Goal: Communication & Community: Answer question/provide support

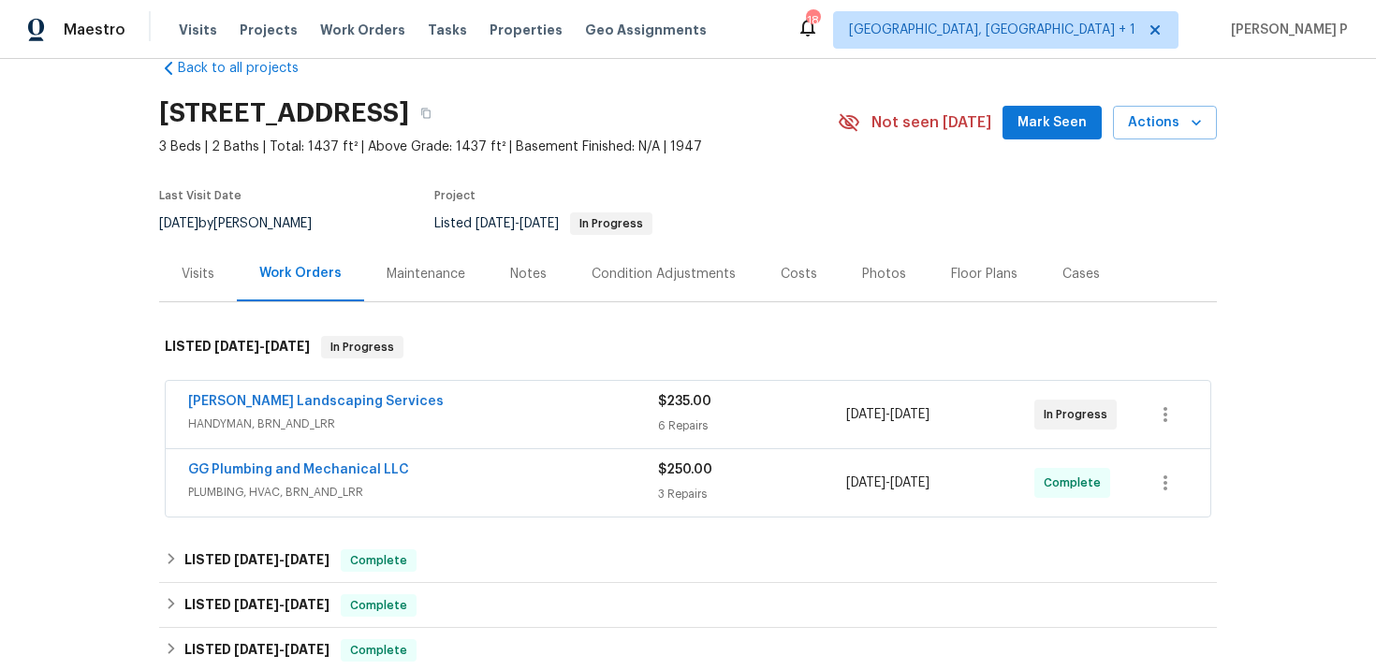
scroll to position [39, 0]
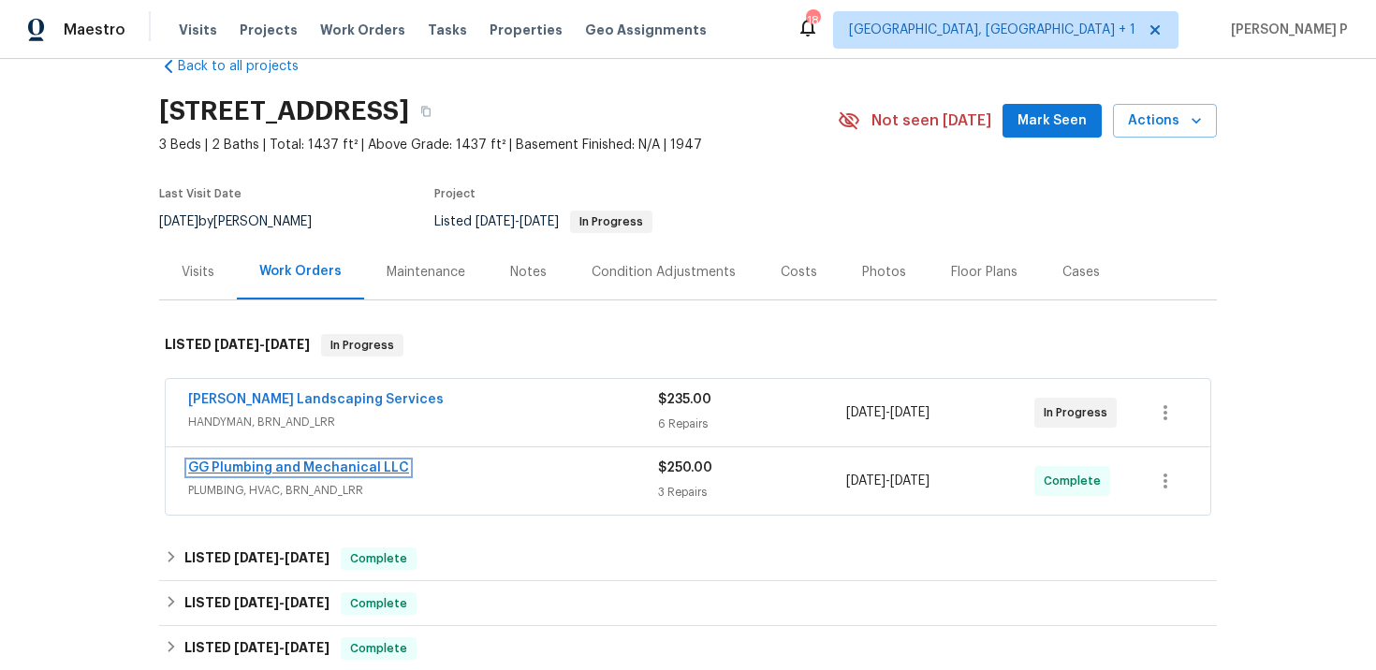
click at [313, 468] on link "GG Plumbing and Mechanical LLC" at bounding box center [298, 468] width 221 height 13
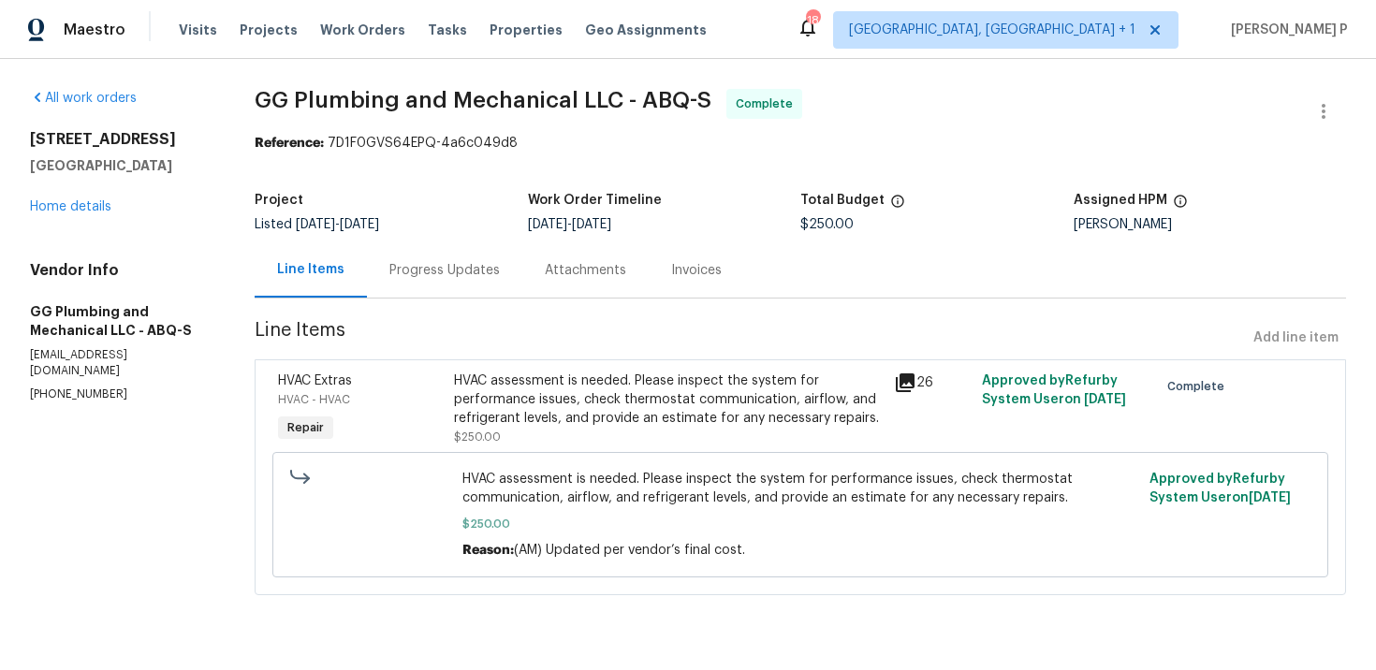
click at [77, 199] on div "[STREET_ADDRESS] Home details" at bounding box center [120, 173] width 180 height 86
click at [81, 203] on link "Home details" at bounding box center [70, 206] width 81 height 13
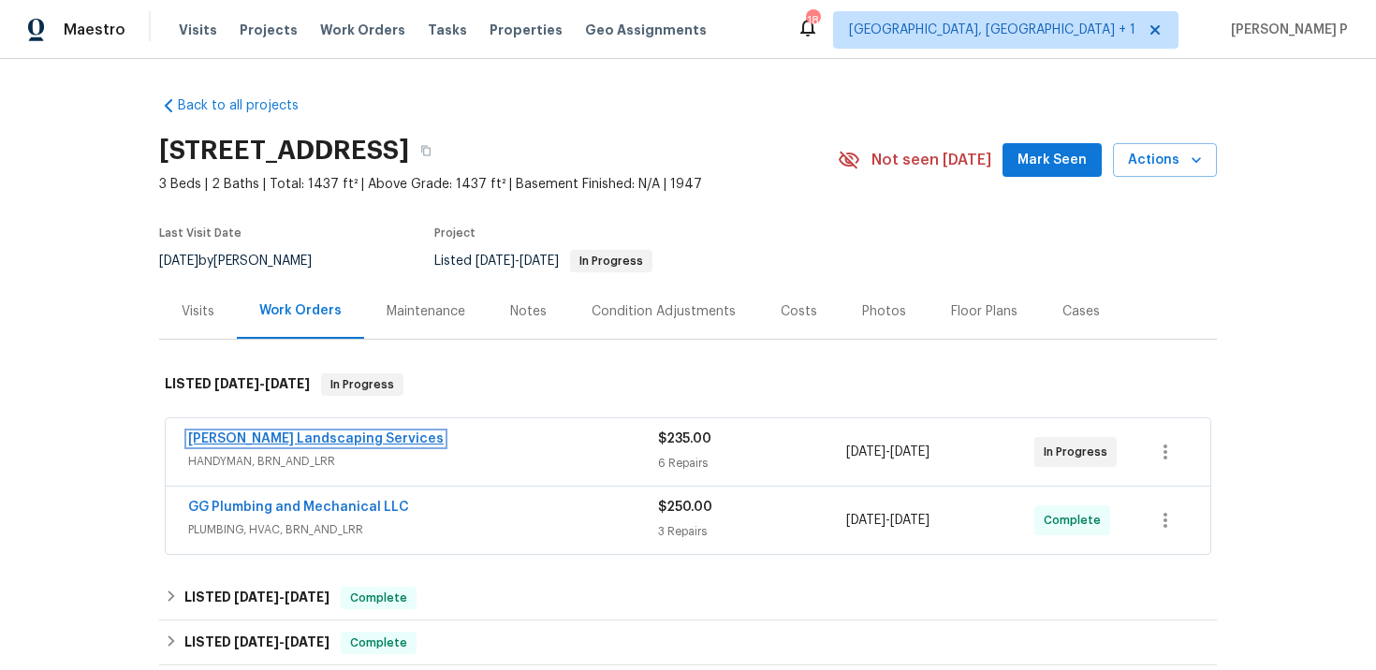
click at [293, 439] on link "[PERSON_NAME] Landscaping Services" at bounding box center [316, 439] width 256 height 13
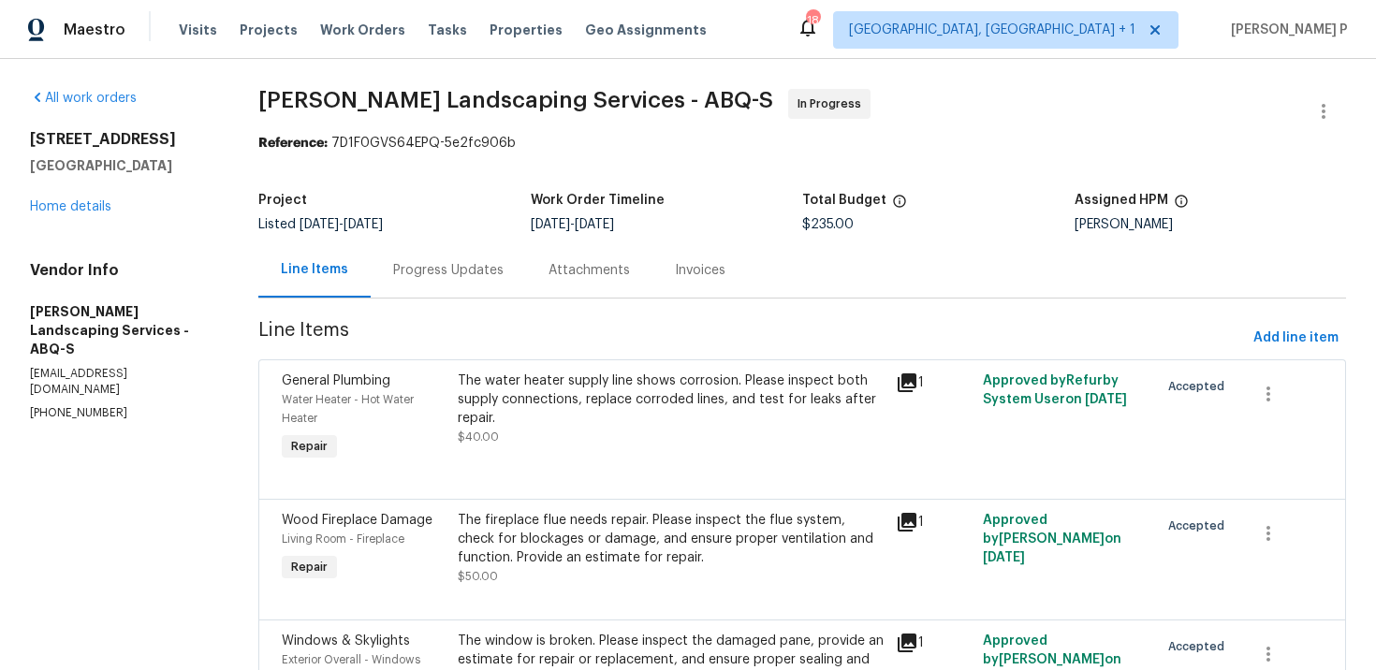
click at [458, 271] on div "Progress Updates" at bounding box center [448, 270] width 110 height 19
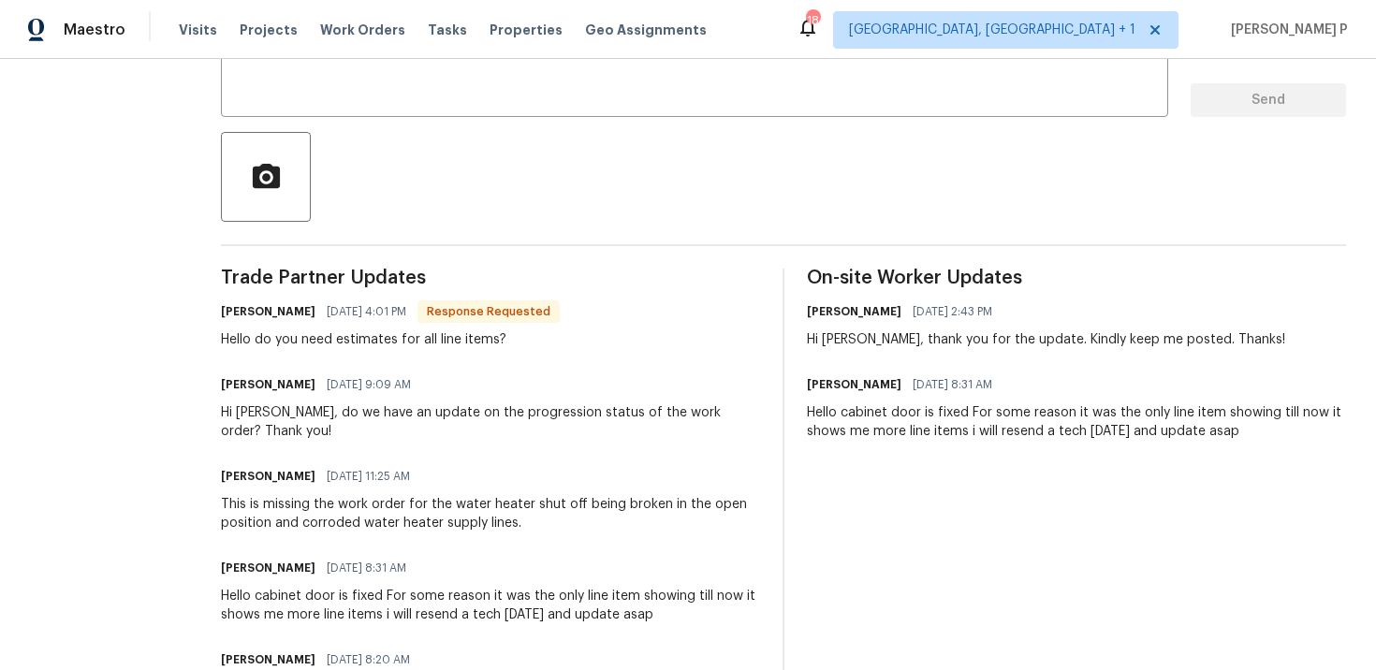
scroll to position [271, 0]
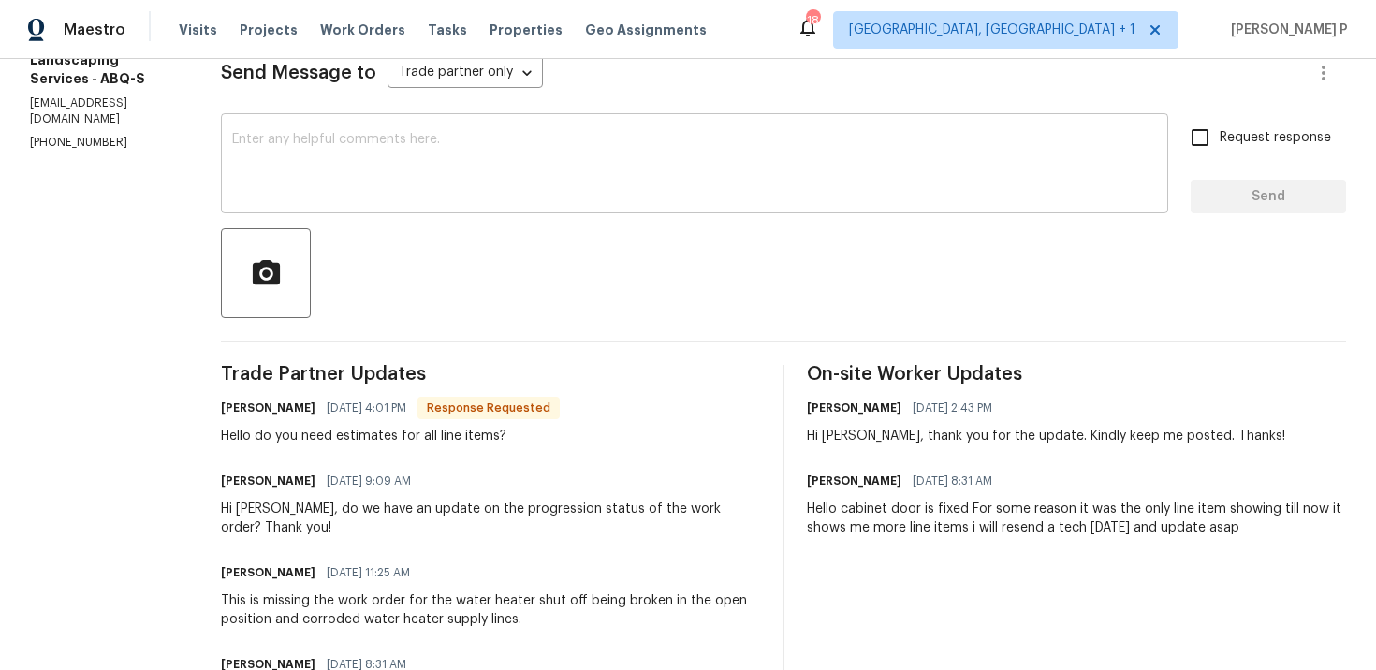
click at [395, 163] on textarea at bounding box center [694, 166] width 925 height 66
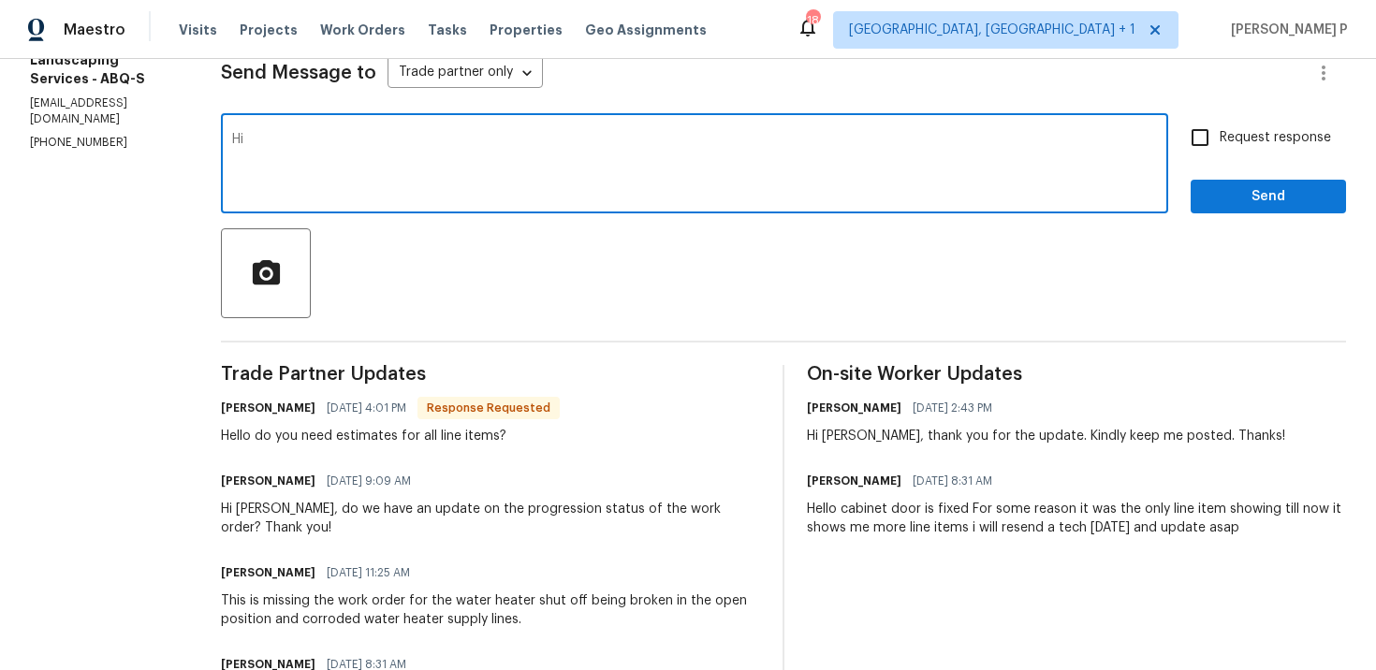
type textarea "H"
click at [286, 142] on textarea "yes [PERSON_NAME]," at bounding box center [694, 166] width 925 height 66
click at [455, 140] on textarea "Yes [PERSON_NAME]," at bounding box center [694, 166] width 925 height 66
type textarea "Yes [PERSON_NAME], We need detailed breakdown for all the line item"
click at [455, 130] on div "Yes [PERSON_NAME], We need detailed breakdown for all the line item x ​" at bounding box center [694, 165] width 947 height 95
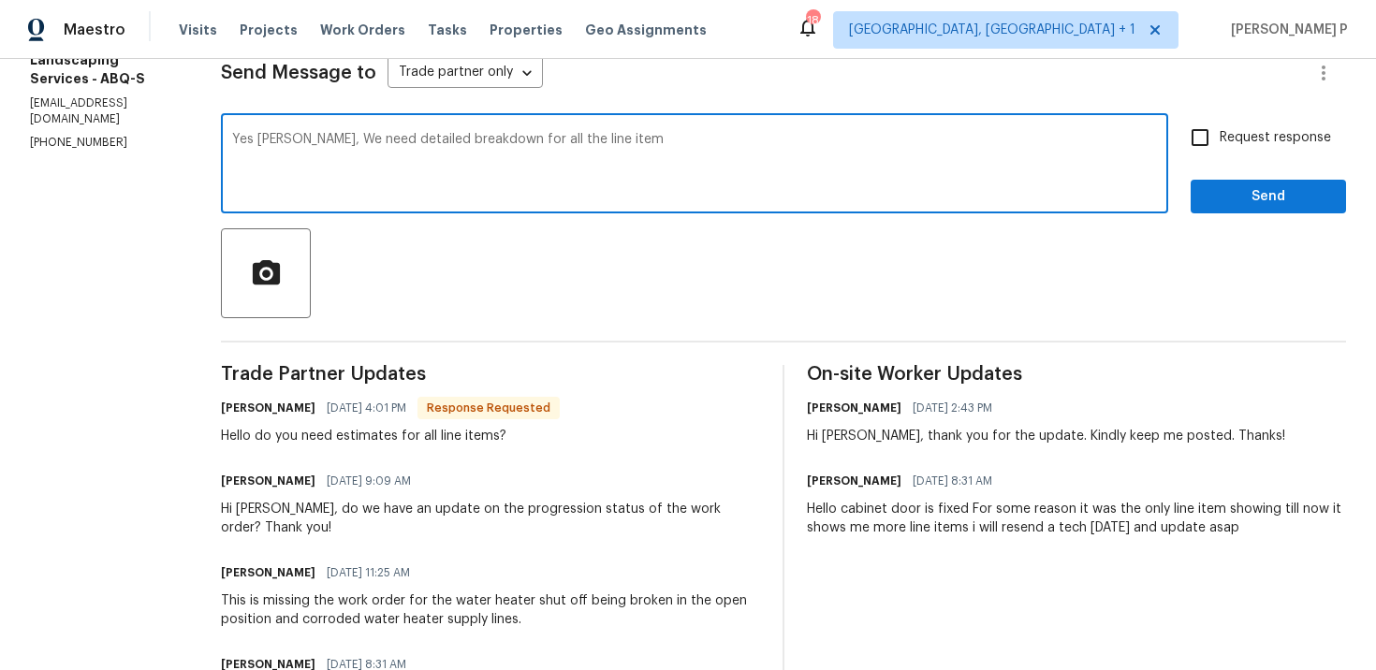
click at [455, 130] on div "Yes [PERSON_NAME], We need detailed breakdown for all the line item x ​" at bounding box center [694, 165] width 947 height 95
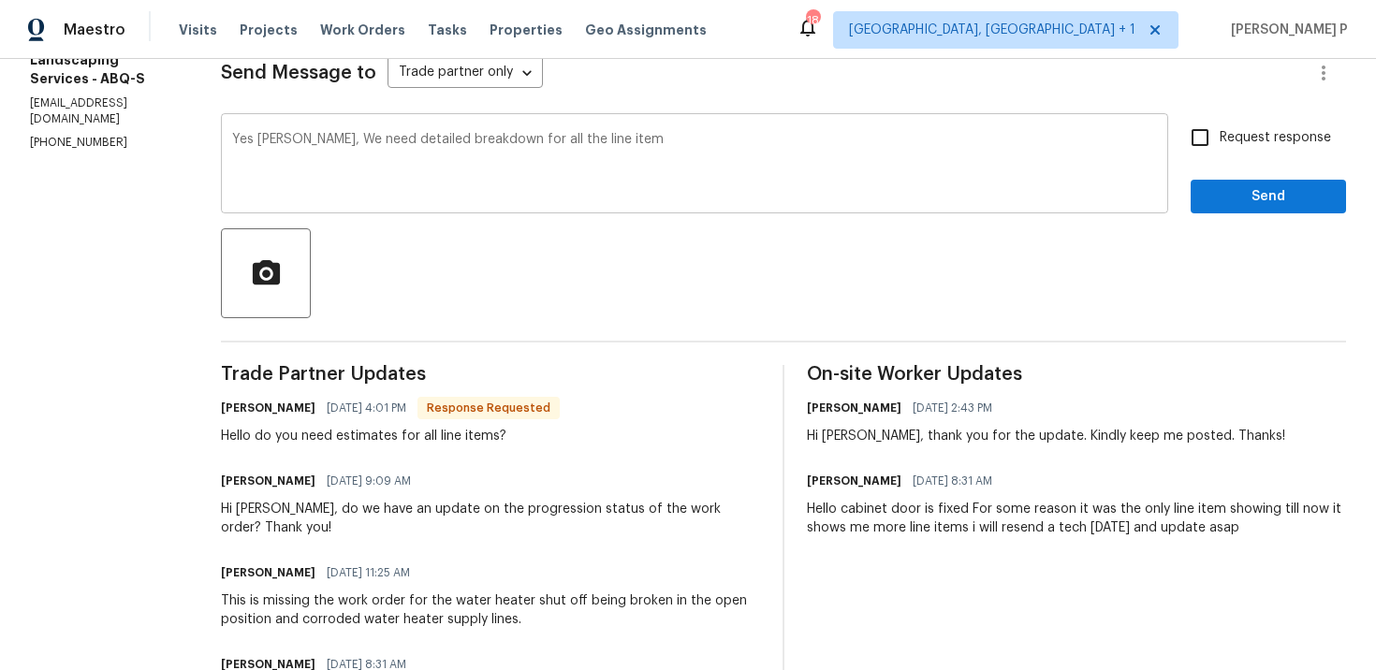
click at [455, 130] on div "Yes [PERSON_NAME], We need detailed breakdown for all the line item x ​" at bounding box center [694, 165] width 947 height 95
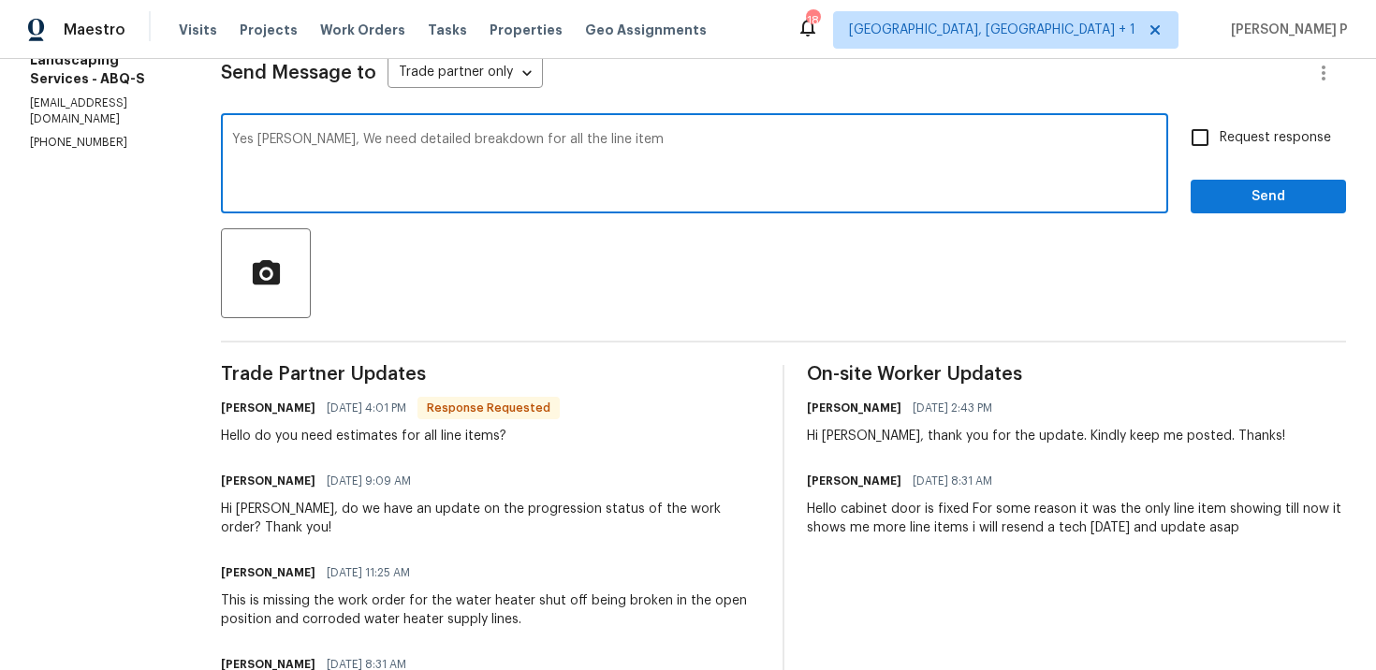
click at [455, 130] on div "Yes [PERSON_NAME], We need detailed breakdown for all the line item x ​" at bounding box center [694, 165] width 947 height 95
click at [456, 139] on textarea "Yes [PERSON_NAME], We need detailed breakdown for all the line item" at bounding box center [694, 166] width 925 height 66
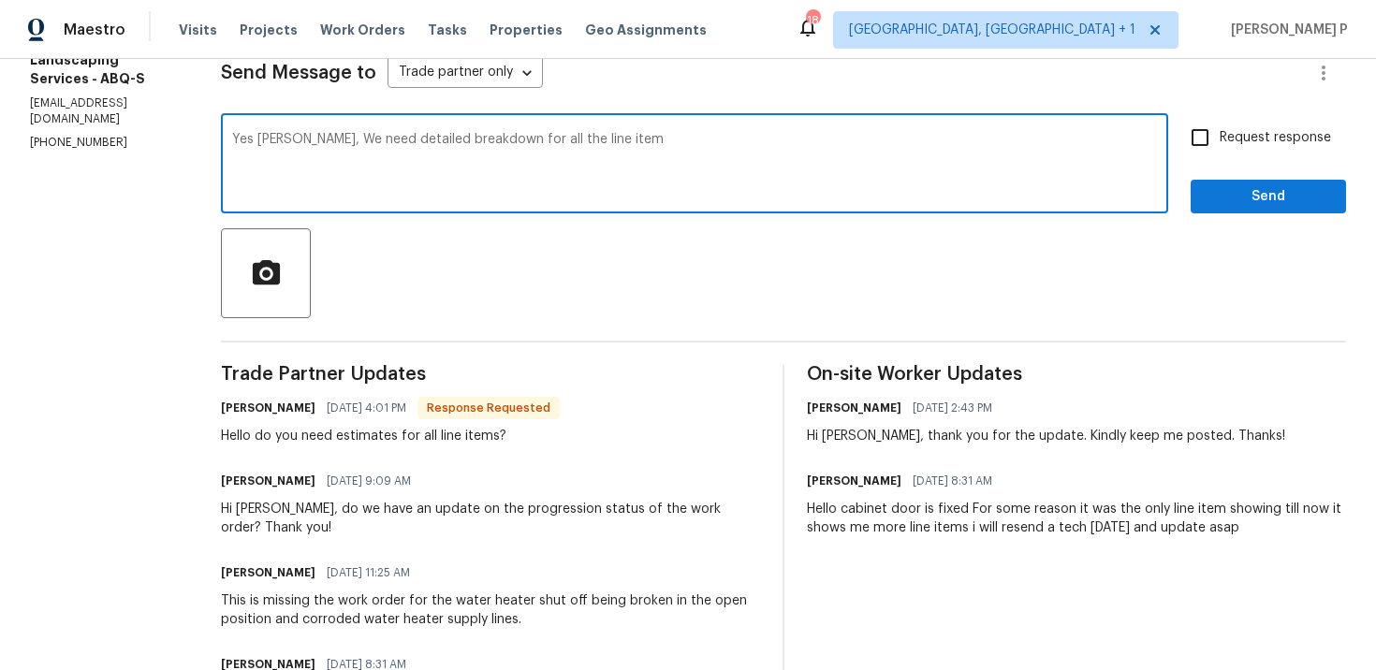
click at [456, 139] on textarea "Yes [PERSON_NAME], We need detailed breakdown for all the line item" at bounding box center [694, 166] width 925 height 66
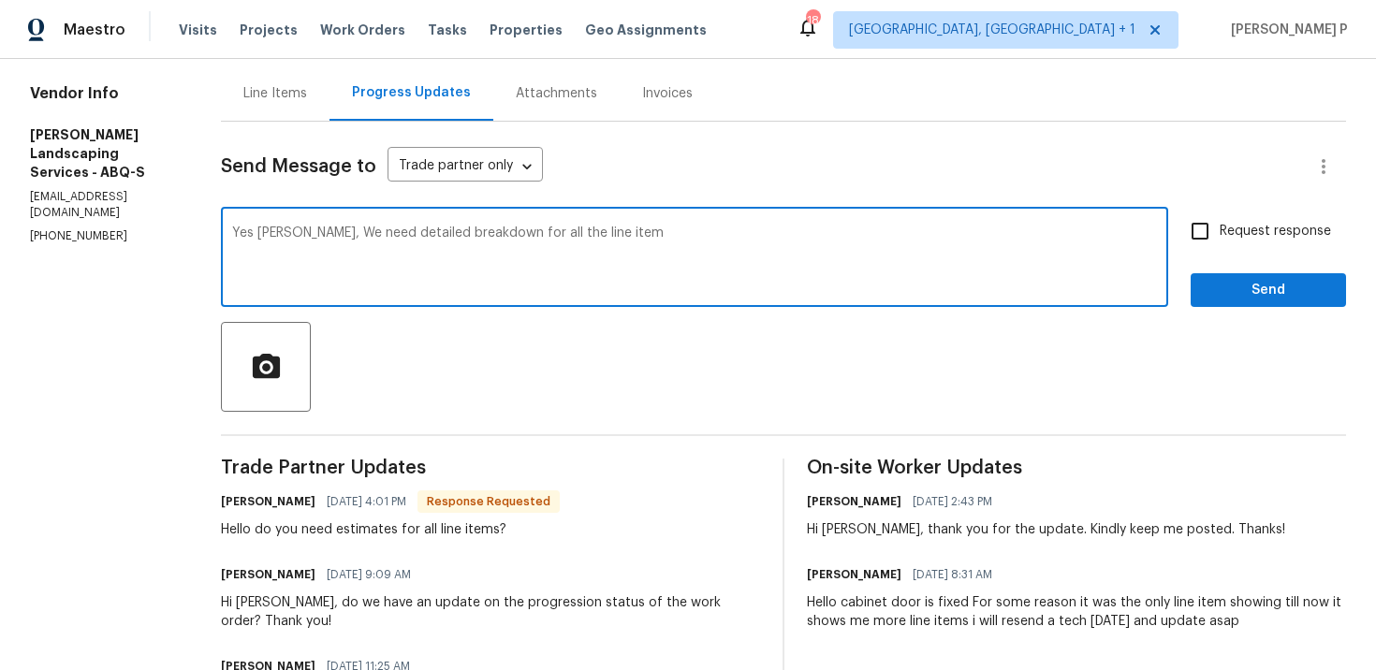
scroll to position [45, 0]
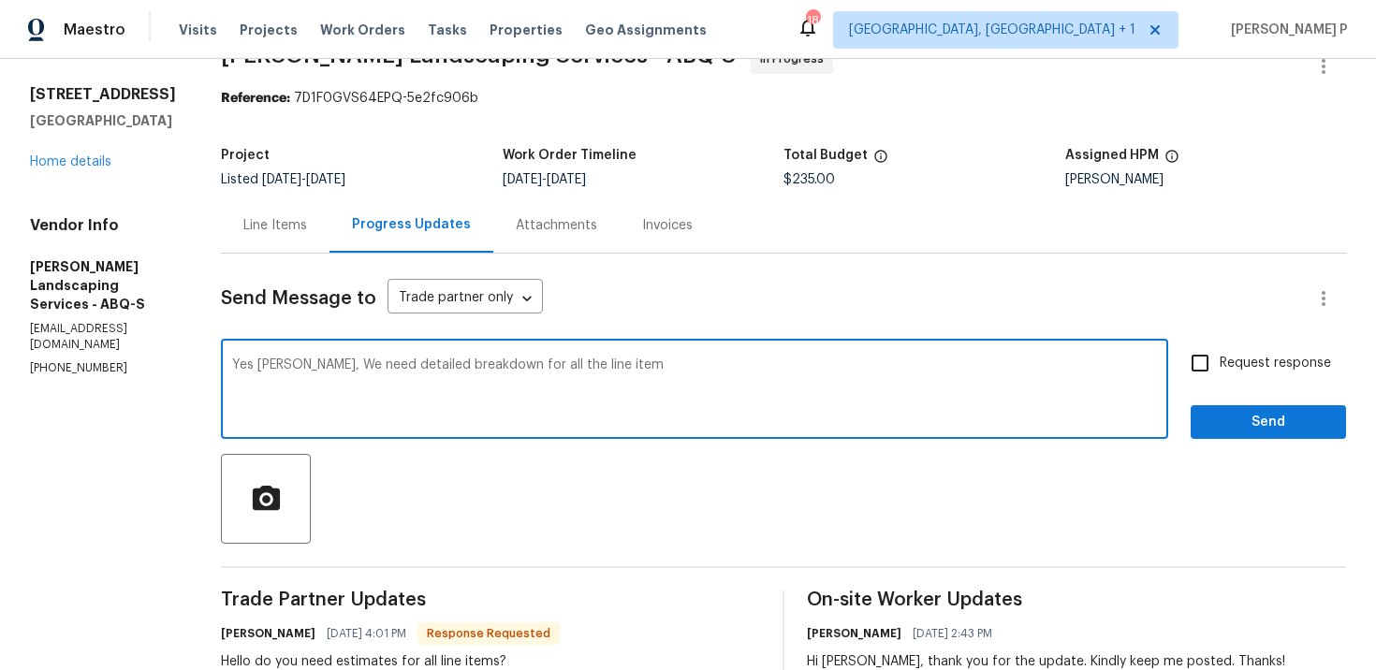
click at [322, 207] on div "Line Items" at bounding box center [275, 225] width 109 height 55
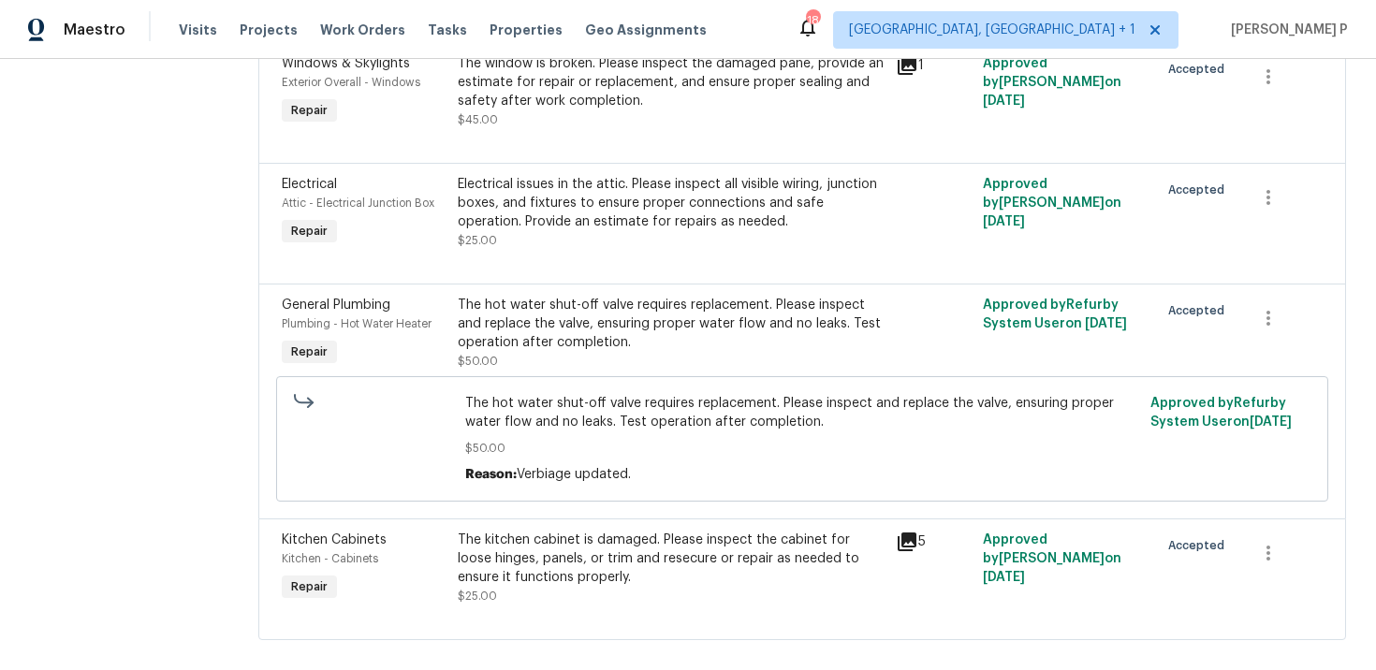
scroll to position [582, 0]
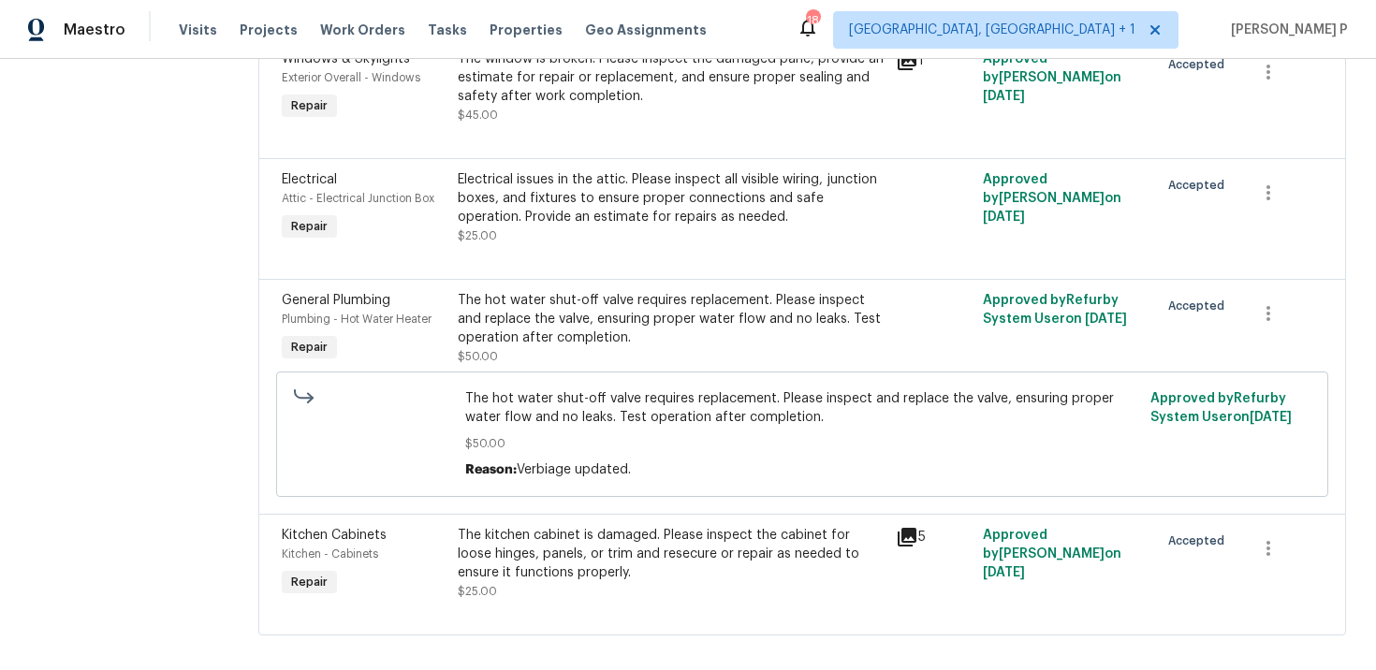
click at [555, 554] on div "The kitchen cabinet is damaged. Please inspect the cabinet for loose hinges, pa…" at bounding box center [671, 554] width 427 height 56
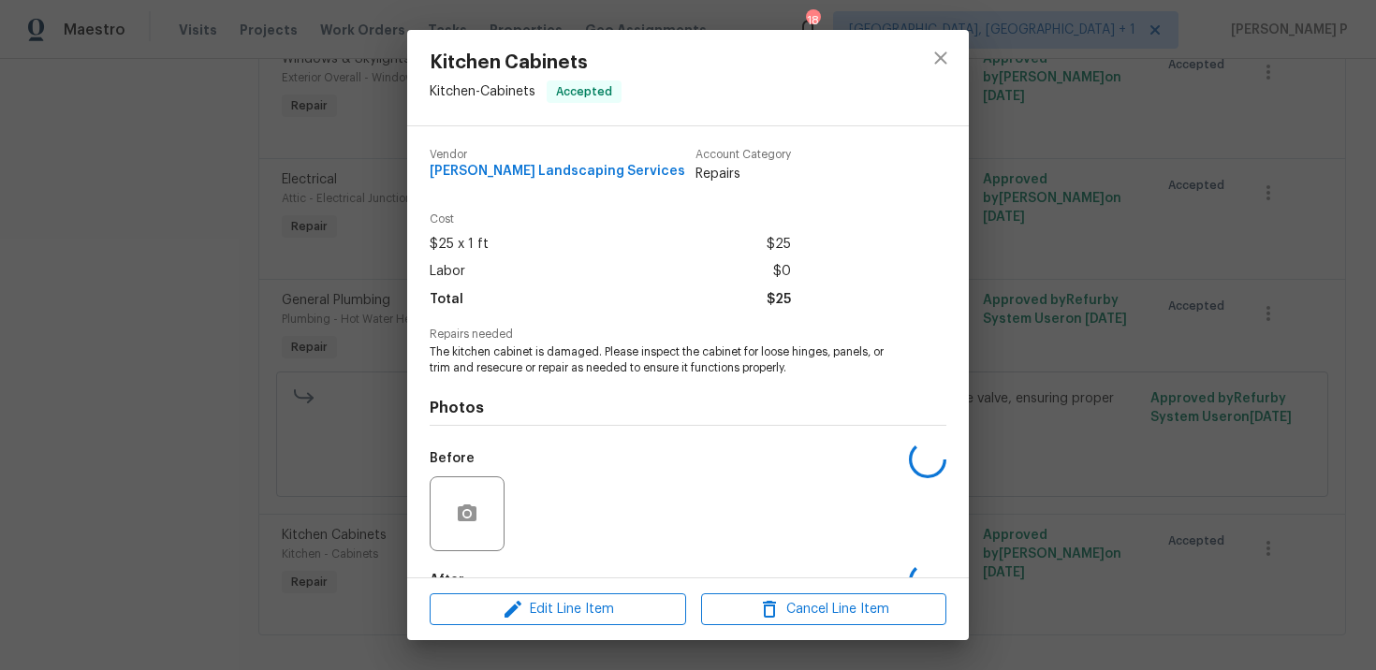
scroll to position [114, 0]
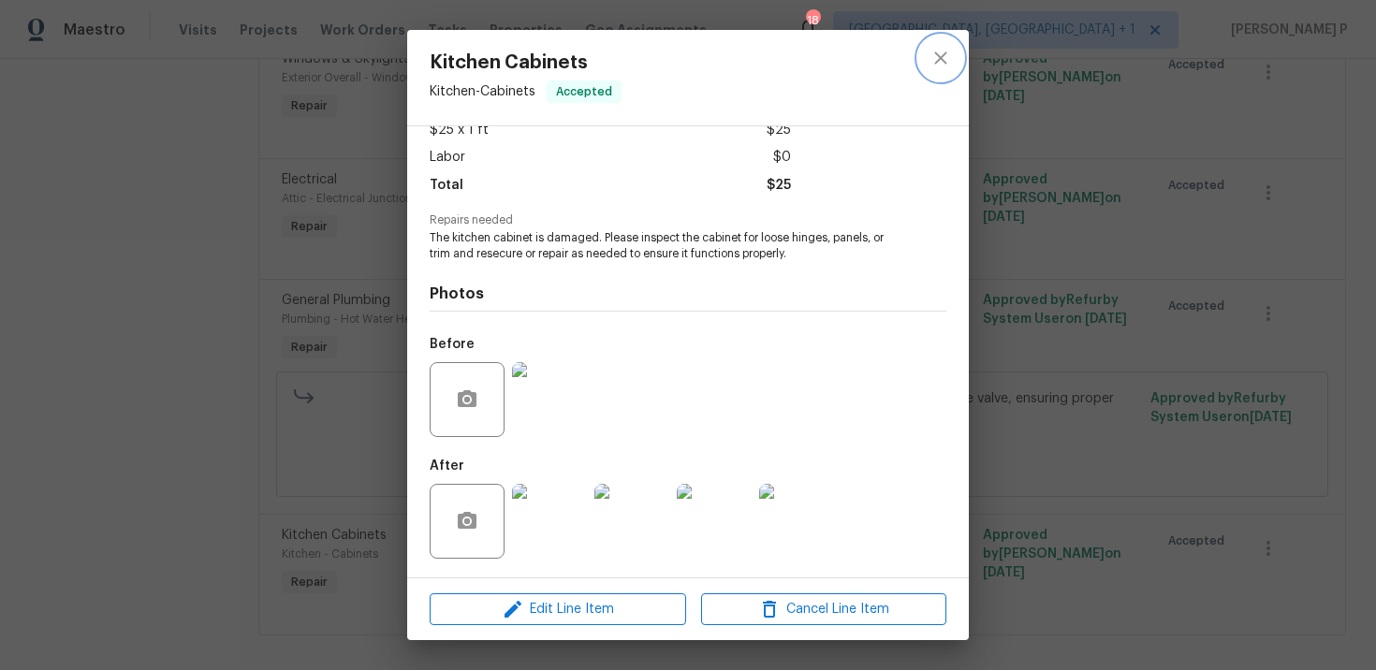
click at [947, 63] on icon "close" at bounding box center [941, 58] width 22 height 22
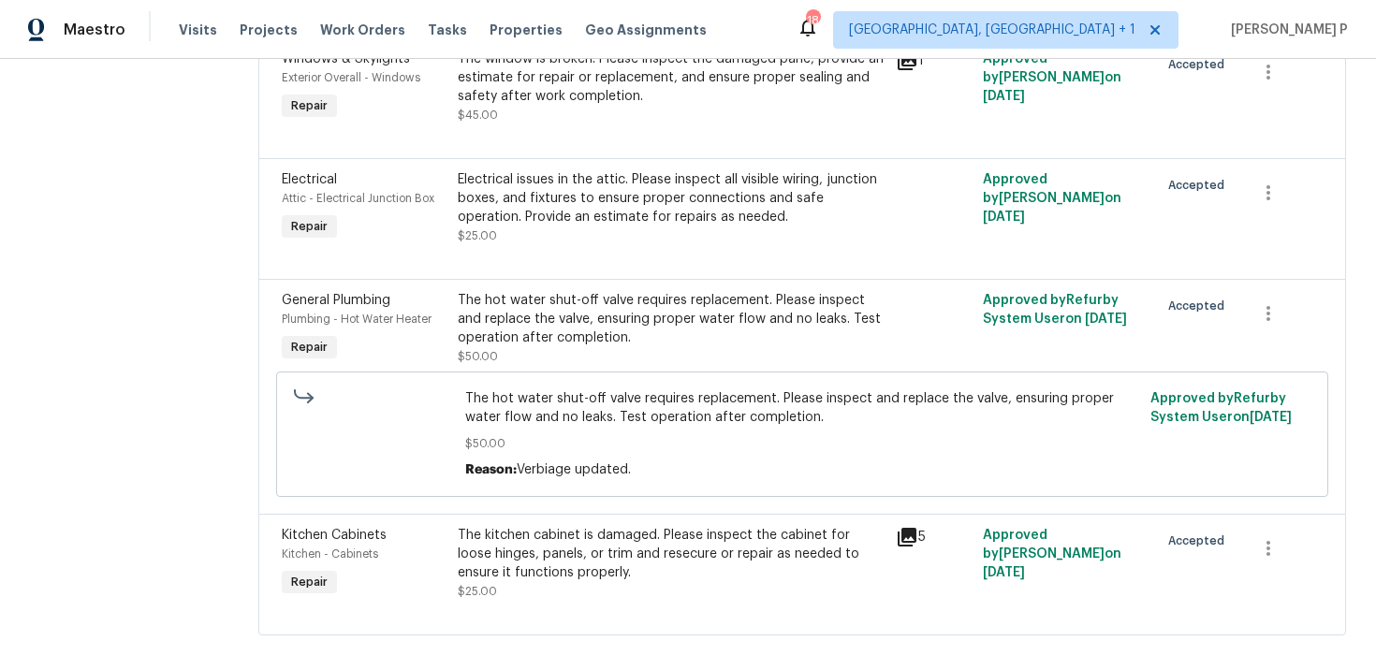
scroll to position [417, 0]
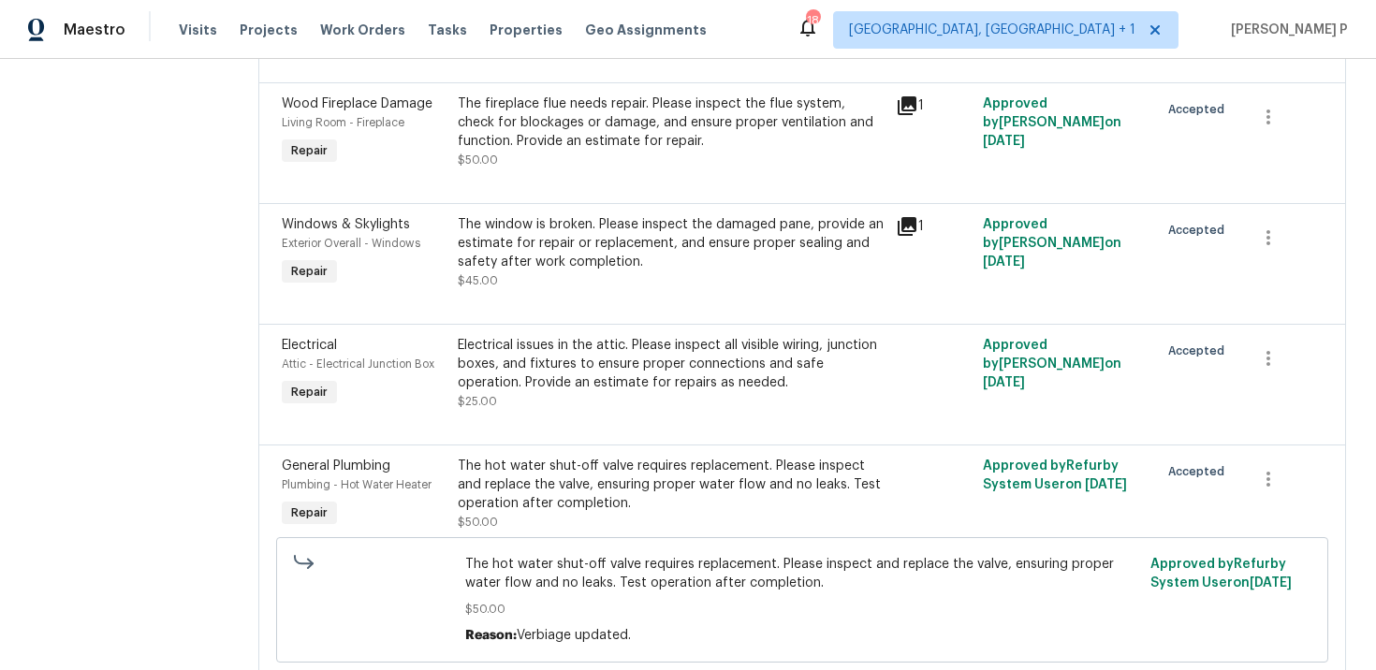
click at [594, 263] on div "The window is broken. Please inspect the damaged pane, provide an estimate for …" at bounding box center [671, 243] width 427 height 56
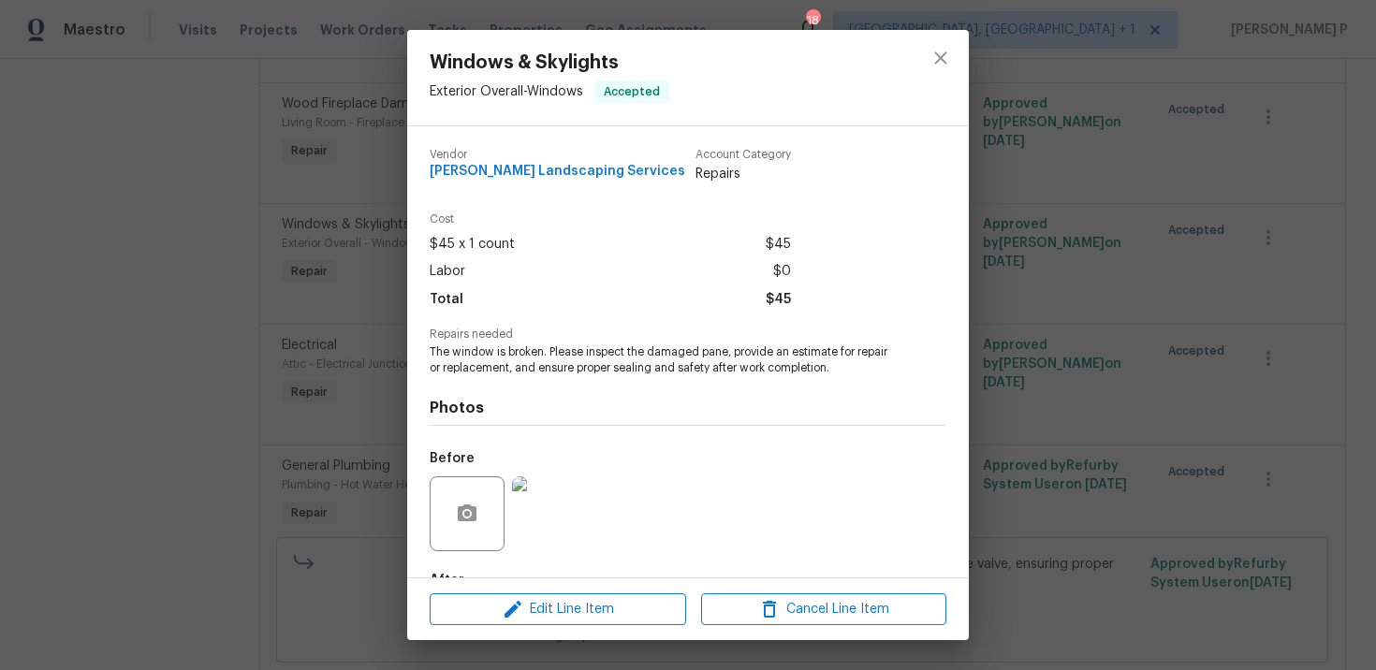
scroll to position [114, 0]
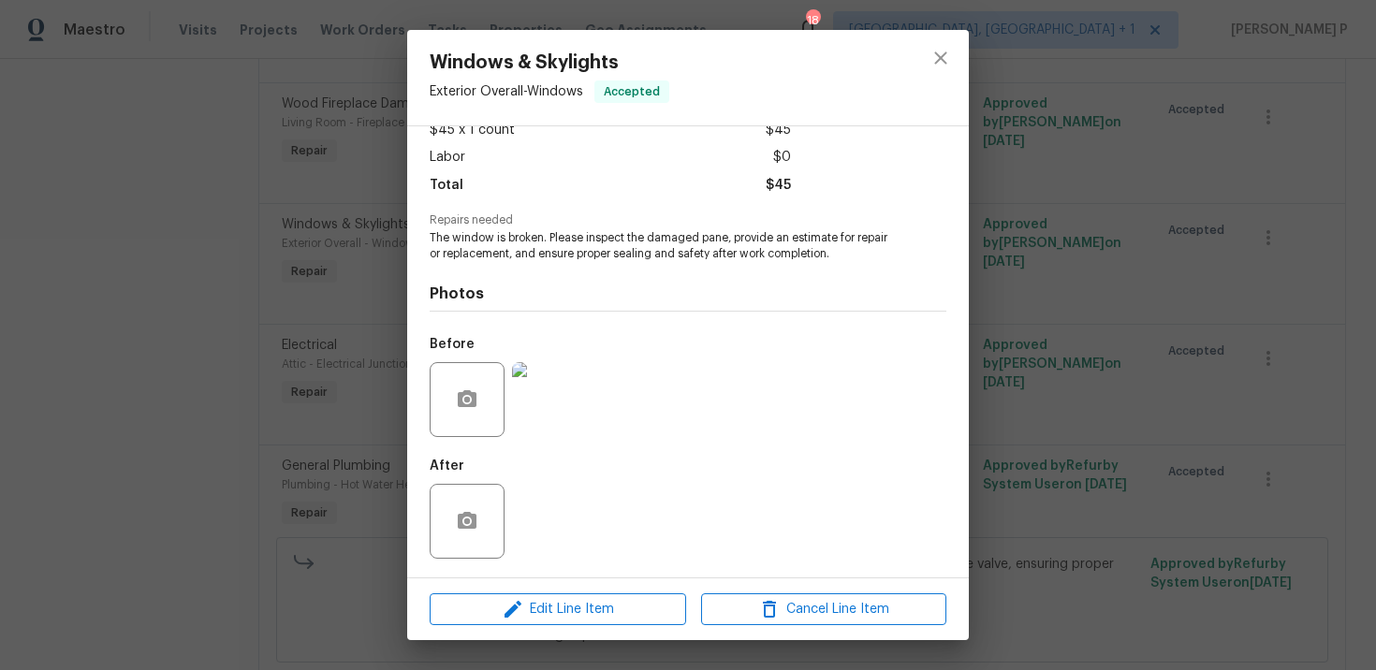
click at [569, 392] on img at bounding box center [549, 399] width 75 height 75
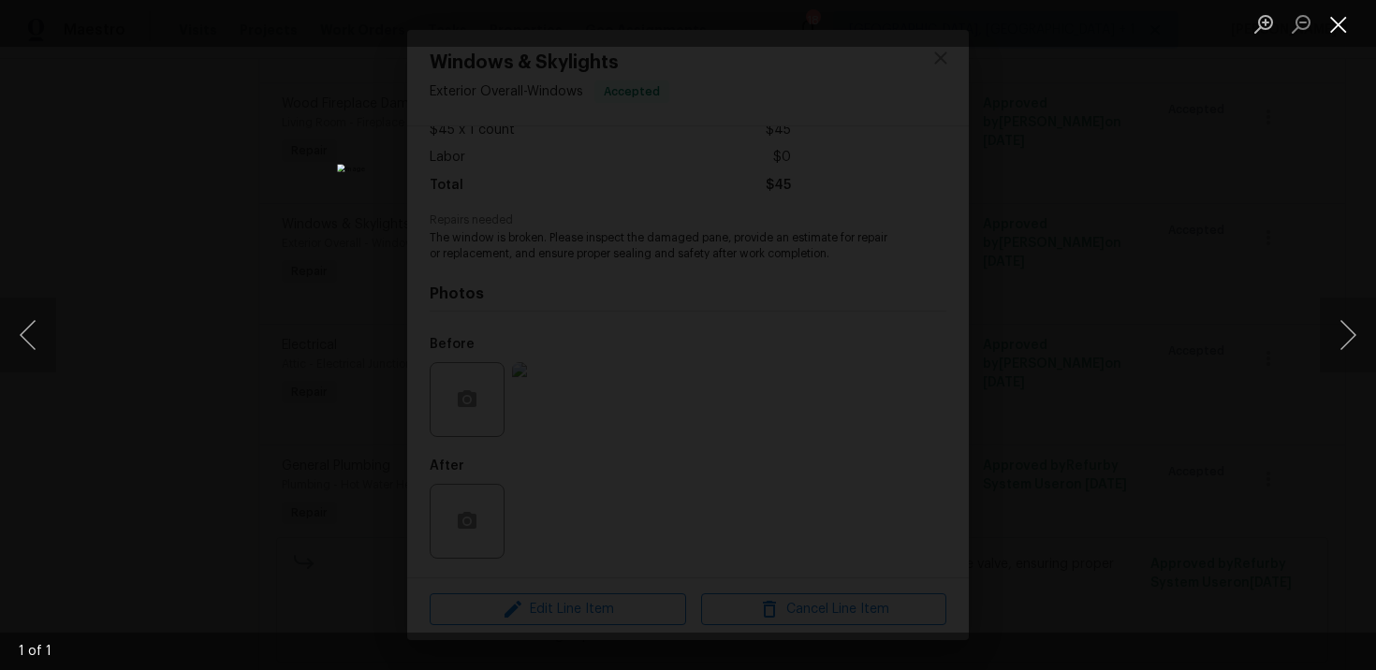
click at [1334, 29] on button "Close lightbox" at bounding box center [1338, 23] width 37 height 33
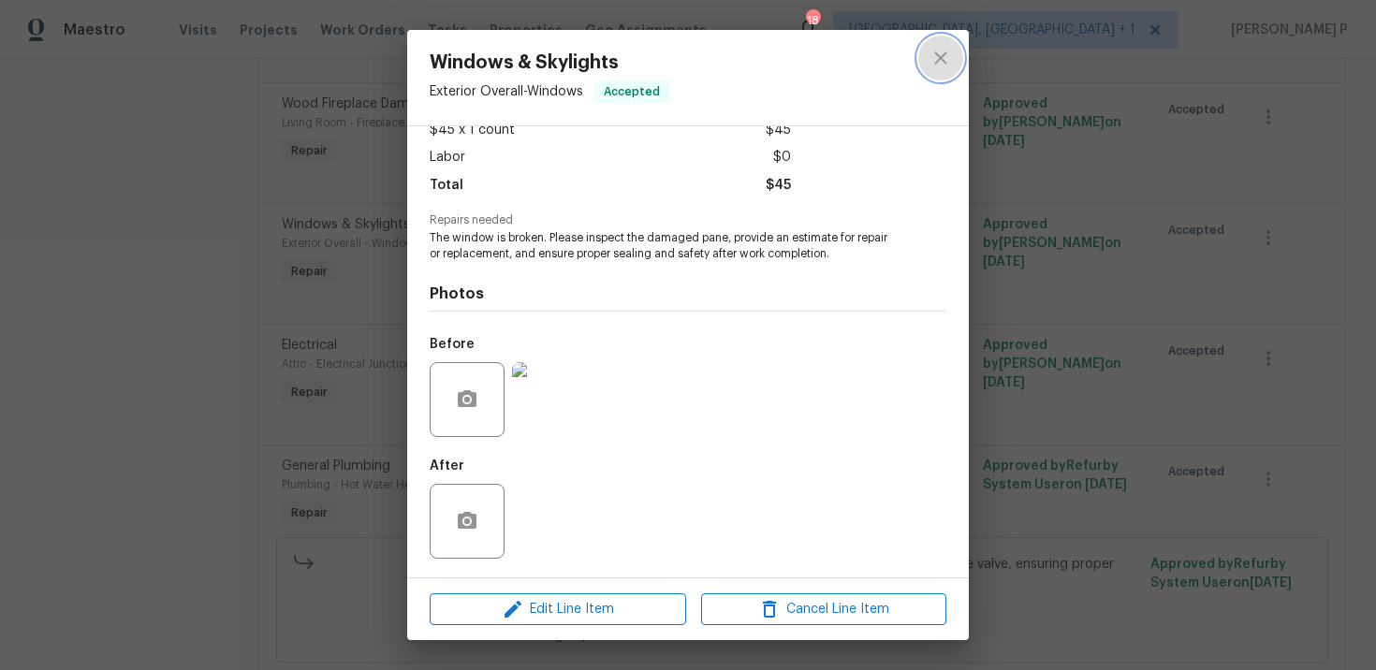
click at [941, 67] on icon "close" at bounding box center [941, 58] width 22 height 22
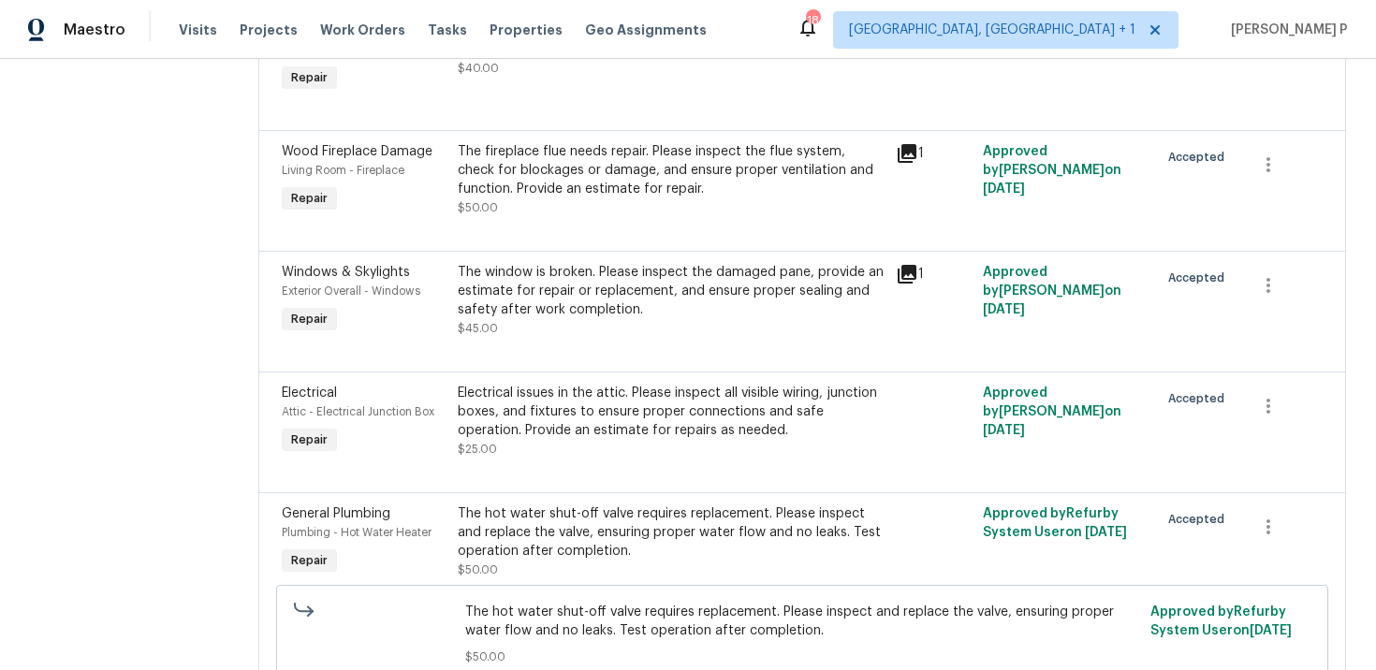
scroll to position [298, 0]
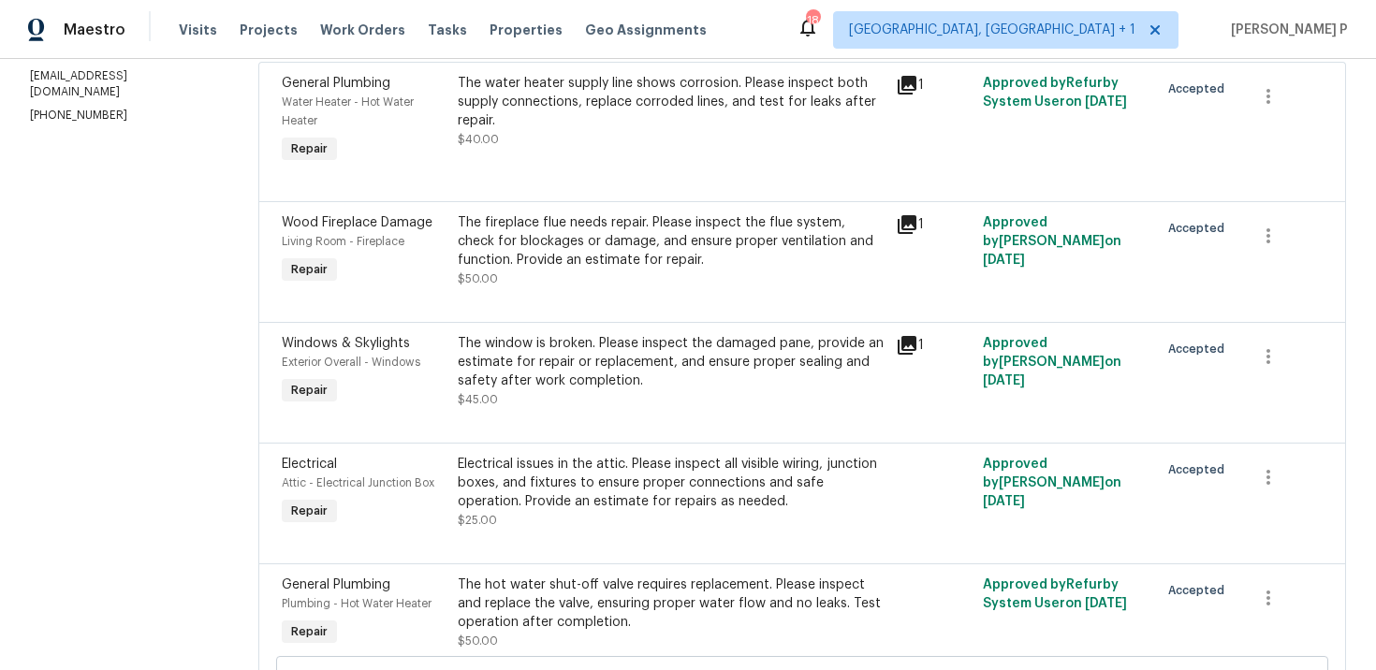
click at [611, 238] on div "The fireplace flue needs repair. Please inspect the flue system, check for bloc…" at bounding box center [671, 241] width 427 height 56
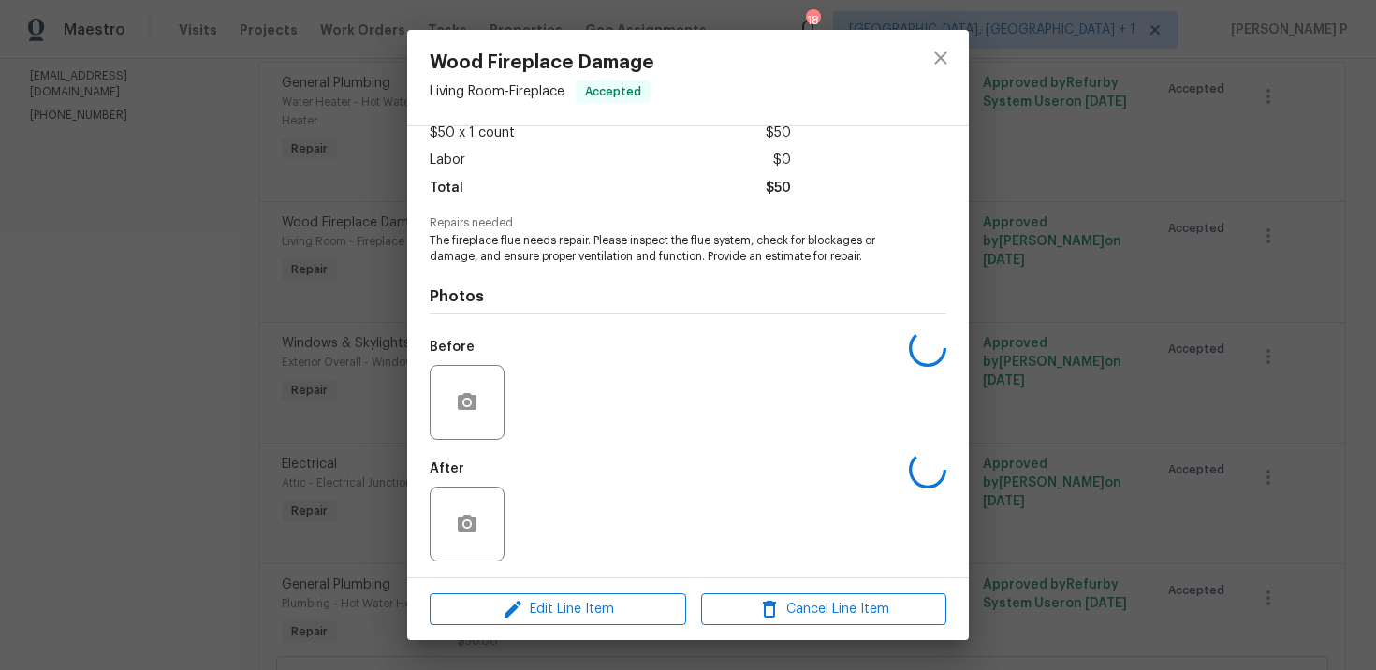
scroll to position [114, 0]
click at [546, 418] on img at bounding box center [549, 399] width 75 height 75
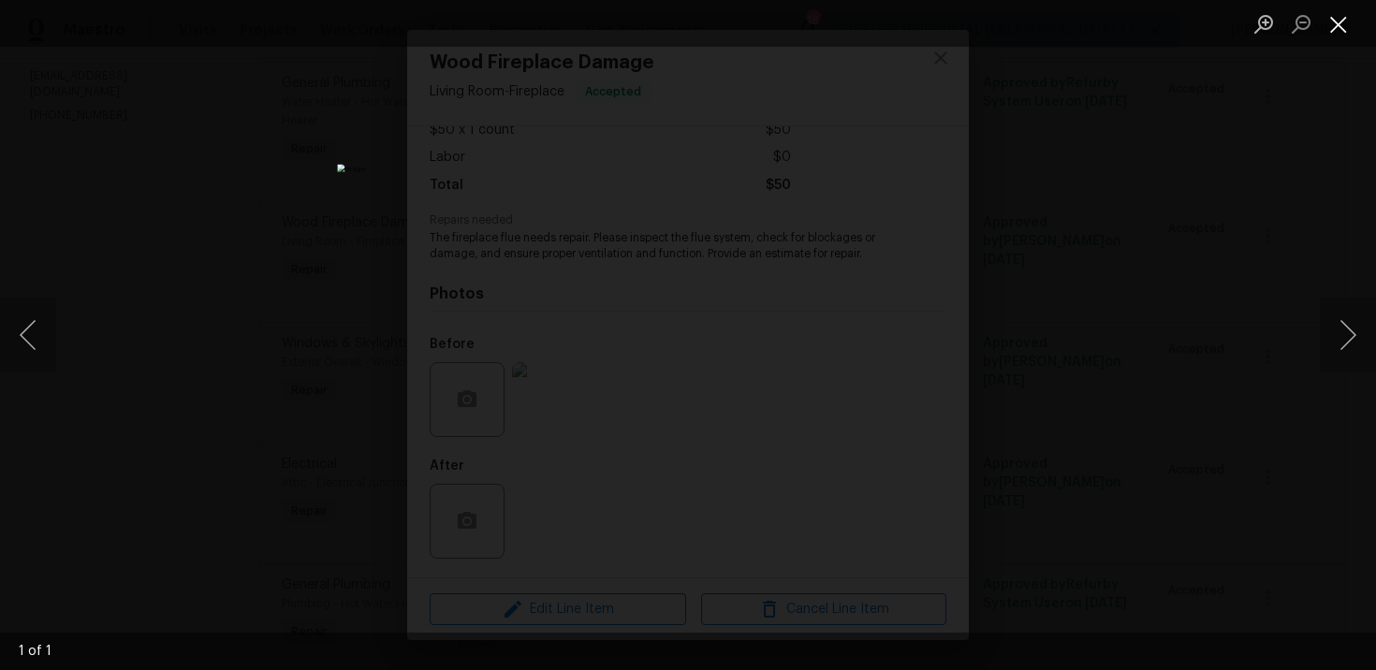
click at [1337, 20] on button "Close lightbox" at bounding box center [1338, 23] width 37 height 33
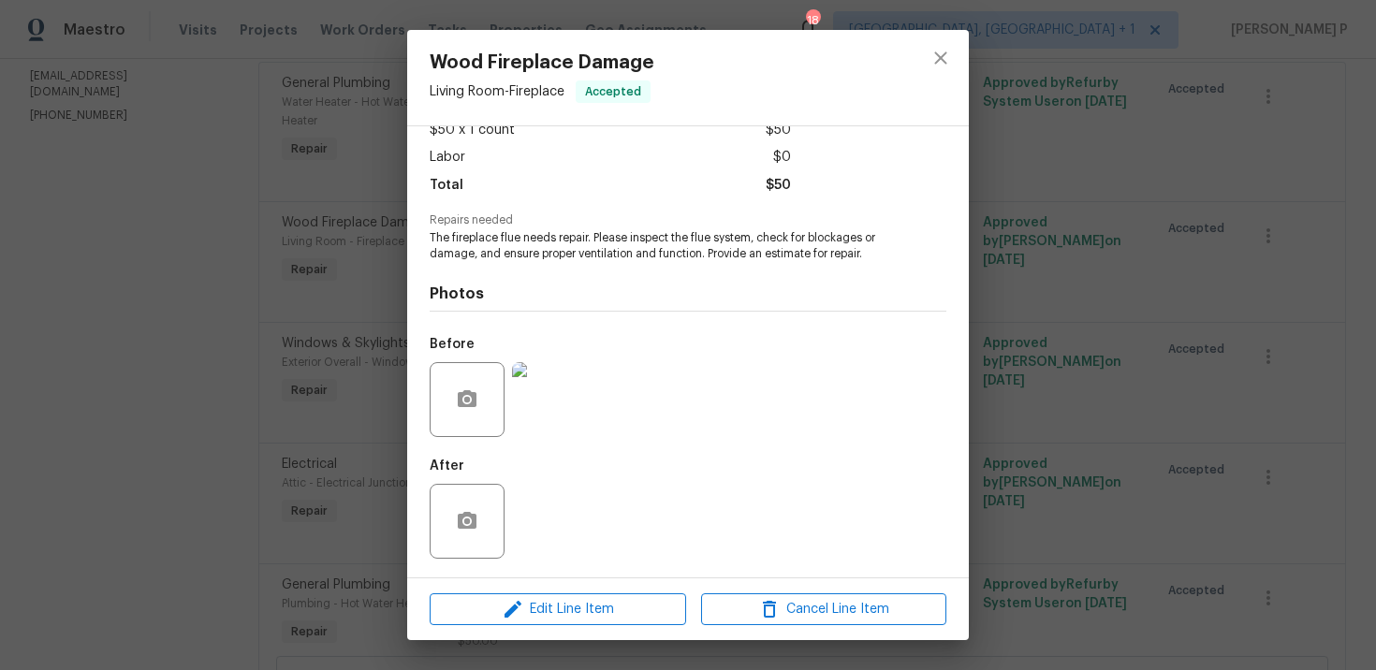
click at [970, 55] on div "Wood Fireplace Damage Living Room - Fireplace Accepted Vendor [PERSON_NAME] Lan…" at bounding box center [688, 335] width 1376 height 670
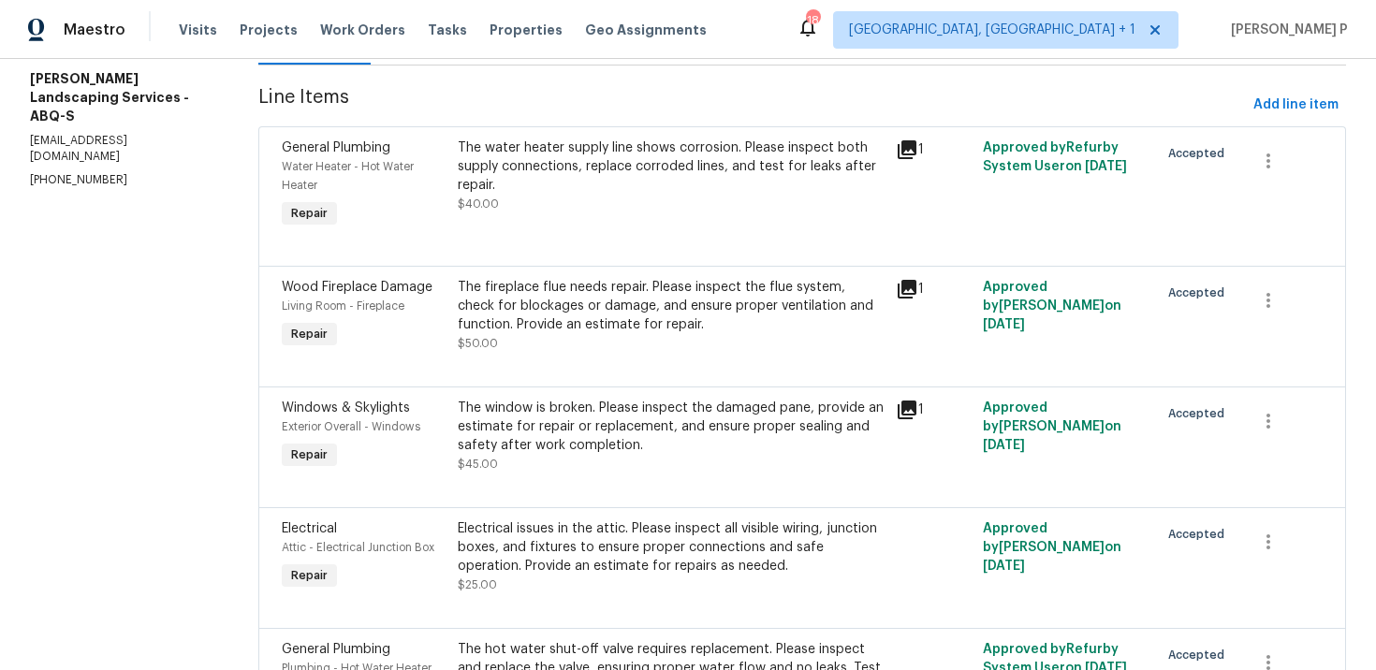
scroll to position [212, 0]
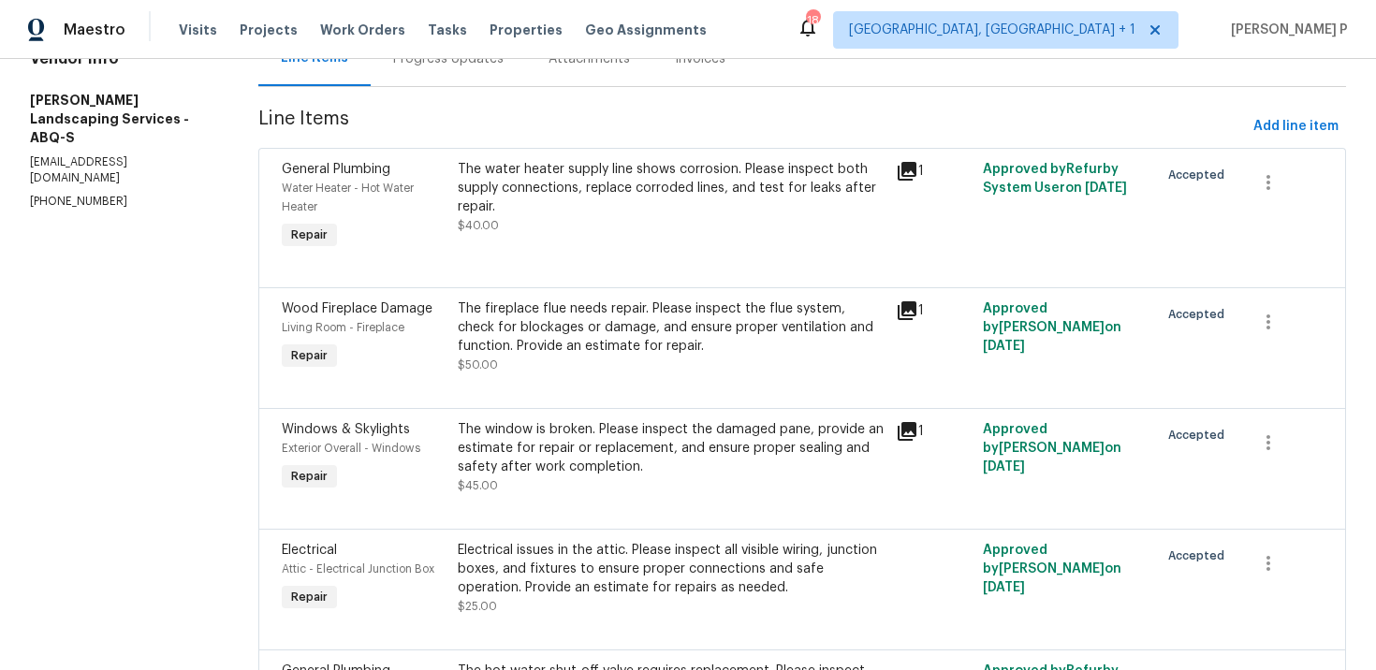
click at [618, 209] on div "The water heater supply line shows corrosion. Please inspect both supply connec…" at bounding box center [671, 188] width 427 height 56
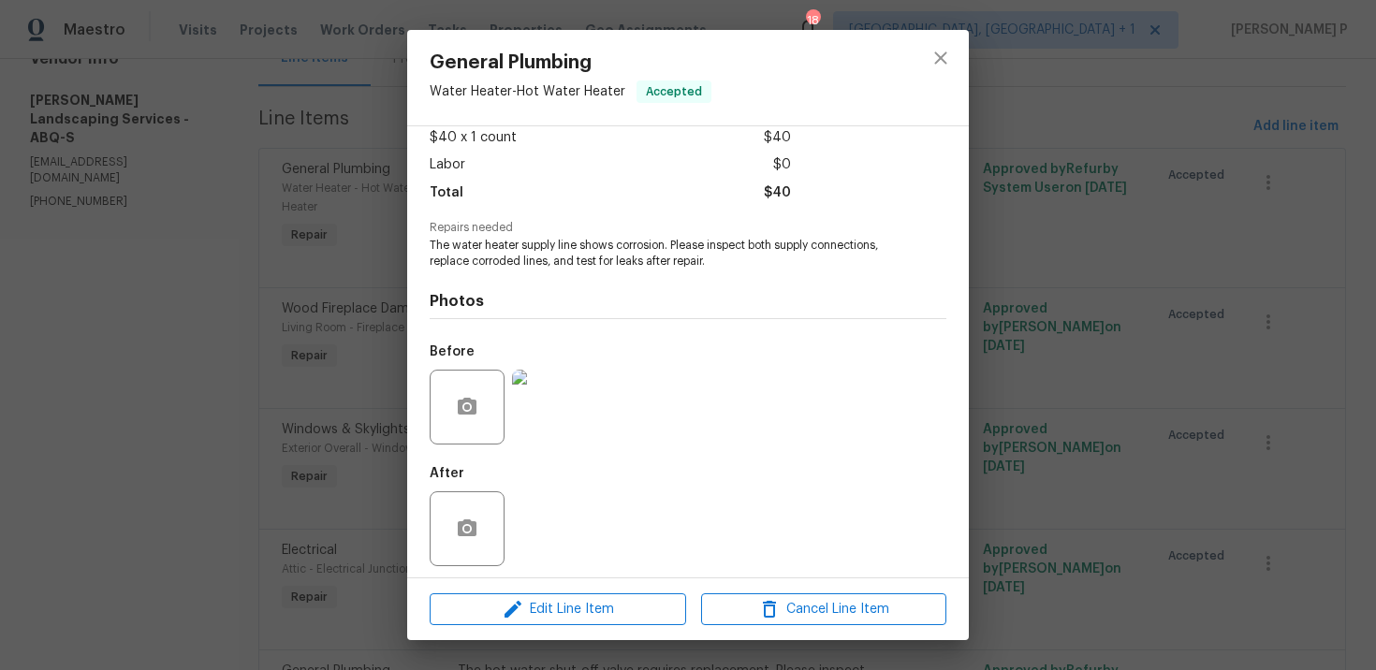
scroll to position [114, 0]
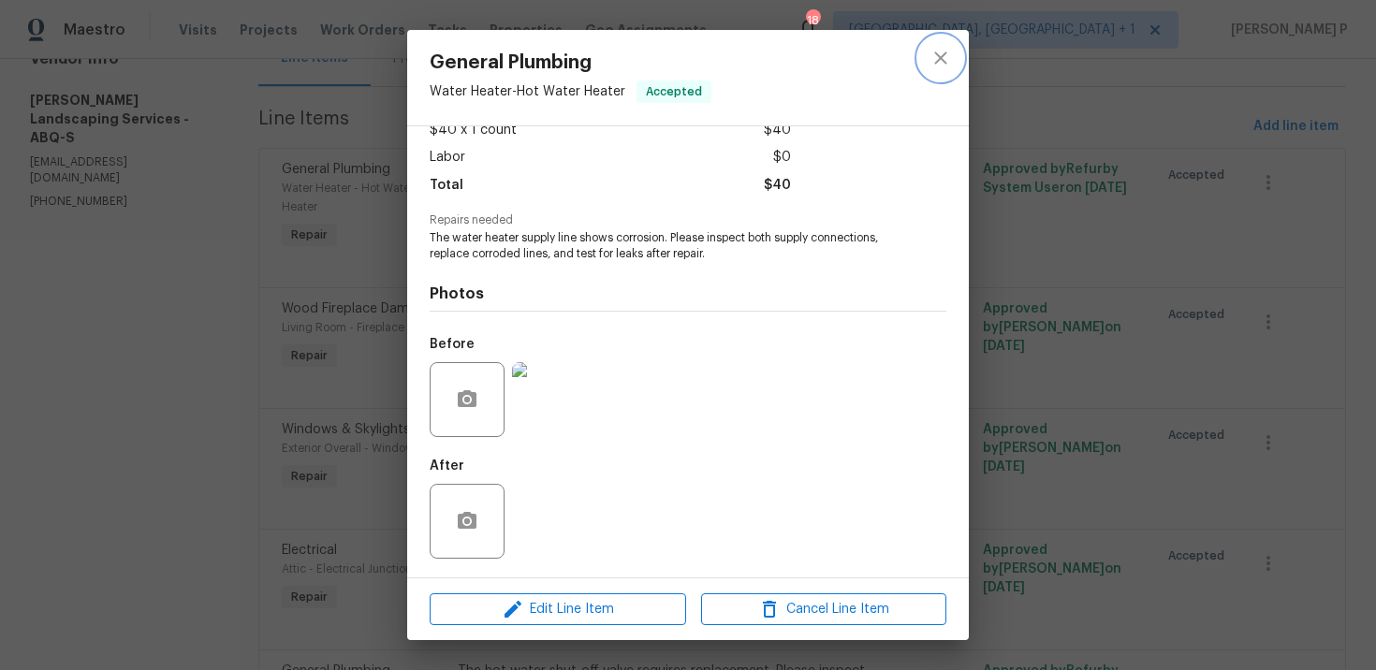
click at [941, 47] on icon "close" at bounding box center [941, 58] width 22 height 22
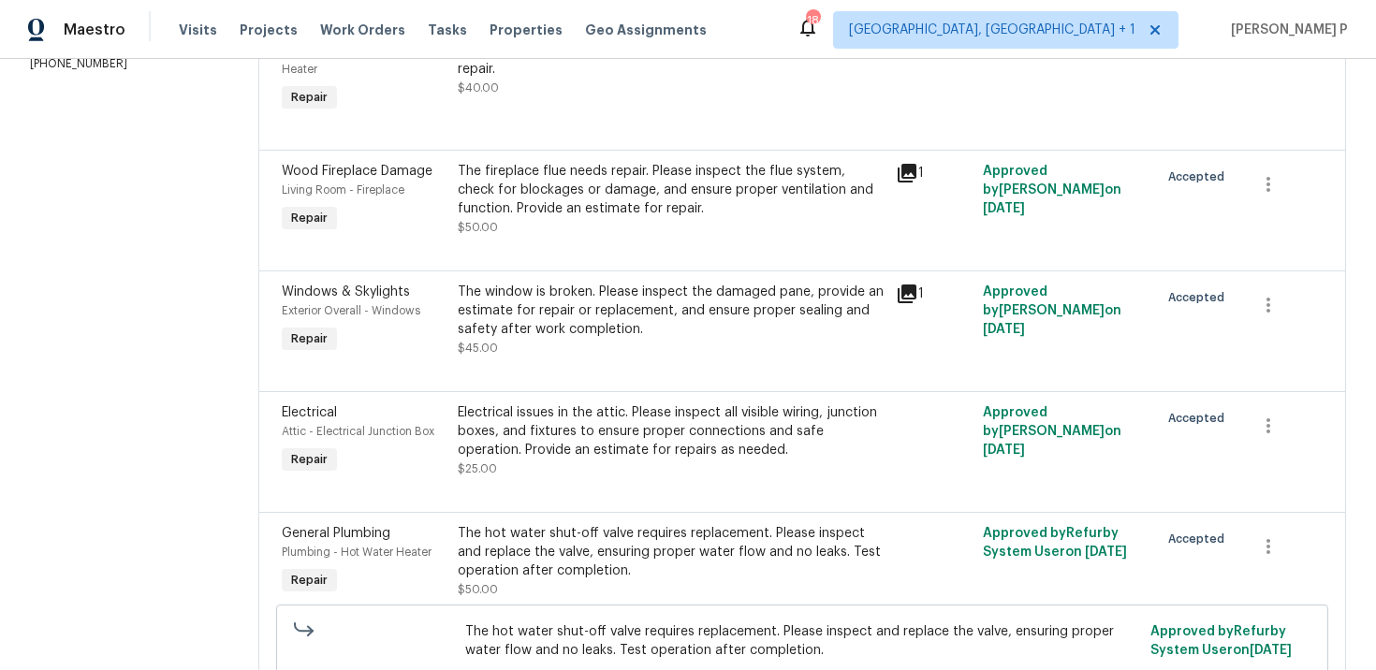
scroll to position [396, 0]
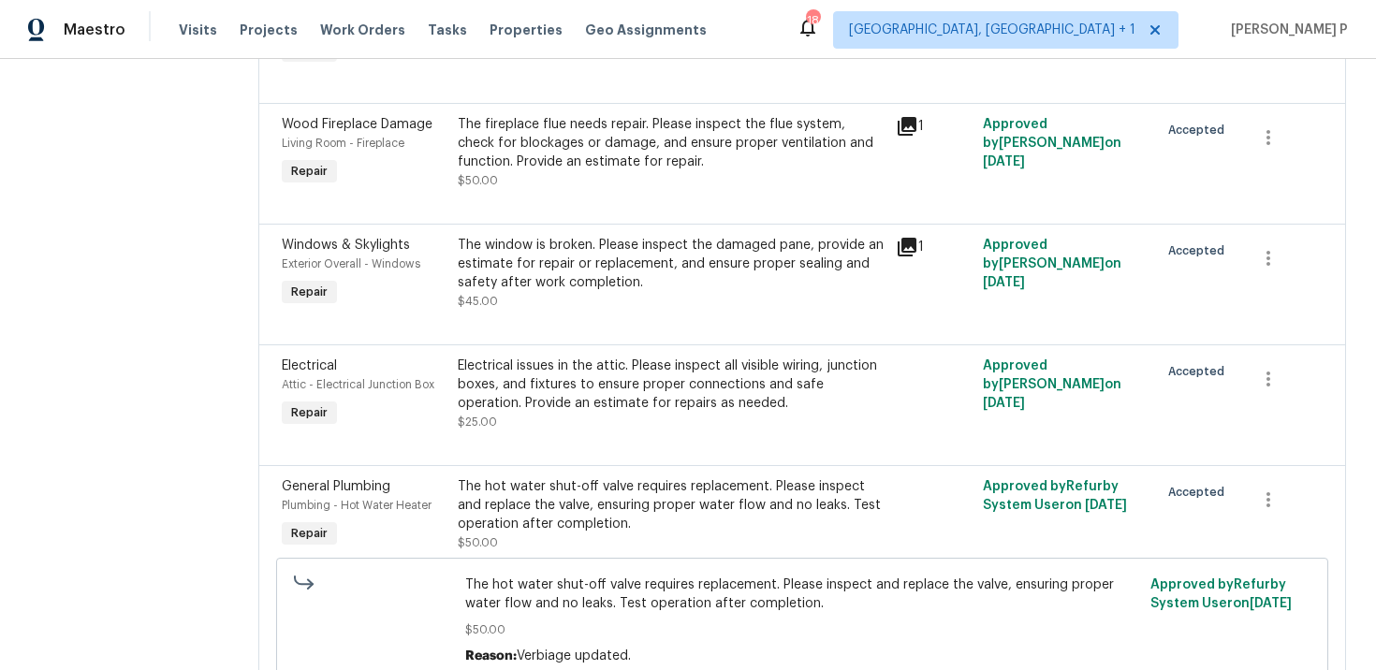
click at [560, 363] on div "Electrical issues in the attic. Please inspect all visible wiring, junction box…" at bounding box center [671, 385] width 427 height 56
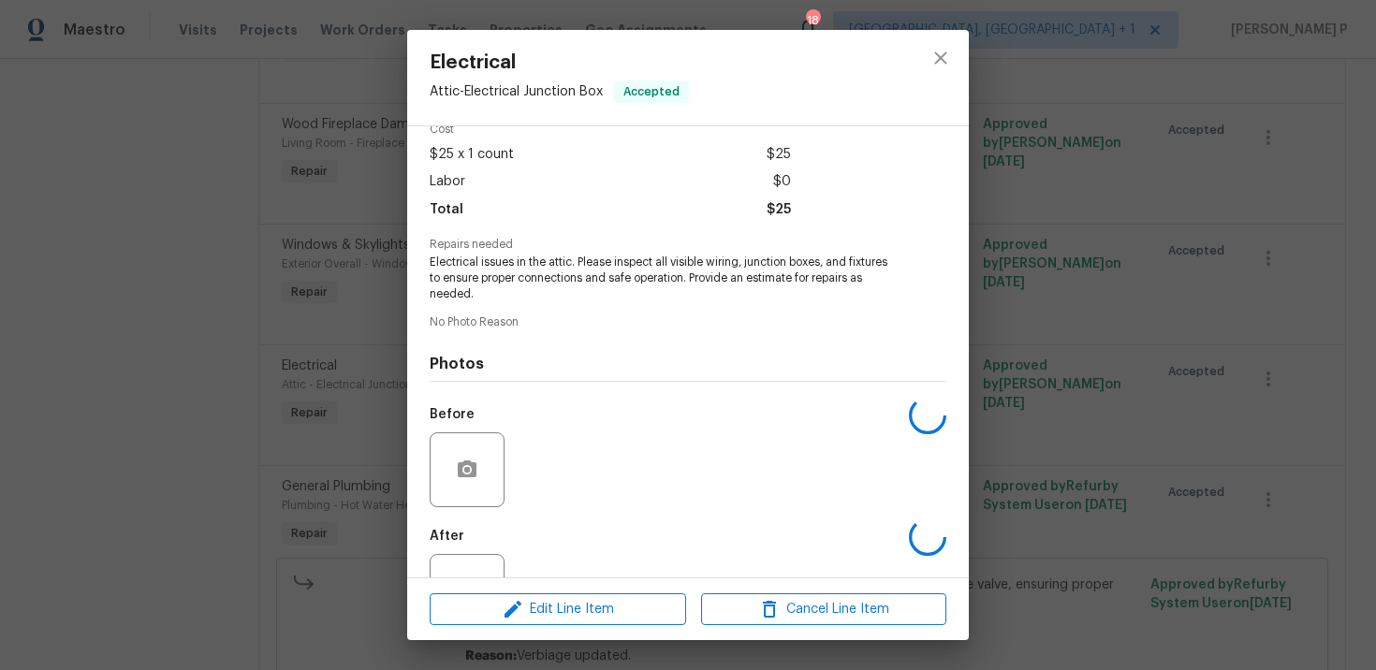
scroll to position [160, 0]
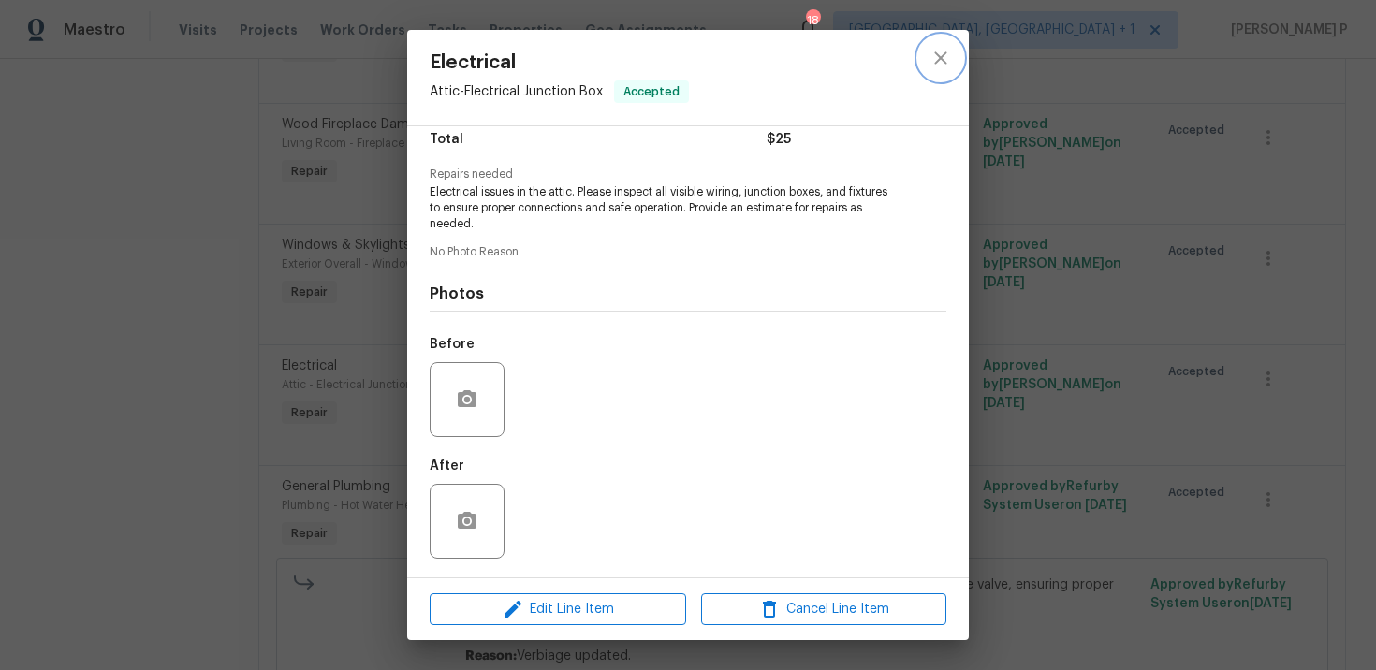
click at [942, 58] on icon "close" at bounding box center [940, 57] width 12 height 12
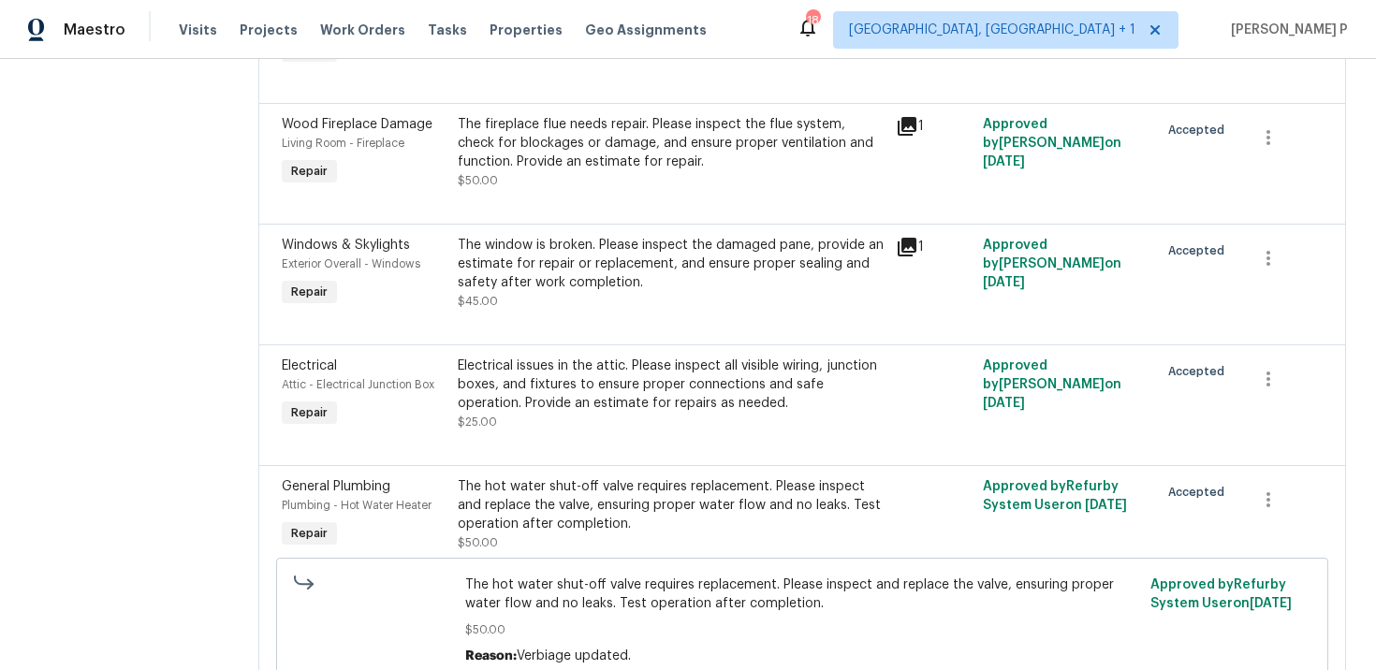
click at [505, 521] on div "The hot water shut-off valve requires replacement. Please inspect and replace t…" at bounding box center [671, 505] width 427 height 56
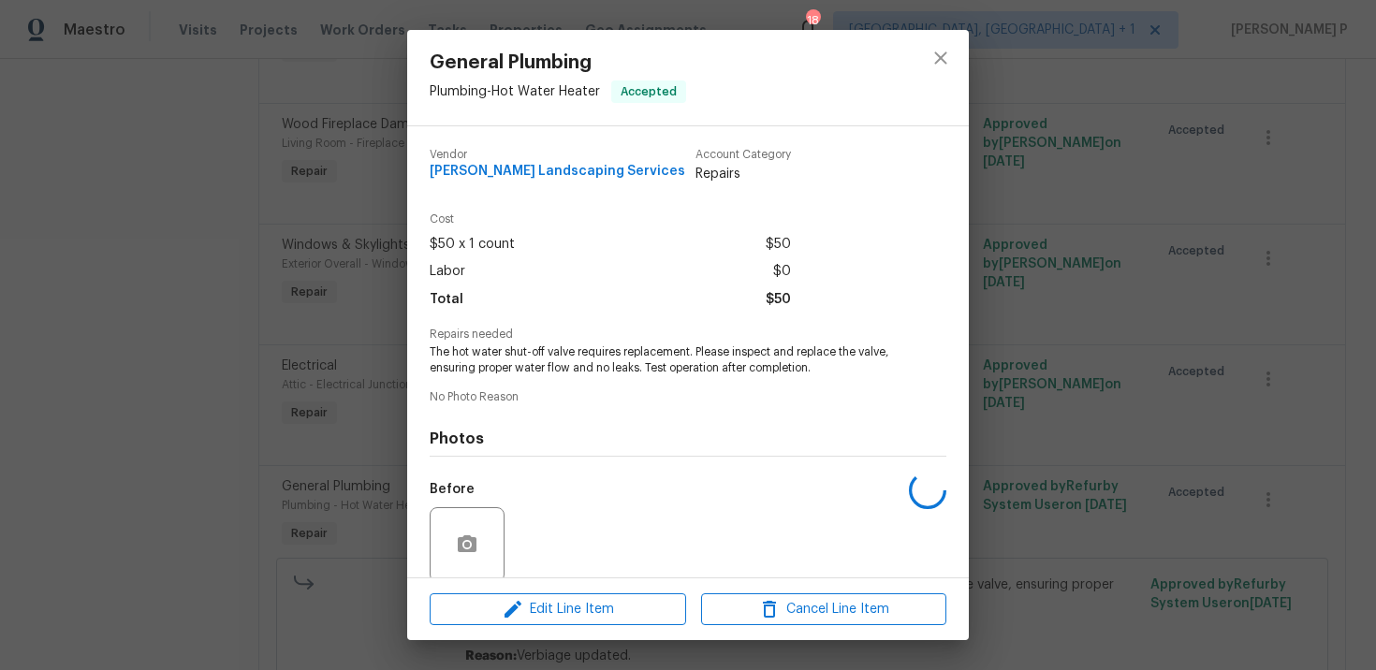
scroll to position [144, 0]
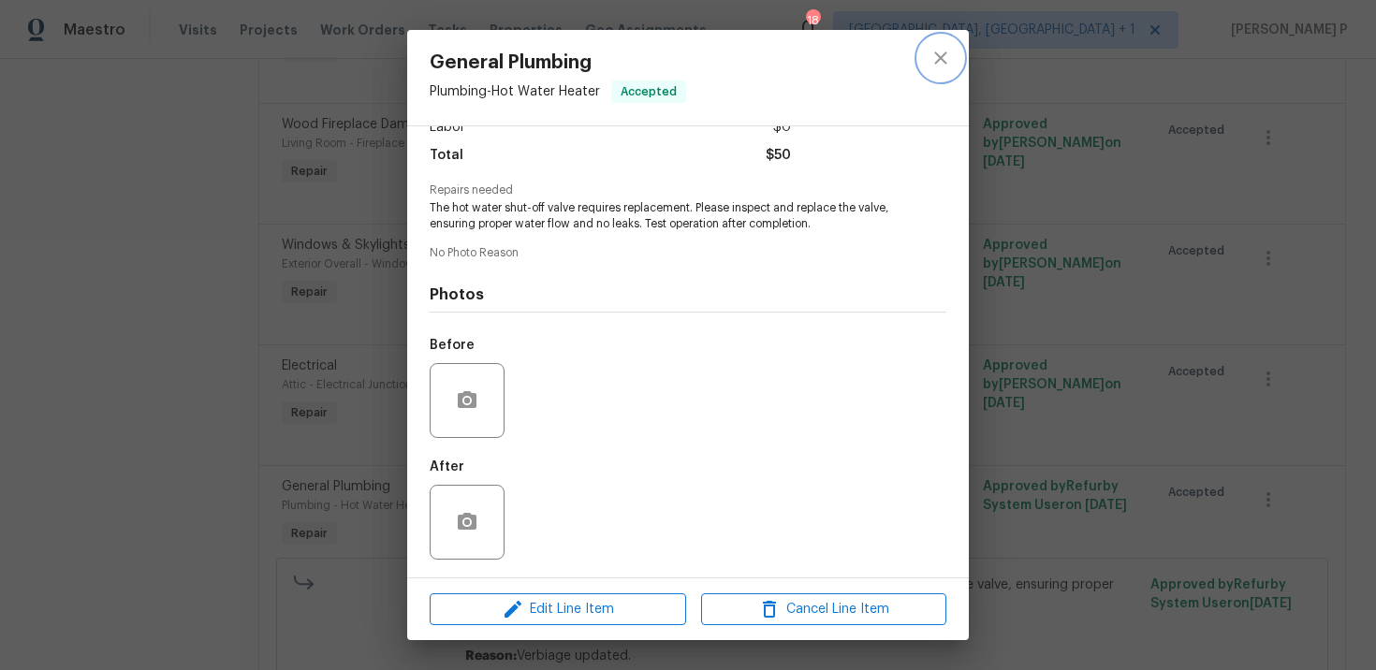
click at [950, 62] on icon "close" at bounding box center [941, 58] width 22 height 22
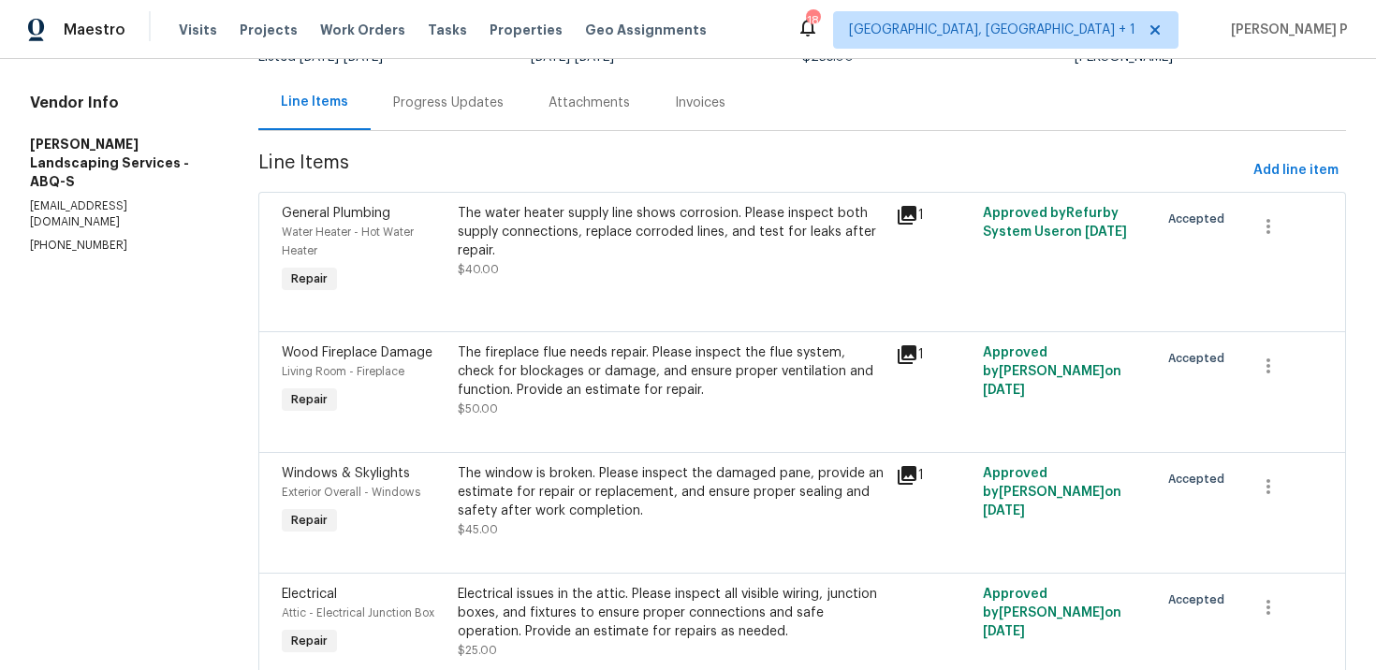
scroll to position [0, 0]
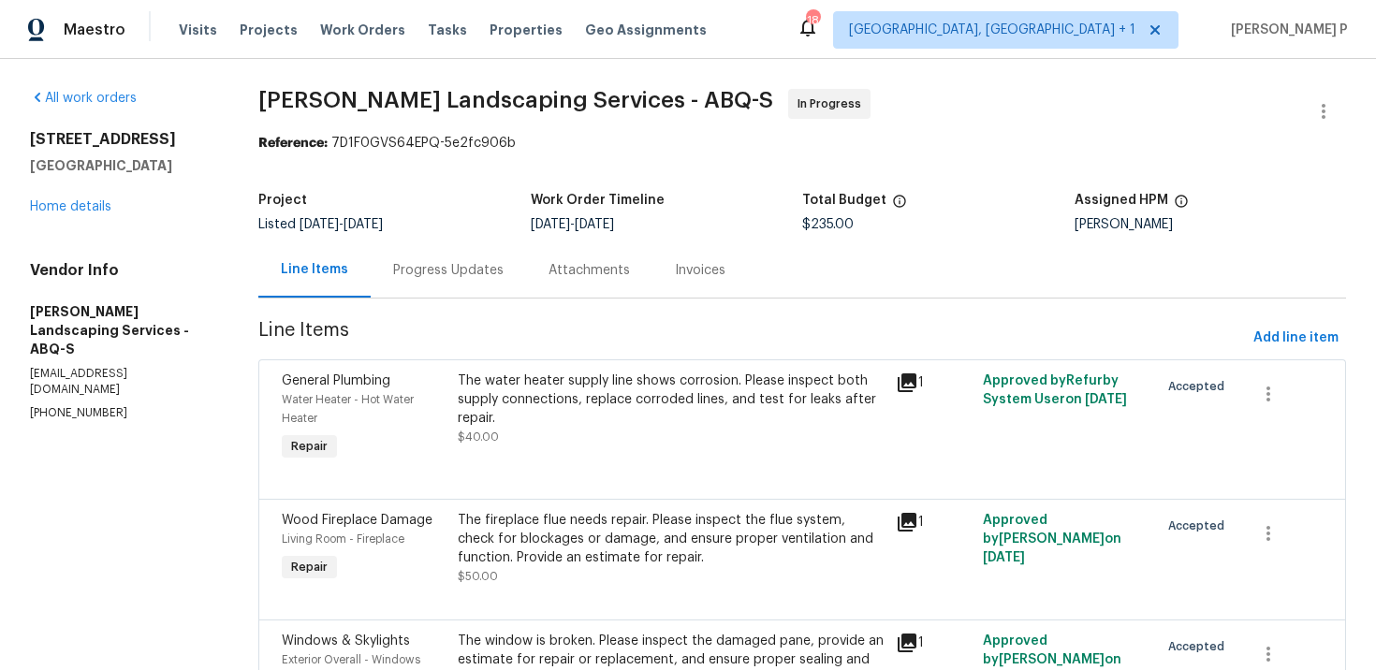
click at [464, 271] on div "Progress Updates" at bounding box center [448, 270] width 110 height 19
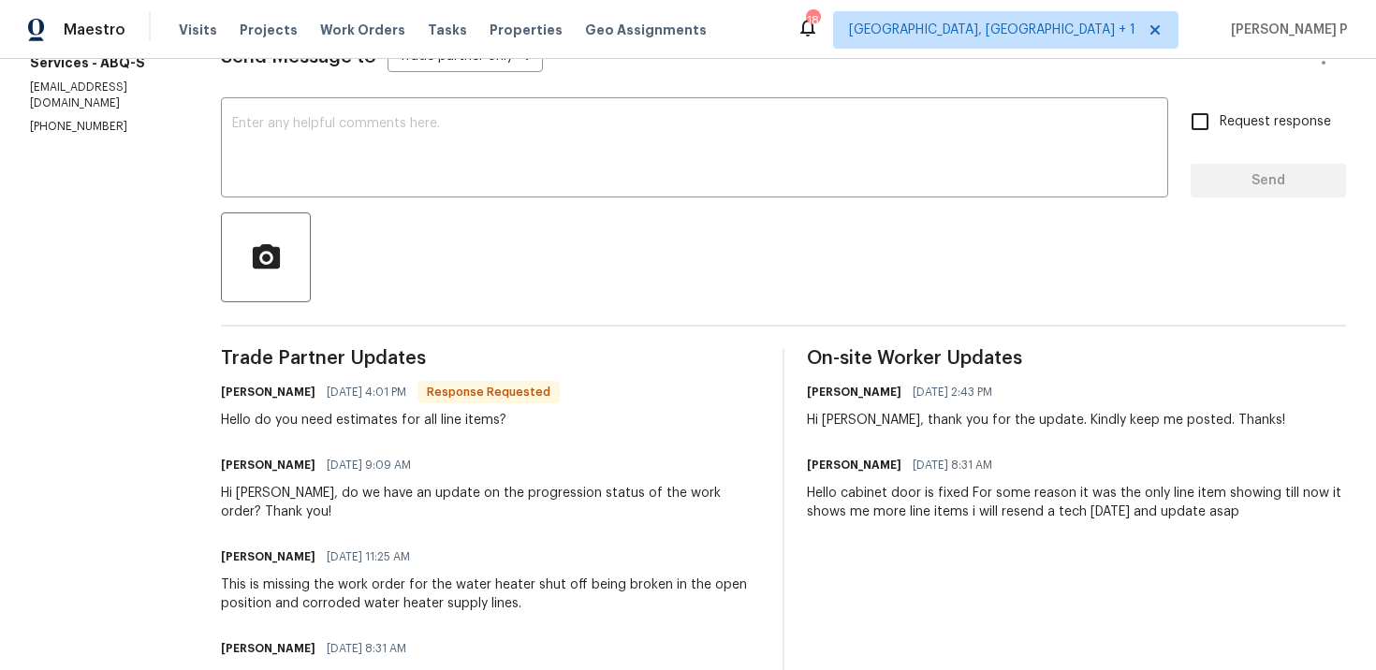
scroll to position [224, 0]
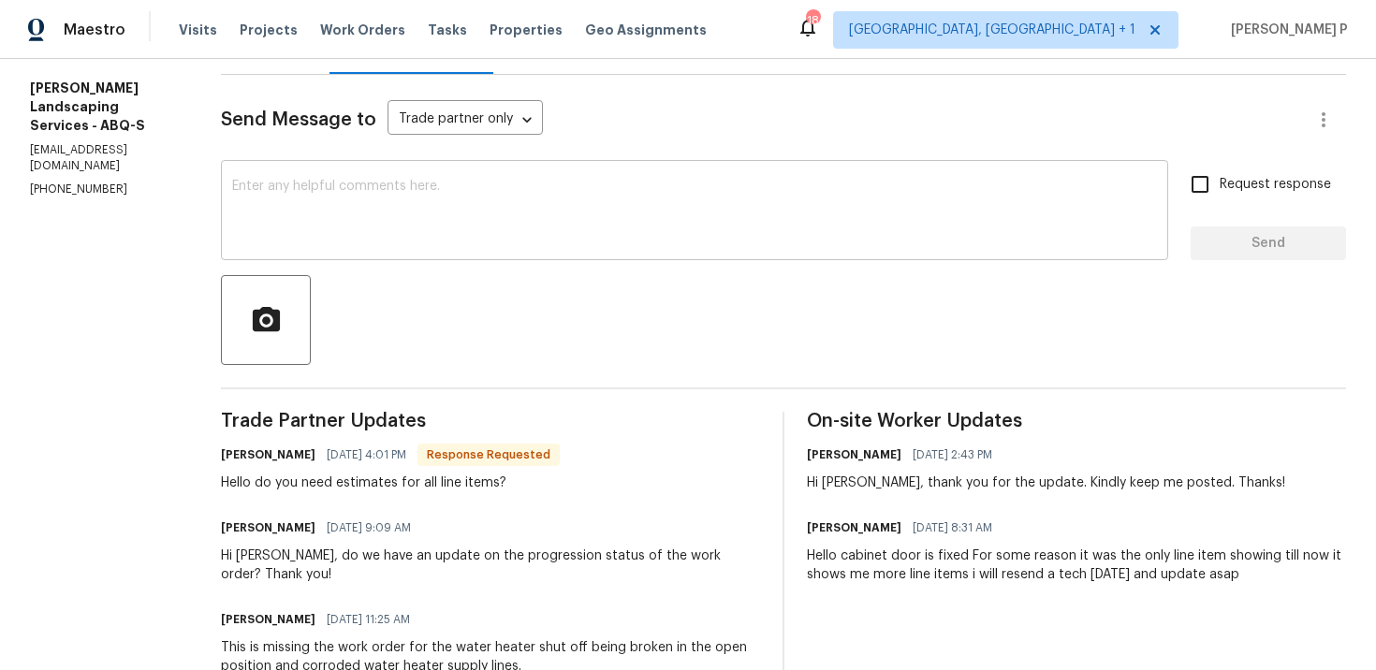
click at [419, 218] on textarea at bounding box center [694, 213] width 925 height 66
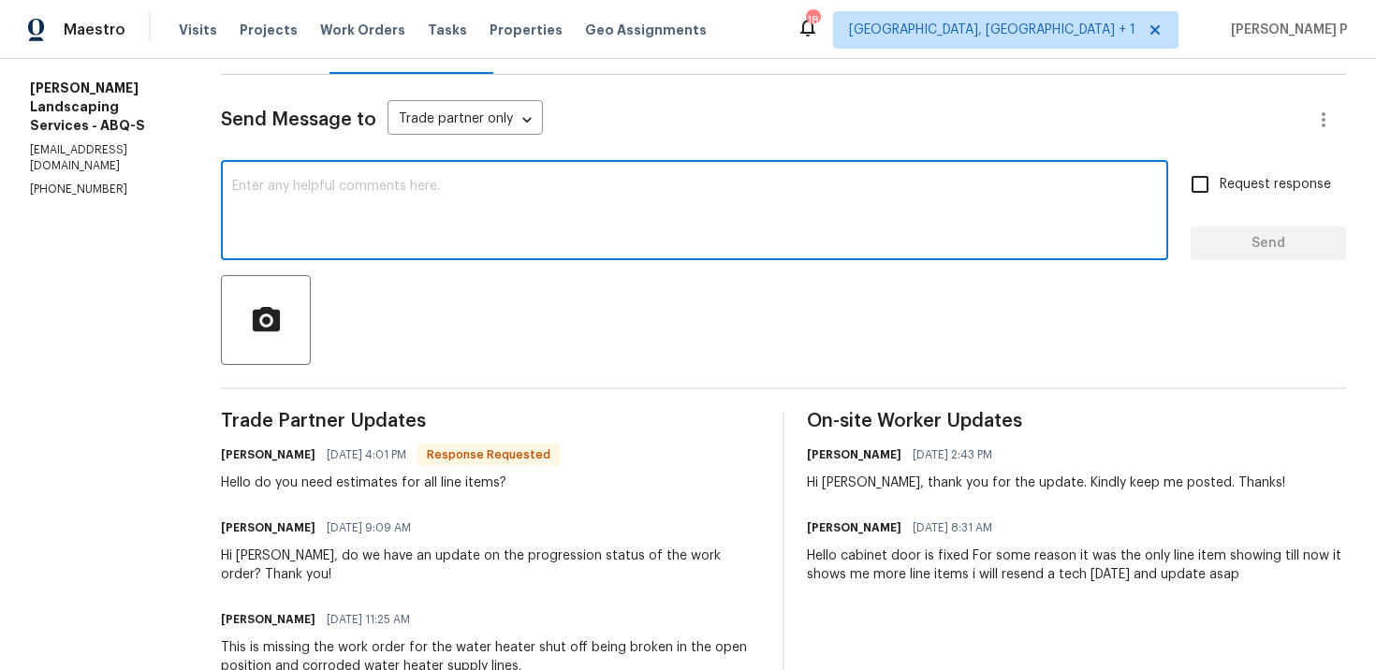
paste textarea "Yes [PERSON_NAME], We need detailed breakdown for all the line item"
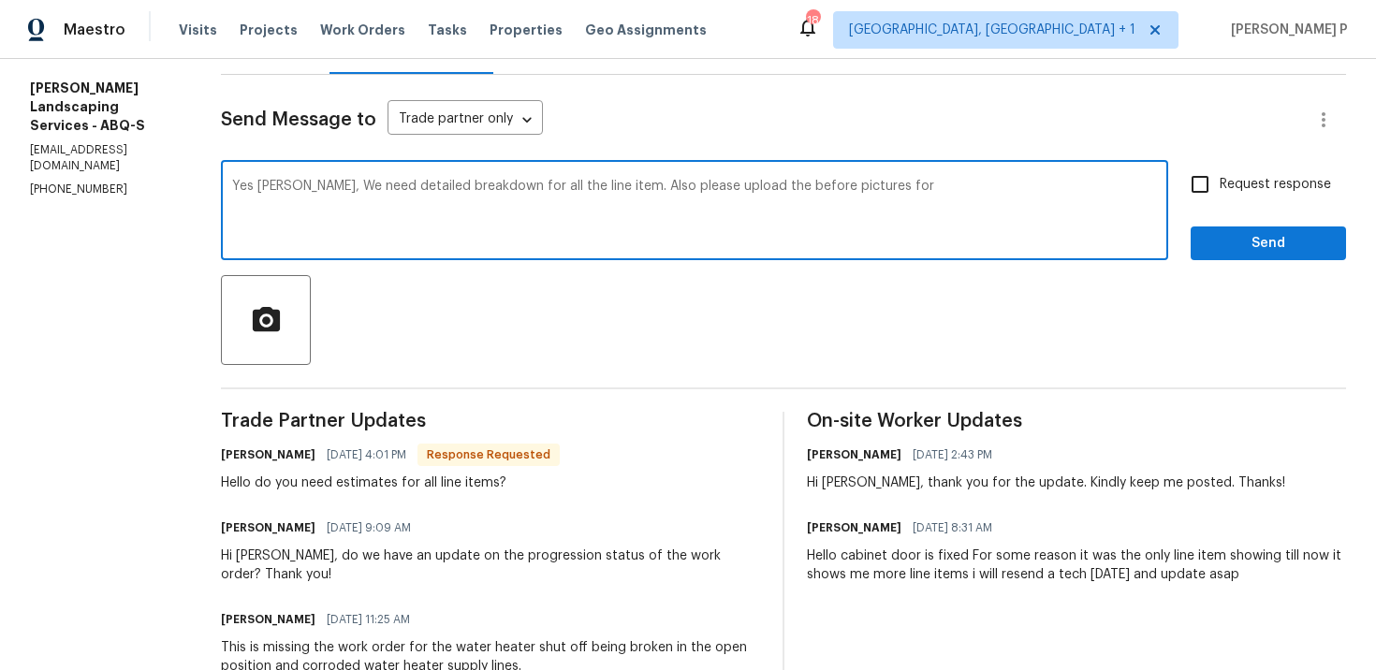
type textarea "Yes [PERSON_NAME], We need detailed breakdown for all the line item. Also pleas…"
click at [546, 177] on div "Yes [PERSON_NAME], We need detailed breakdown for all the line item. Also pleas…" at bounding box center [694, 212] width 947 height 95
click at [540, 180] on textarea "Yes [PERSON_NAME], We need detailed breakdown for all the line item. Also pleas…" at bounding box center [694, 213] width 925 height 66
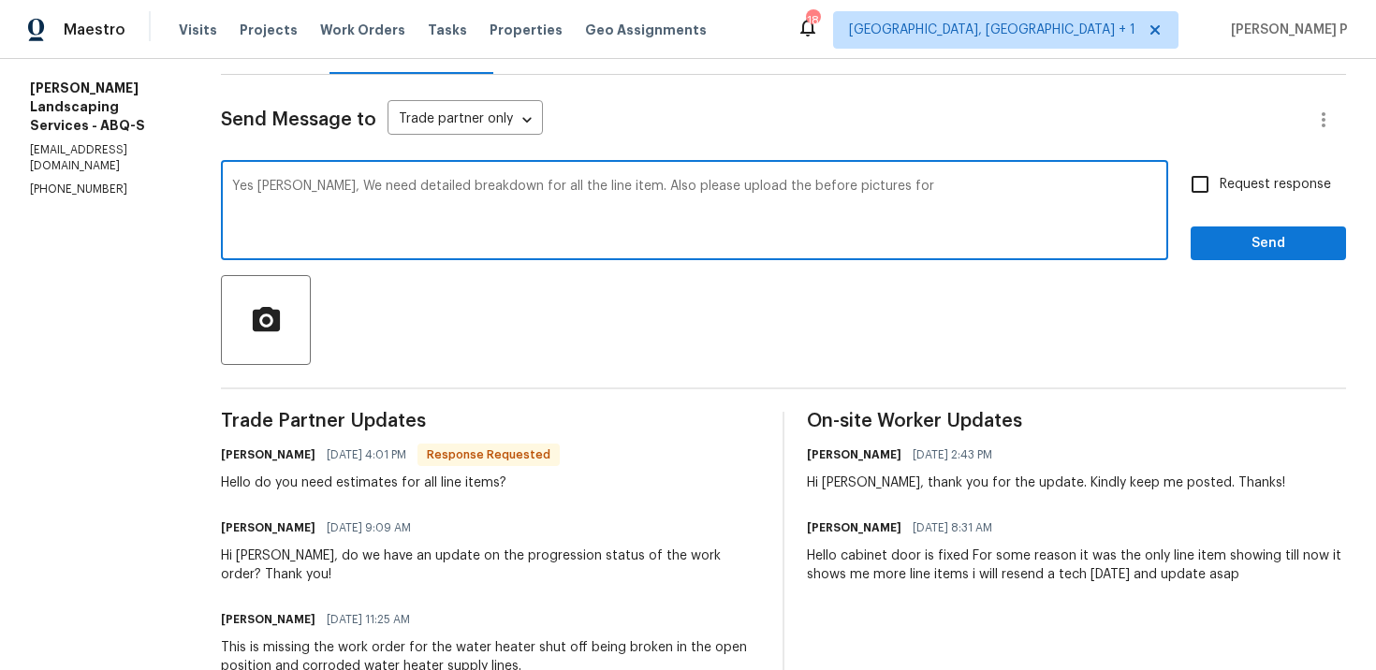
scroll to position [114, 0]
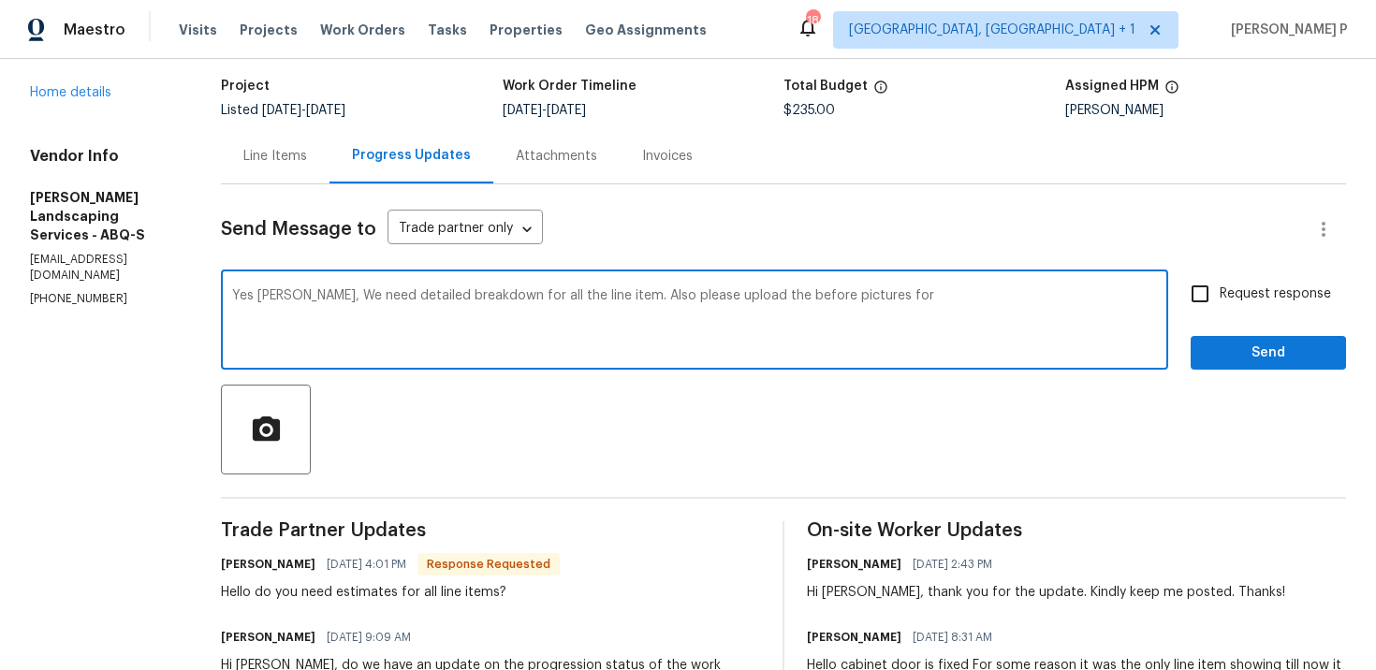
click at [307, 154] on div "Line Items" at bounding box center [275, 156] width 64 height 19
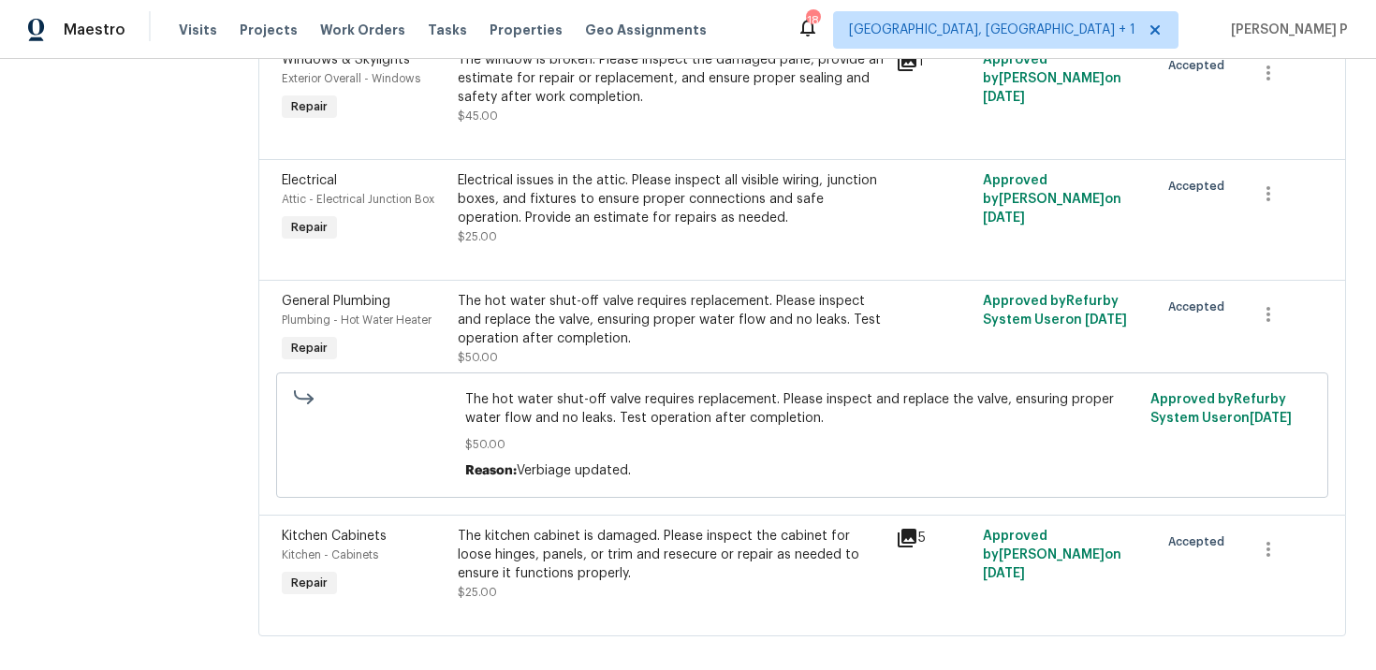
scroll to position [604, 0]
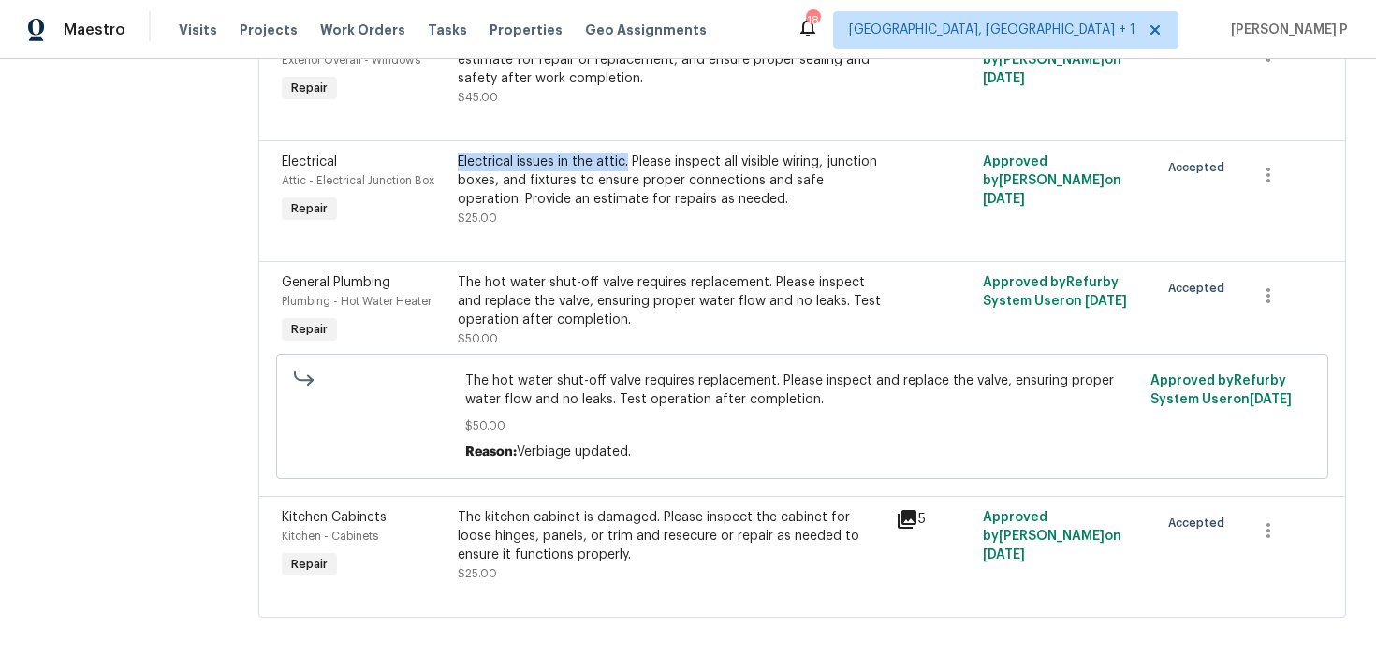
drag, startPoint x: 462, startPoint y: 161, endPoint x: 633, endPoint y: 164, distance: 170.4
click at [633, 164] on div "Electrical issues in the attic. Please inspect all visible wiring, junction box…" at bounding box center [671, 181] width 427 height 56
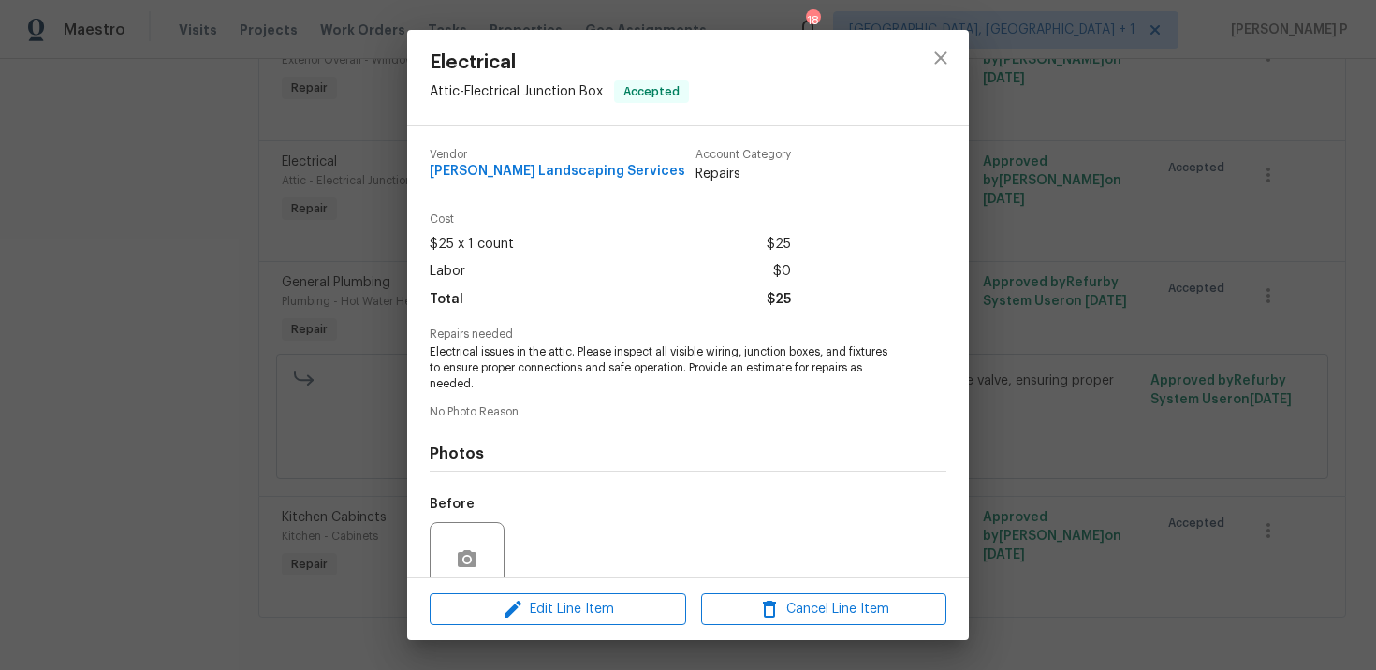
copy div "Electrical issues in the attic."
drag, startPoint x: 431, startPoint y: 348, endPoint x: 575, endPoint y: 348, distance: 144.2
click at [575, 348] on span "Electrical issues in the attic. Please inspect all visible wiring, junction box…" at bounding box center [662, 368] width 465 height 47
copy span "Electrical issues in the attic."
click at [346, 463] on div "Electrical Attic - Electrical Junction Box Accepted Vendor [PERSON_NAME] Landsc…" at bounding box center [688, 335] width 1376 height 670
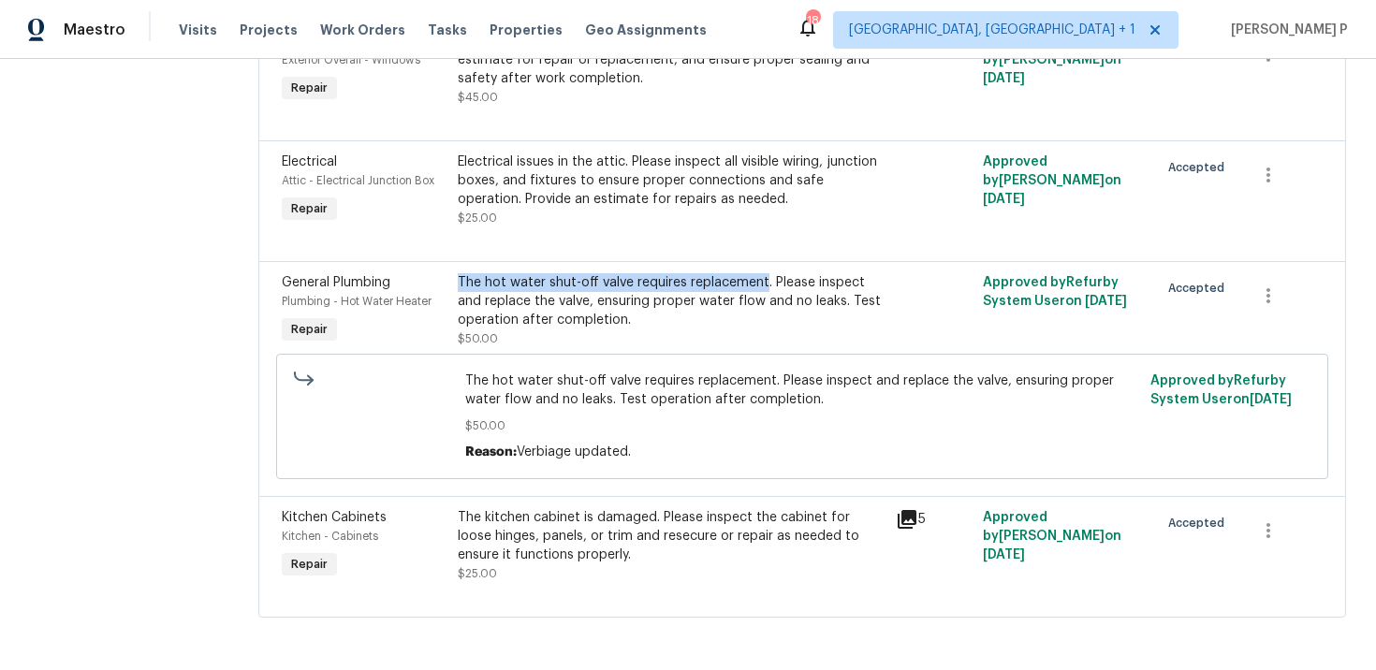
drag, startPoint x: 464, startPoint y: 279, endPoint x: 767, endPoint y: 277, distance: 302.4
click at [767, 277] on div "The hot water shut-off valve requires replacement. Please inspect and replace t…" at bounding box center [671, 301] width 427 height 56
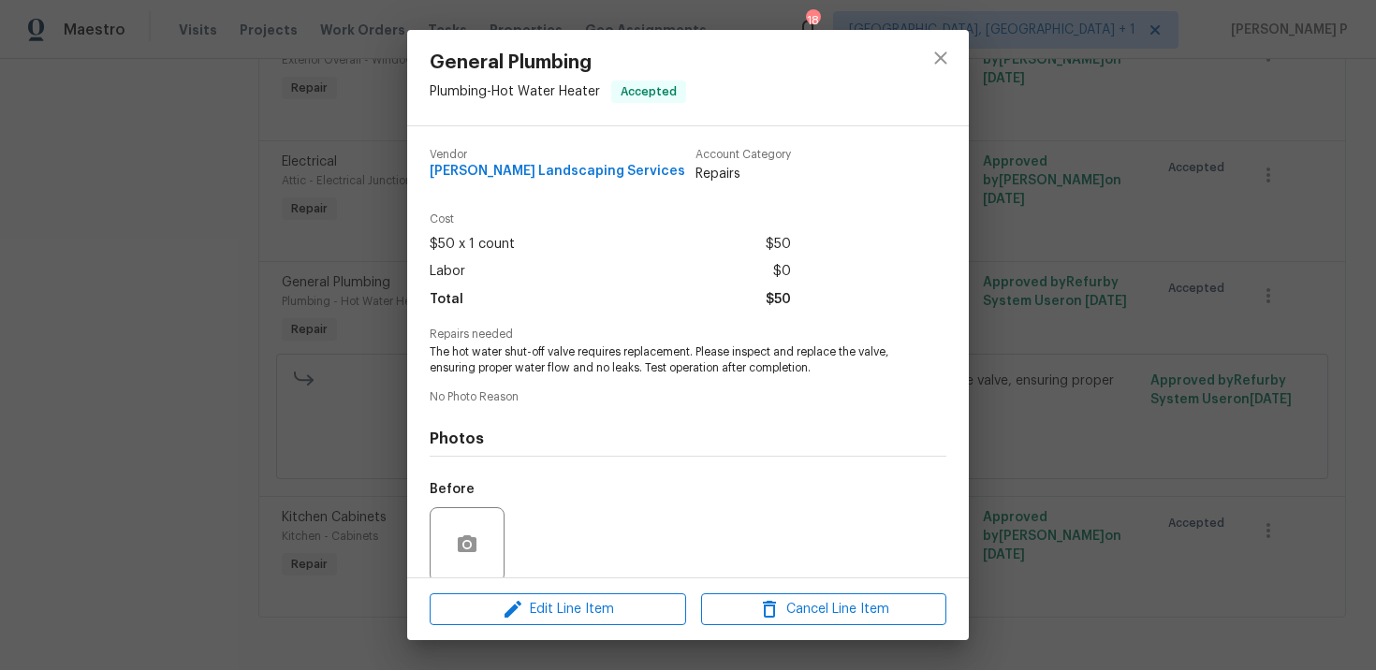
copy div "The hot water shut-off valve requires replacement"
drag, startPoint x: 432, startPoint y: 352, endPoint x: 692, endPoint y: 352, distance: 260.3
click at [692, 352] on div "[PERSON_NAME] Landscaping Services Account Category Repairs Cost $50 x 1 count …" at bounding box center [688, 351] width 562 height 451
copy span "The hot water shut-off valve requires replacement"
click at [151, 296] on div "General Plumbing Plumbing - Hot Water Heater Accepted Vendor [PERSON_NAME] Land…" at bounding box center [688, 335] width 1376 height 670
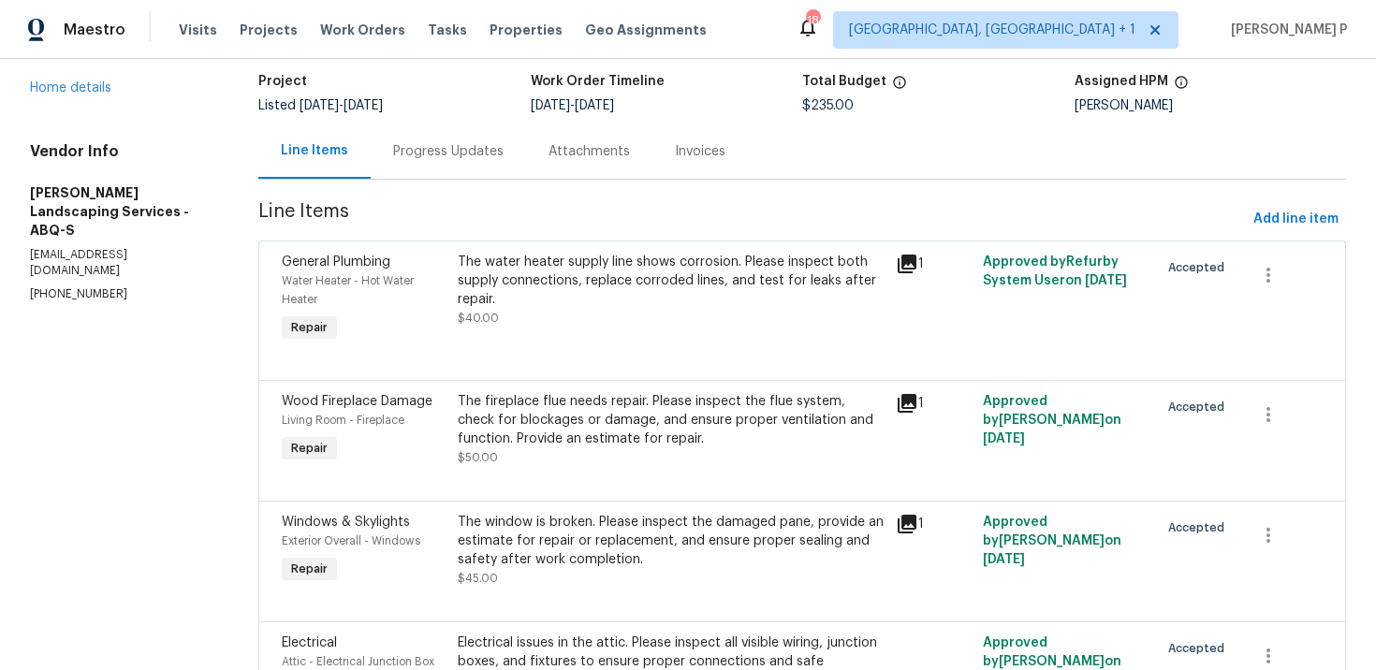
scroll to position [0, 0]
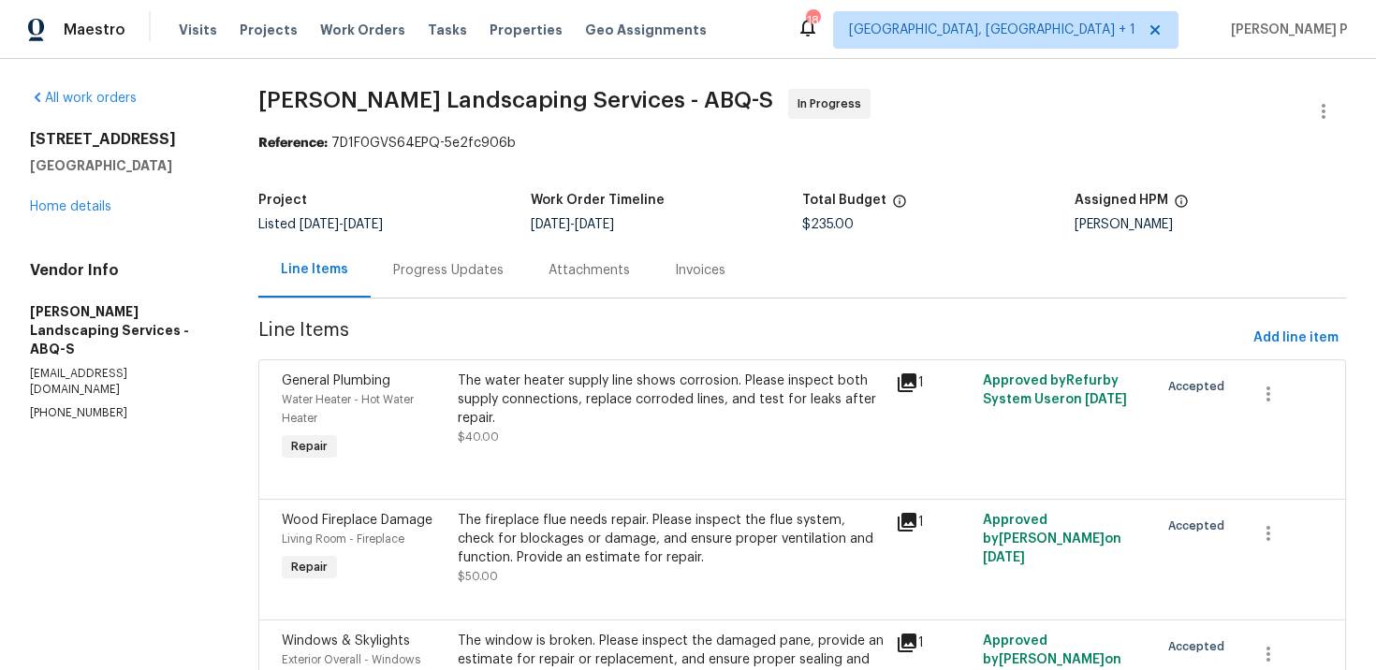
click at [466, 267] on div "Progress Updates" at bounding box center [448, 270] width 110 height 19
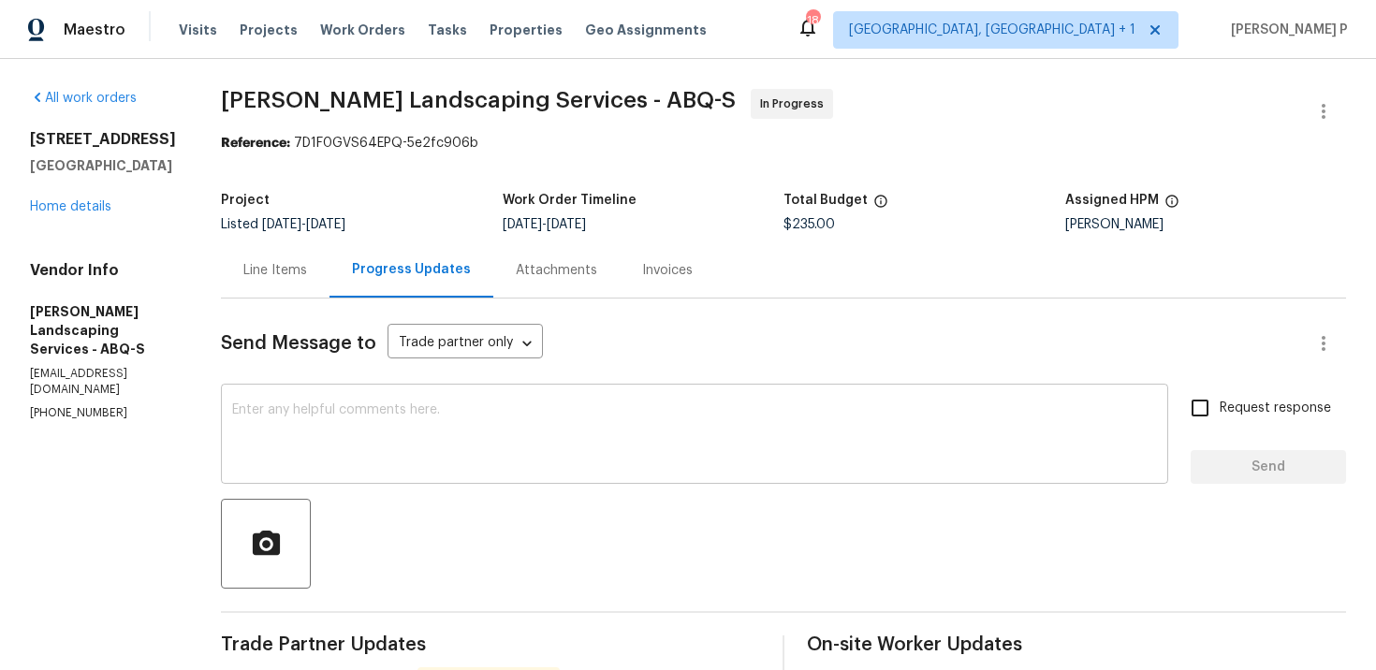
click at [535, 477] on div "x ​" at bounding box center [694, 436] width 947 height 95
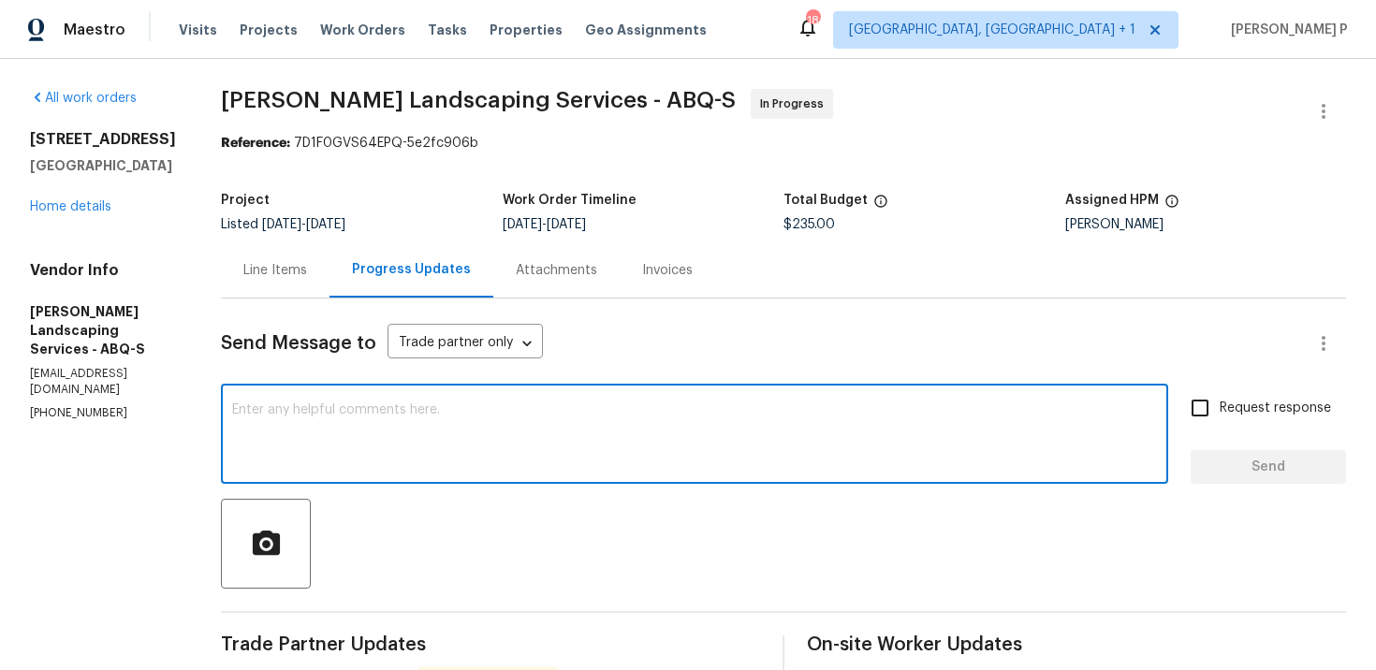
paste textarea "Yes [PERSON_NAME], We need detailed breakdown for all the line item. Also pleas…"
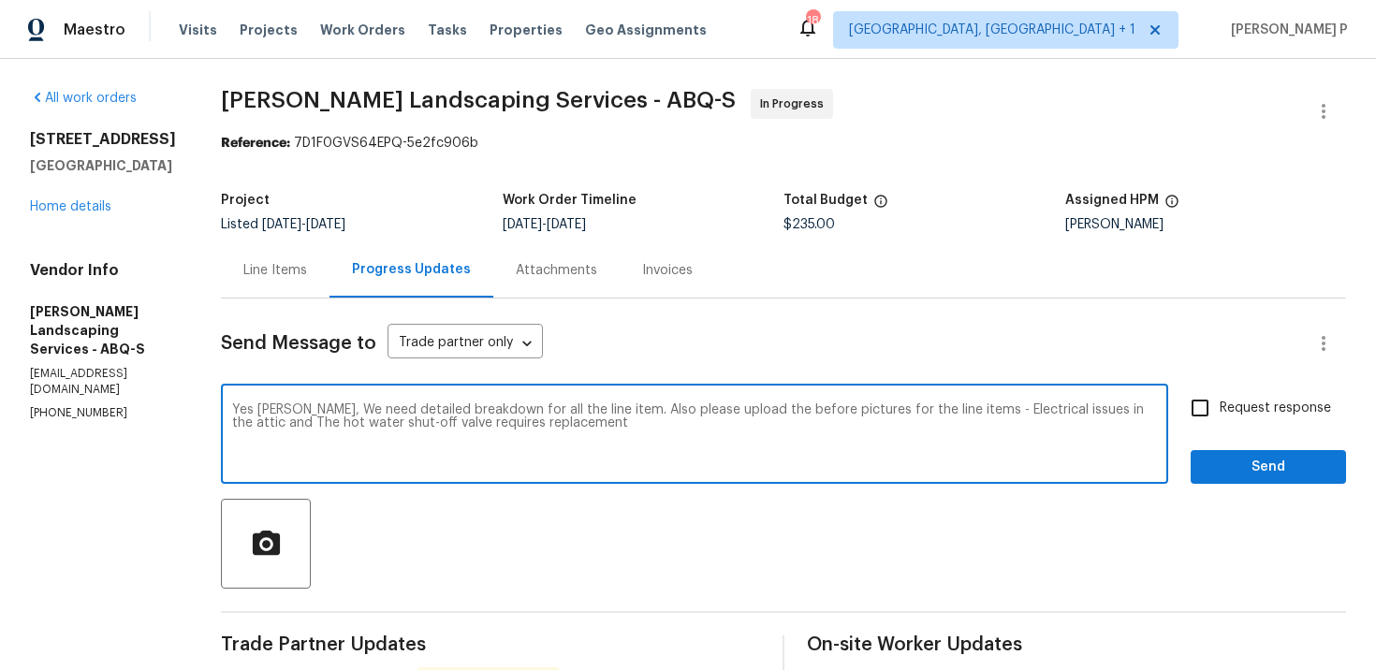
type textarea "Yes [PERSON_NAME], We need detailed breakdown for all the line item. Also pleas…"
click at [1250, 413] on span "Request response" at bounding box center [1275, 409] width 111 height 20
click at [1220, 413] on input "Request response" at bounding box center [1200, 408] width 39 height 39
checkbox input "true"
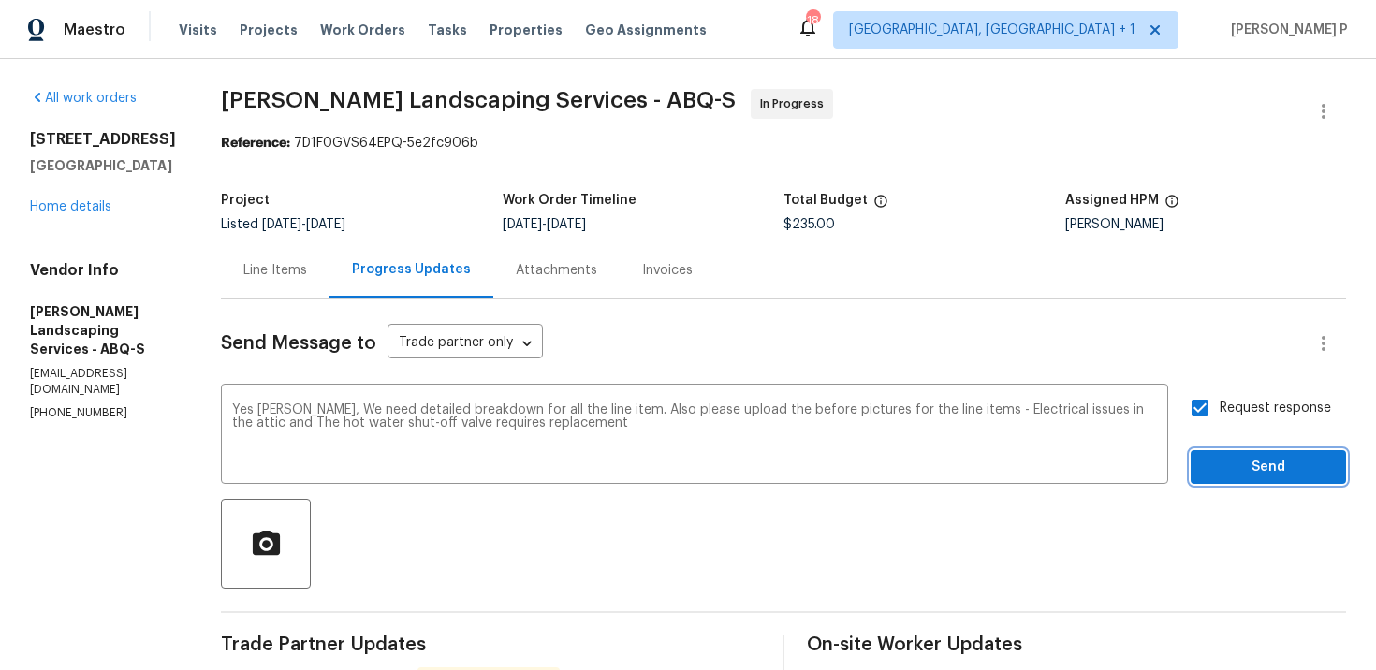
click at [1239, 461] on span "Send" at bounding box center [1268, 467] width 125 height 23
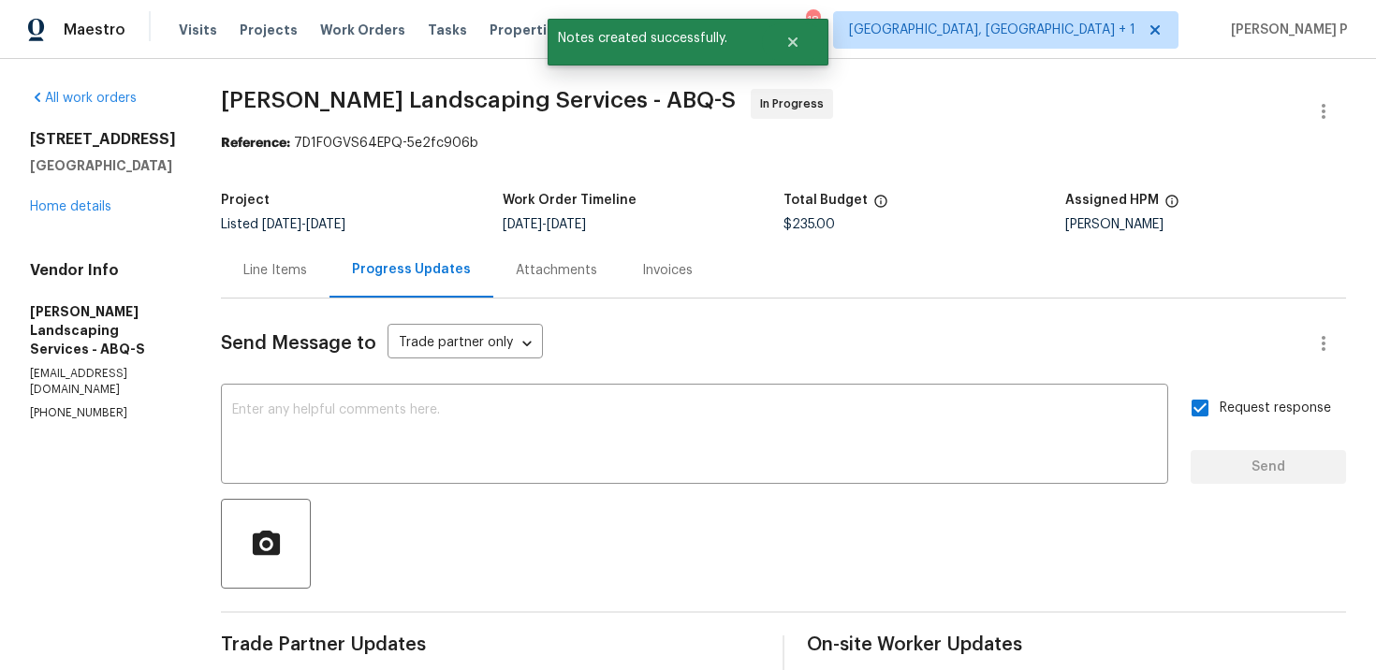
click at [510, 530] on div at bounding box center [783, 544] width 1125 height 90
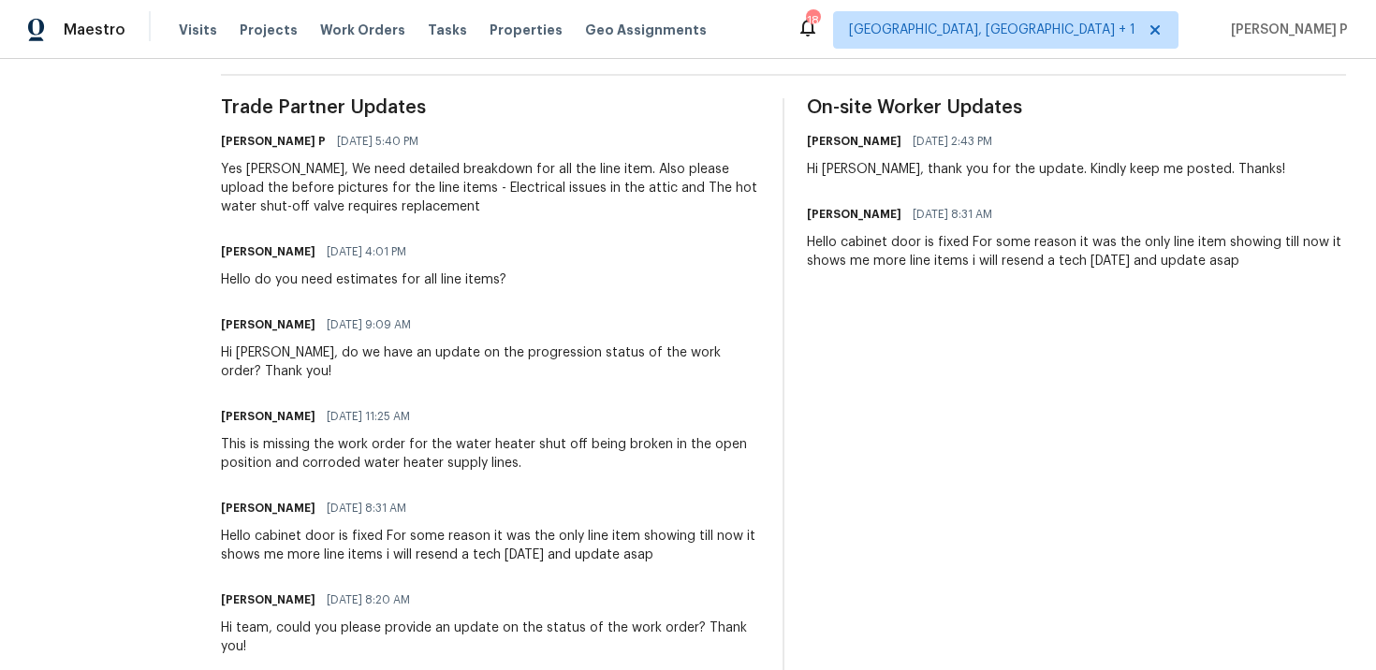
scroll to position [523, 0]
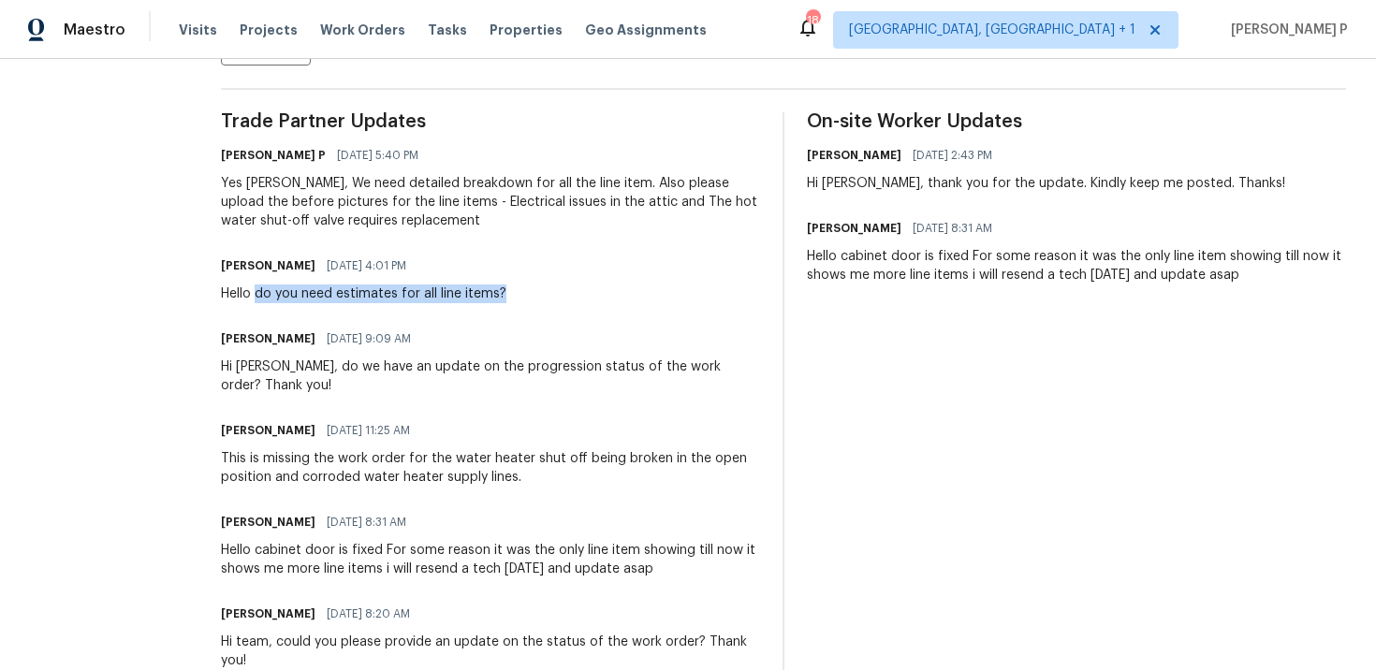
drag, startPoint x: 299, startPoint y: 295, endPoint x: 636, endPoint y: 295, distance: 337.0
click at [636, 295] on div "[PERSON_NAME] [DATE] 4:01 PM Hello do you need estimates for all line items?" at bounding box center [490, 278] width 539 height 51
copy div "do you need estimates for all line items?"
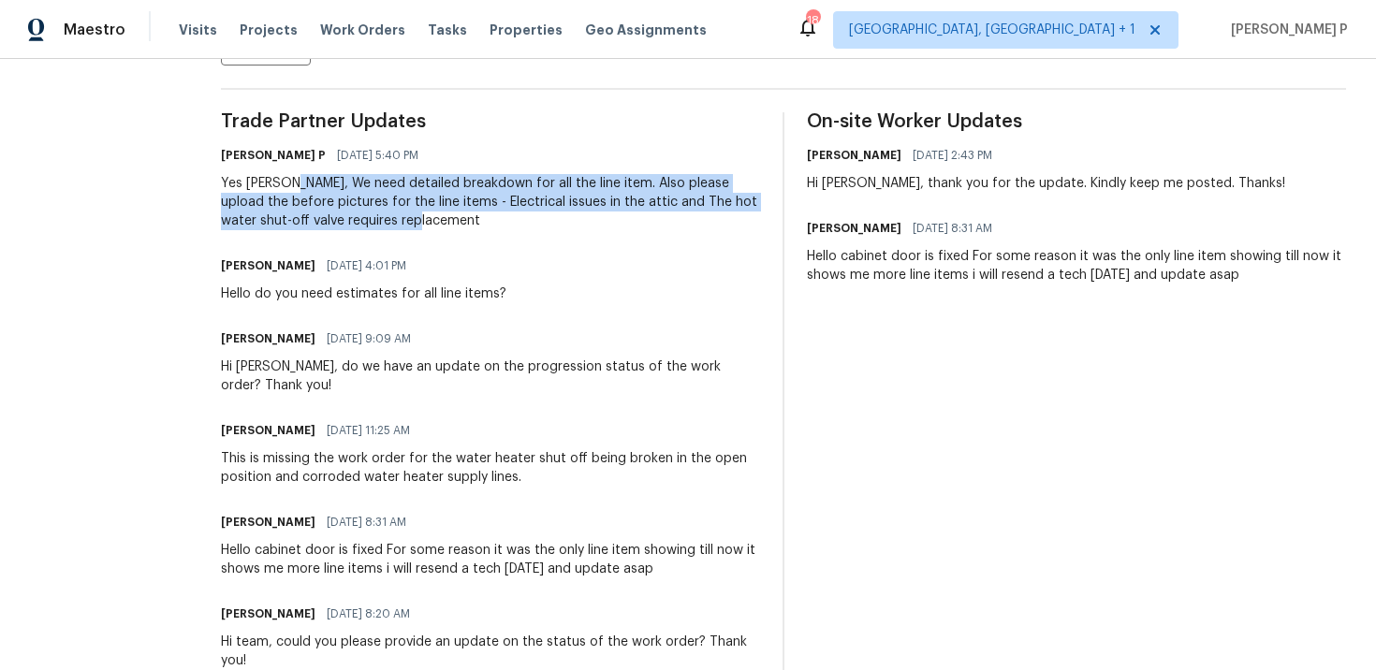
drag, startPoint x: 334, startPoint y: 182, endPoint x: 487, endPoint y: 224, distance: 158.3
click at [487, 224] on div "Yes [PERSON_NAME], We need detailed breakdown for all the line item. Also pleas…" at bounding box center [490, 202] width 539 height 56
copy div "We need detailed breakdown for all the line item. Also please upload the before…"
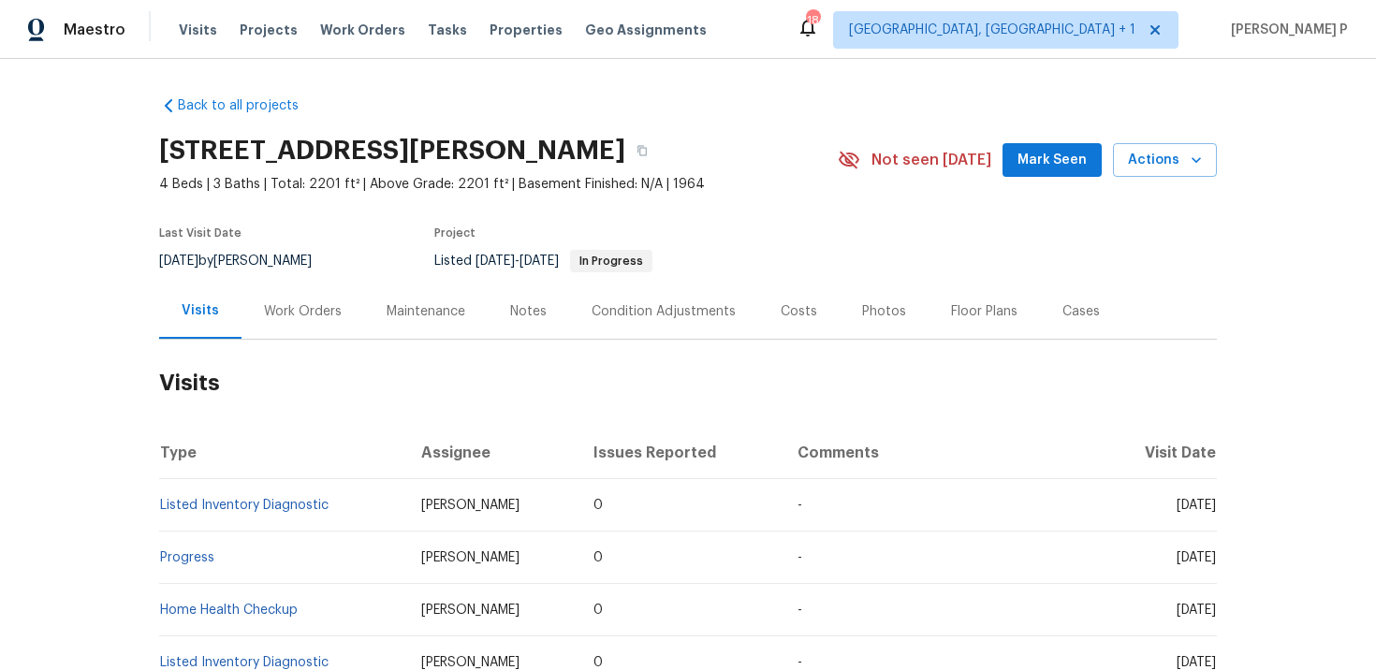
click at [282, 325] on div "Work Orders" at bounding box center [303, 311] width 123 height 55
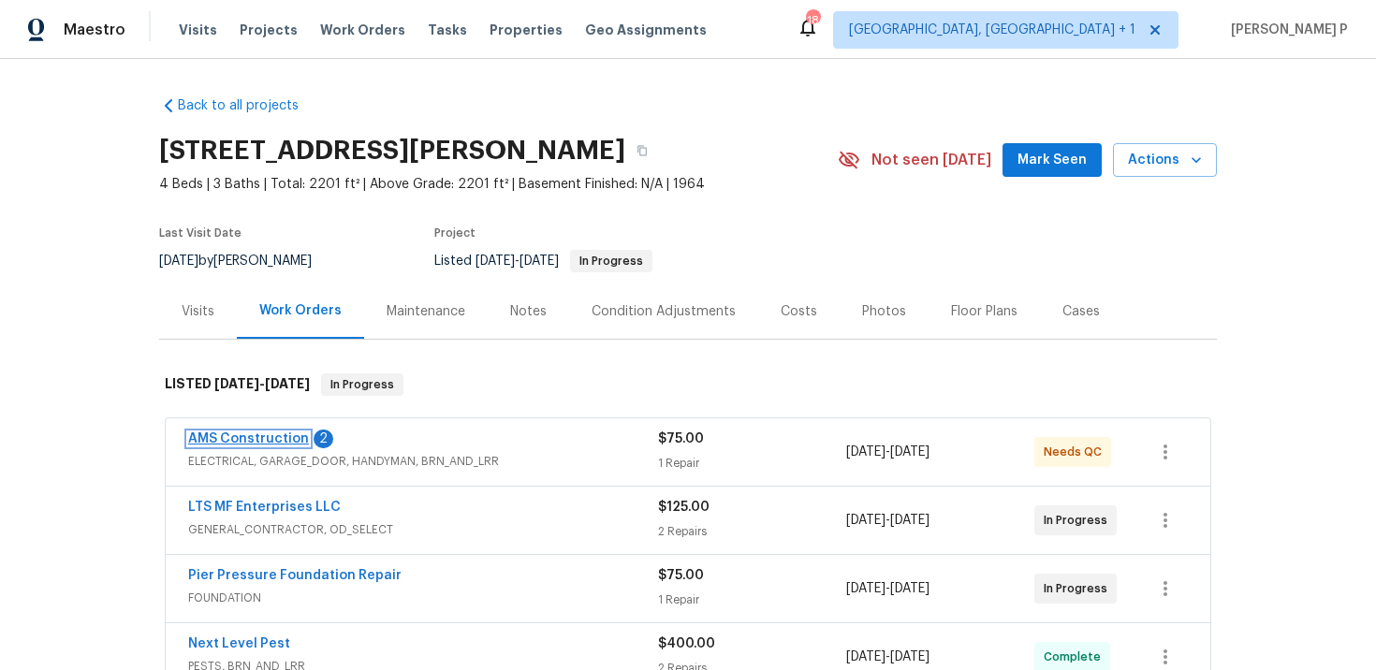
click at [272, 438] on link "AMS Construction" at bounding box center [248, 439] width 121 height 13
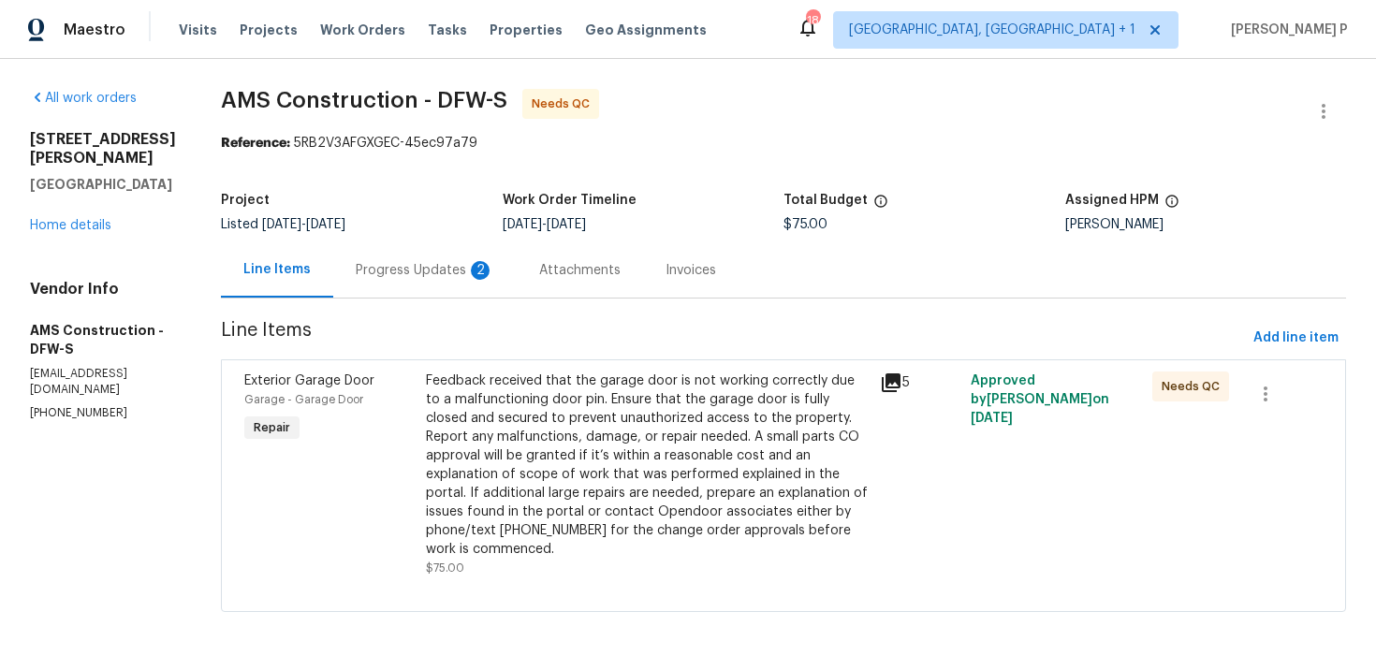
click at [383, 272] on div "Progress Updates 2" at bounding box center [425, 270] width 139 height 19
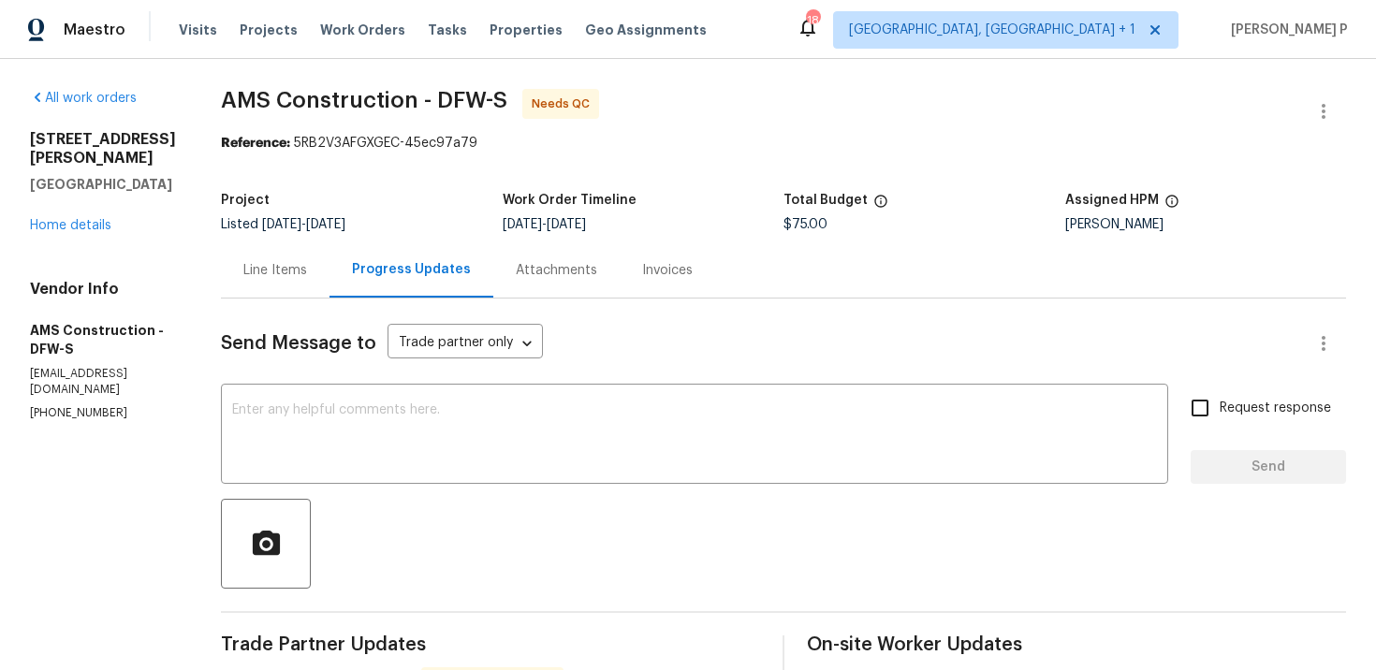
click at [272, 286] on div "Line Items" at bounding box center [275, 269] width 109 height 55
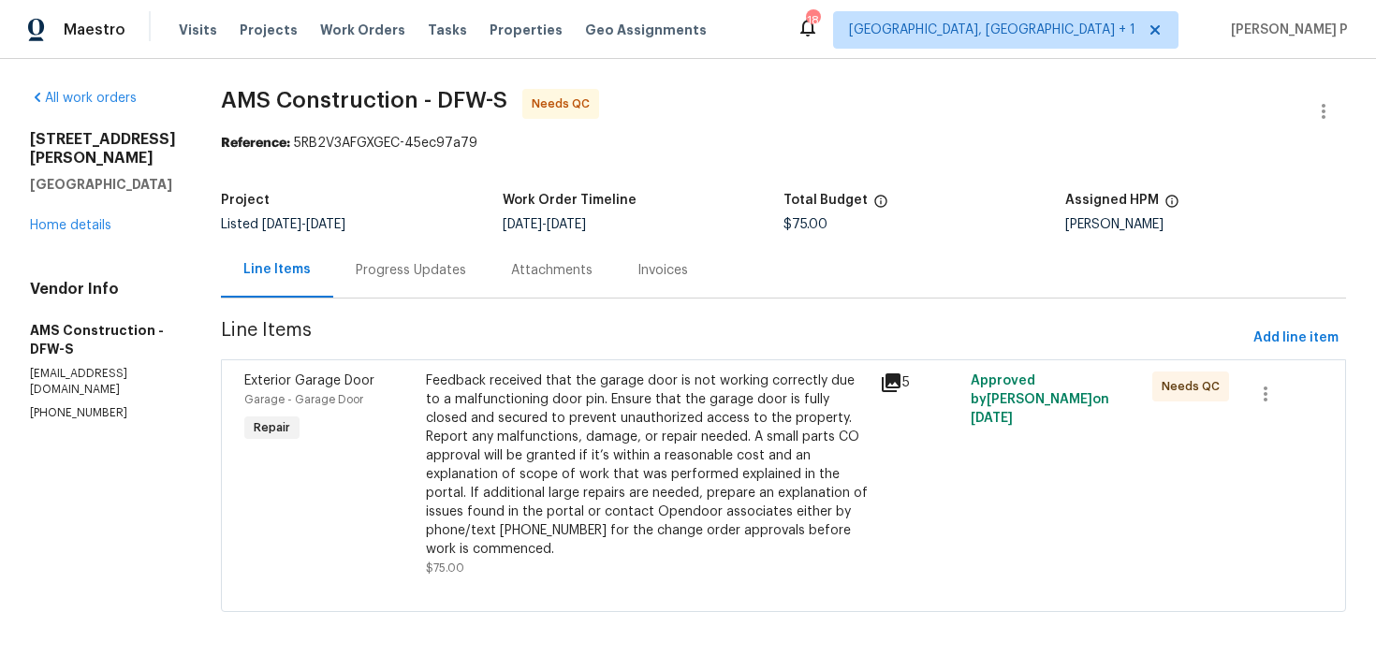
click at [580, 422] on div "Feedback received that the garage door is not working correctly due to a malfun…" at bounding box center [647, 465] width 443 height 187
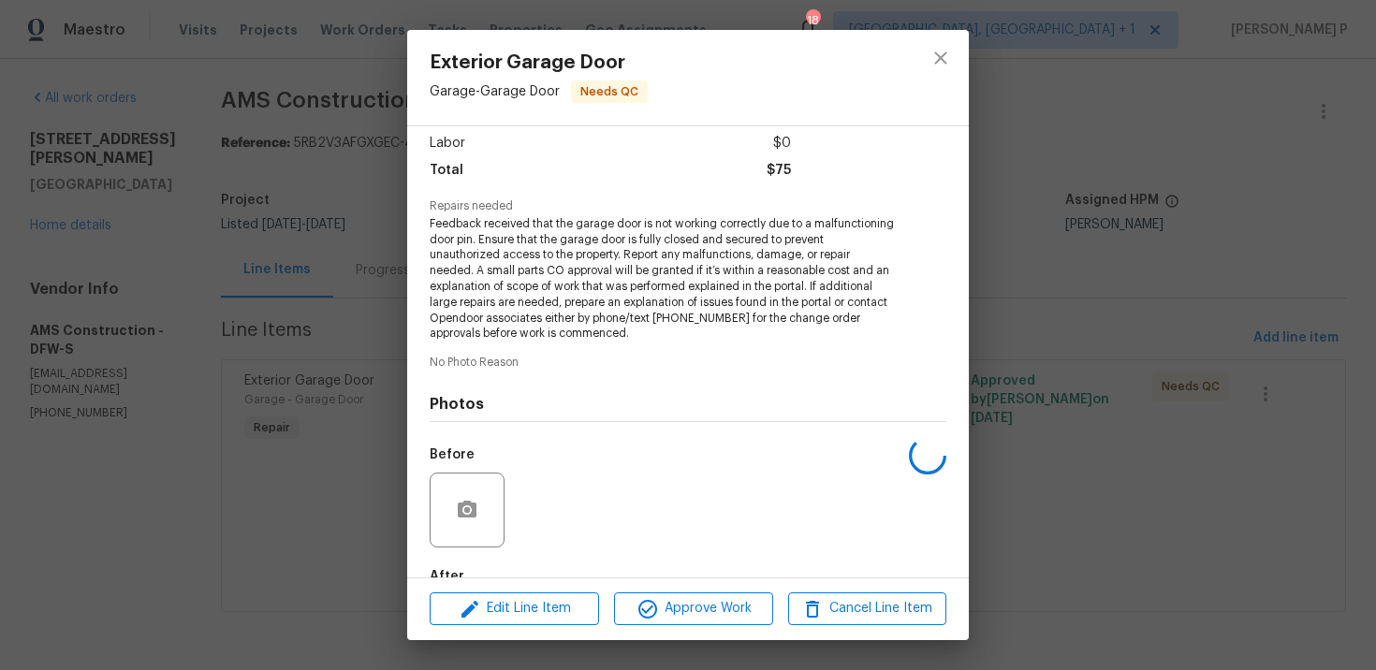
scroll to position [239, 0]
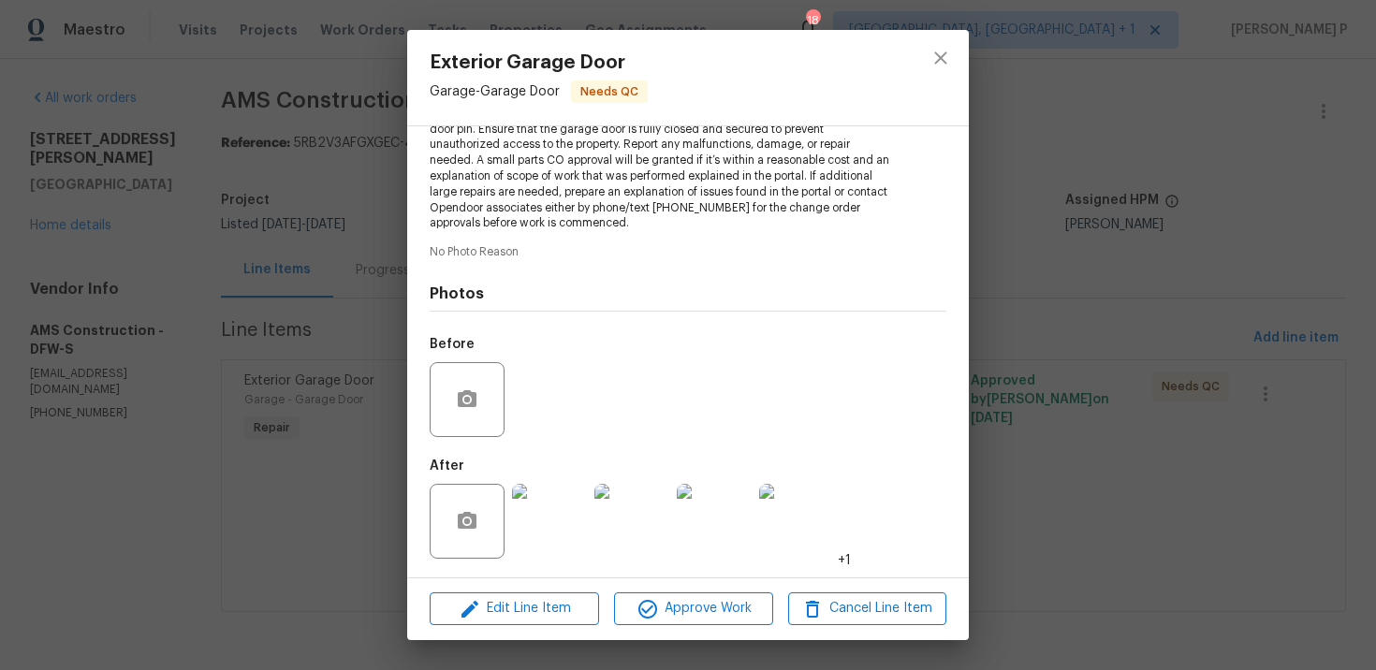
click at [550, 500] on img at bounding box center [549, 521] width 75 height 75
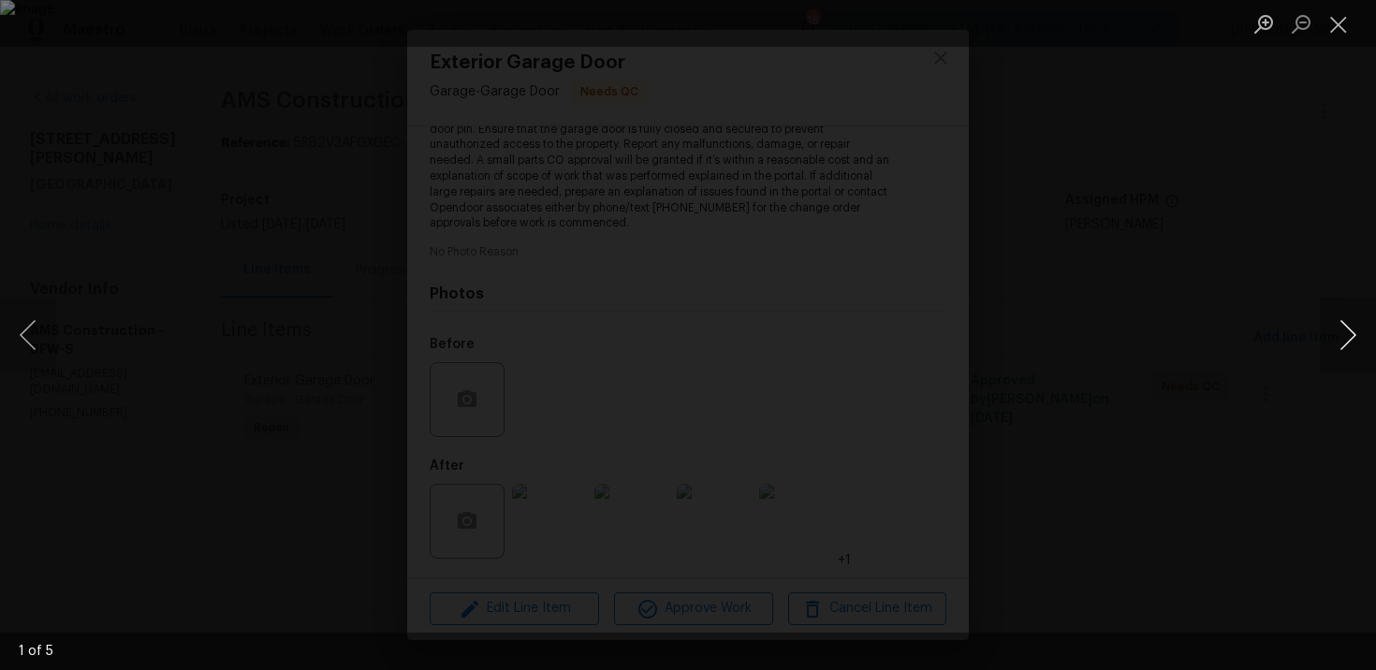
click at [1350, 329] on button "Next image" at bounding box center [1348, 335] width 56 height 75
click at [1329, 25] on button "Close lightbox" at bounding box center [1338, 23] width 37 height 33
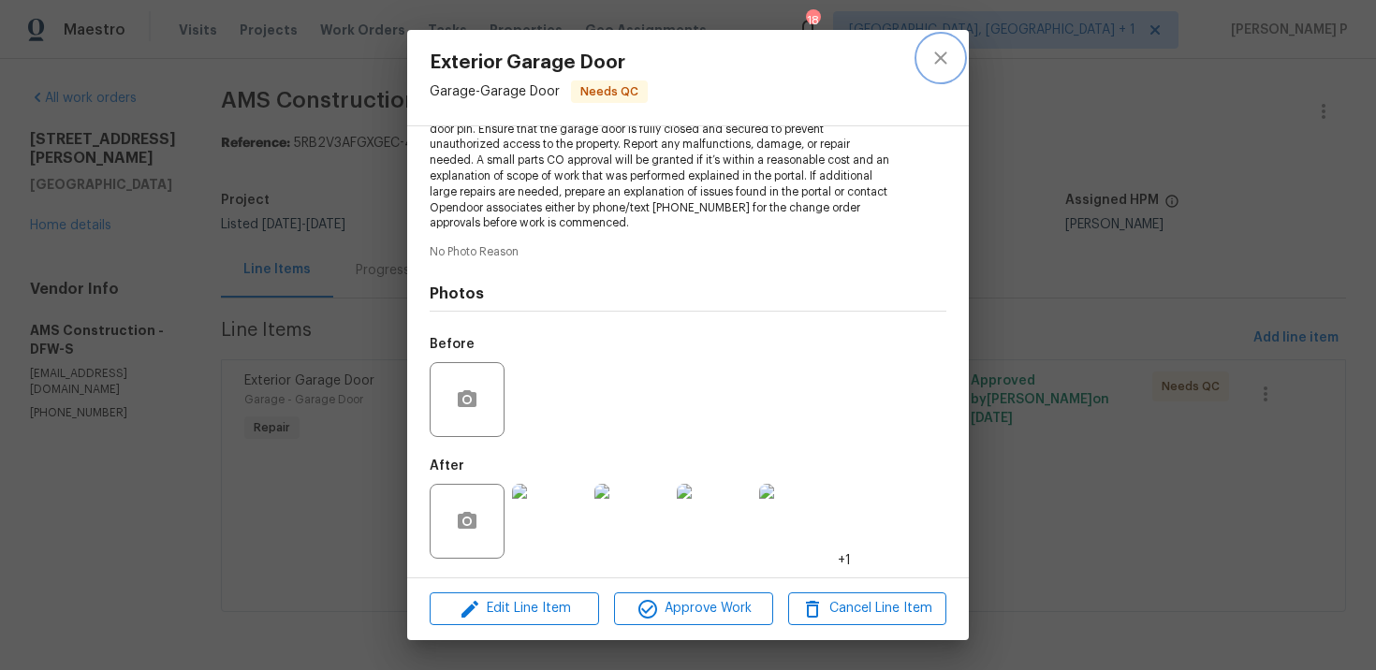
click at [946, 51] on icon "close" at bounding box center [940, 57] width 12 height 12
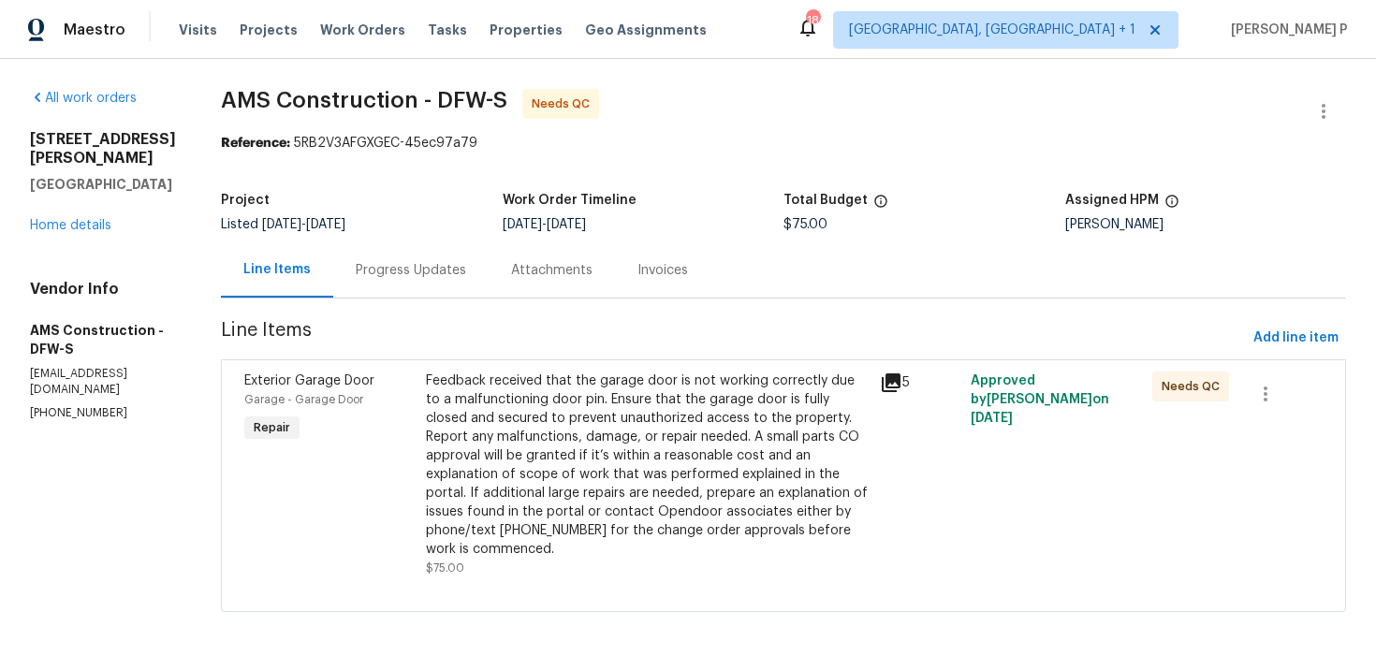
click at [423, 283] on div "Progress Updates" at bounding box center [410, 269] width 155 height 55
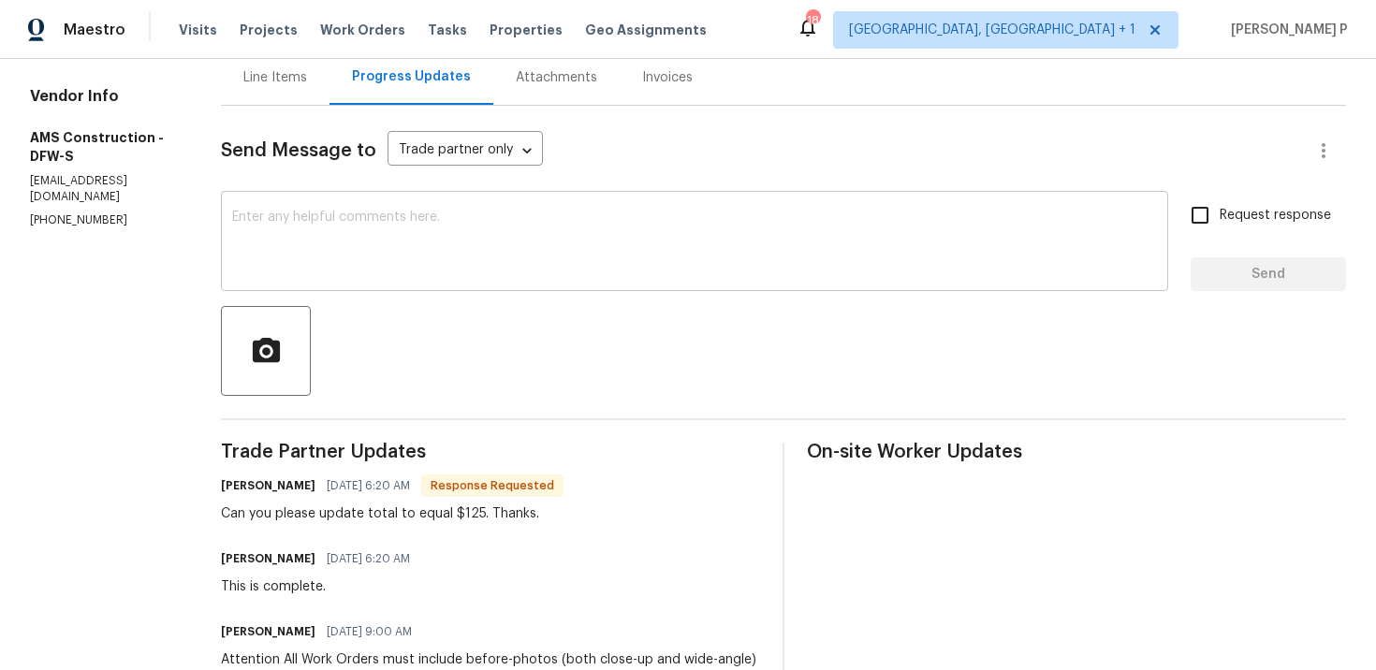
scroll to position [81, 0]
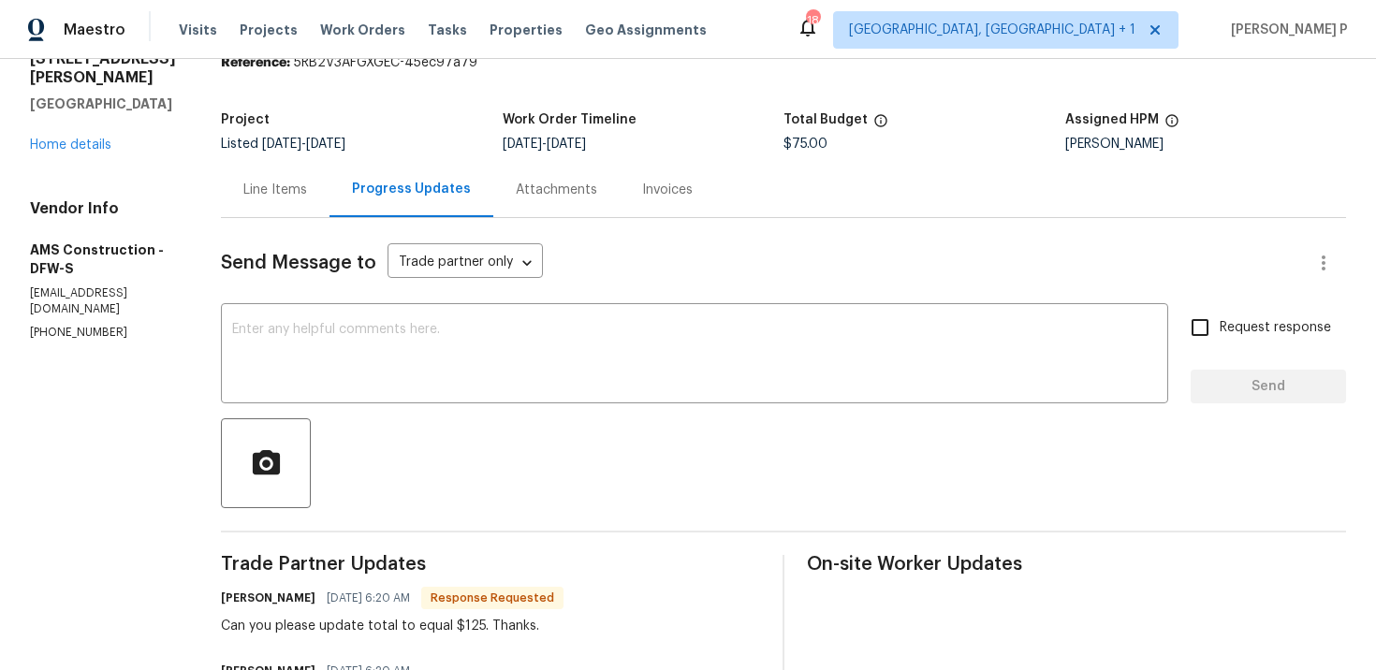
click at [277, 198] on div "Line Items" at bounding box center [275, 190] width 64 height 19
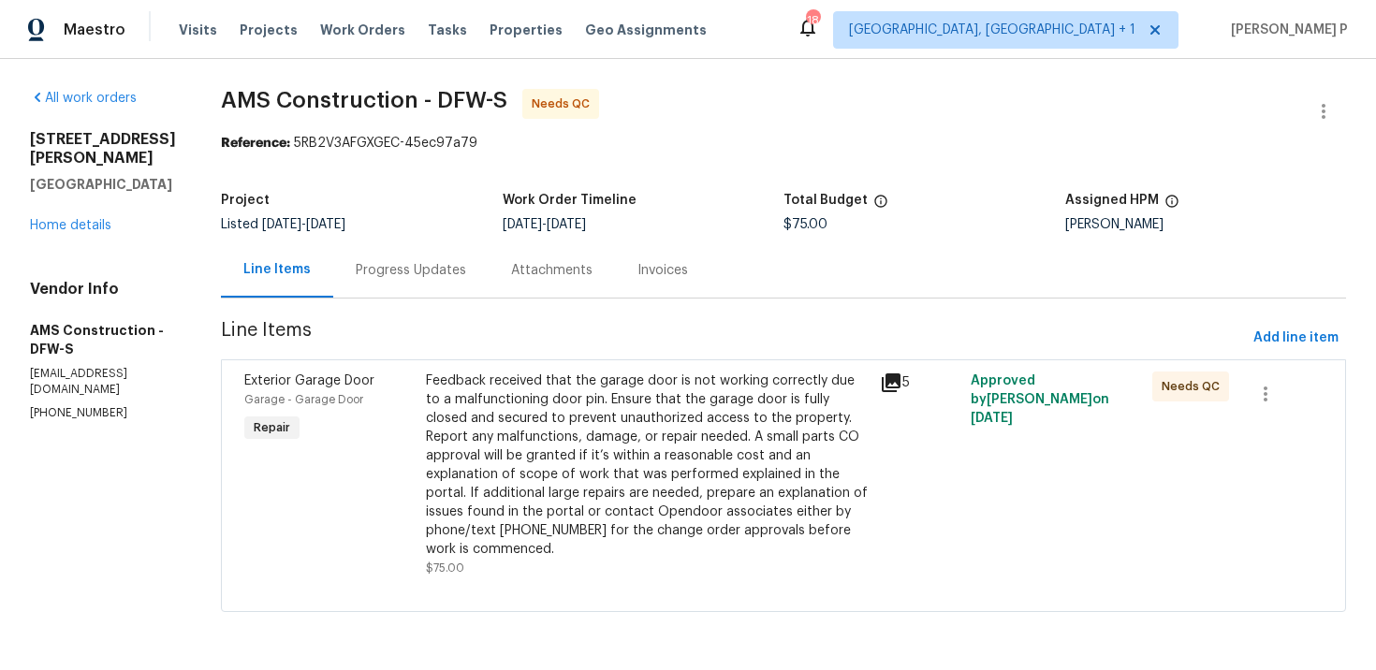
click at [458, 373] on div "Feedback received that the garage door is not working correctly due to a malfun…" at bounding box center [647, 465] width 443 height 187
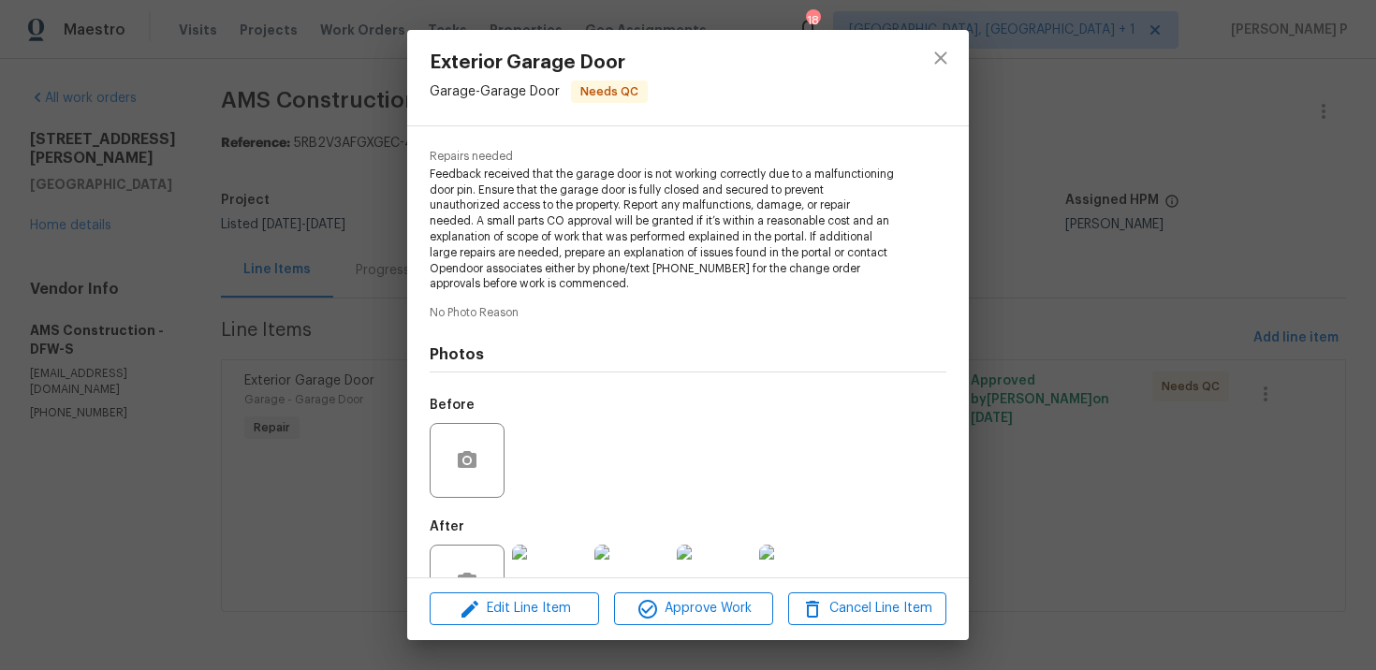
scroll to position [239, 0]
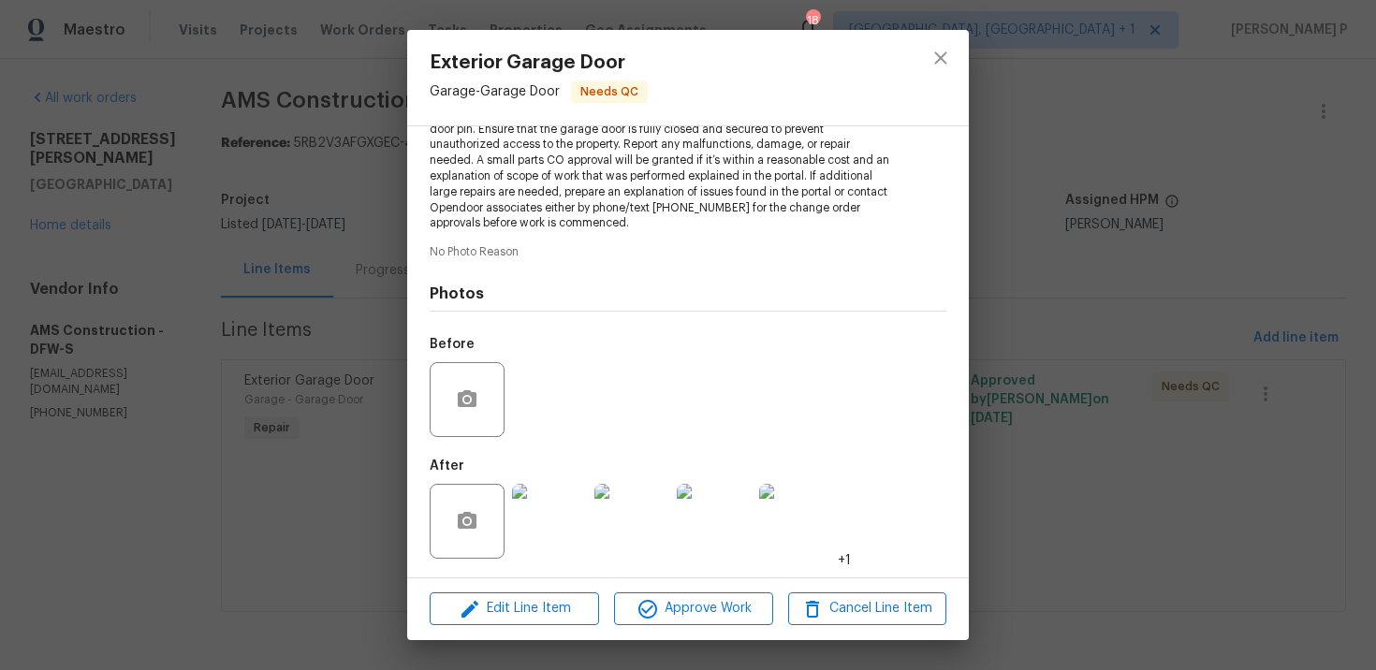
click at [500, 633] on div "Edit Line Item Approve Work Cancel Line Item" at bounding box center [688, 609] width 562 height 63
click at [511, 600] on span "Edit Line Item" at bounding box center [514, 608] width 158 height 23
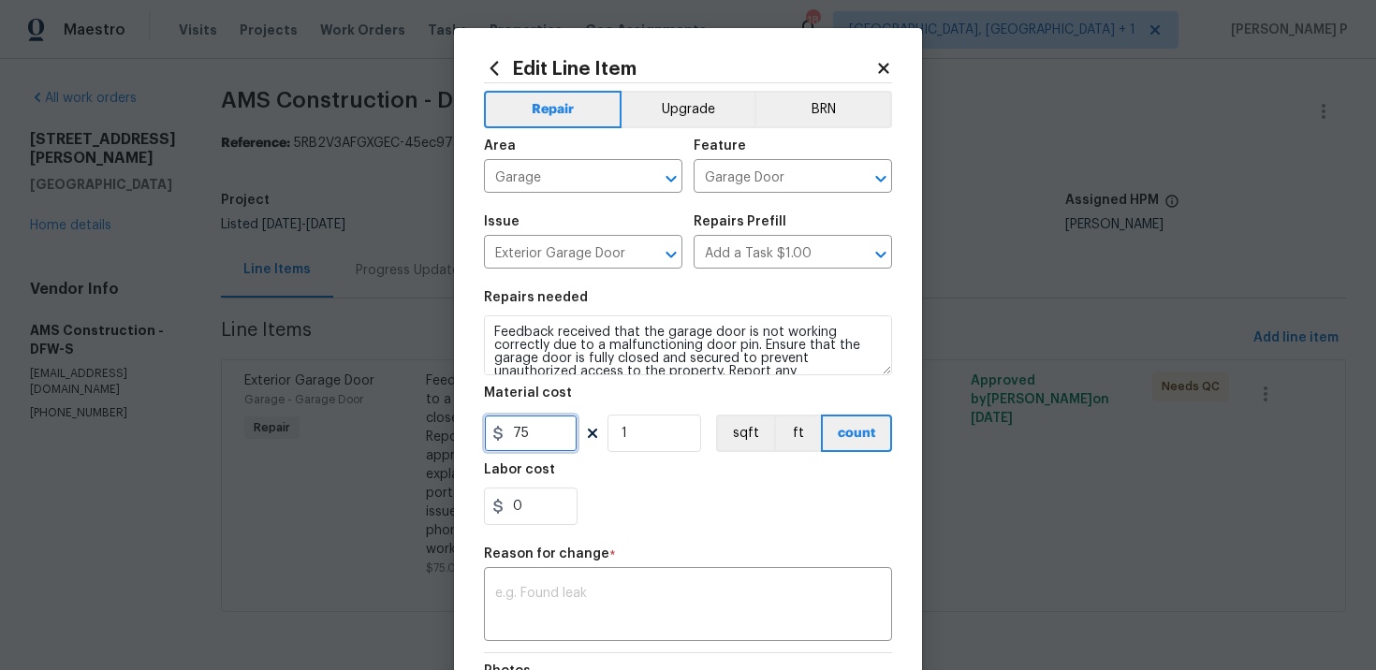
click at [518, 442] on input "75" at bounding box center [531, 433] width 94 height 37
click at [538, 433] on input "75" at bounding box center [531, 433] width 94 height 37
type input "125"
click at [557, 575] on div "x ​" at bounding box center [688, 606] width 408 height 69
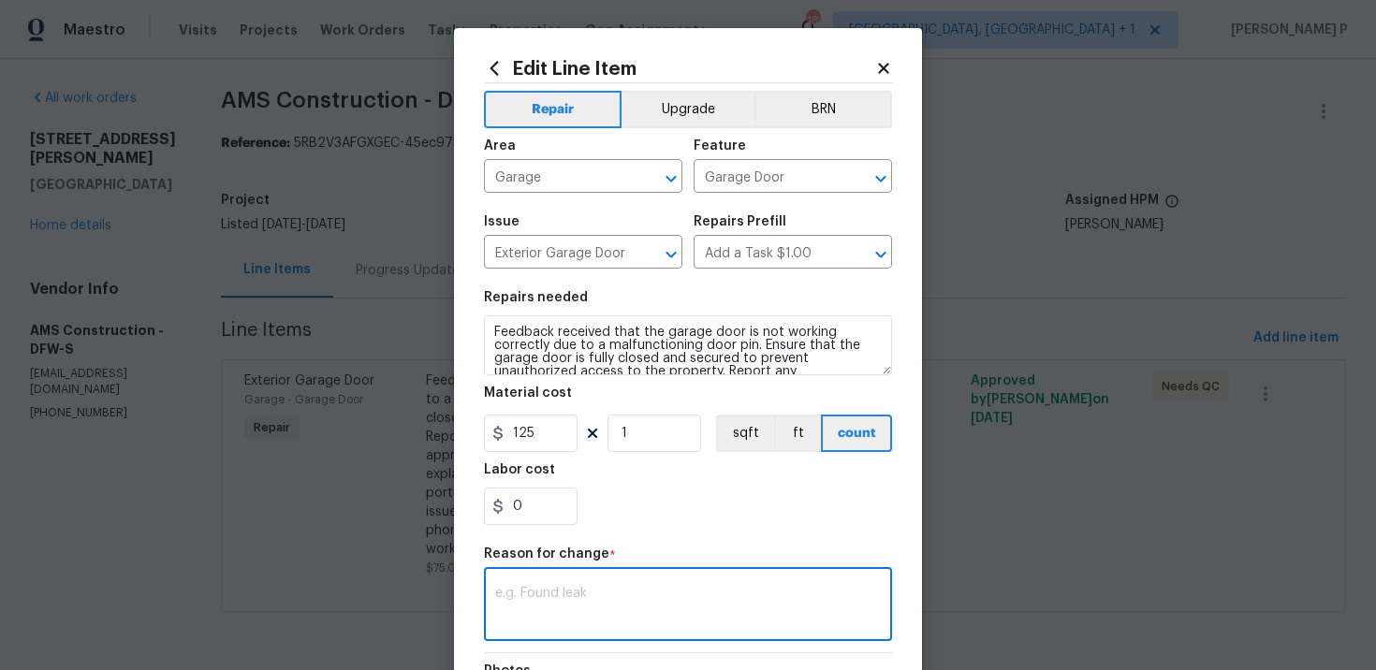
paste textarea "(RP) Updated per vendor’s final cost."
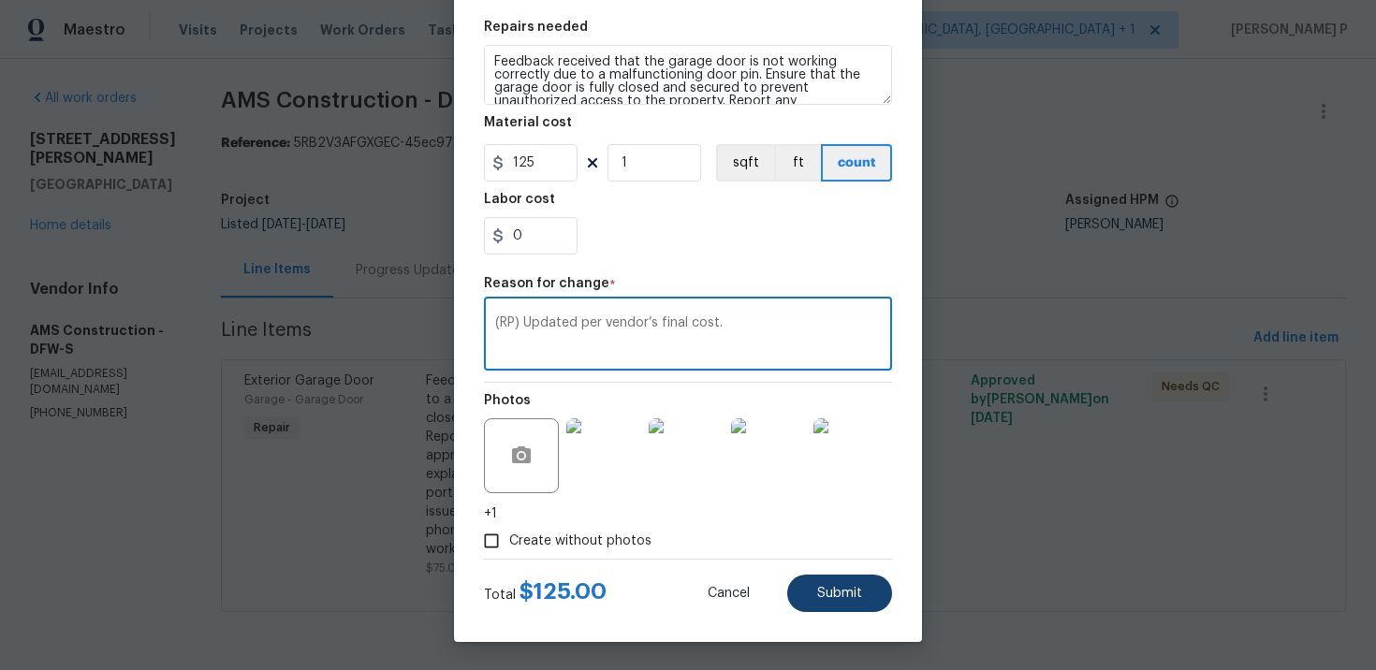
type textarea "(RP) Updated per vendor’s final cost."
click at [821, 602] on button "Submit" at bounding box center [839, 593] width 105 height 37
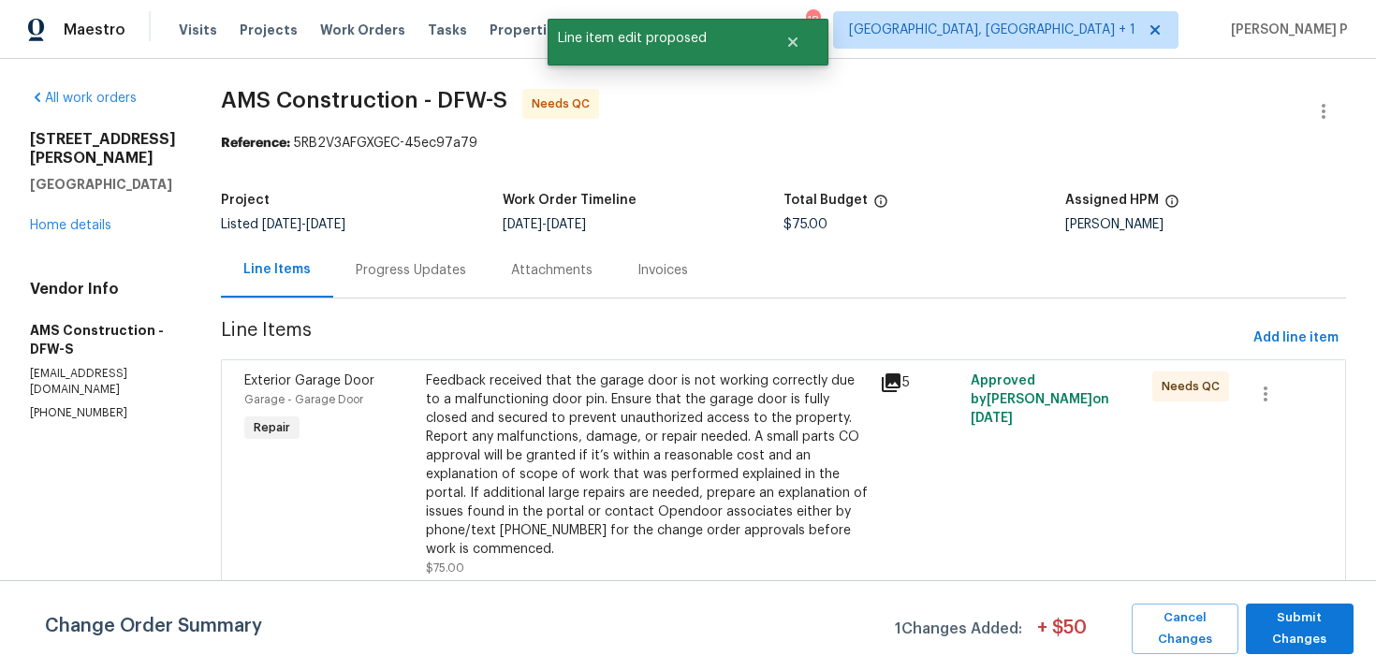
scroll to position [0, 0]
click at [1326, 630] on span "Submit Changes" at bounding box center [1299, 629] width 89 height 43
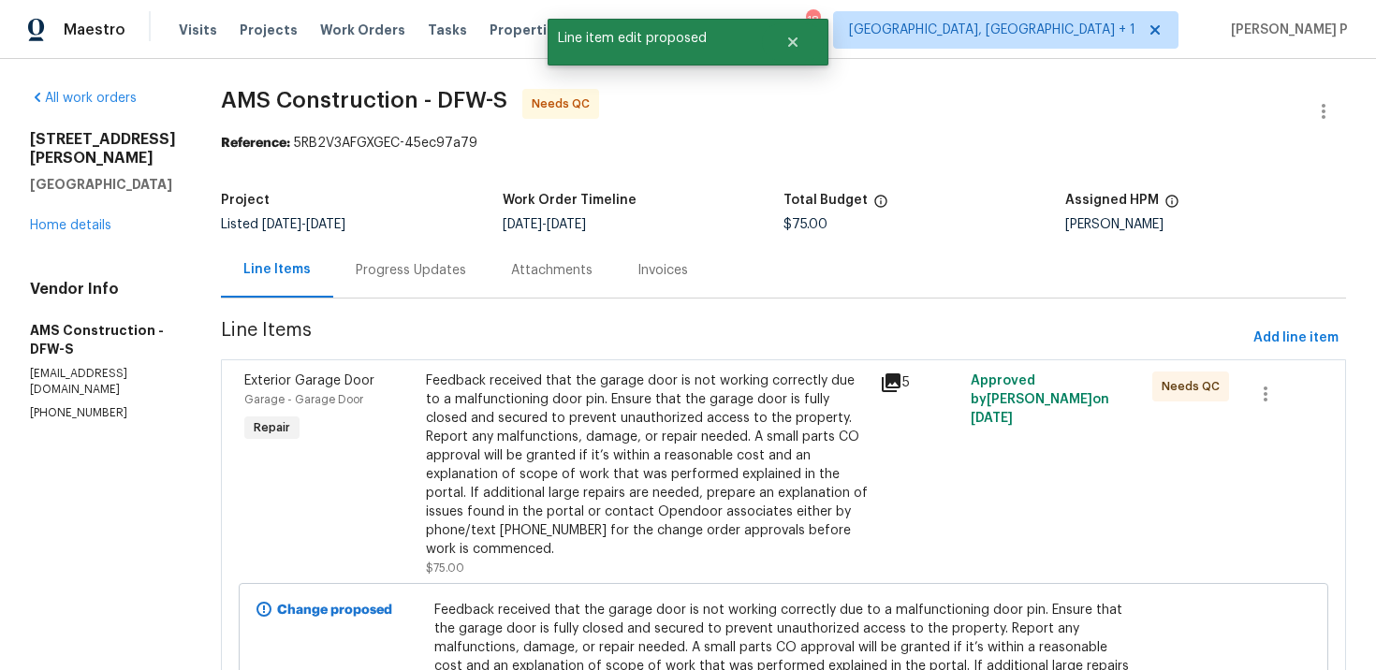
click at [372, 265] on div "Progress Updates" at bounding box center [411, 270] width 110 height 19
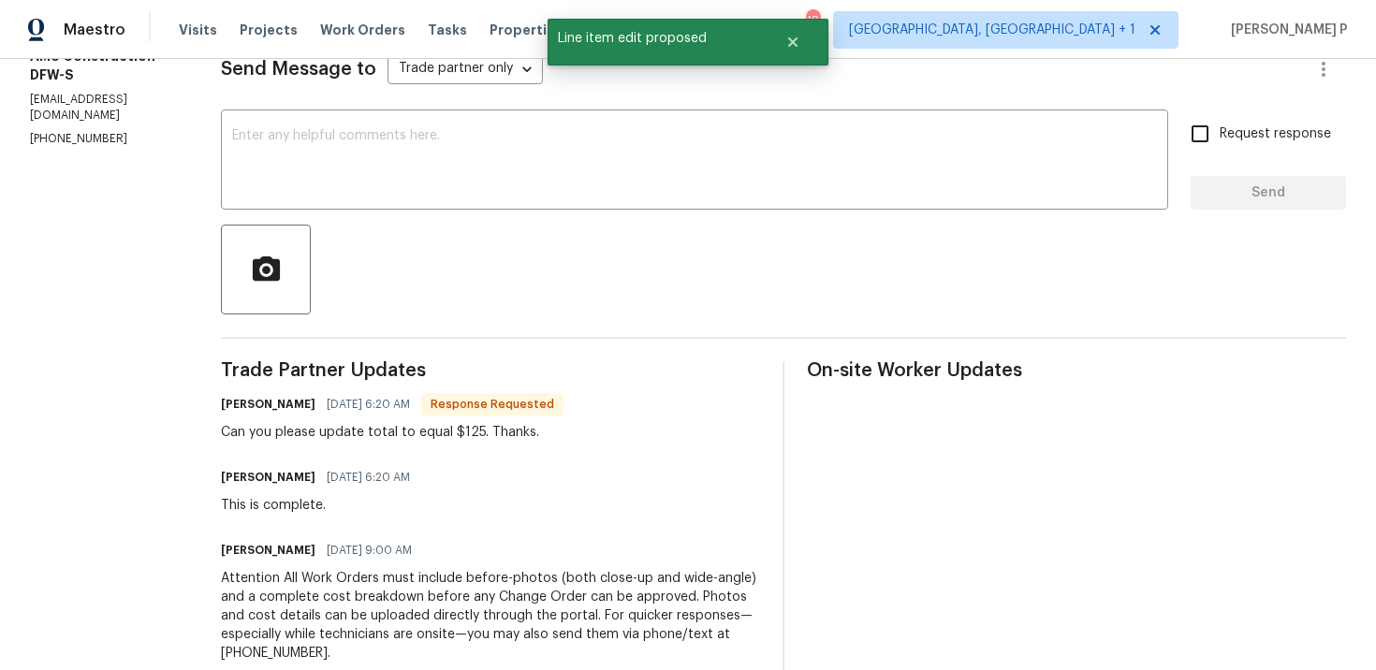
scroll to position [189, 0]
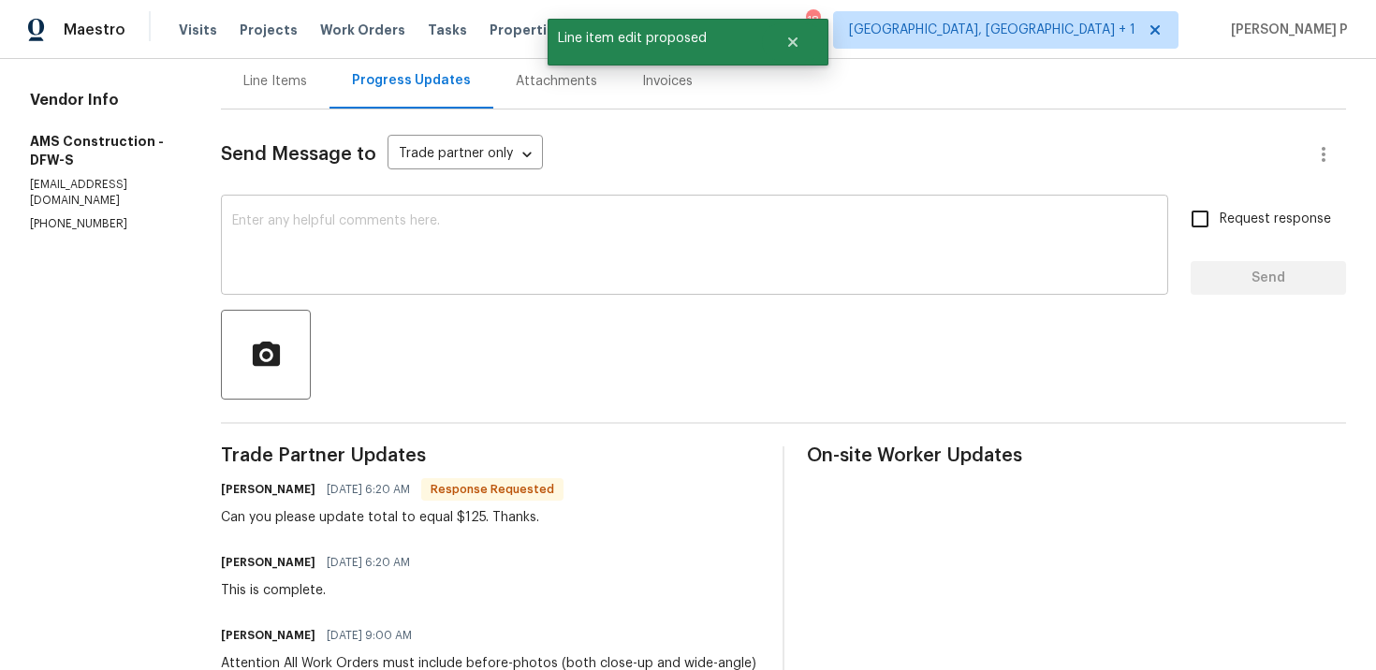
click at [368, 246] on textarea at bounding box center [694, 247] width 925 height 66
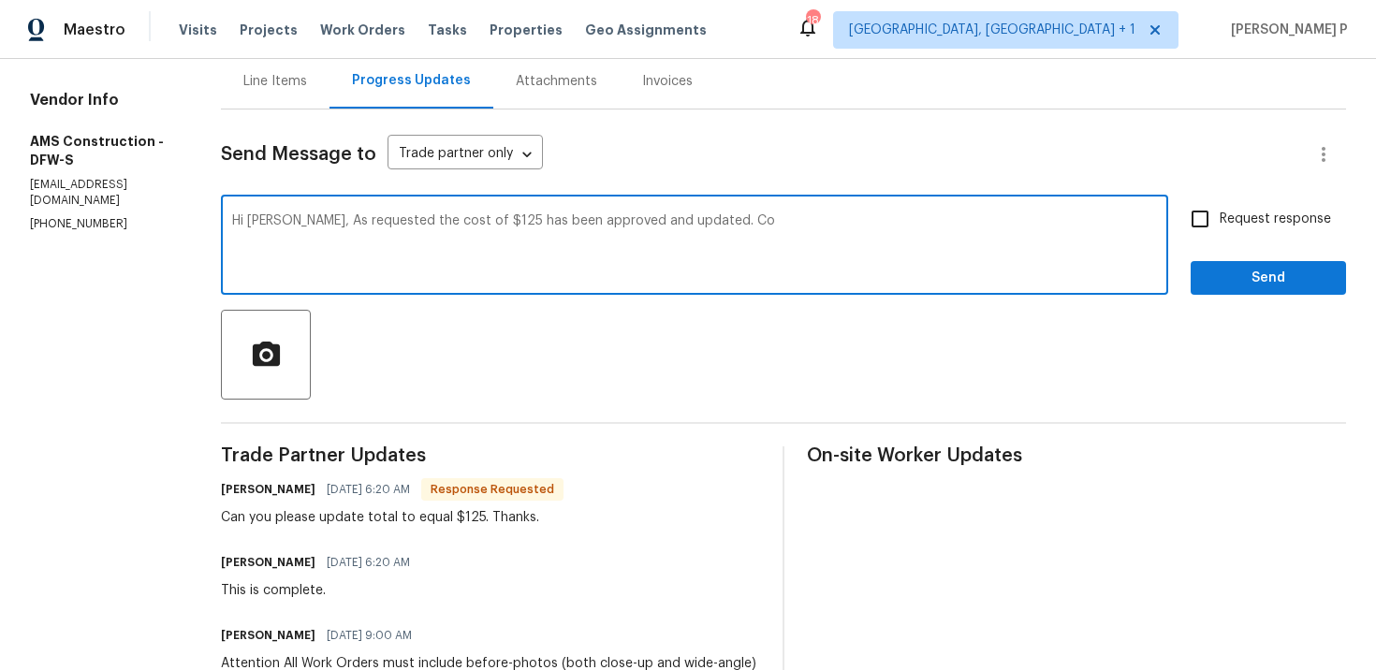
drag, startPoint x: 690, startPoint y: 221, endPoint x: 741, endPoint y: 221, distance: 50.6
click at [727, 221] on textarea "Hi Michael, As requested the cost of $125 has been approved and updated. Co" at bounding box center [694, 247] width 925 height 66
paste textarea "uld you please provide a brief description of the completed work so we can proc…"
type textarea "Hi Michael, As requested the cost of $125 has been approved and updated. Could …"
click at [1223, 227] on span "Request response" at bounding box center [1275, 220] width 111 height 20
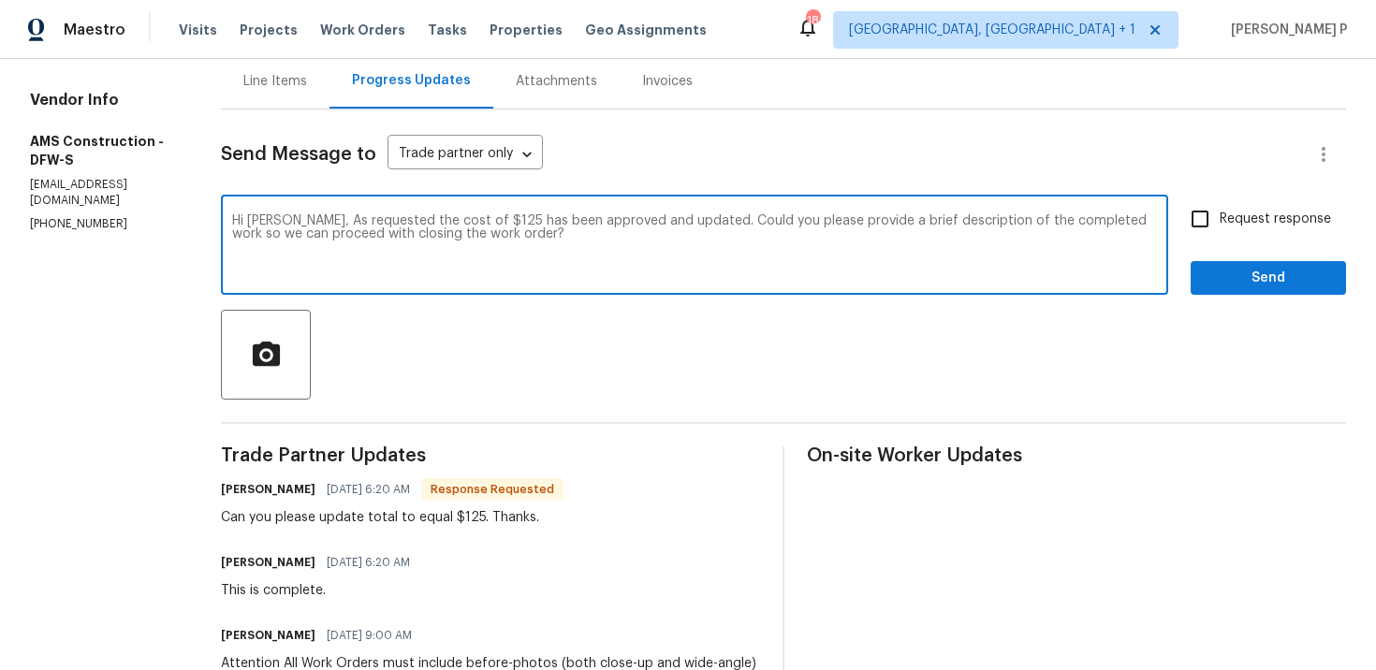
click at [1220, 227] on input "Request response" at bounding box center [1200, 218] width 39 height 39
checkbox input "true"
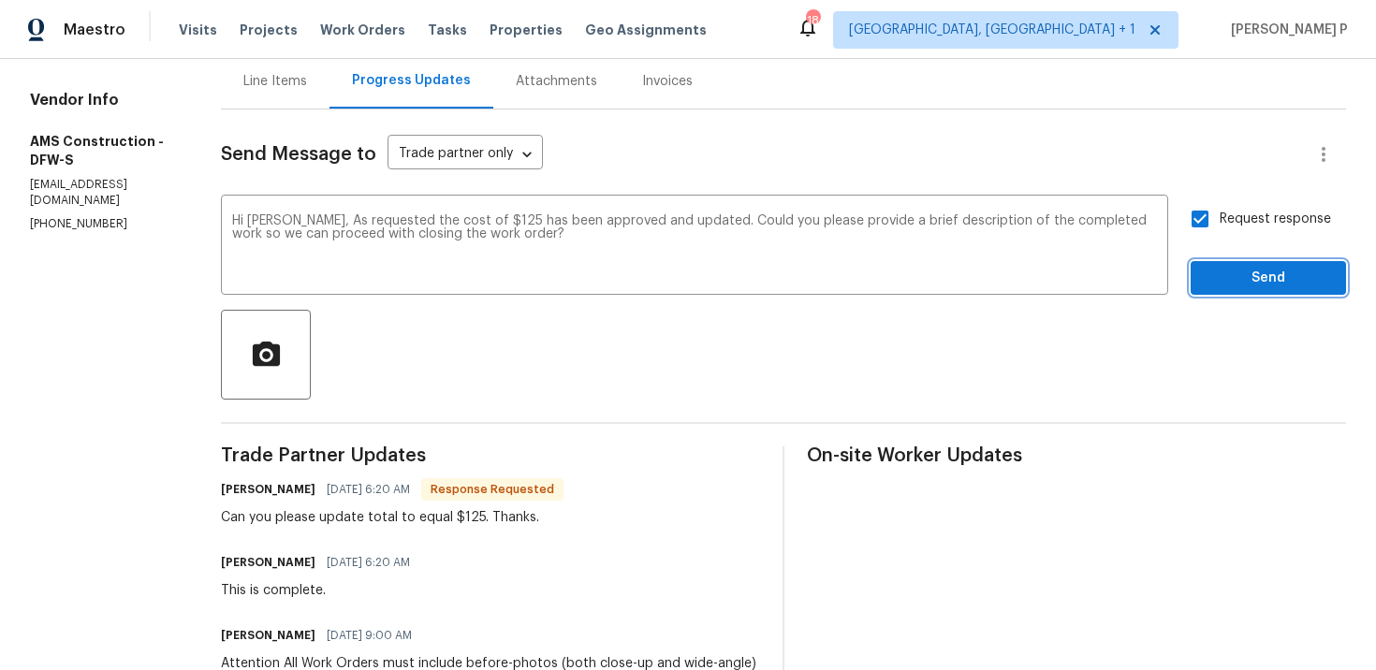
click at [1229, 280] on span "Send" at bounding box center [1268, 278] width 125 height 23
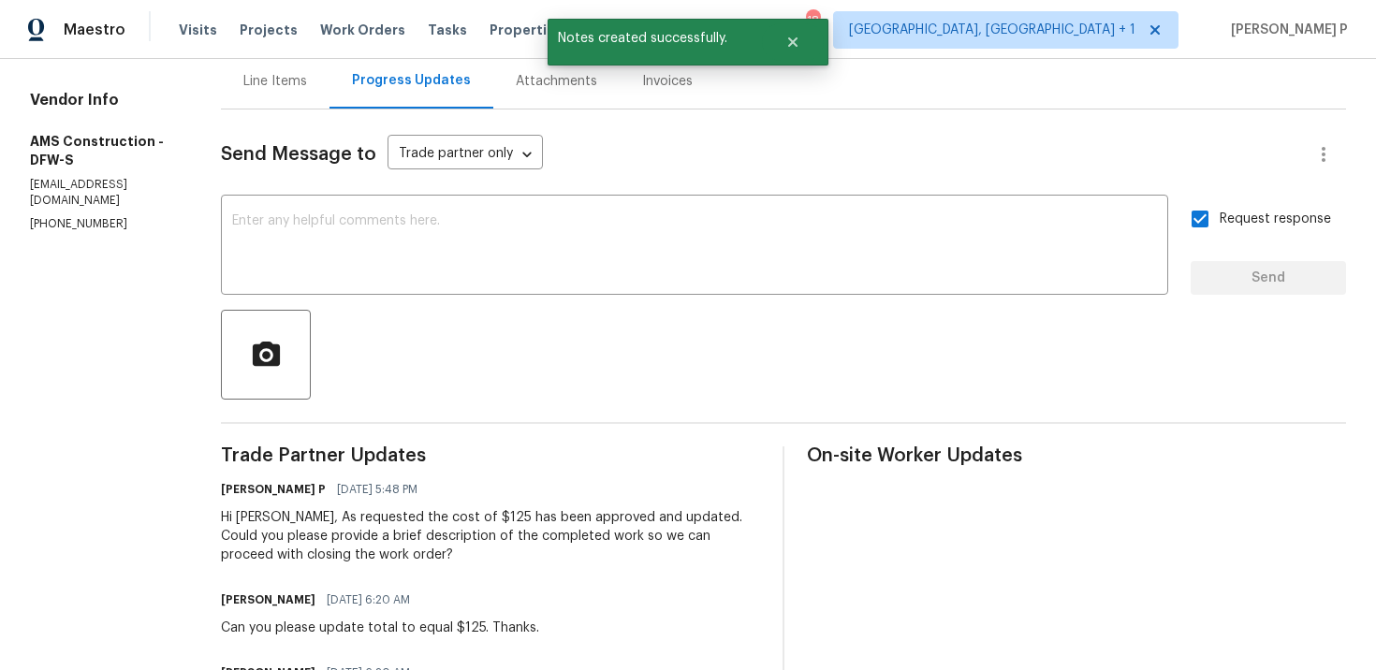
click at [284, 78] on div "Line Items" at bounding box center [275, 81] width 64 height 19
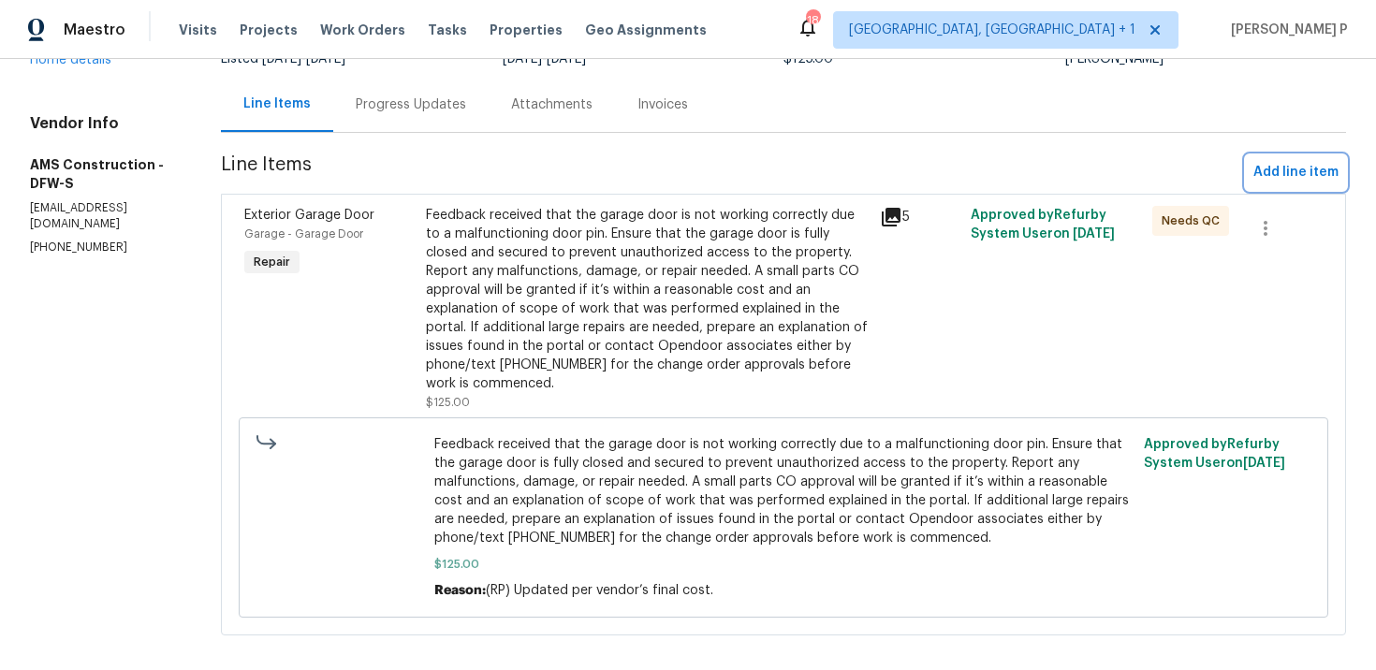
click at [1319, 175] on span "Add line item" at bounding box center [1296, 172] width 85 height 23
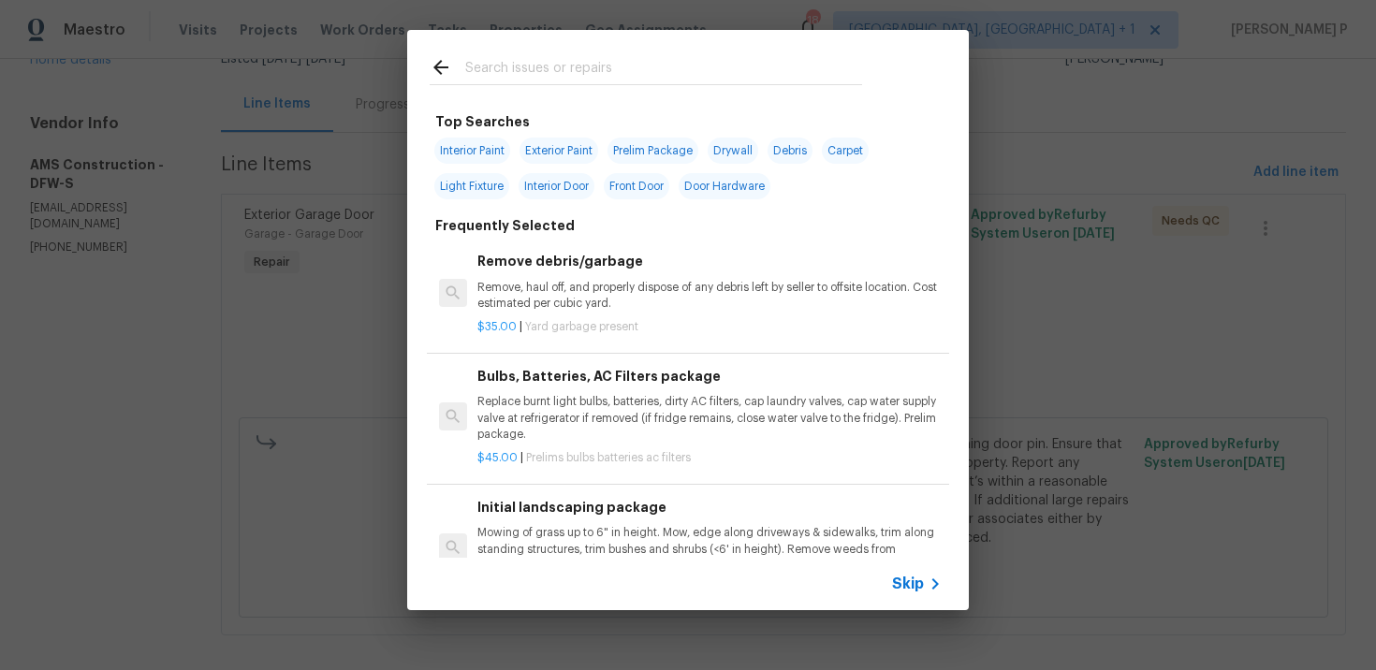
click at [908, 575] on span "Skip" at bounding box center [908, 584] width 32 height 19
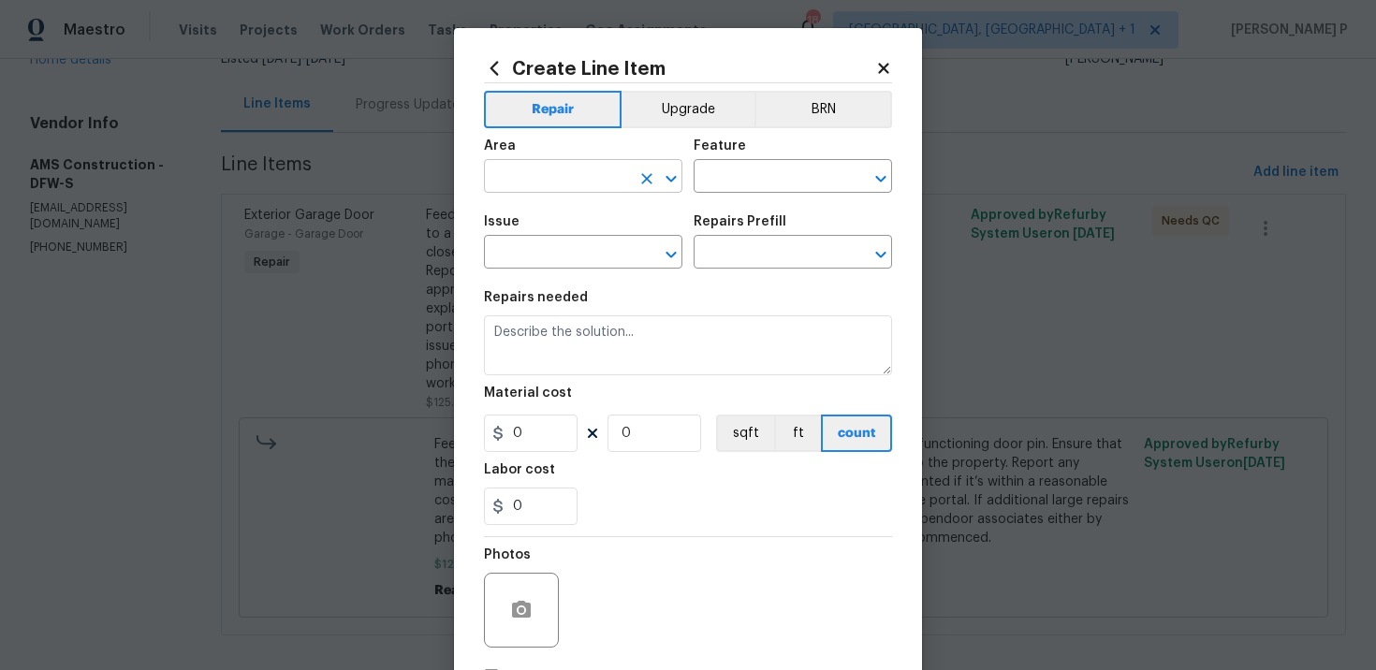
click at [560, 169] on input "text" at bounding box center [557, 178] width 146 height 29
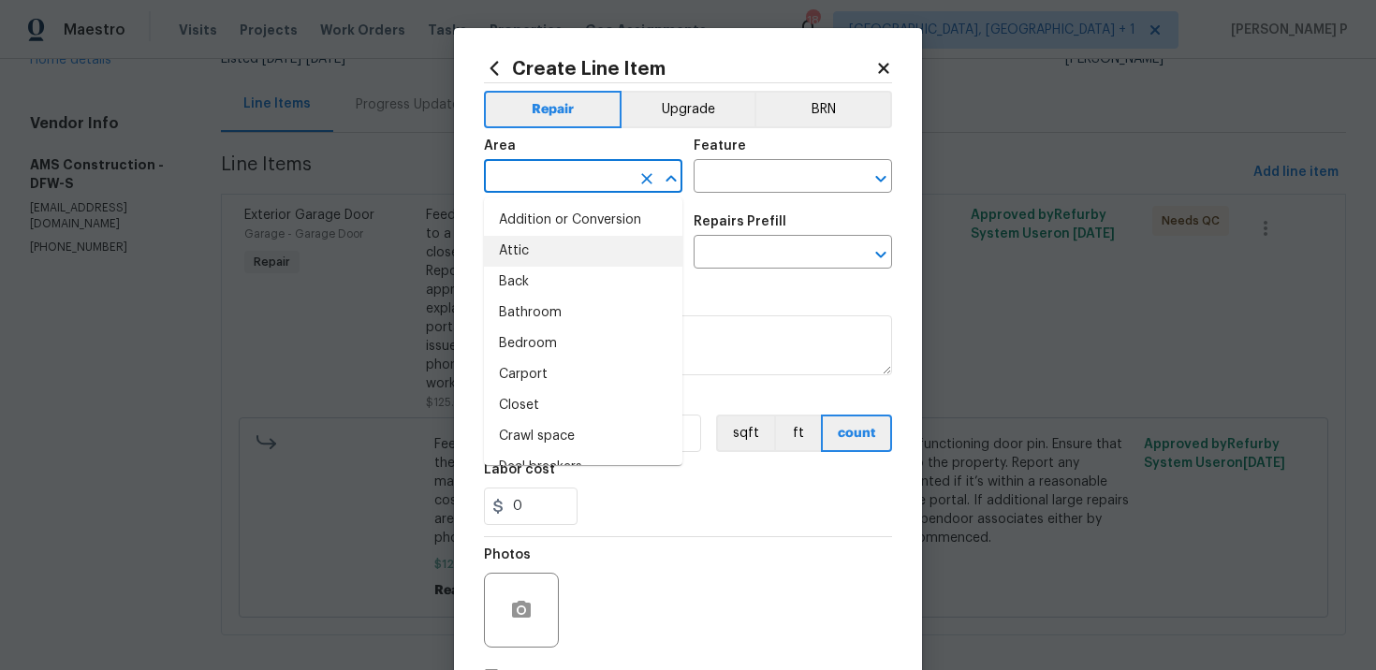
click at [546, 236] on li "Attic" at bounding box center [583, 251] width 198 height 31
type input "Attic"
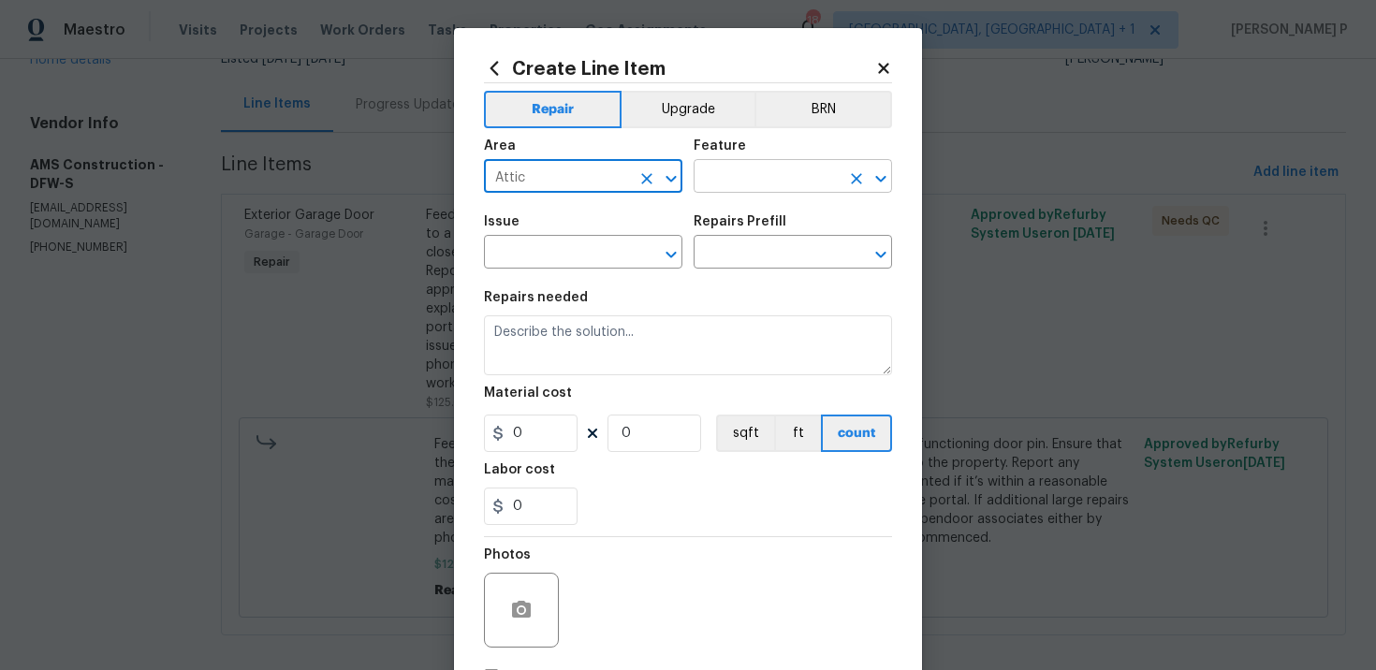
click at [776, 182] on input "text" at bounding box center [767, 178] width 146 height 29
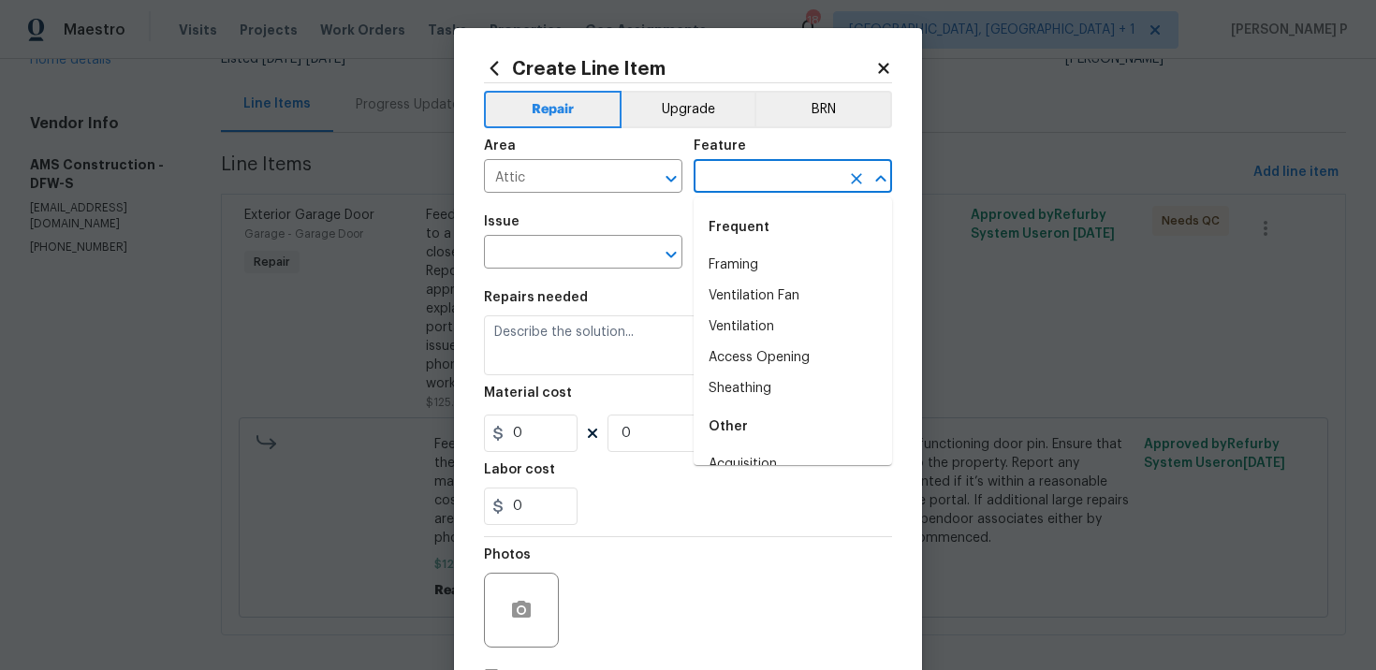
click at [762, 242] on div "Frequent" at bounding box center [793, 227] width 198 height 45
click at [758, 271] on li "Framing" at bounding box center [793, 265] width 198 height 31
type input "Framing"
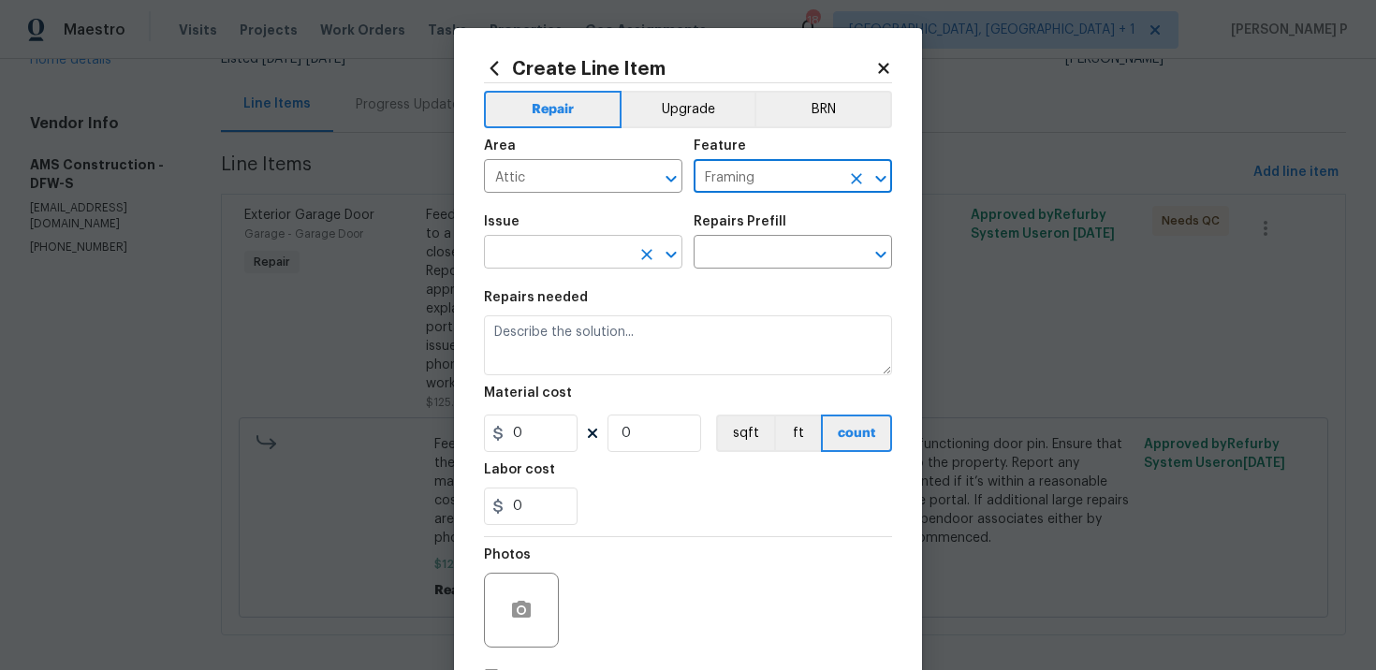
click at [593, 260] on input "text" at bounding box center [557, 254] width 146 height 29
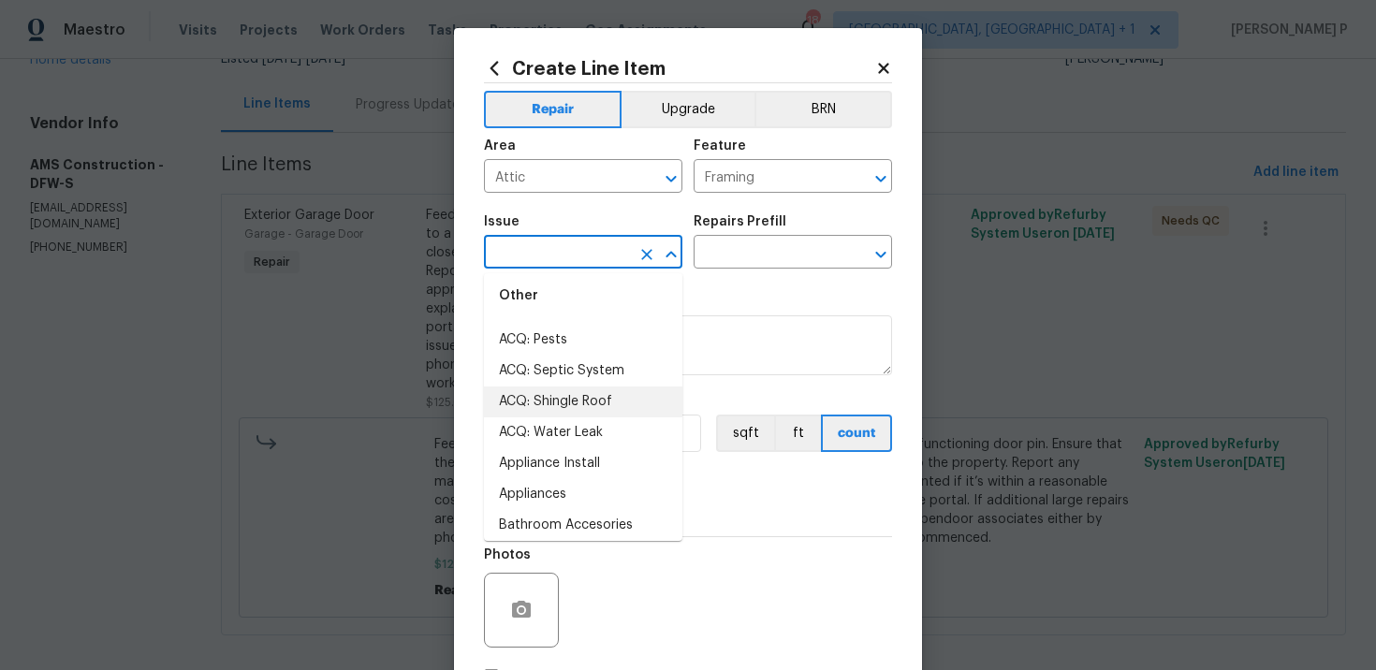
scroll to position [271, 0]
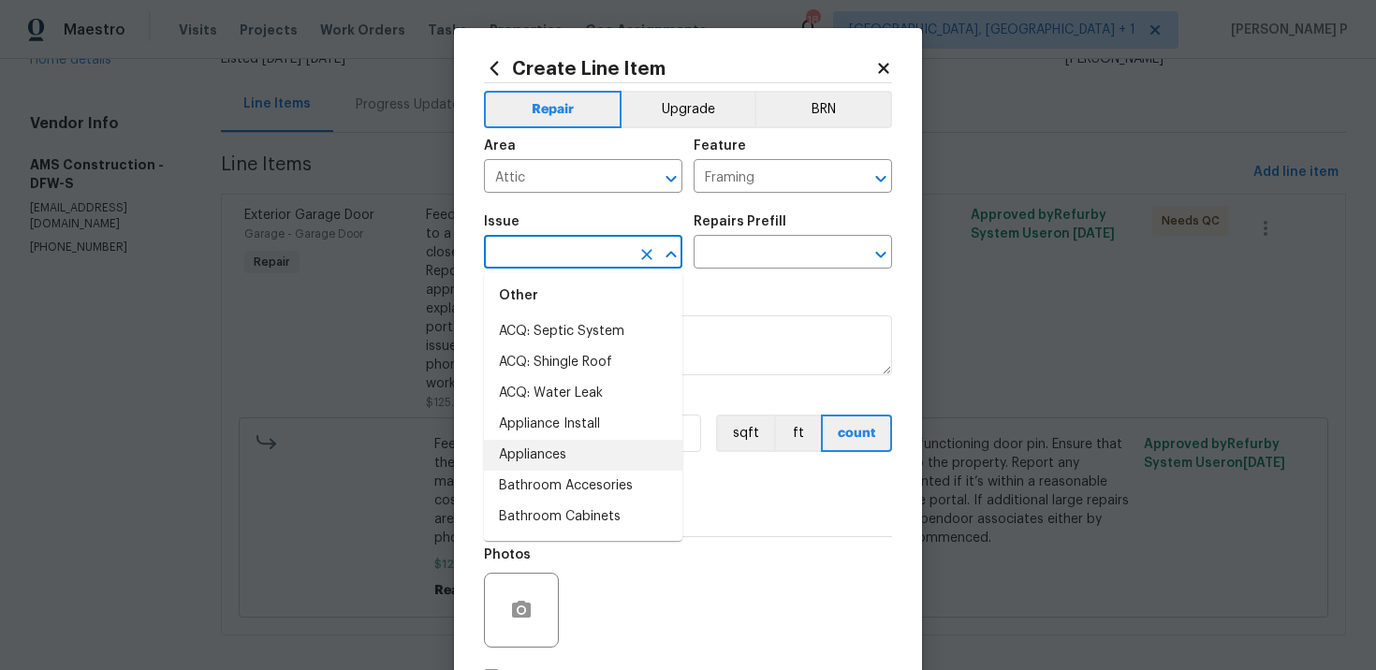
click at [554, 471] on li "Bathroom Accesories" at bounding box center [583, 486] width 198 height 31
type input "Bathroom Accesories"
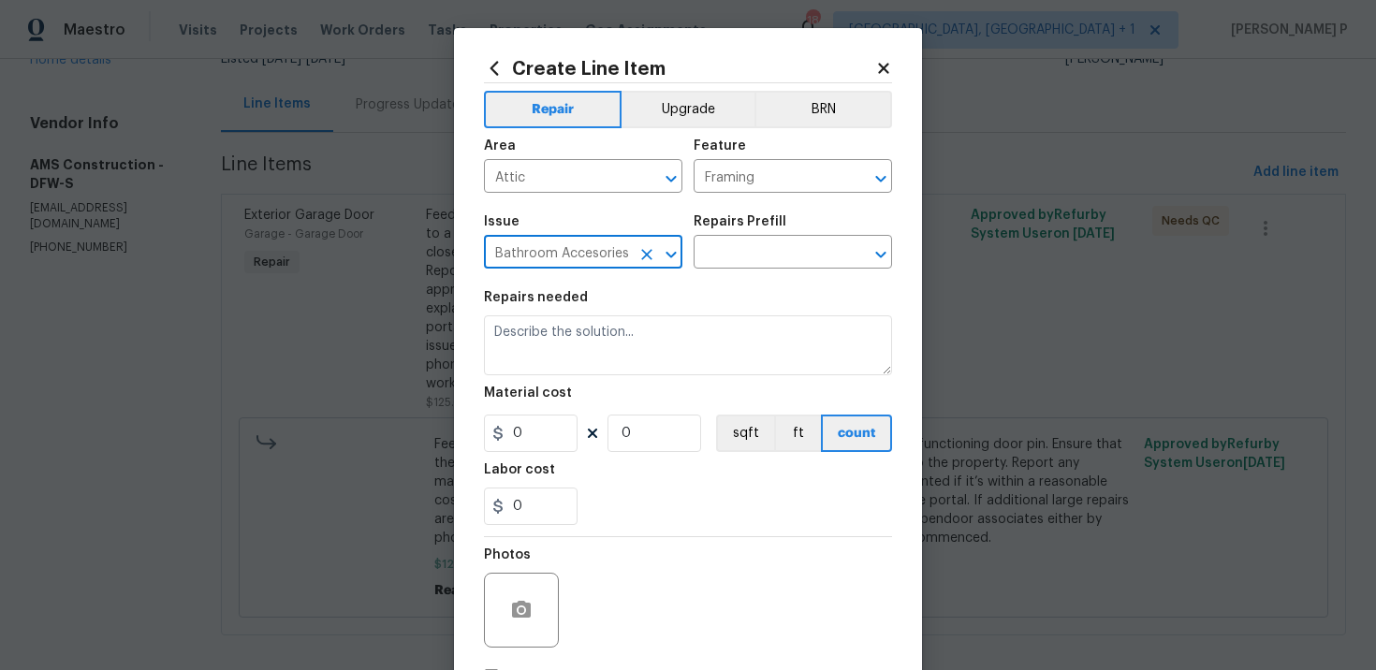
click at [753, 270] on div "Issue Bathroom Accesories ​ Repairs Prefill ​" at bounding box center [688, 242] width 408 height 76
click at [753, 259] on input "text" at bounding box center [767, 254] width 146 height 29
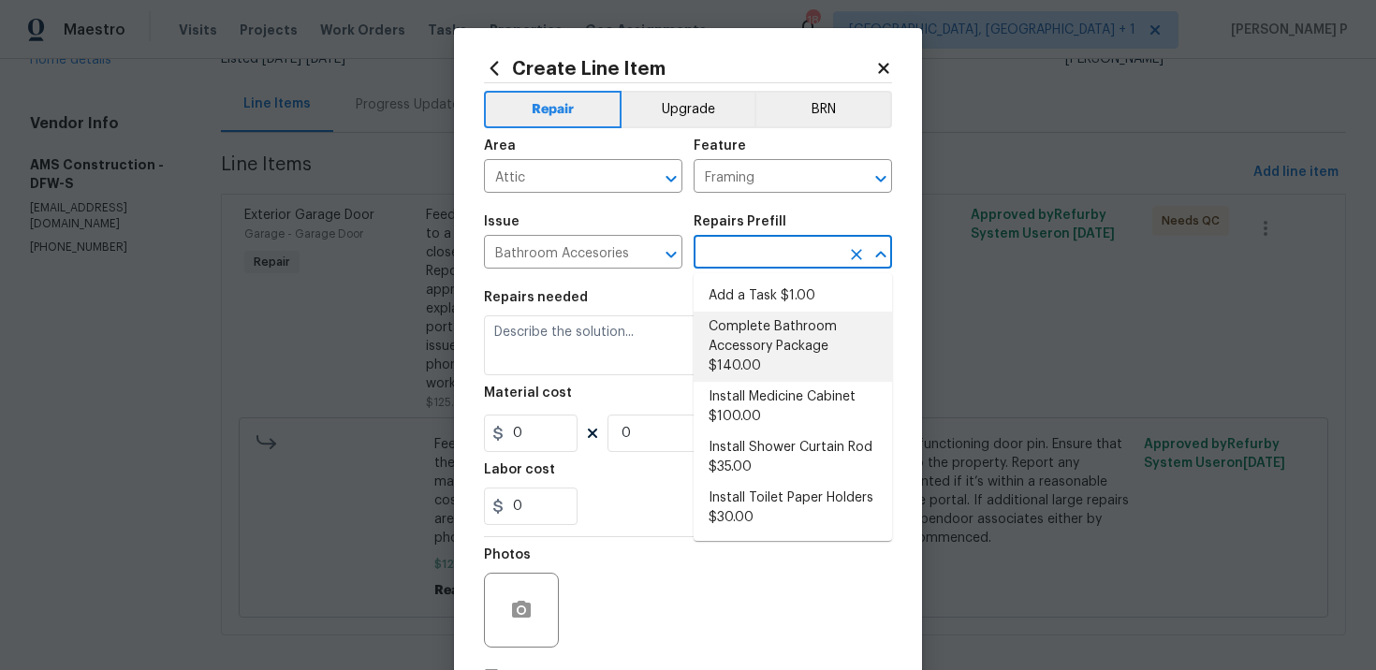
click at [739, 315] on li "Complete Bathroom Accessory Package $140.00" at bounding box center [793, 347] width 198 height 70
type input "Interior Trim"
type input "Complete Bathroom Accessory Package $140.00"
type textarea "Install a new TP holder, shower towel bar and vanity towel bar in the locations…"
type input "140"
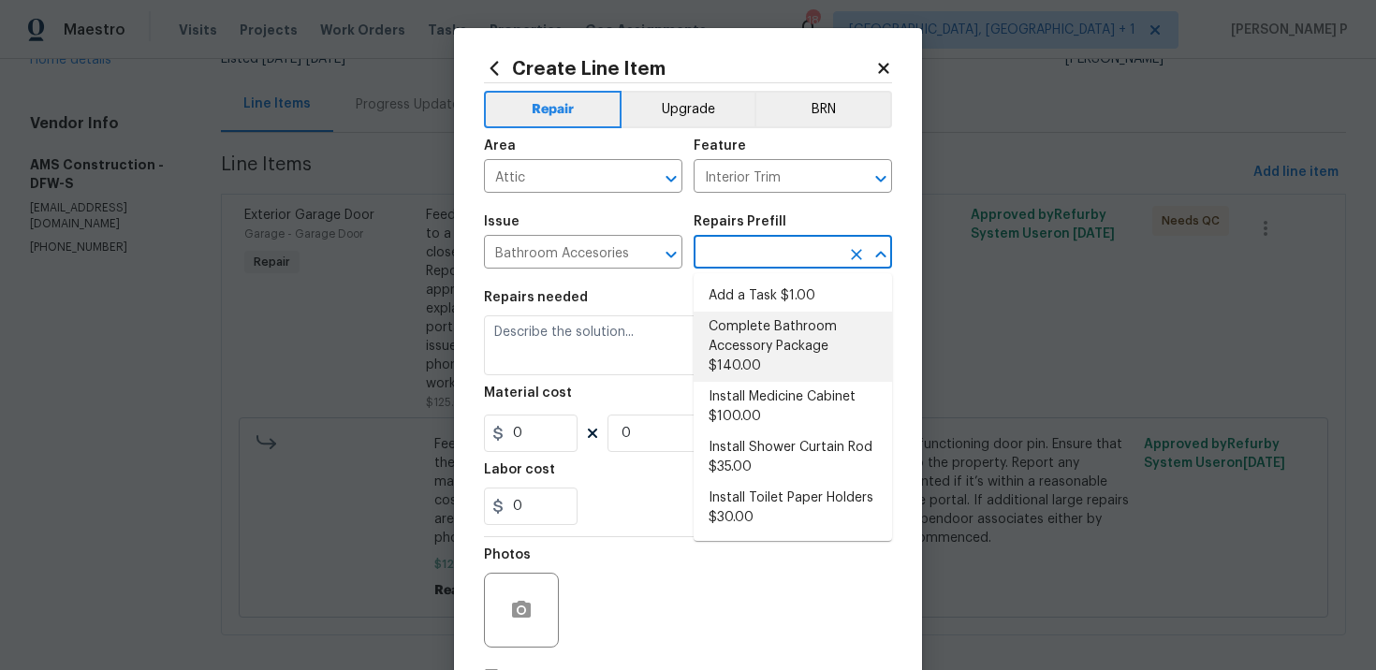
type input "1"
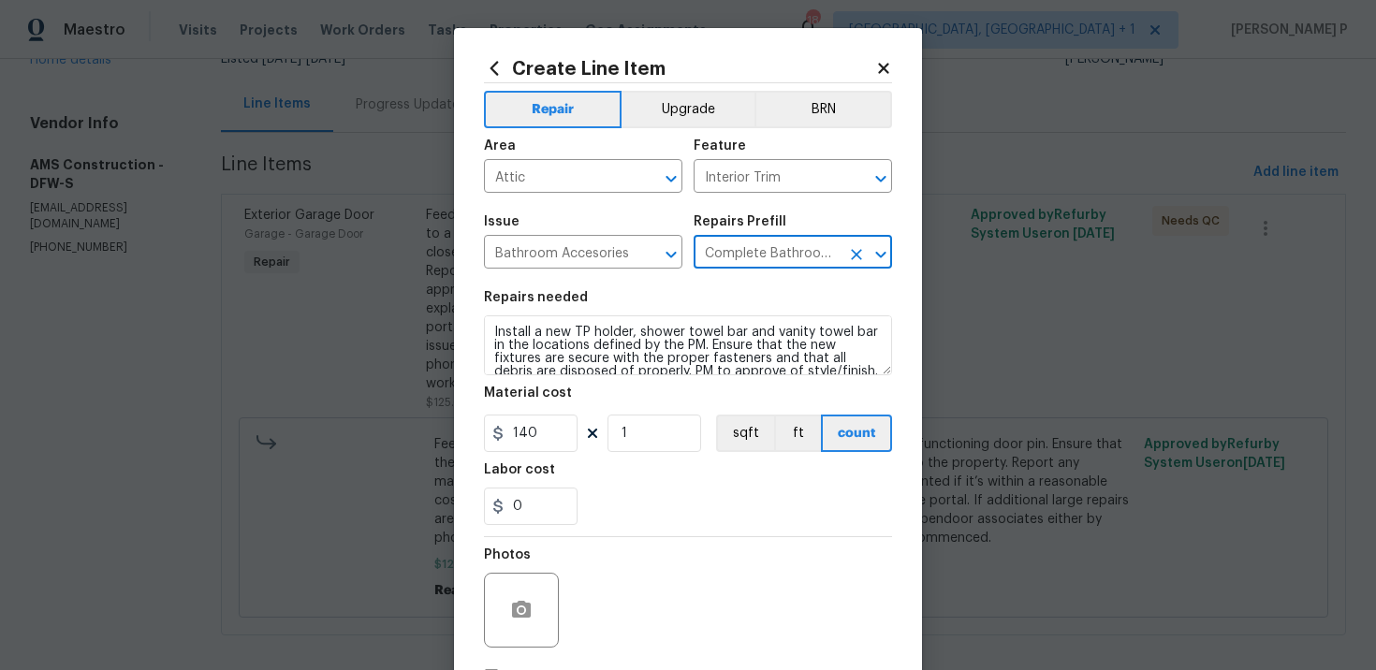
click at [882, 245] on icon "Open" at bounding box center [881, 254] width 22 height 22
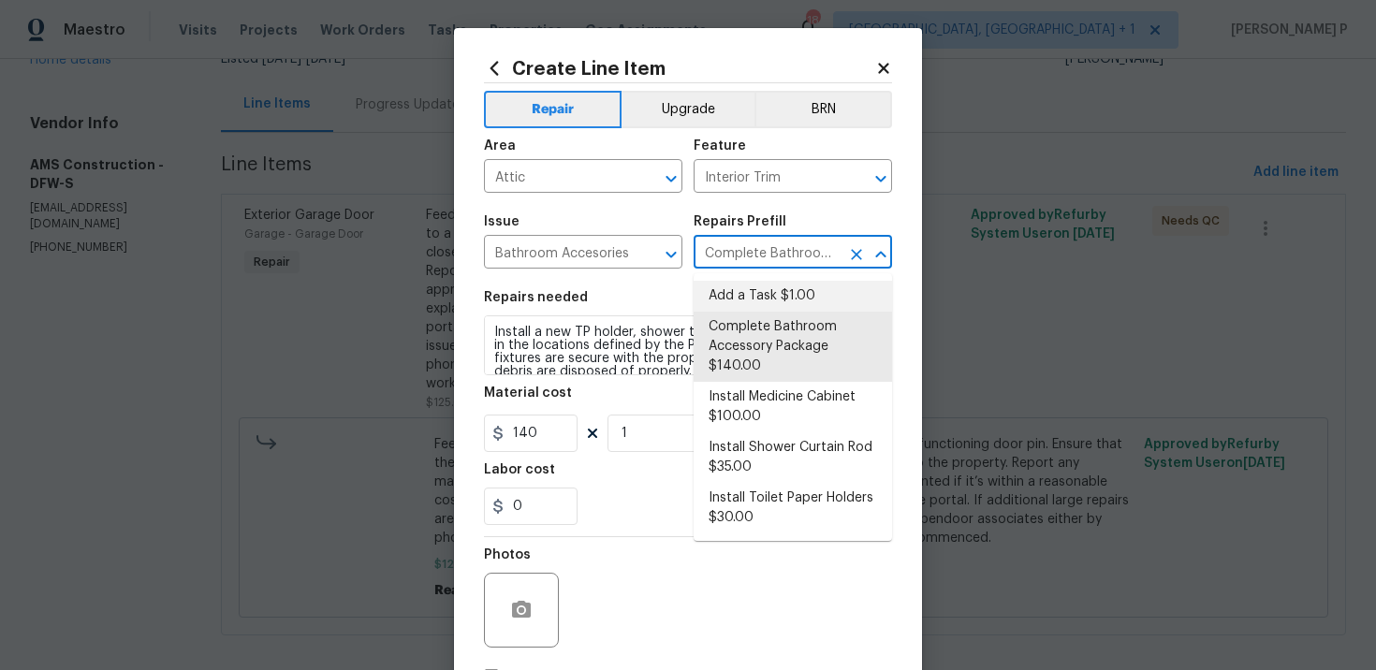
click at [792, 299] on li "Add a Task $1.00" at bounding box center [793, 296] width 198 height 31
type input "Add a Task $1.00"
type textarea "HPM to detail"
type input "1"
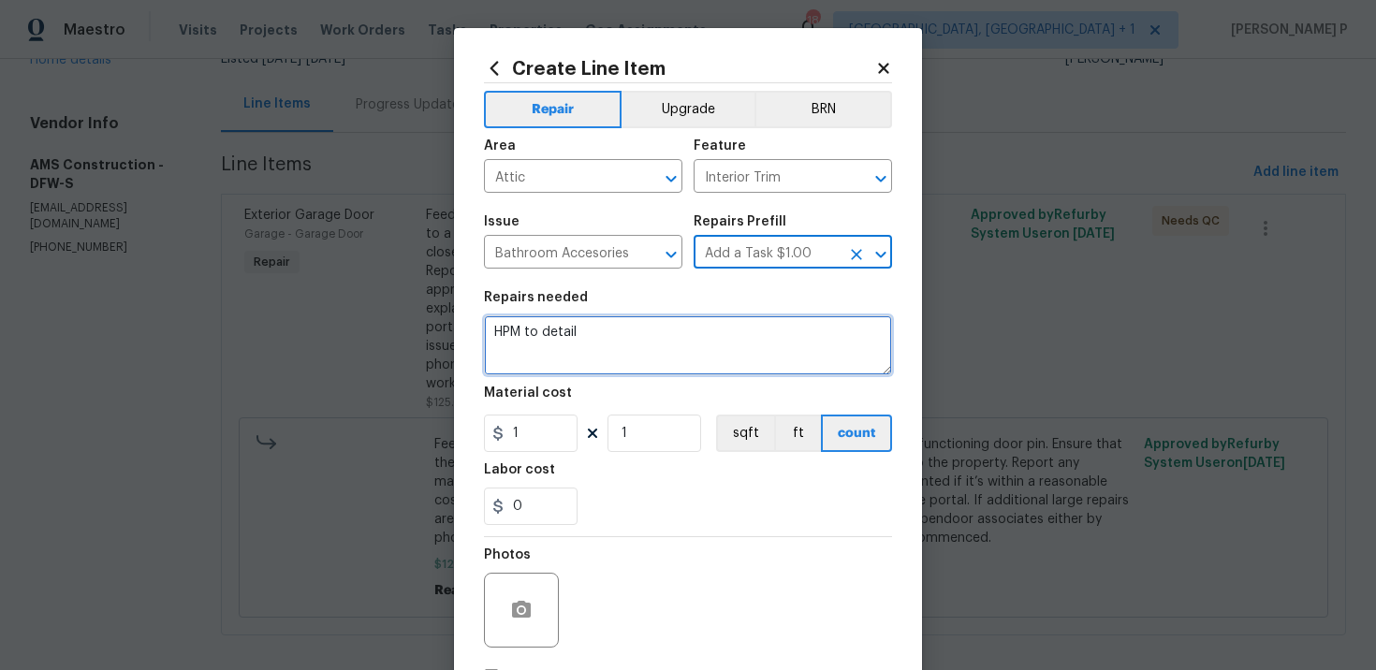
click at [602, 359] on textarea "HPM to detail" at bounding box center [688, 345] width 408 height 60
paste textarea "brief description of the completed work"
click at [493, 334] on textarea "brief description of the completed work" at bounding box center [688, 345] width 408 height 60
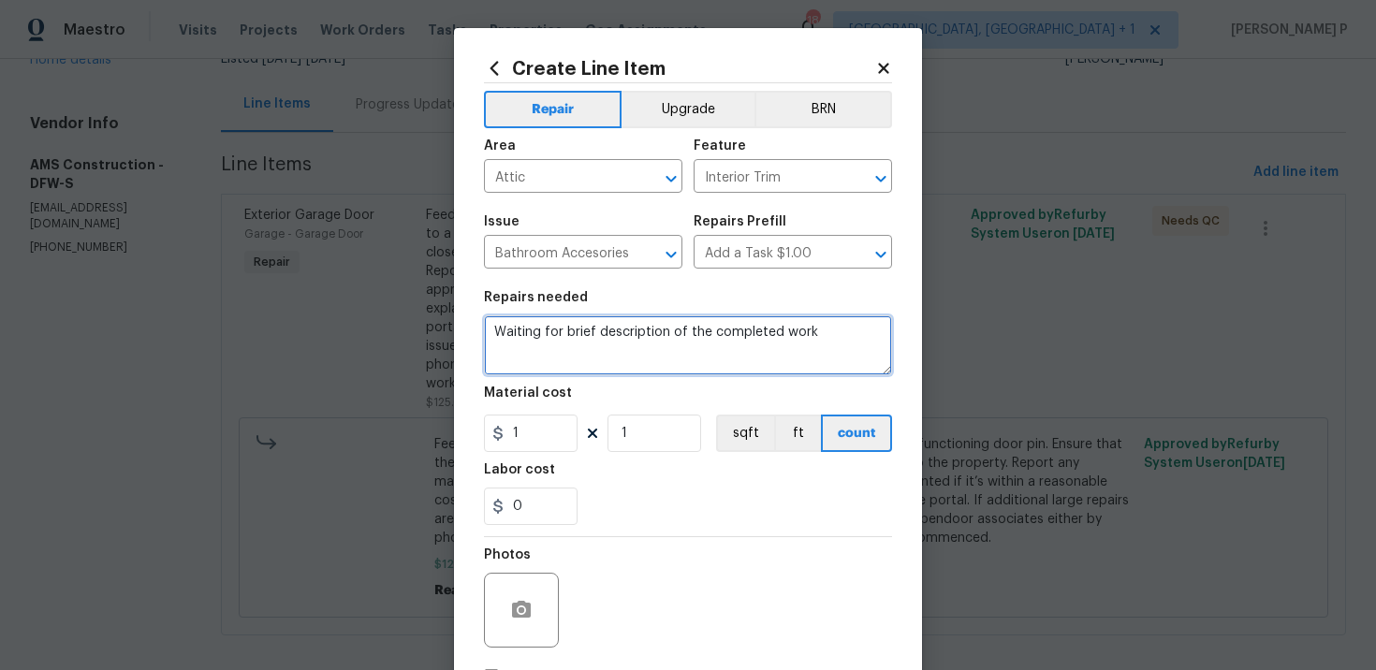
type textarea "Waiting for brief description of the completed work"
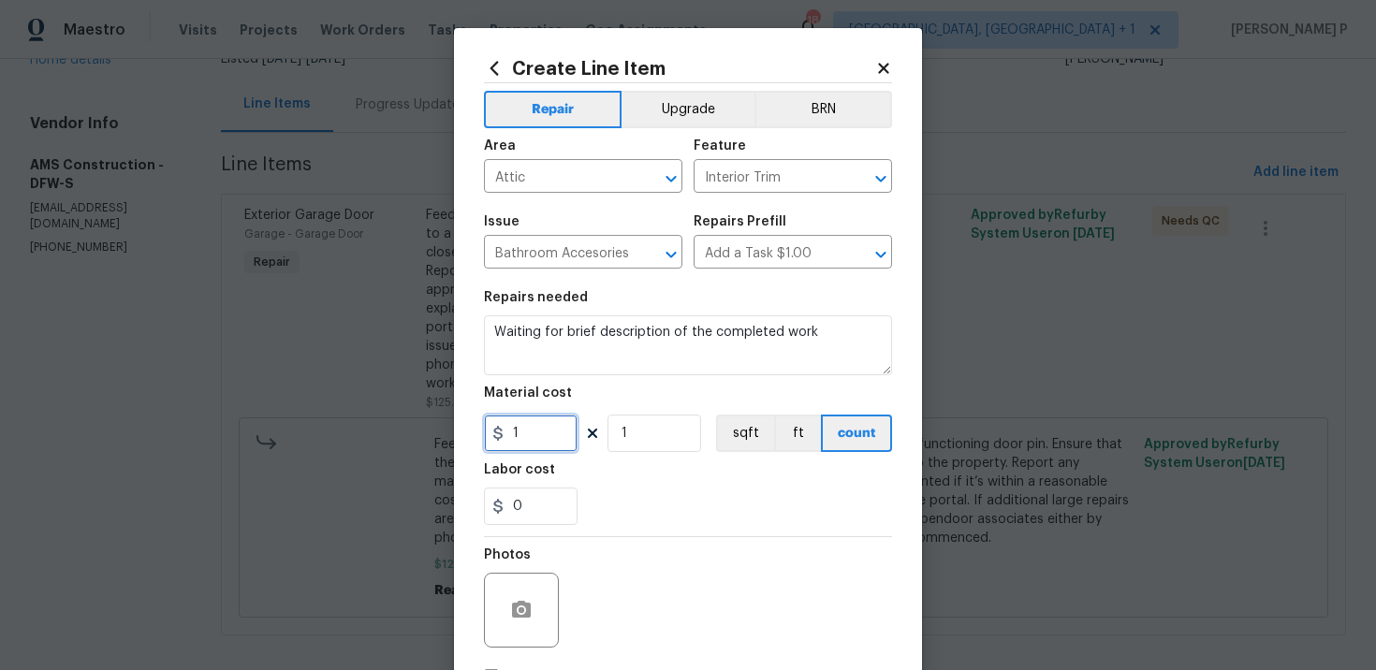
click at [539, 431] on input "1" at bounding box center [531, 433] width 94 height 37
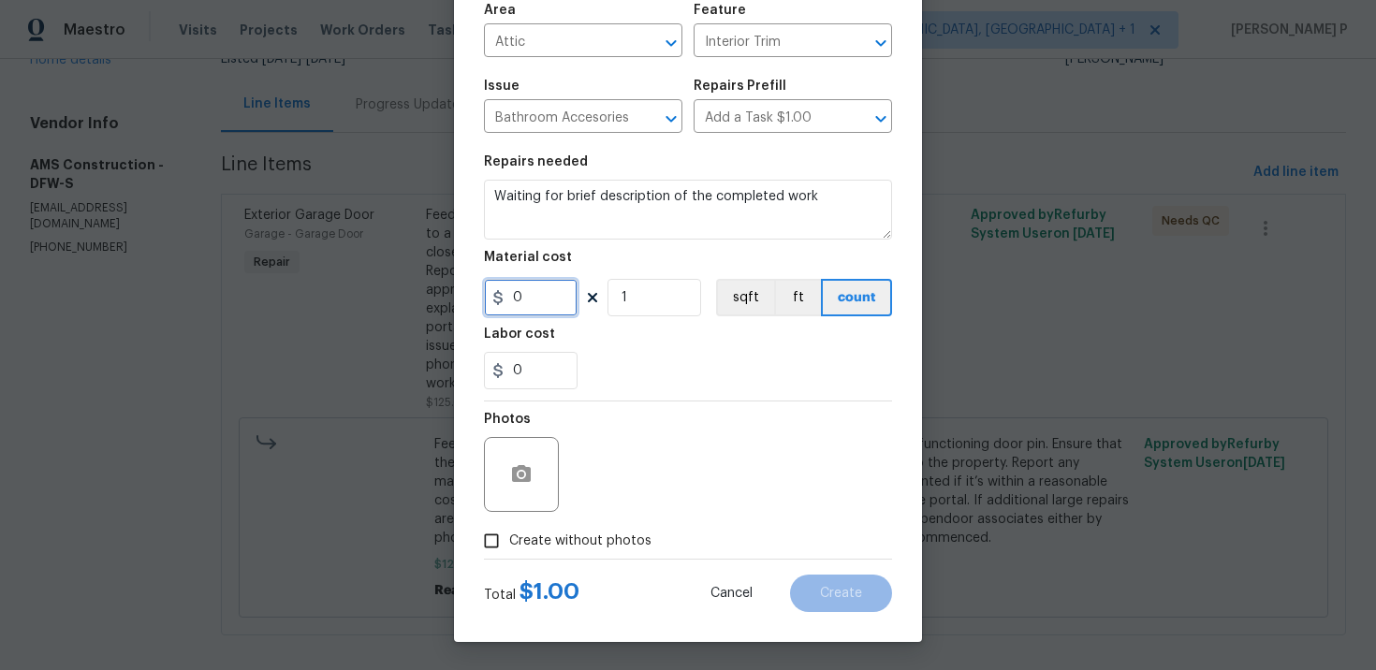
type input "0"
click at [499, 535] on input "Create without photos" at bounding box center [492, 541] width 36 height 36
checkbox input "true"
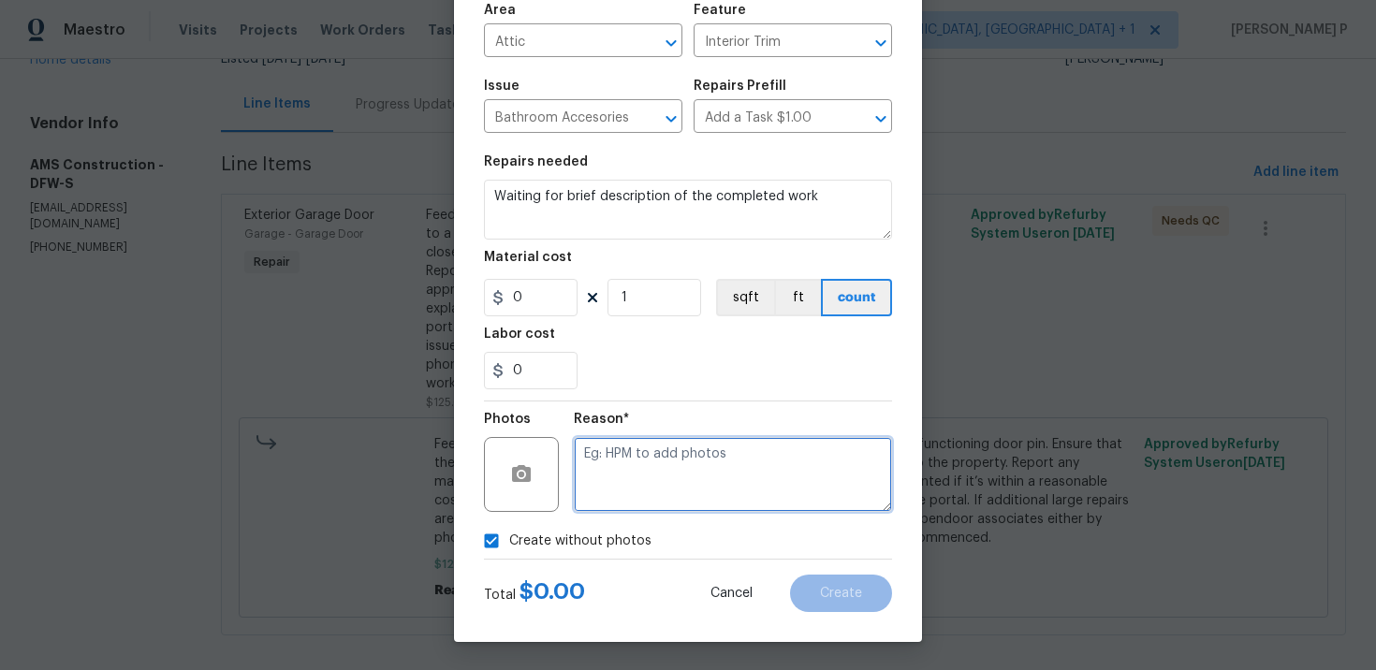
click at [667, 480] on textarea at bounding box center [733, 474] width 318 height 75
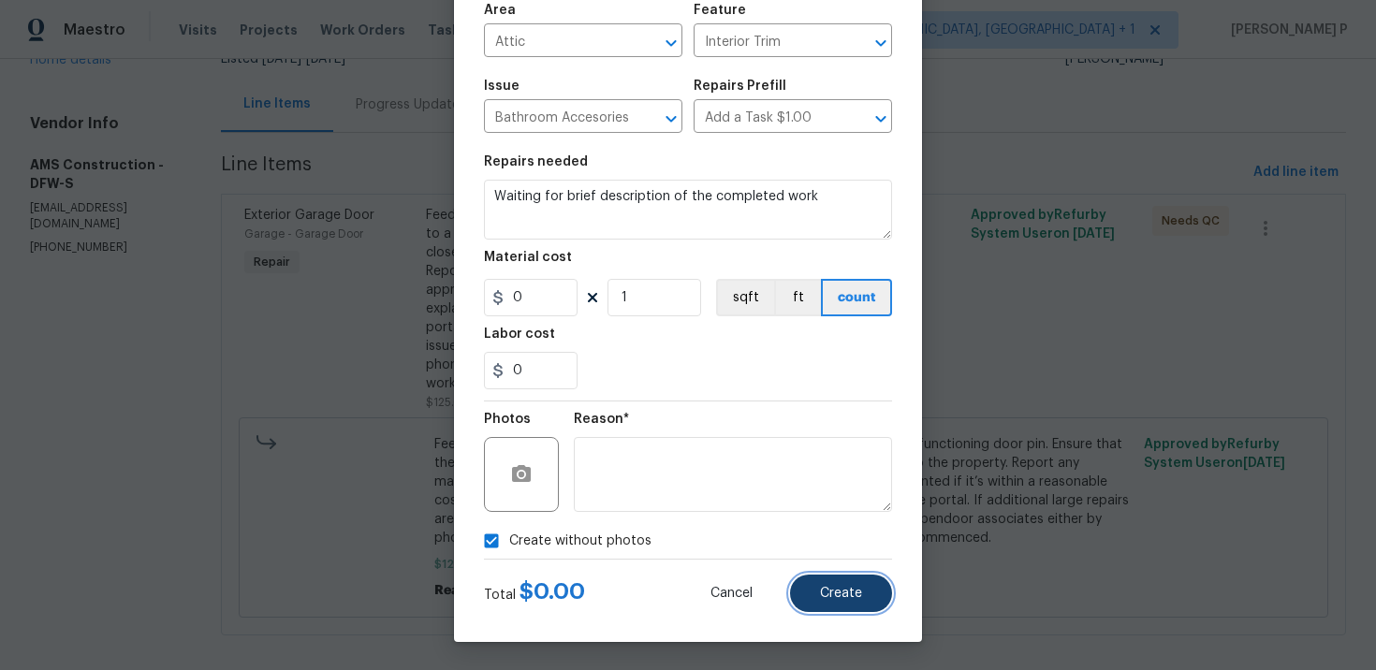
click at [846, 594] on span "Create" at bounding box center [841, 594] width 42 height 14
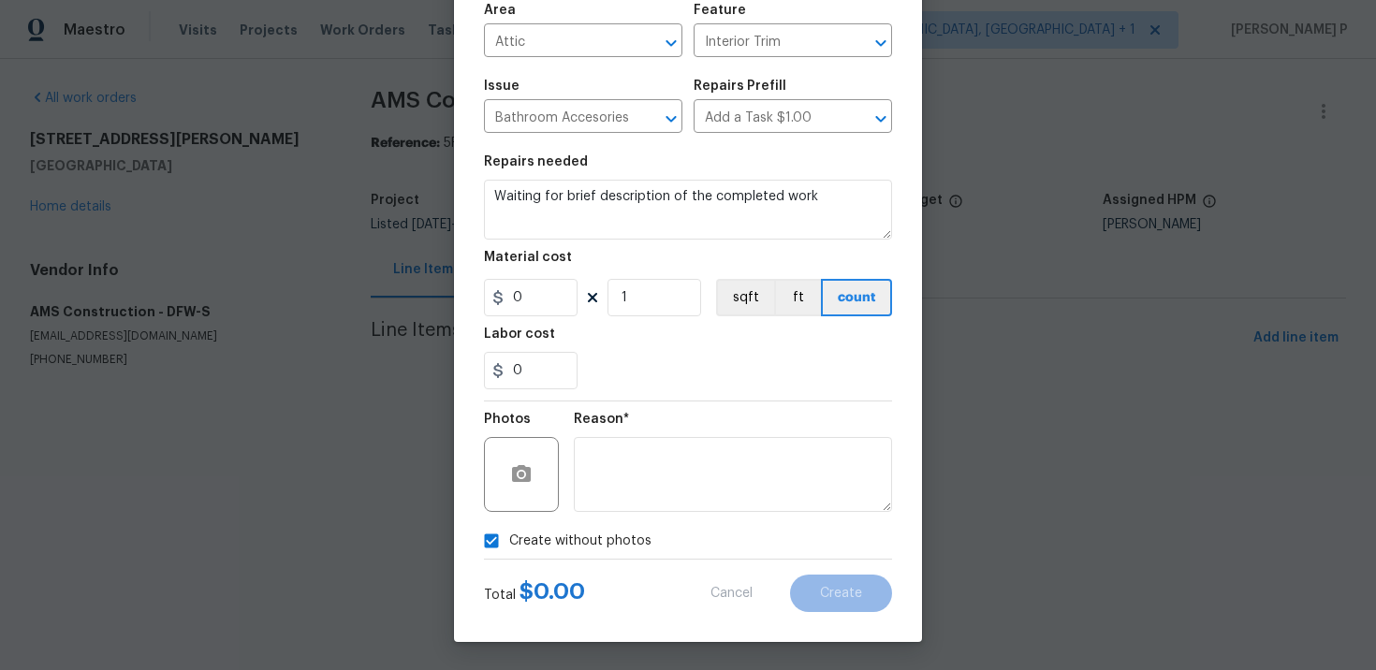
scroll to position [0, 0]
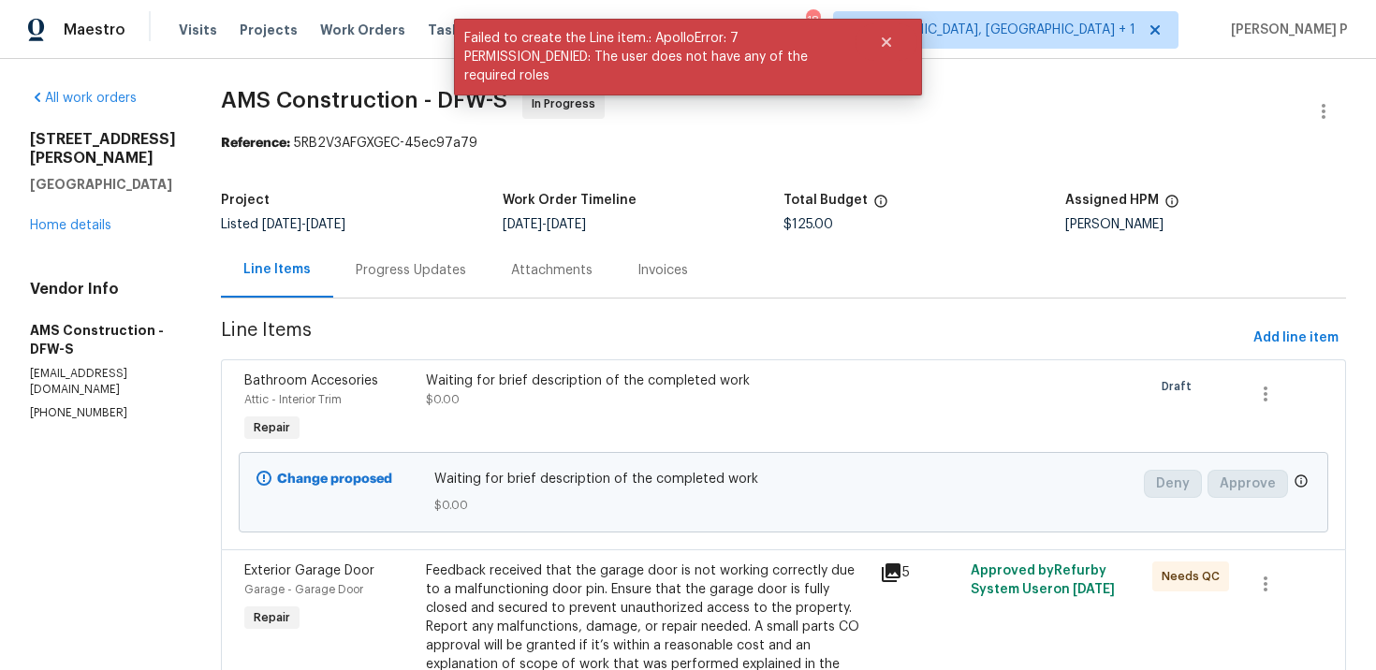
click at [360, 259] on div "Progress Updates" at bounding box center [410, 269] width 155 height 55
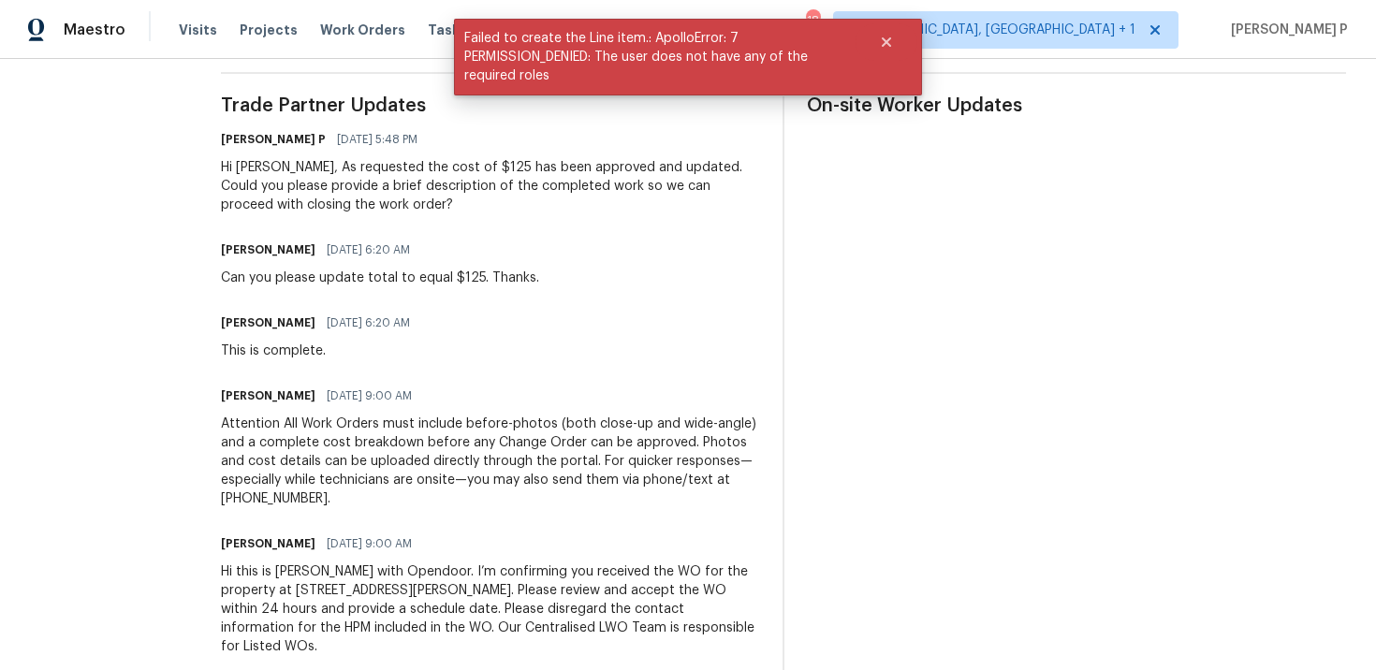
scroll to position [546, 0]
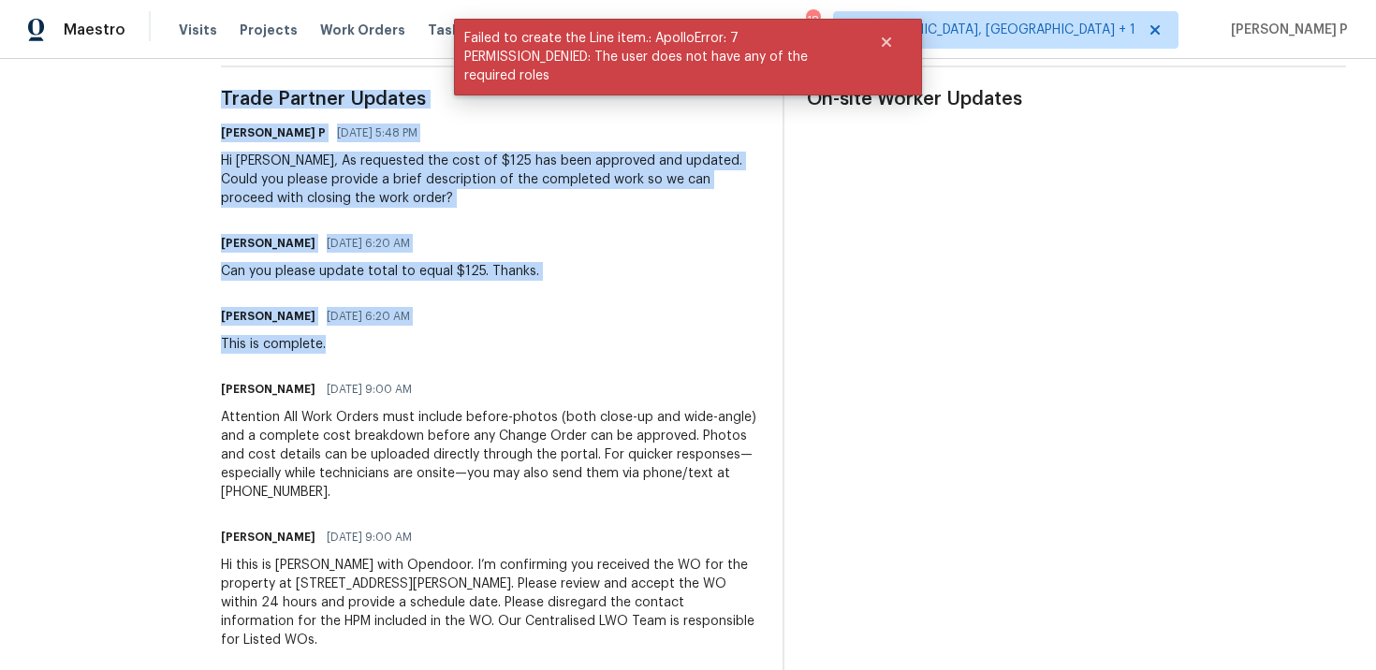
drag, startPoint x: 329, startPoint y: 343, endPoint x: 179, endPoint y: 343, distance: 149.8
click at [180, 343] on div "All work orders 3925 Wedgworth Rd S Fort Worth, TX 76133 Home details Vendor In…" at bounding box center [688, 107] width 1376 height 1189
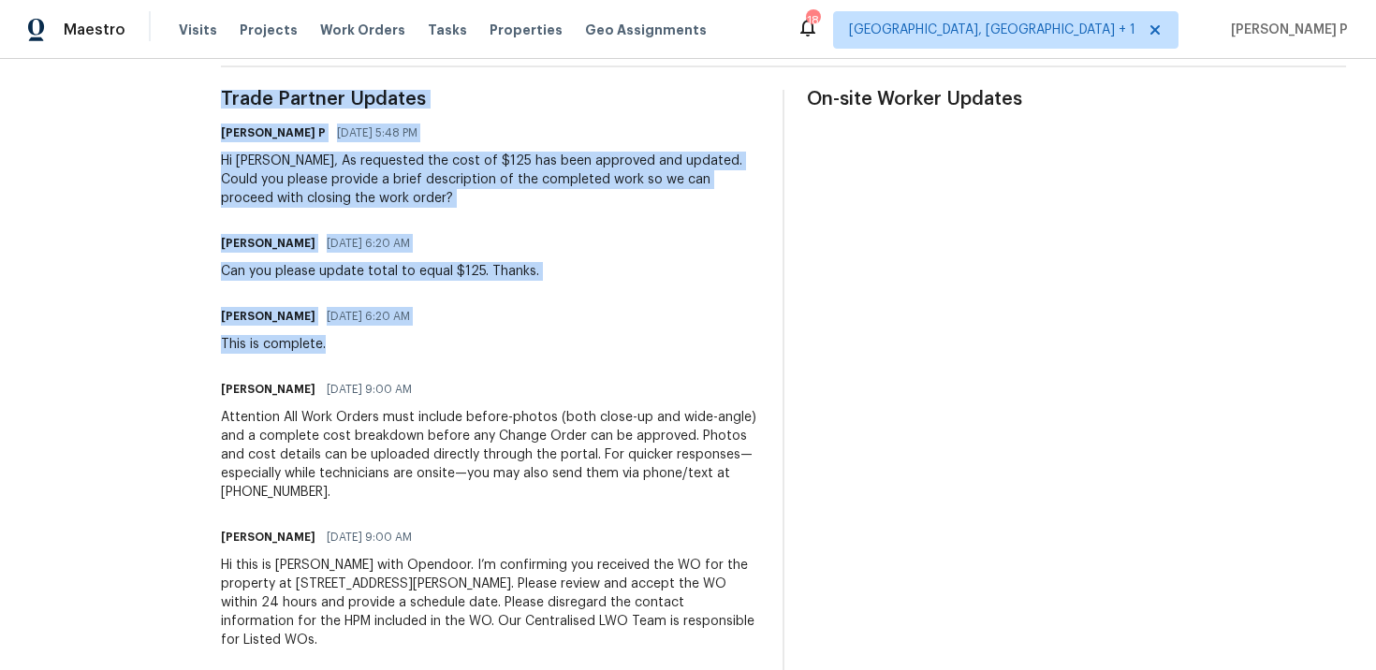
click at [292, 344] on div "This is complete." at bounding box center [321, 344] width 200 height 19
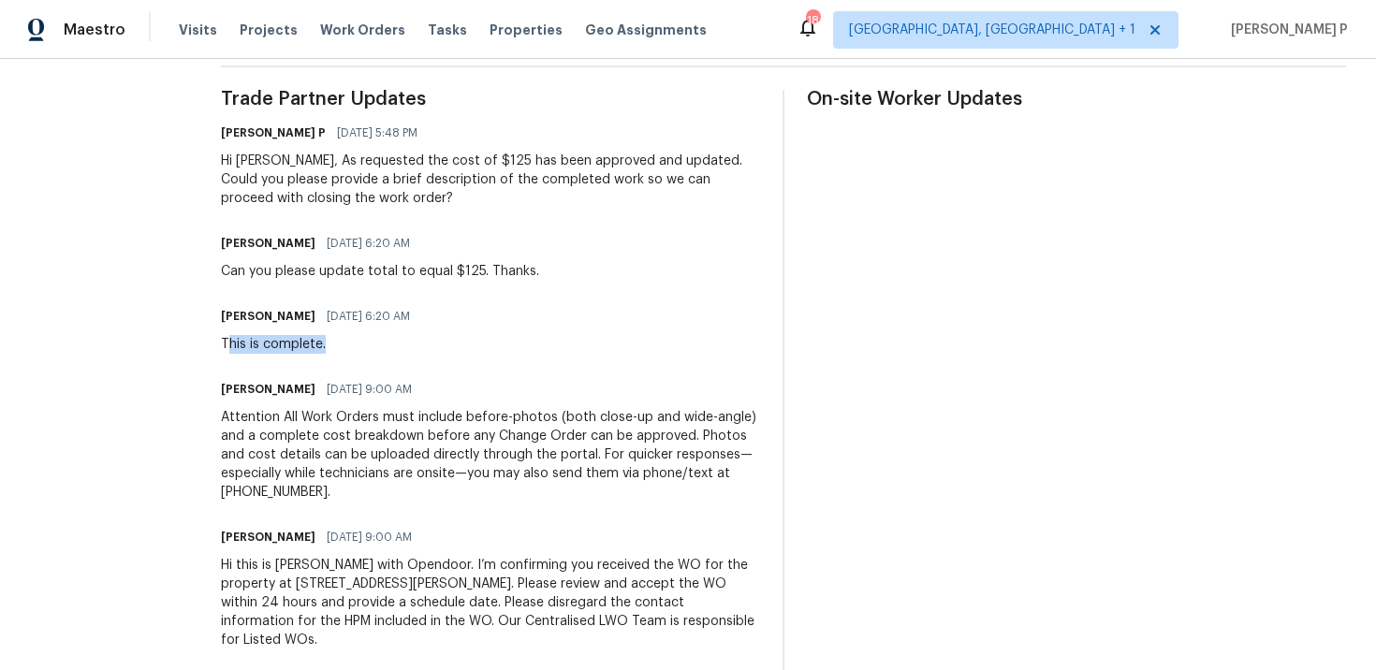
drag, startPoint x: 330, startPoint y: 346, endPoint x: 214, endPoint y: 346, distance: 116.1
click at [221, 346] on div "This is complete." at bounding box center [321, 344] width 200 height 19
click at [269, 343] on div "This is complete." at bounding box center [321, 344] width 200 height 19
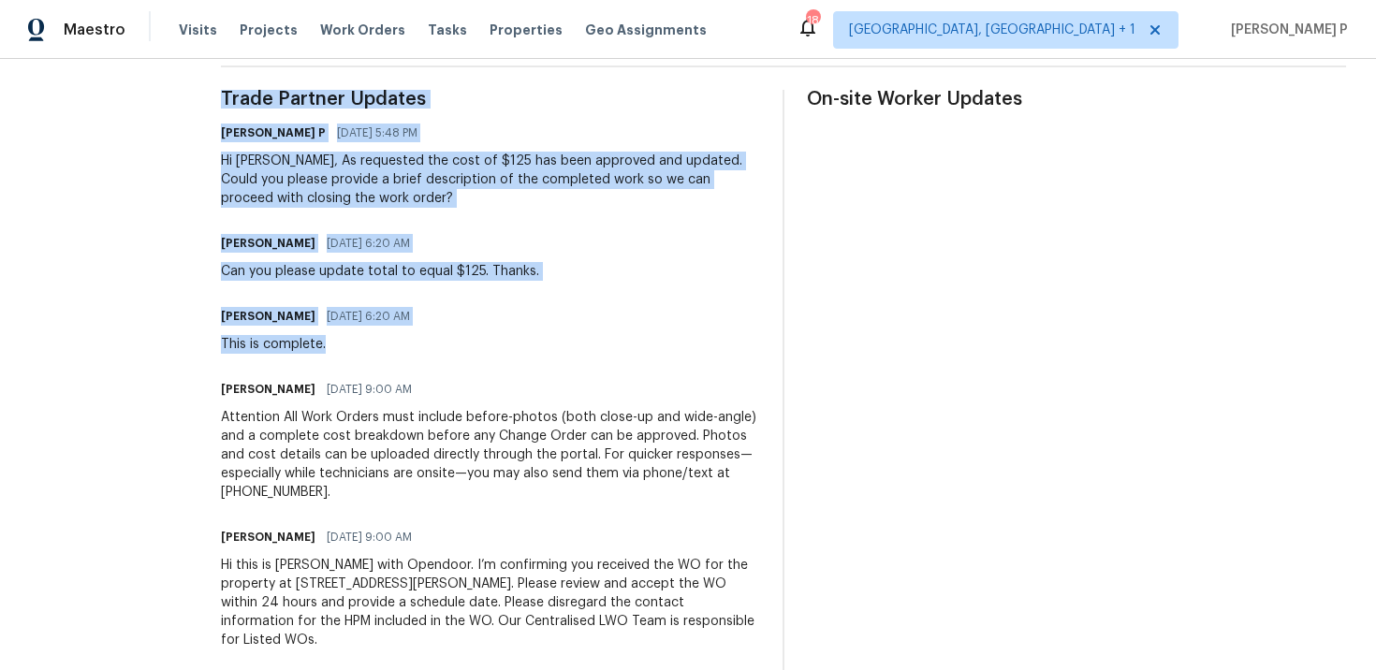
drag, startPoint x: 314, startPoint y: 348, endPoint x: 183, endPoint y: 348, distance: 131.1
click at [183, 348] on div "All work orders 3925 Wedgworth Rd S Fort Worth, TX 76133 Home details Vendor In…" at bounding box center [688, 107] width 1376 height 1189
click at [236, 328] on div "Michael Kimbrell 10/13/2025 6:20 AM" at bounding box center [321, 316] width 200 height 26
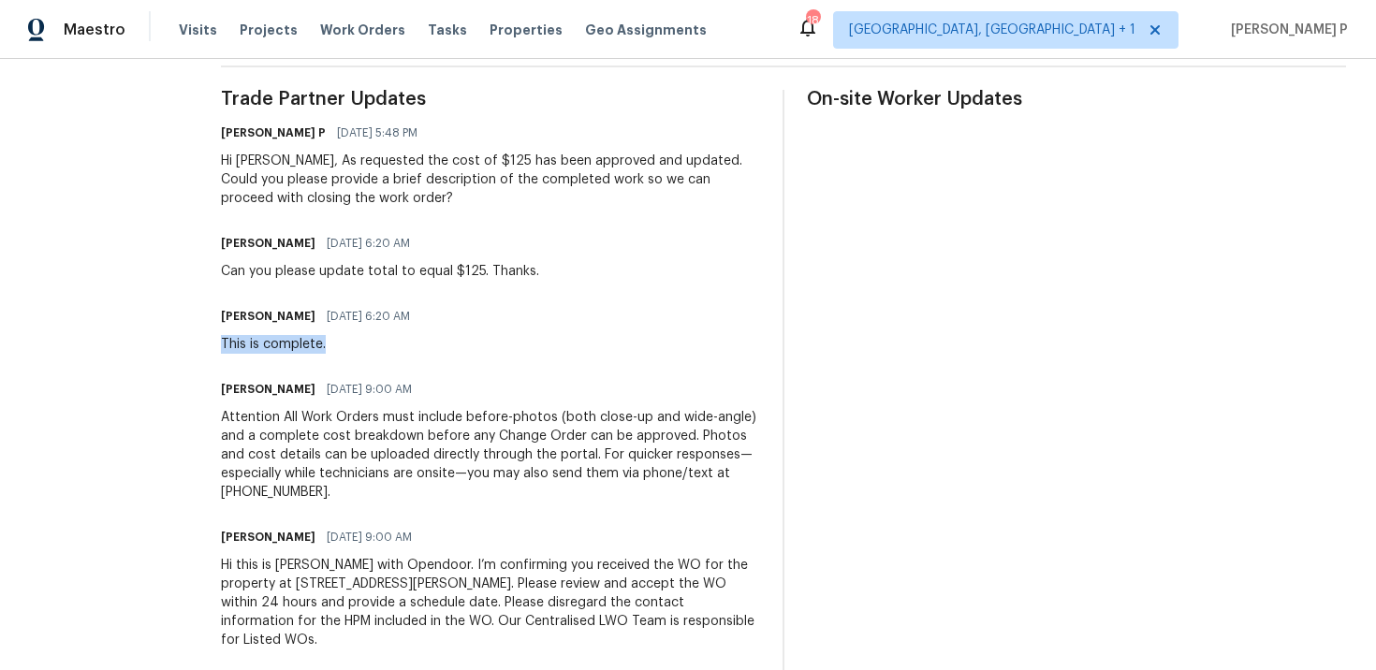
drag, startPoint x: 211, startPoint y: 344, endPoint x: 331, endPoint y: 344, distance: 120.8
click at [330, 344] on div "All work orders 3925 Wedgworth Rd S Fort Worth, TX 76133 Home details Vendor In…" at bounding box center [688, 107] width 1376 height 1189
copy div "This is complete."
drag, startPoint x: 212, startPoint y: 271, endPoint x: 472, endPoint y: 270, distance: 260.3
click at [472, 270] on div "All work orders 3925 Wedgworth Rd S Fort Worth, TX 76133 Home details Vendor In…" at bounding box center [688, 107] width 1376 height 1189
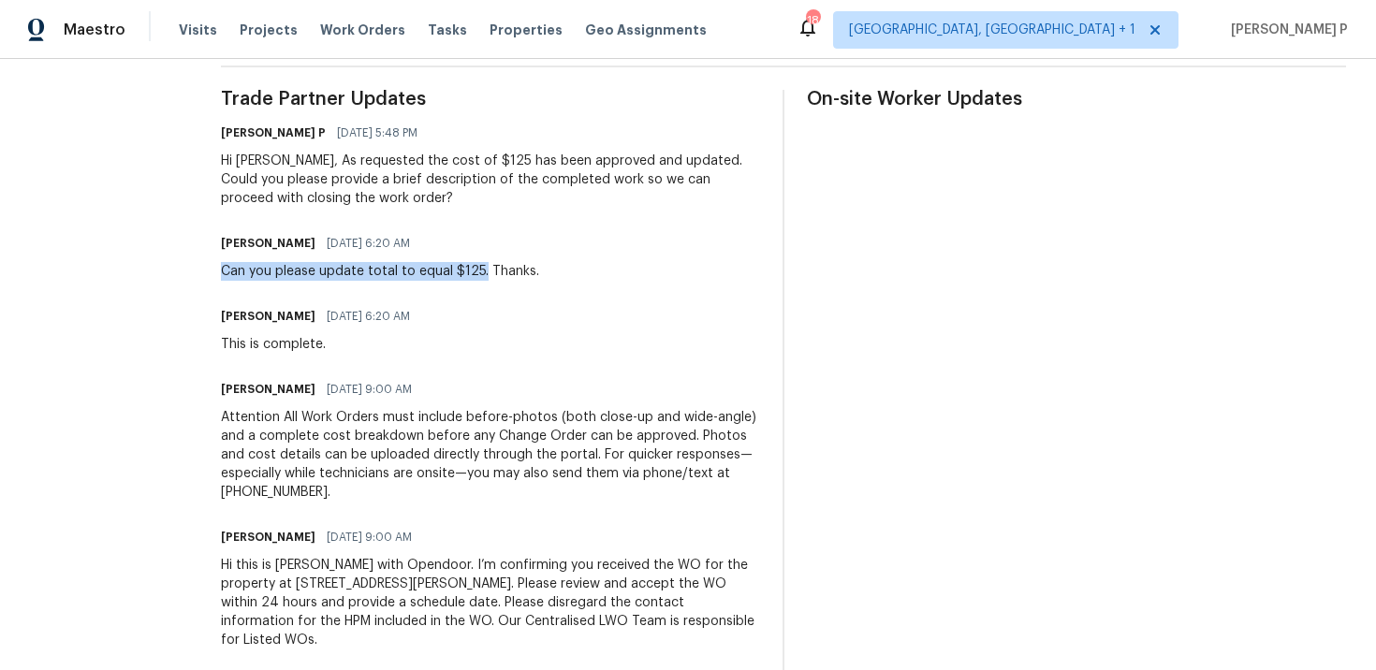
copy div "Can you please update total to equal $125."
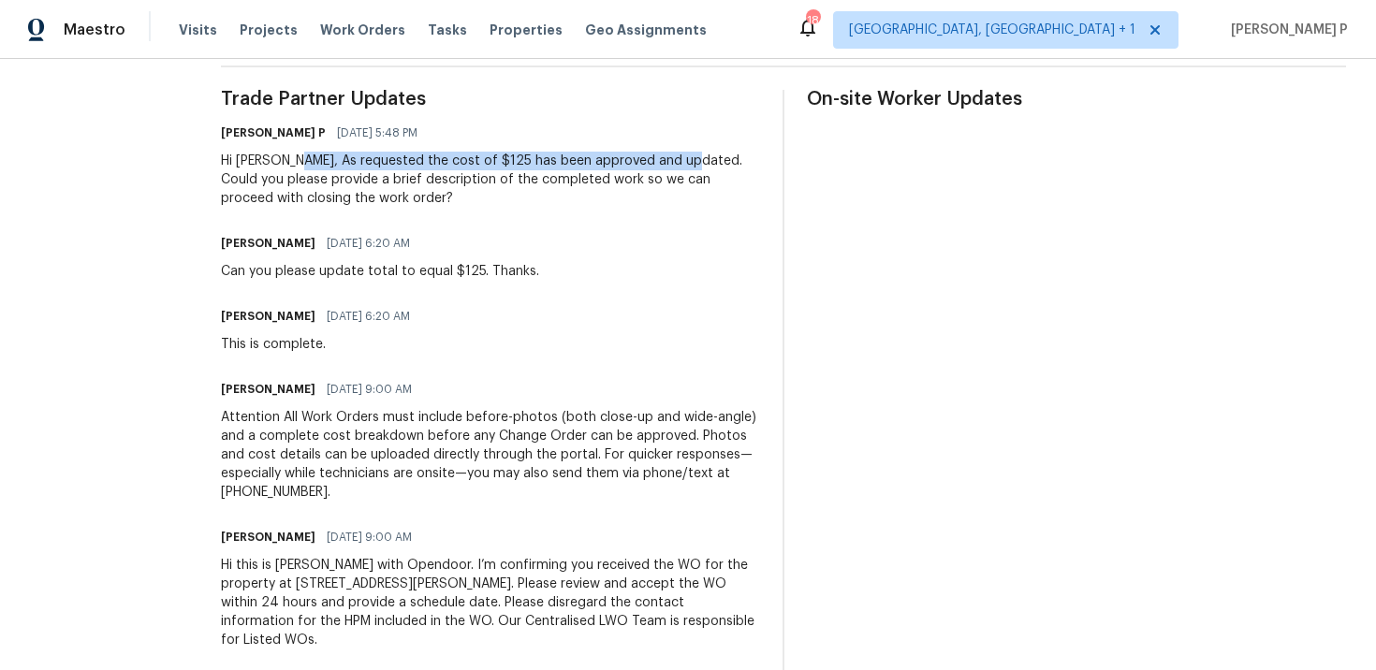
drag, startPoint x: 288, startPoint y: 157, endPoint x: 672, endPoint y: 159, distance: 383.8
click at [672, 159] on div "Hi Michael, As requested the cost of $125 has been approved and updated. Could …" at bounding box center [490, 180] width 539 height 56
copy div "As requested the cost of $125 has been approved and updated."
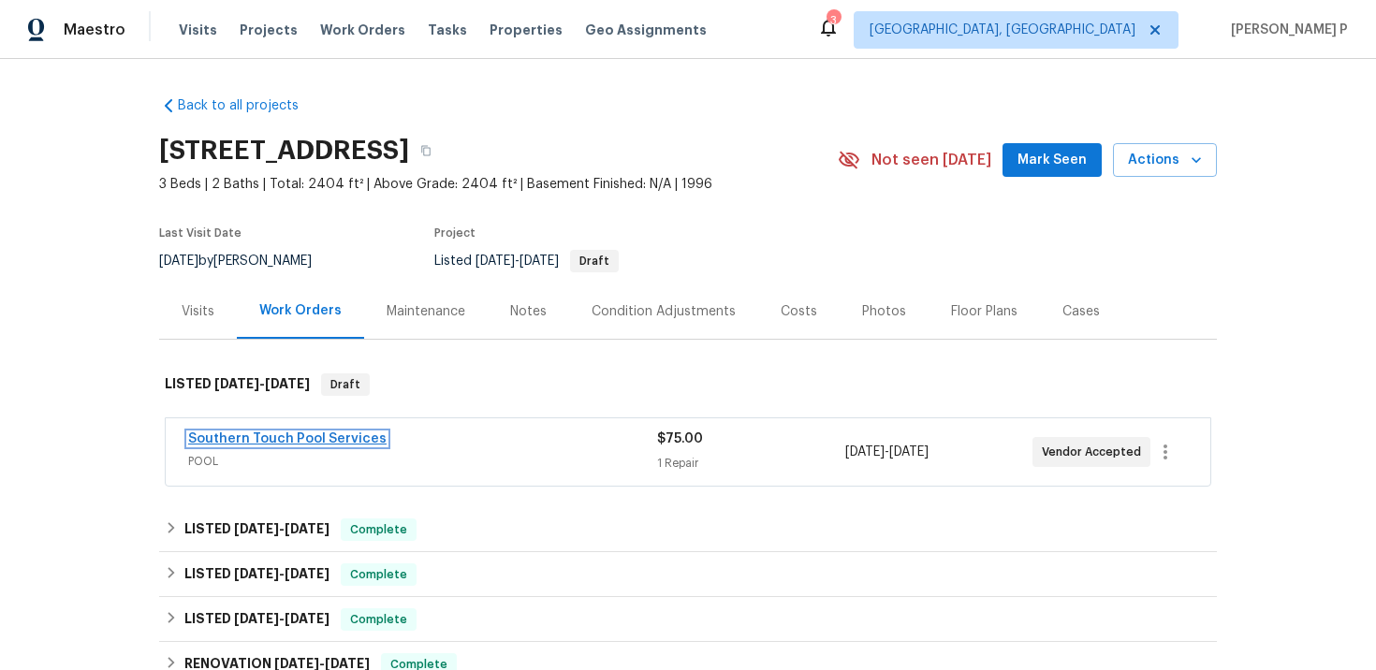
click at [261, 438] on link "Southern Touch Pool Services" at bounding box center [287, 439] width 198 height 13
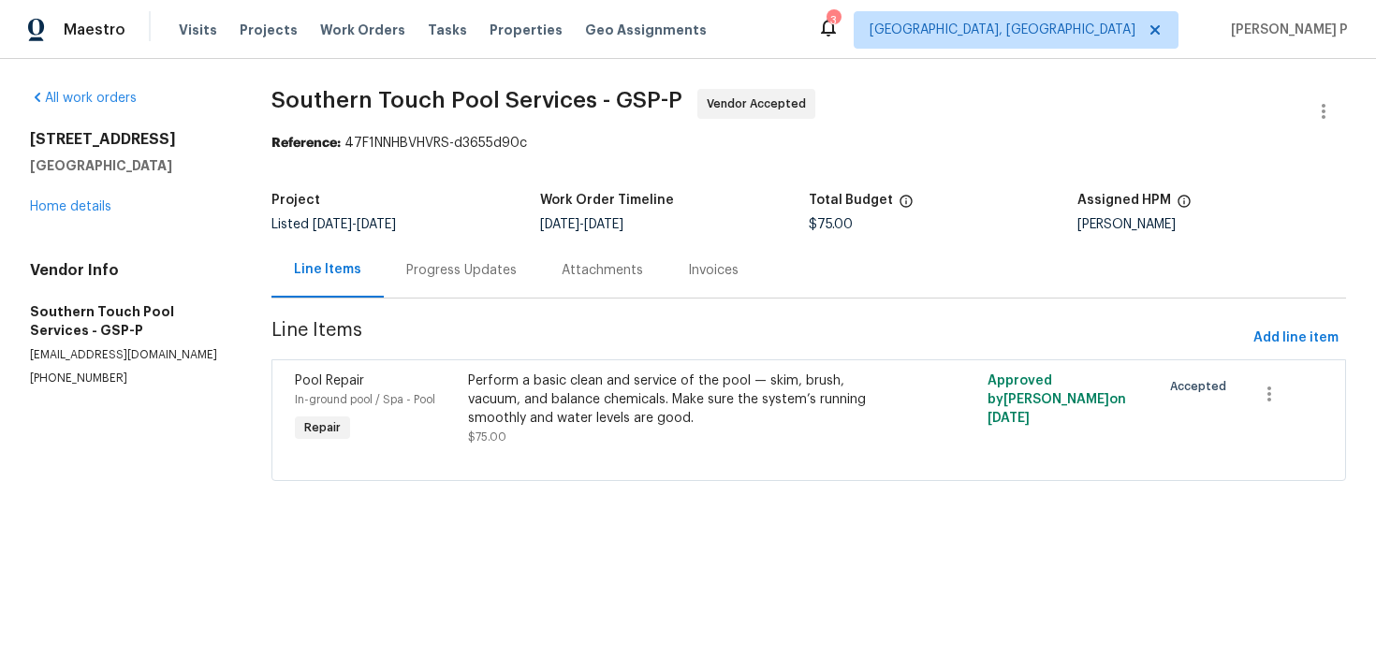
click at [492, 270] on div "Progress Updates" at bounding box center [461, 270] width 110 height 19
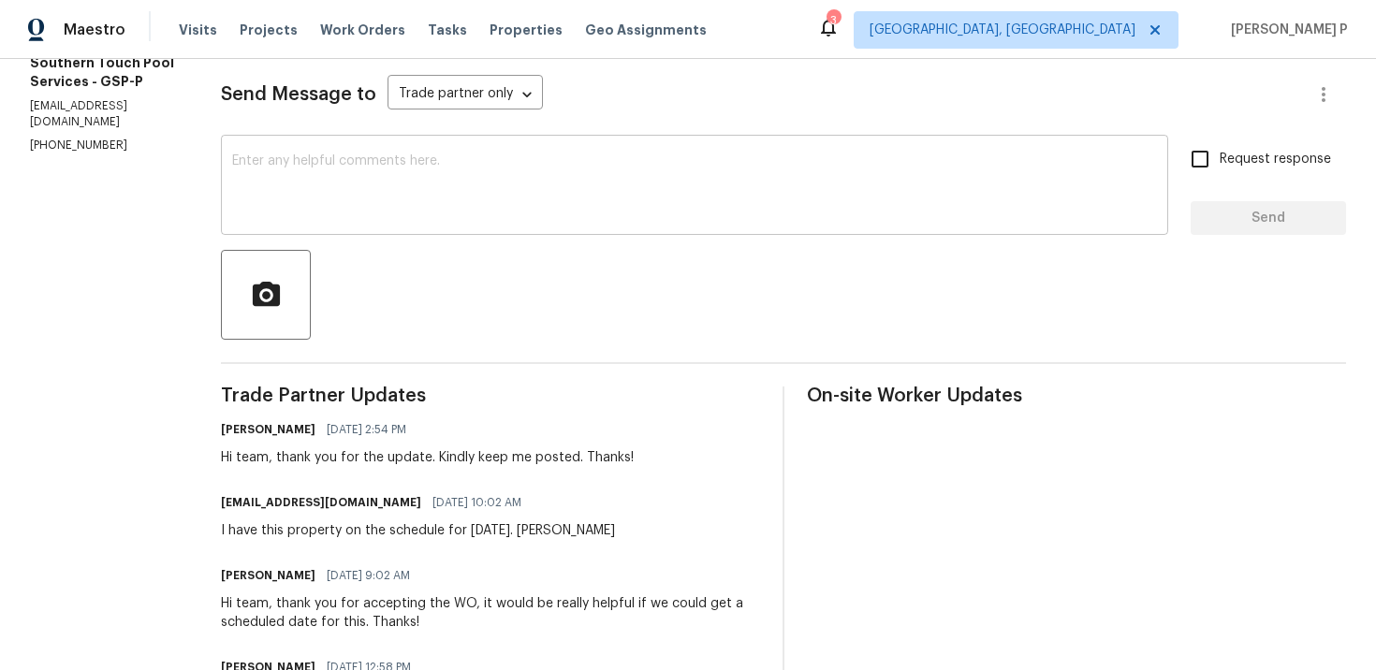
scroll to position [234, 0]
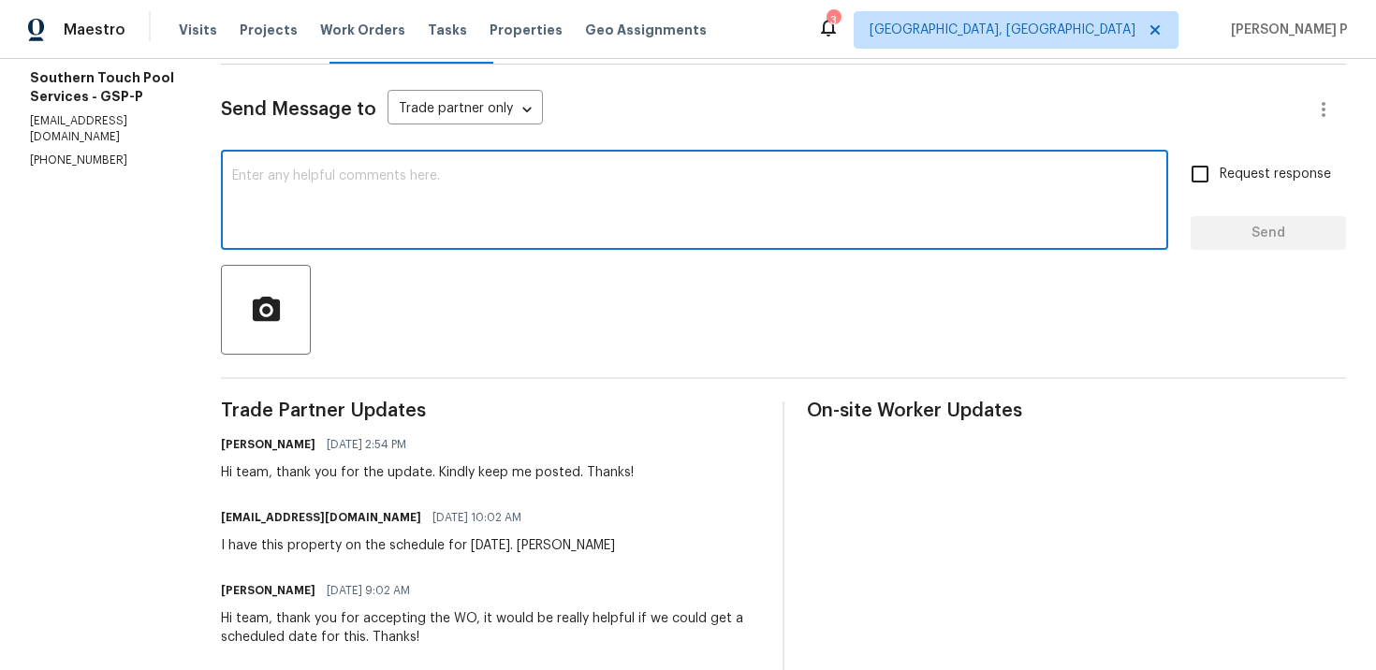
click at [452, 204] on textarea at bounding box center [694, 202] width 925 height 66
paste textarea "Could you please update us on the status of the work order?"
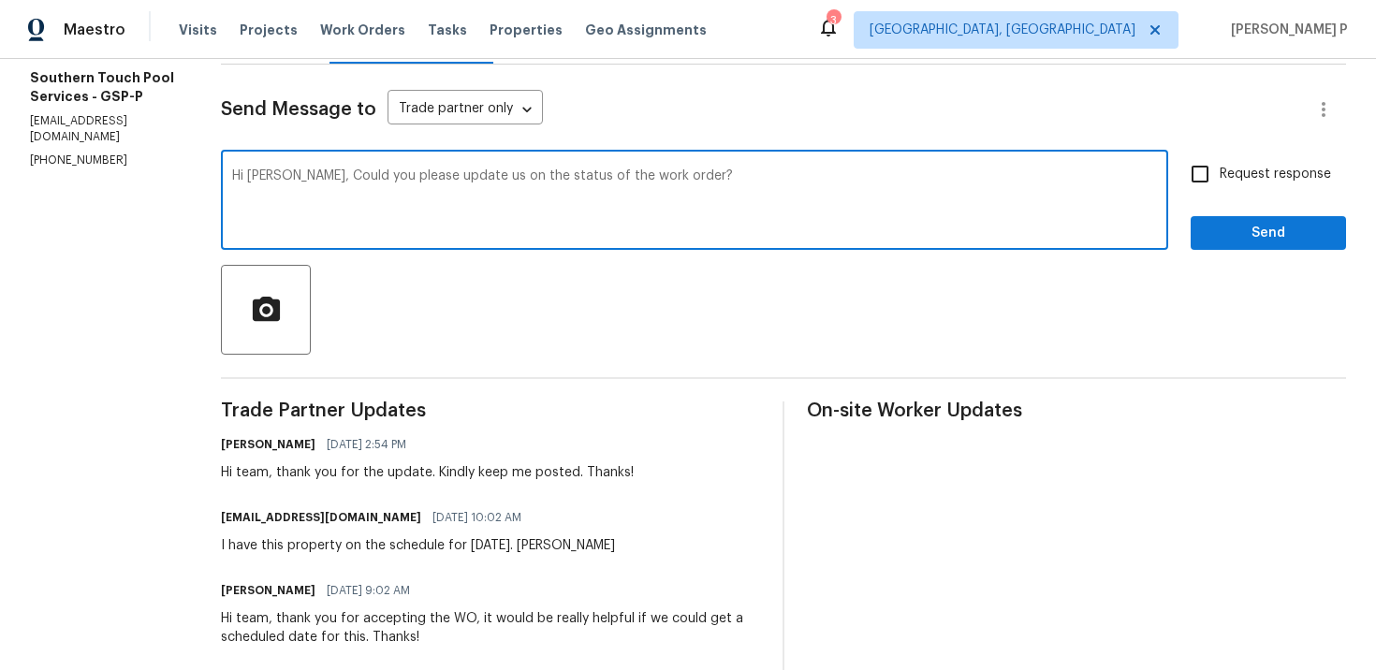
type textarea "Hi Chris, Could you please update us on the status of the work order?"
click at [1252, 171] on span "Request response" at bounding box center [1275, 175] width 111 height 20
click at [1220, 171] on input "Request response" at bounding box center [1200, 173] width 39 height 39
checkbox input "true"
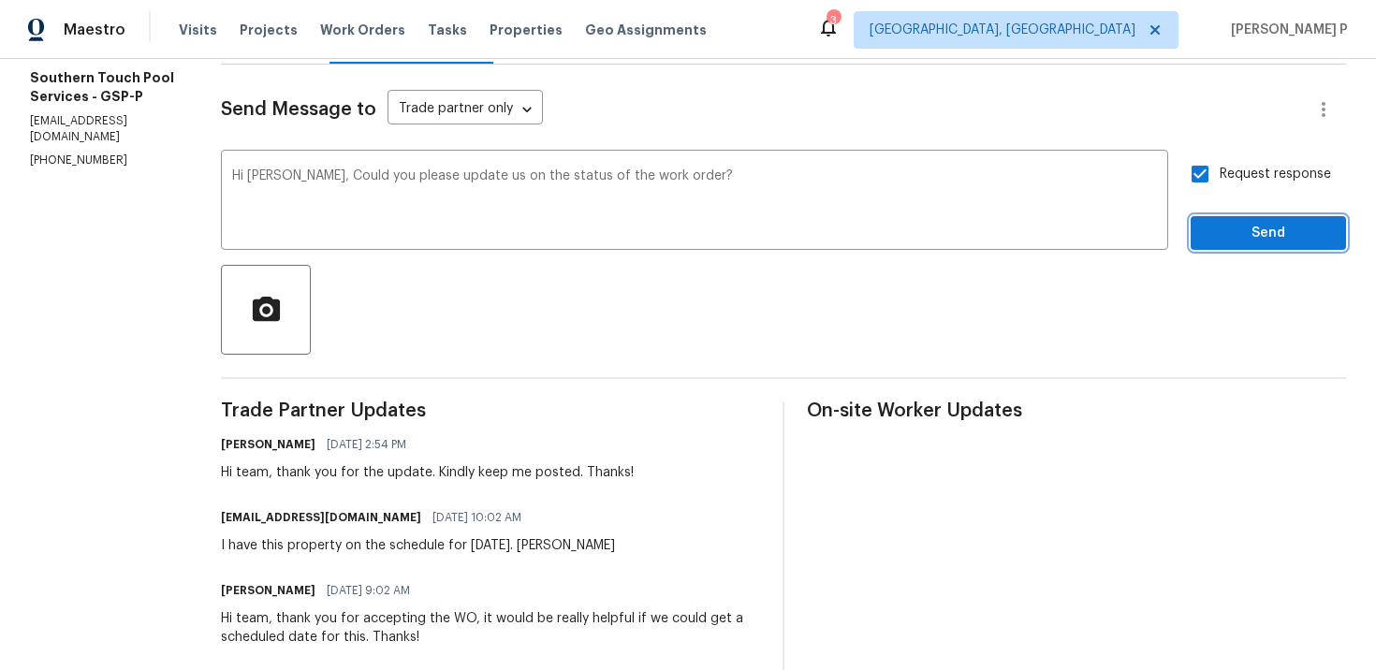
click at [1237, 232] on span "Send" at bounding box center [1268, 233] width 125 height 23
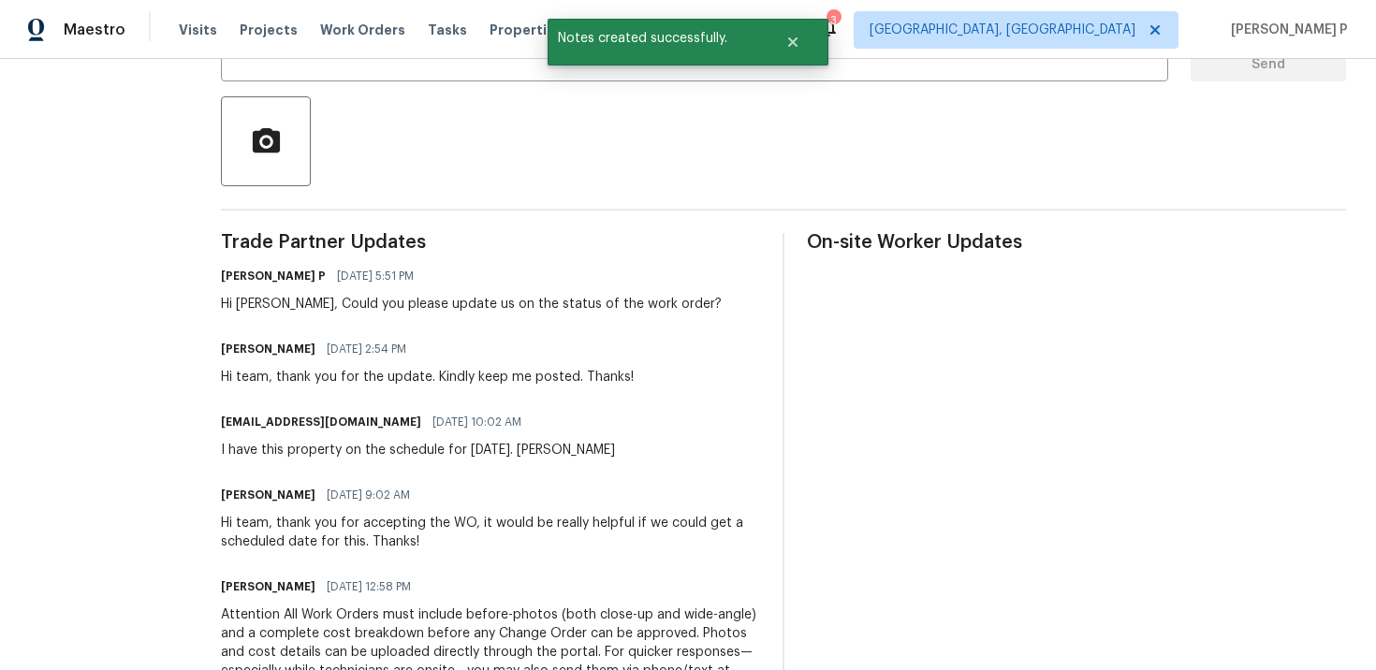
scroll to position [423, 0]
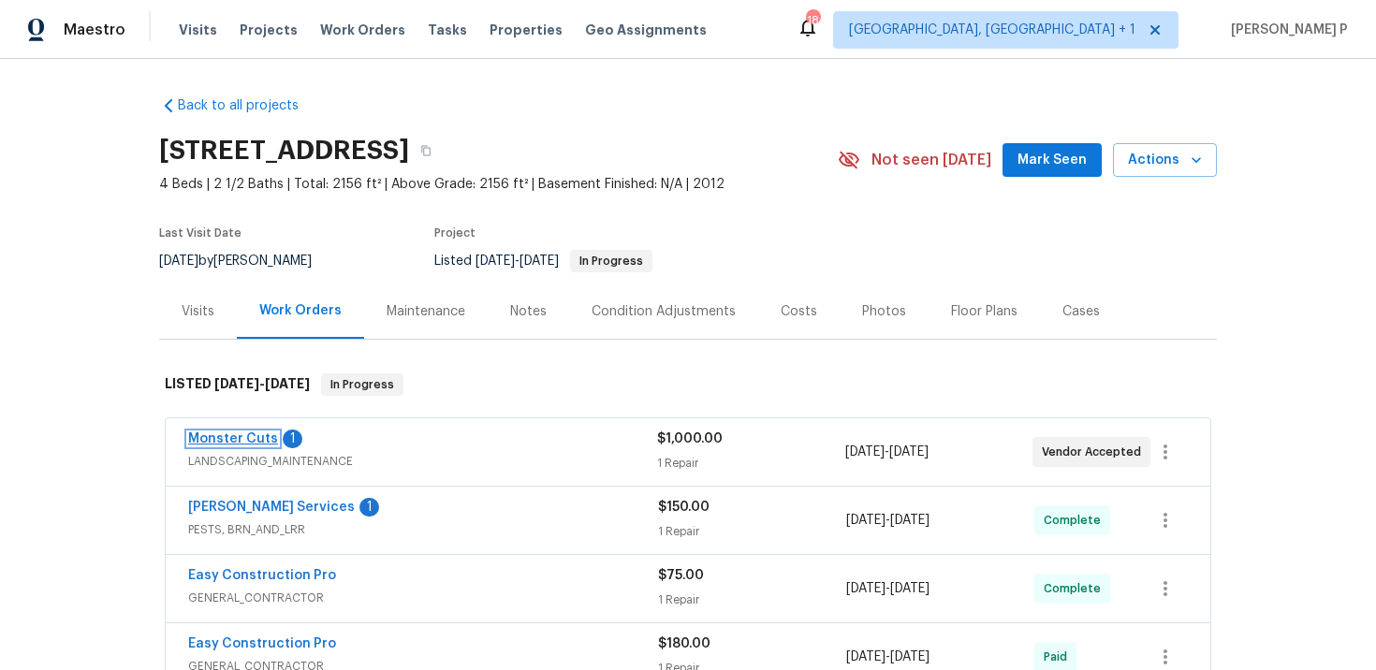
click at [263, 437] on link "Monster Cuts" at bounding box center [233, 439] width 90 height 13
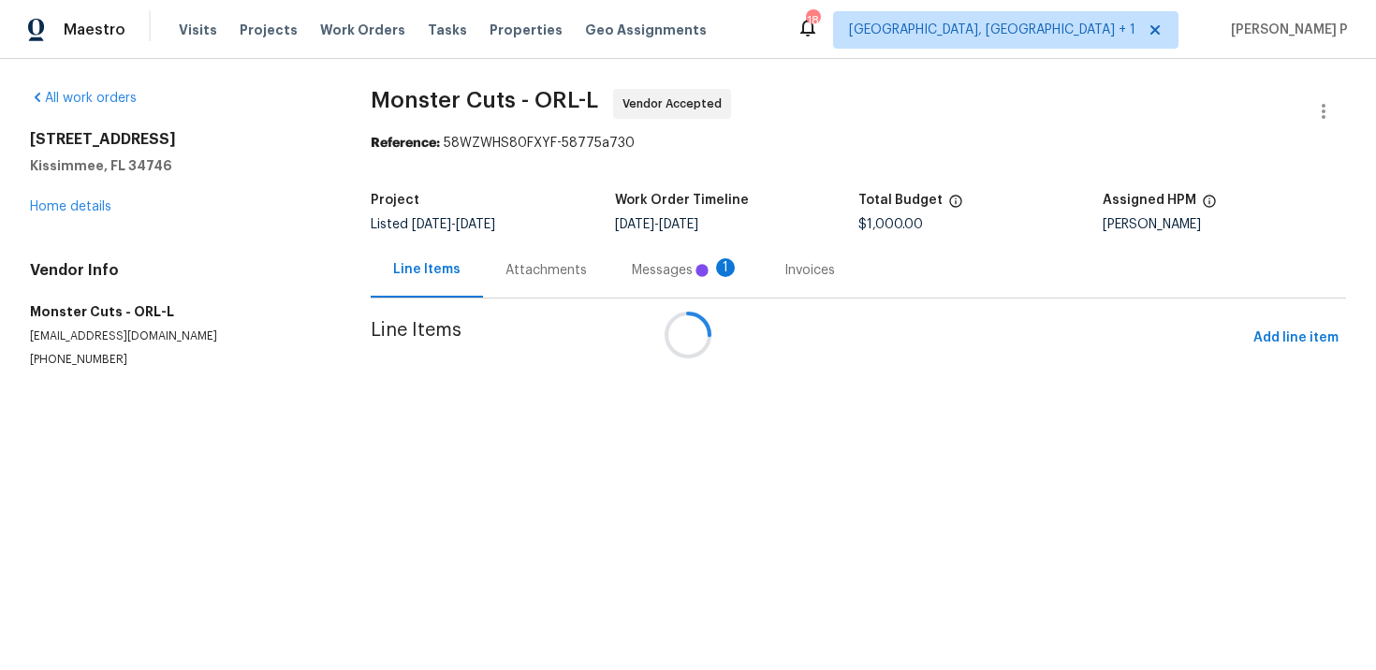
click at [513, 261] on div at bounding box center [688, 335] width 1376 height 670
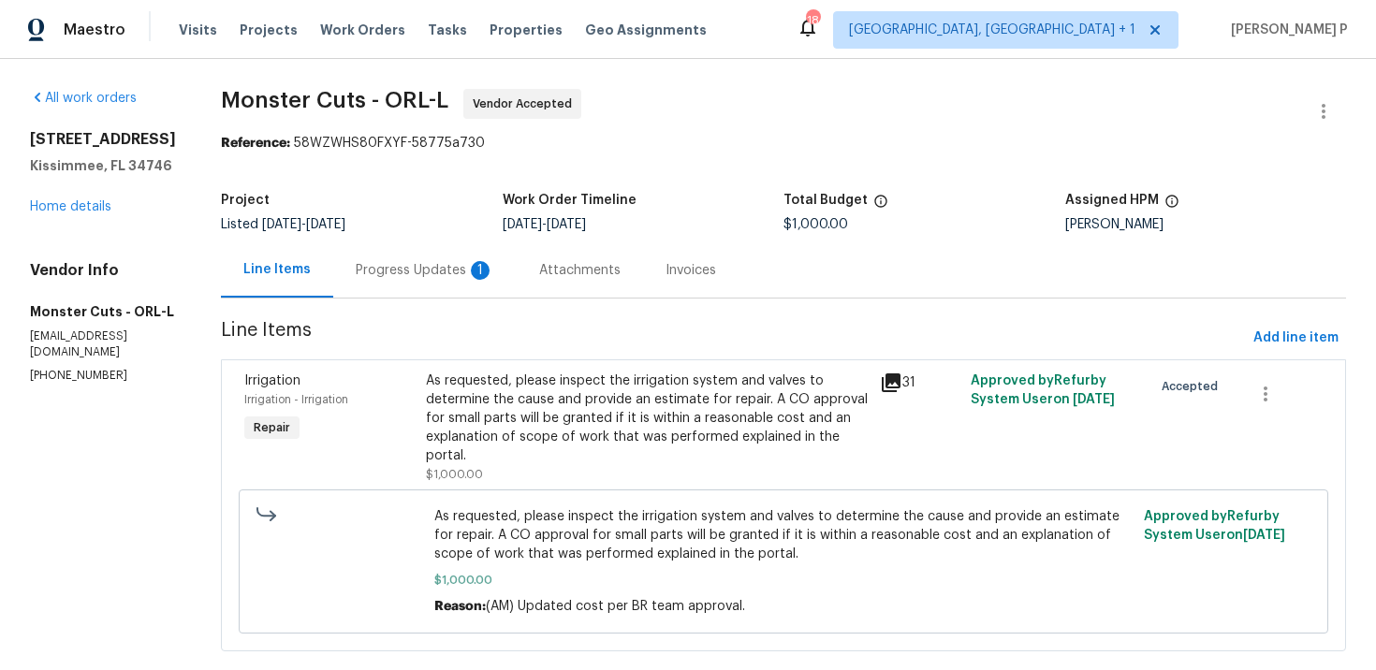
click at [539, 270] on div "Attachments" at bounding box center [579, 270] width 81 height 19
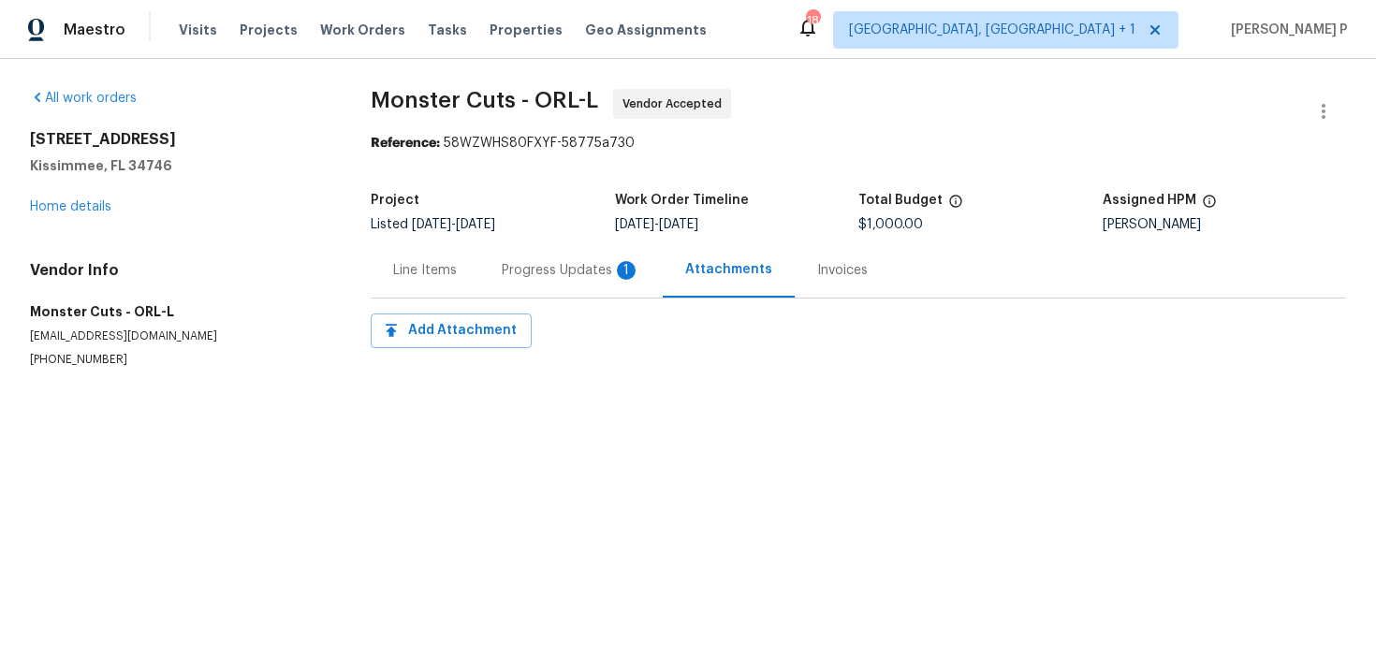
click at [521, 272] on div "Progress Updates 1" at bounding box center [571, 270] width 139 height 19
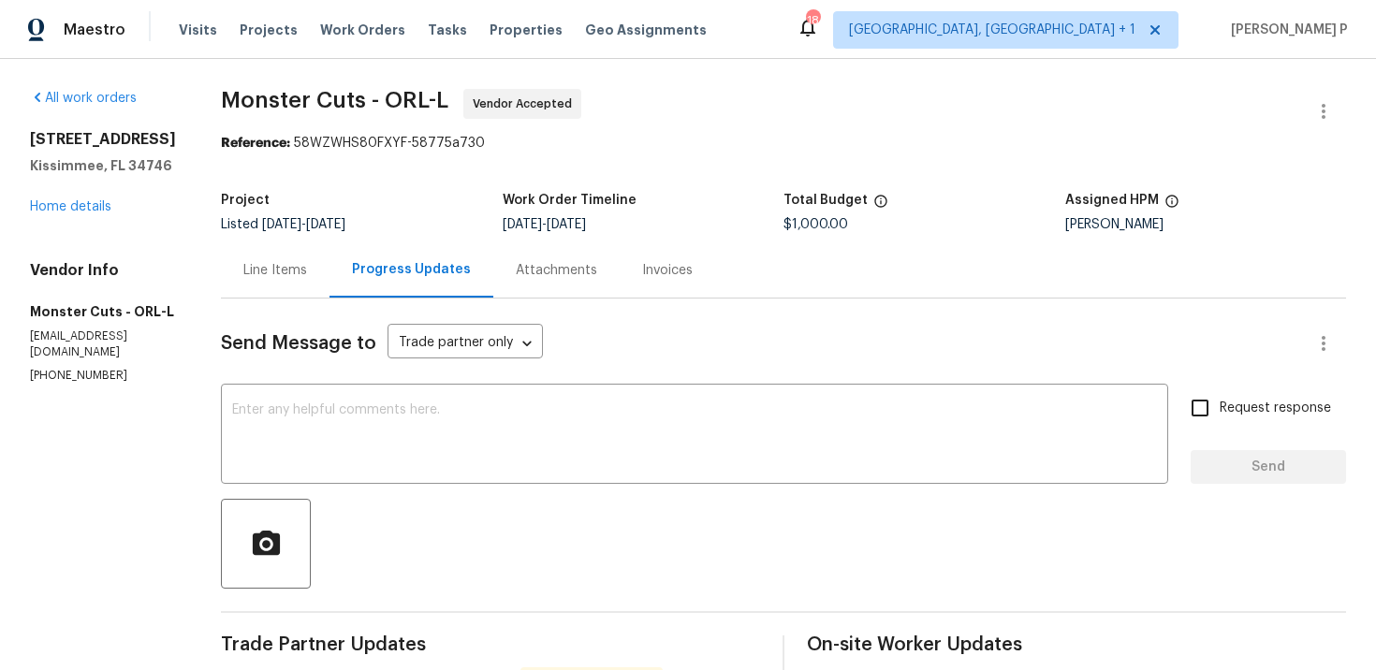
click at [243, 261] on div "Line Items" at bounding box center [275, 270] width 64 height 19
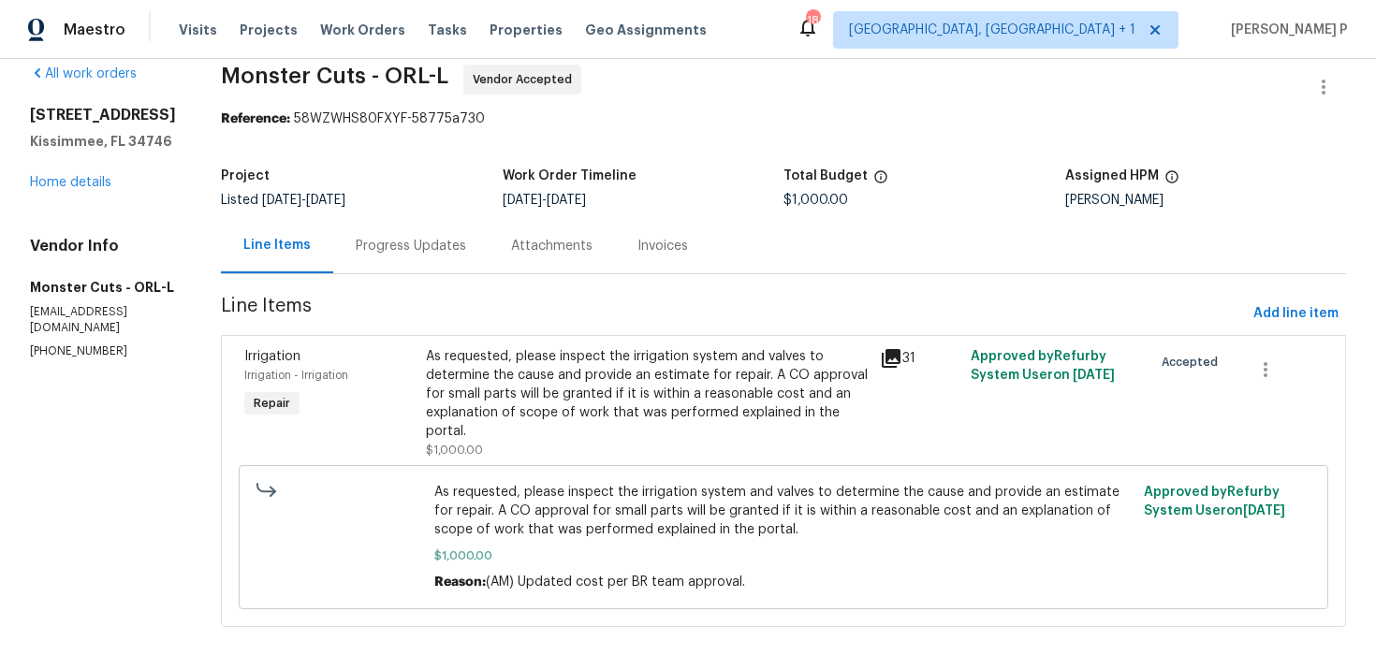
scroll to position [35, 0]
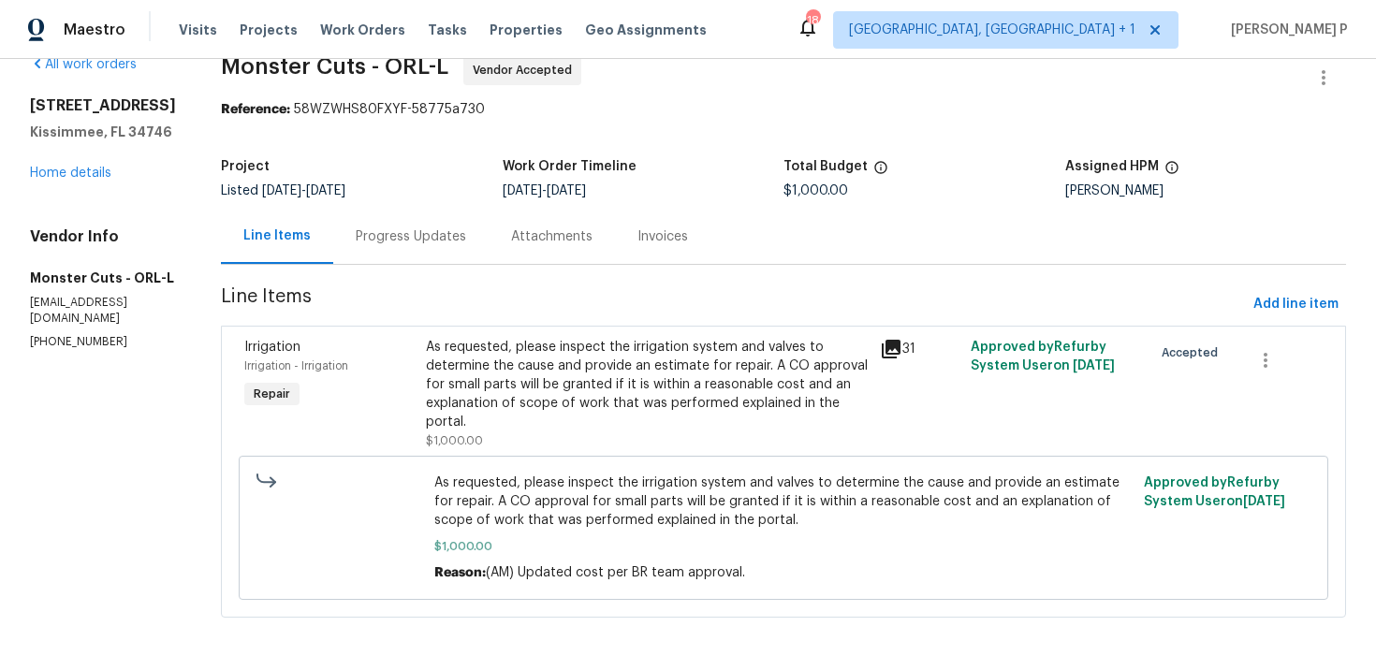
click at [550, 404] on div "As requested, please inspect the irrigation system and valves to determine the …" at bounding box center [647, 385] width 443 height 94
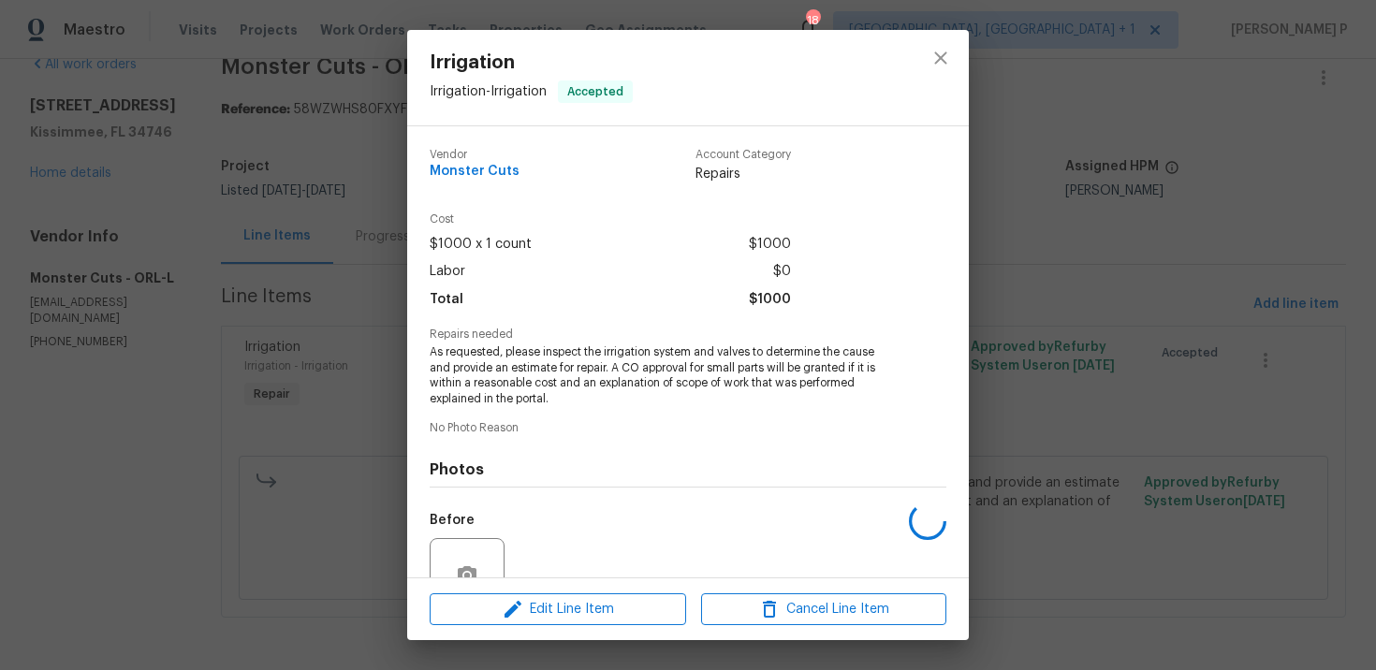
scroll to position [176, 0]
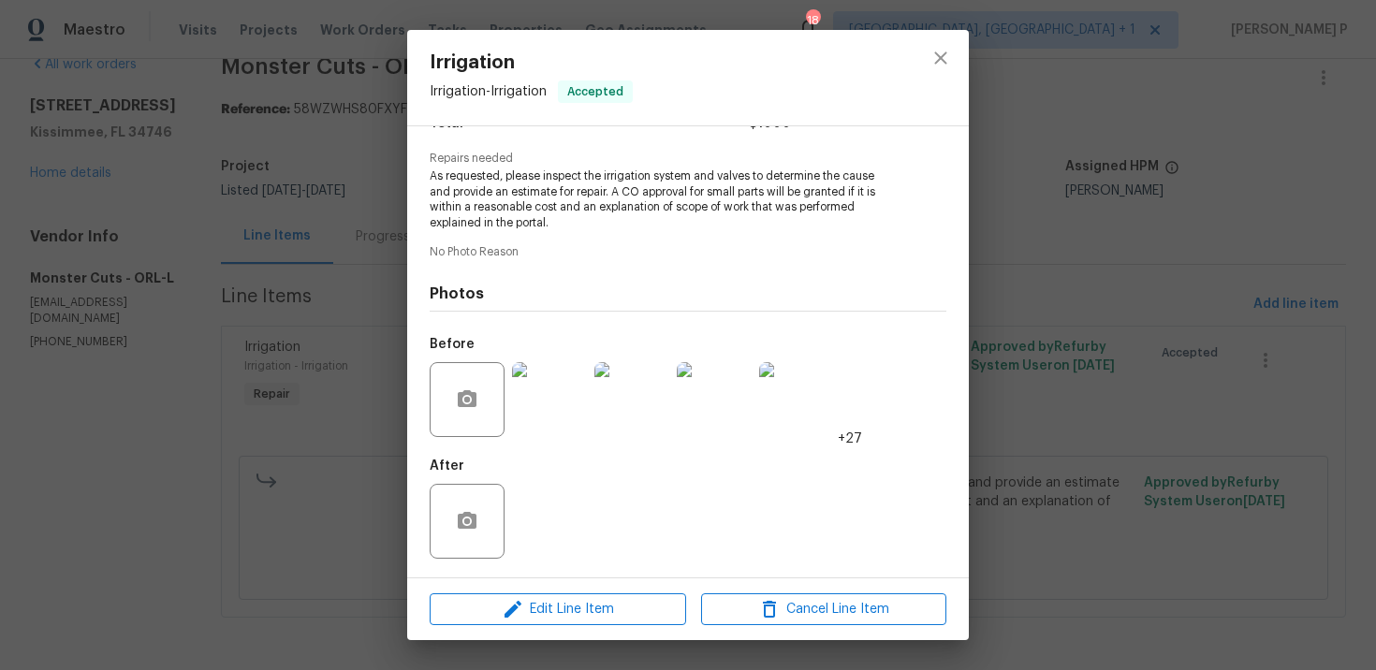
click at [582, 381] on img at bounding box center [549, 399] width 75 height 75
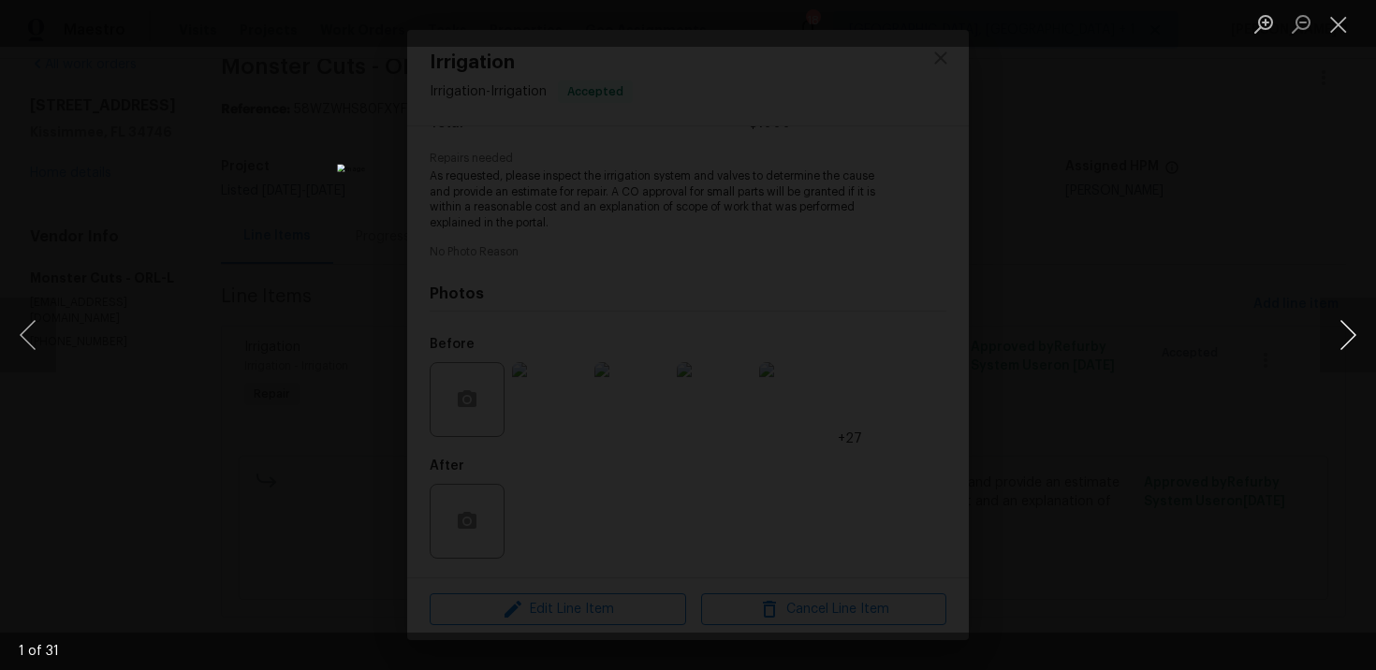
click at [1346, 337] on button "Next image" at bounding box center [1348, 335] width 56 height 75
click at [1320, 36] on button "Close lightbox" at bounding box center [1338, 23] width 37 height 33
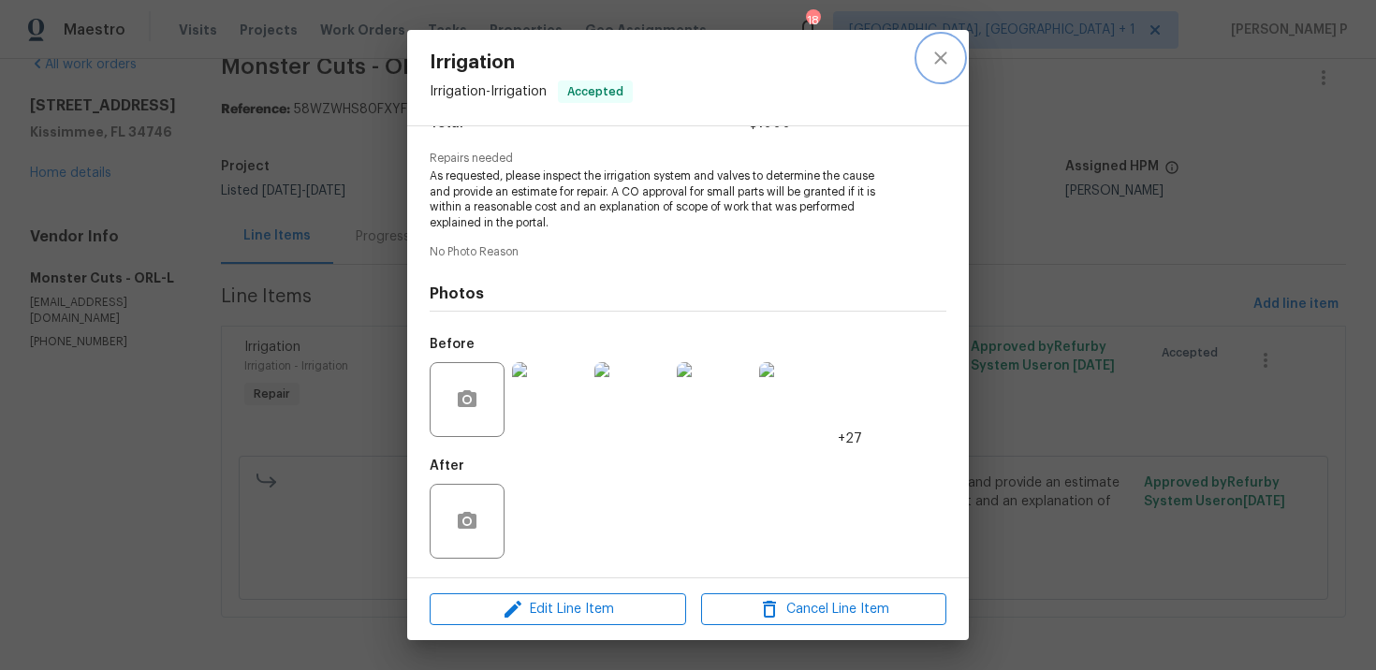
click at [922, 61] on button "close" at bounding box center [940, 58] width 45 height 45
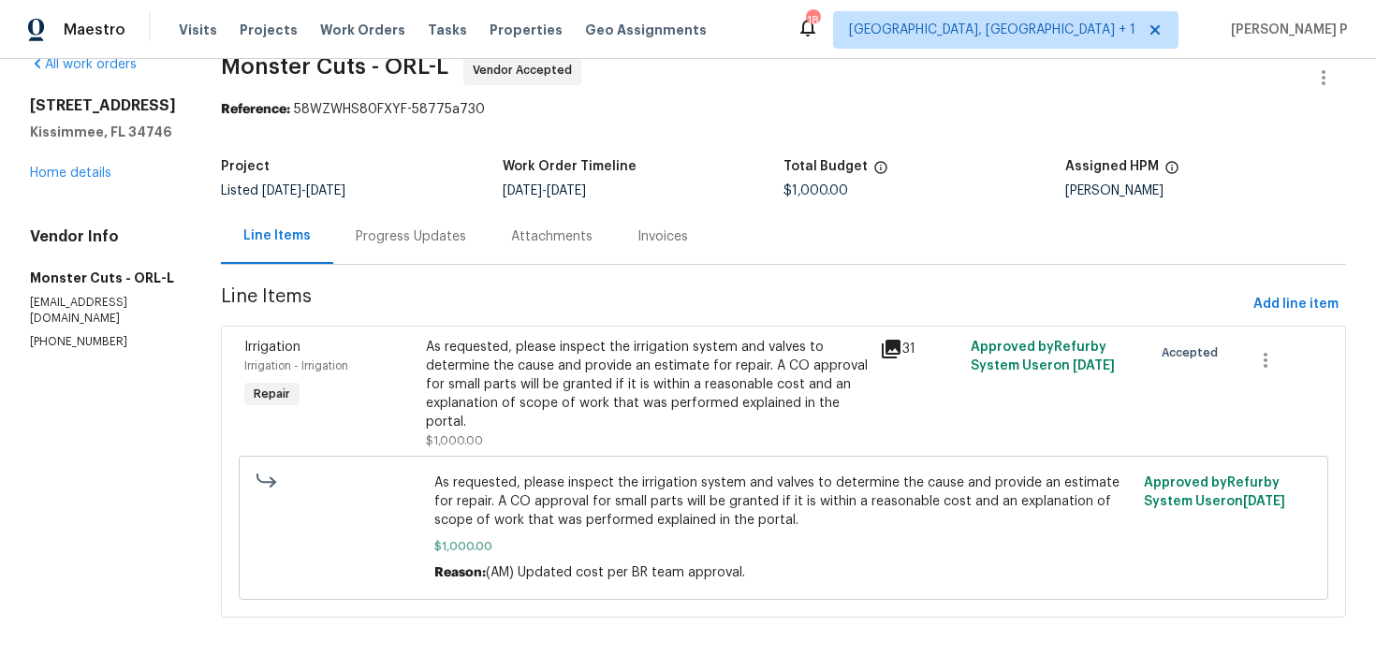
click at [446, 241] on div "Progress Updates" at bounding box center [411, 236] width 110 height 19
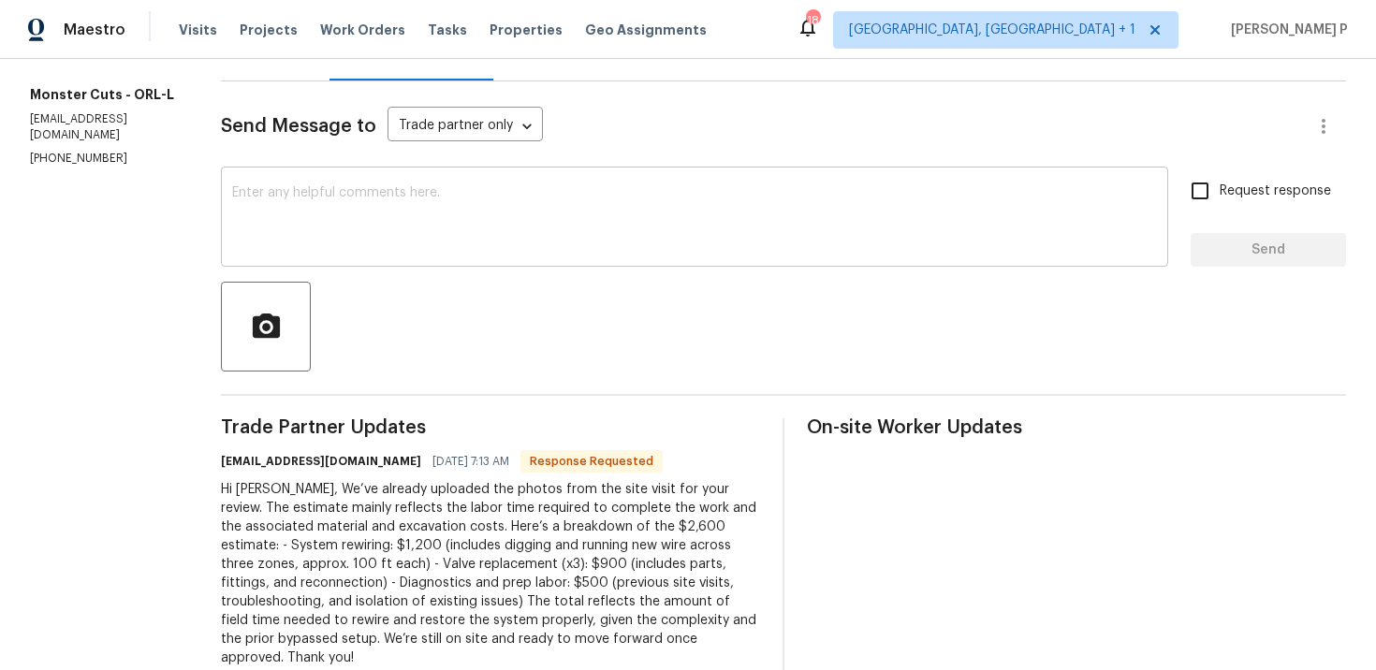
scroll to position [242, 0]
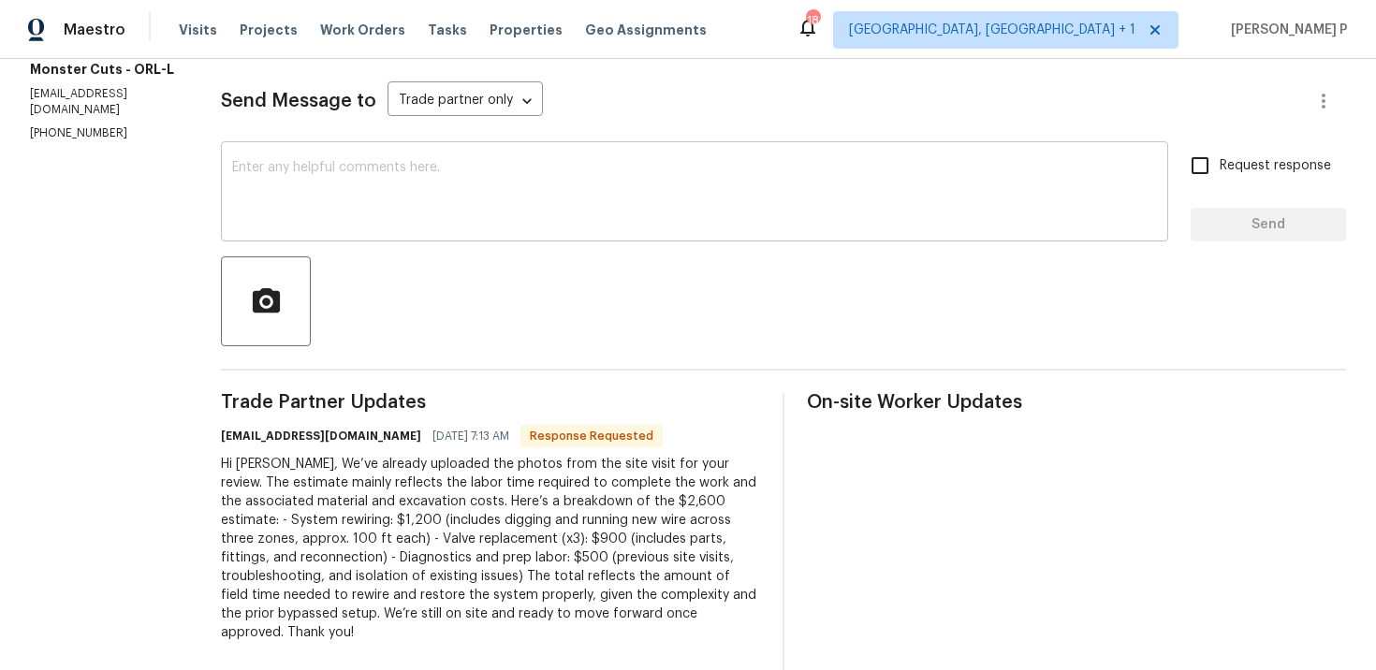
click at [408, 229] on div "x ​" at bounding box center [694, 193] width 947 height 95
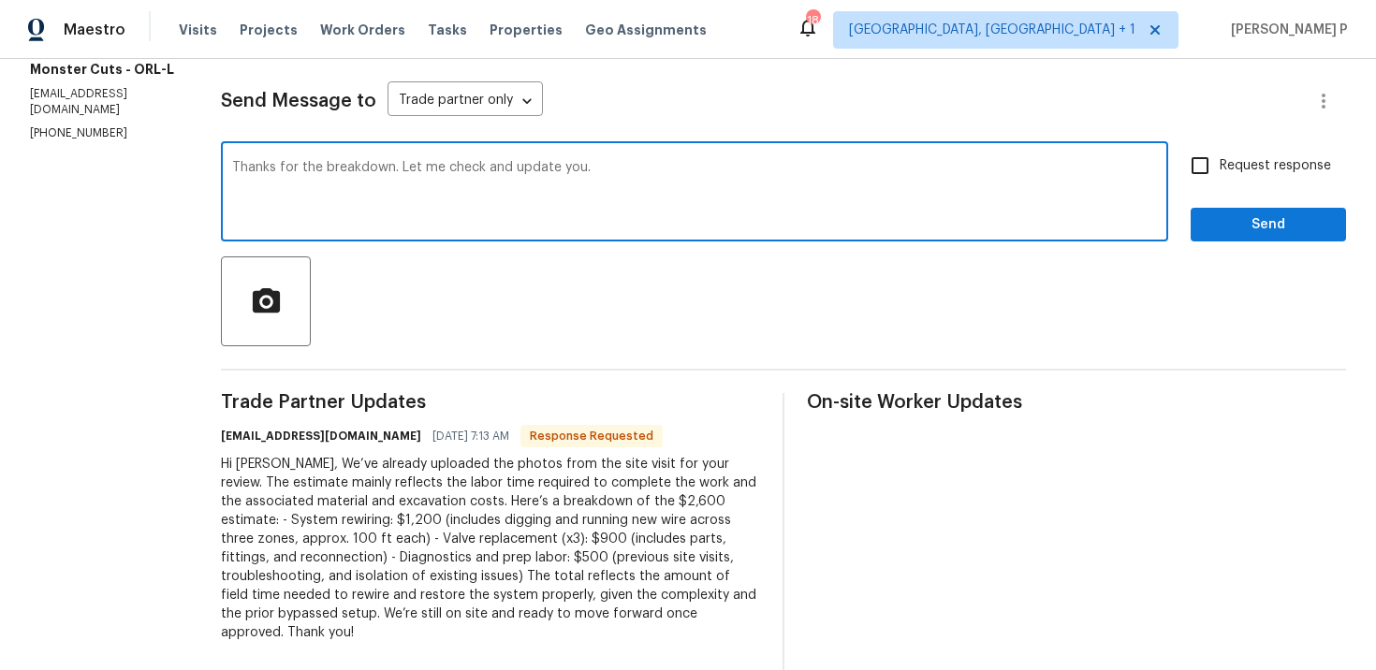
type textarea "Thanks for the breakdown. Let me check and update you."
click at [1306, 223] on span "Send" at bounding box center [1268, 224] width 125 height 23
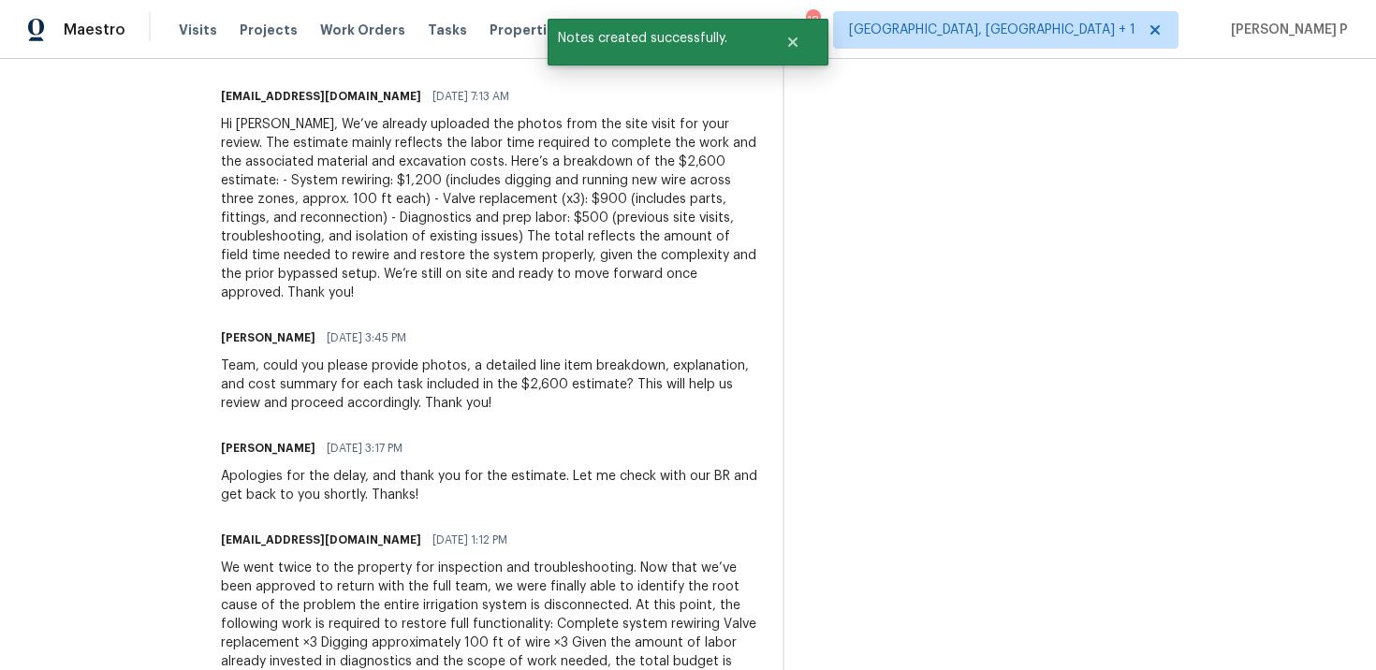
scroll to position [593, 0]
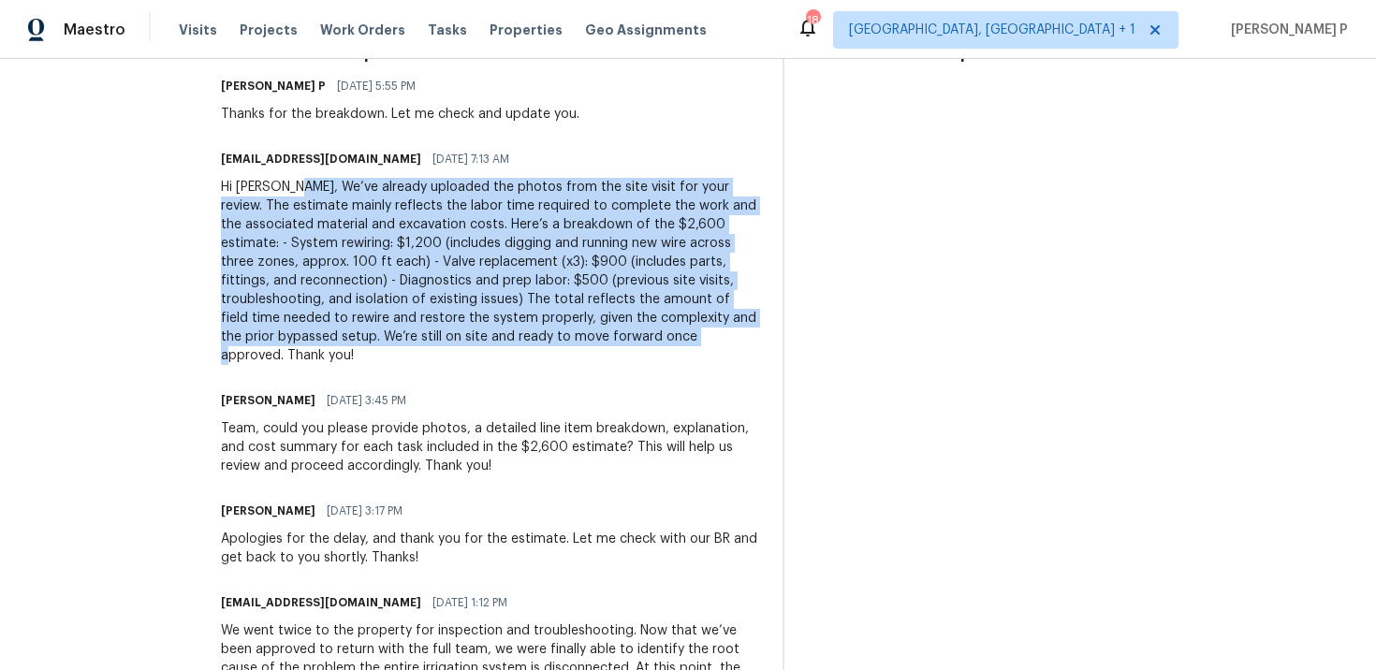
drag, startPoint x: 224, startPoint y: 187, endPoint x: 218, endPoint y: 332, distance: 145.2
click at [221, 332] on div "Hi Arvind, We’ve already uploaded the photos from the site visit for your revie…" at bounding box center [490, 271] width 539 height 187
copy div "We’ve already uploaded the photos from the site visit for your review. The esti…"
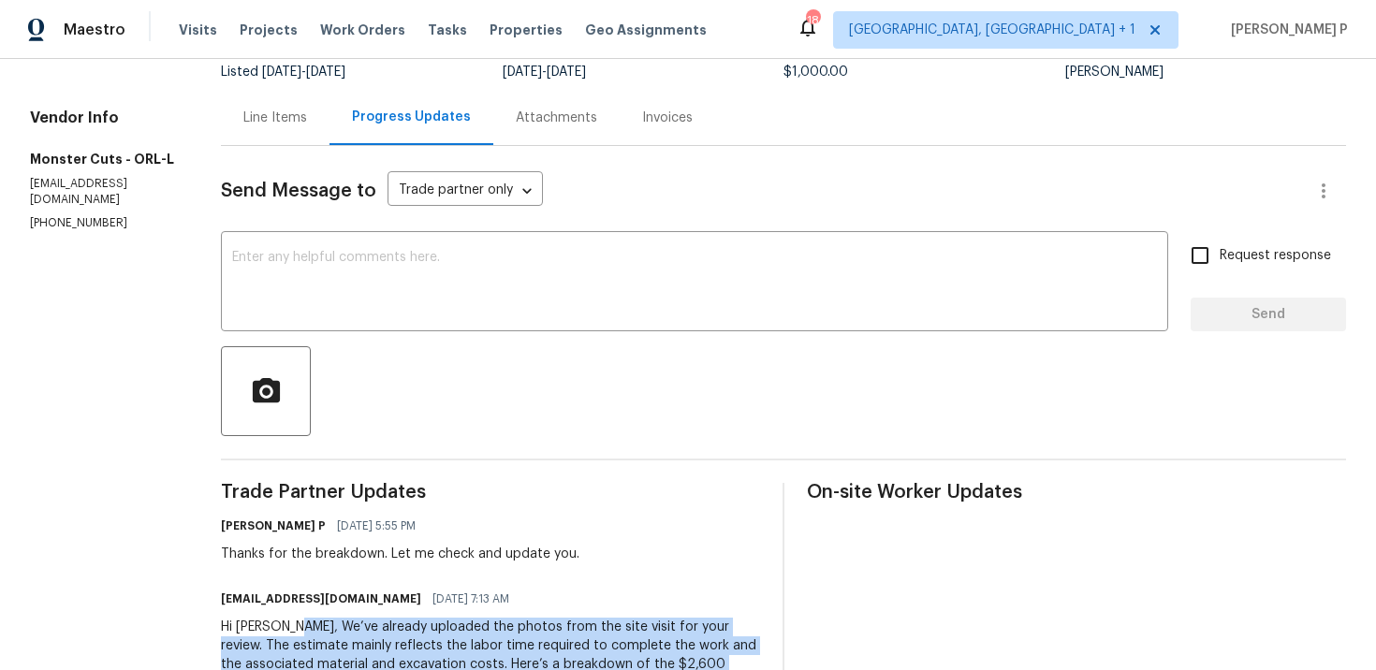
click at [243, 113] on div "Line Items" at bounding box center [275, 118] width 64 height 19
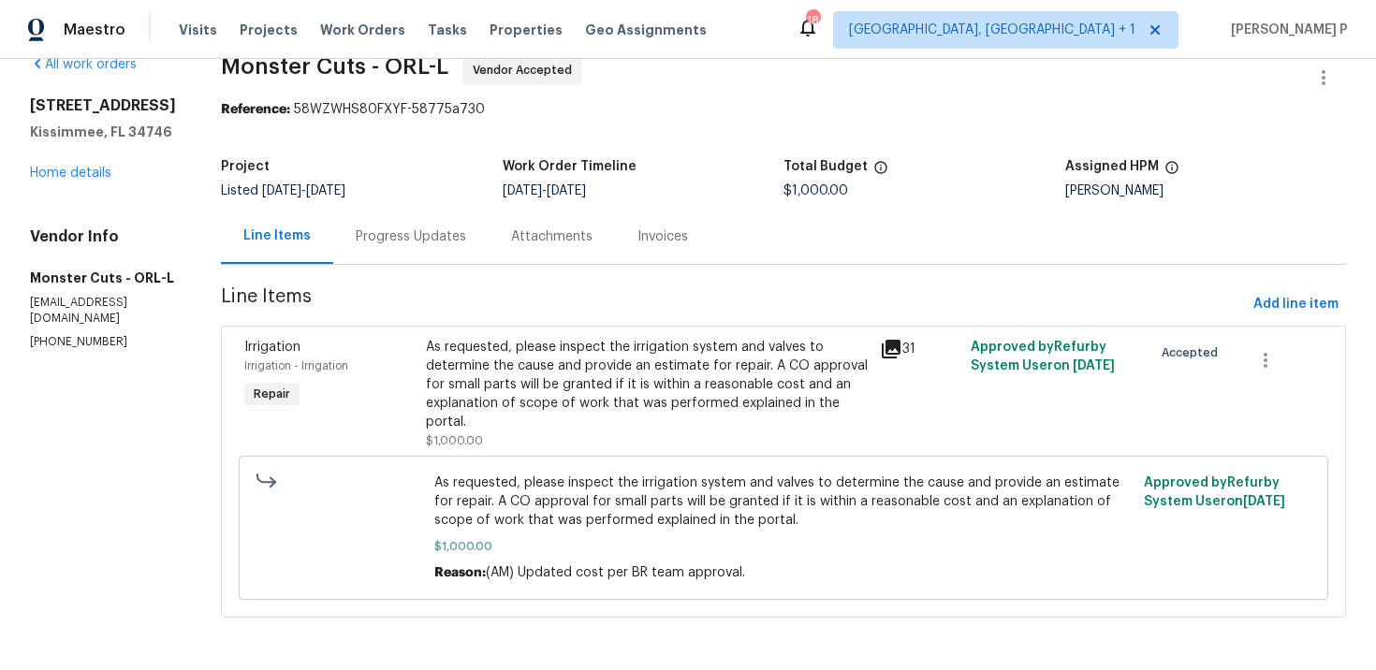
scroll to position [35, 0]
click at [643, 389] on div "As requested, please inspect the irrigation system and valves to determine the …" at bounding box center [647, 385] width 443 height 94
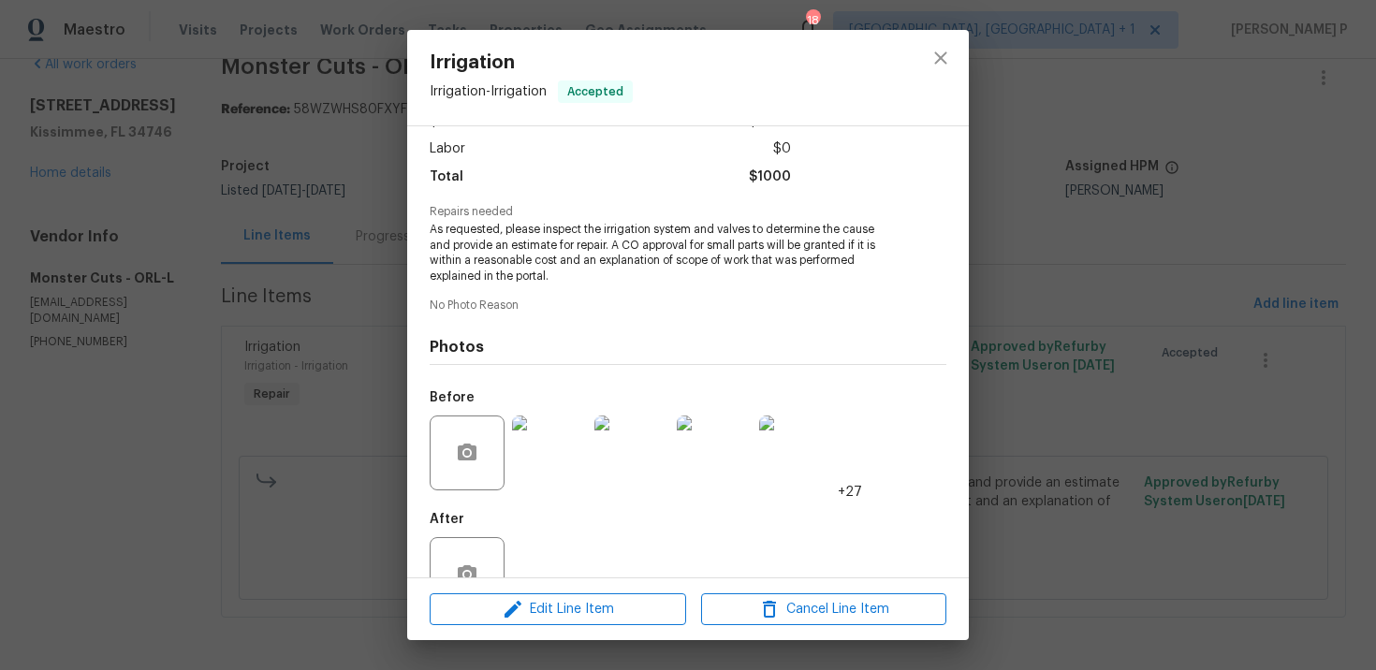
scroll to position [176, 0]
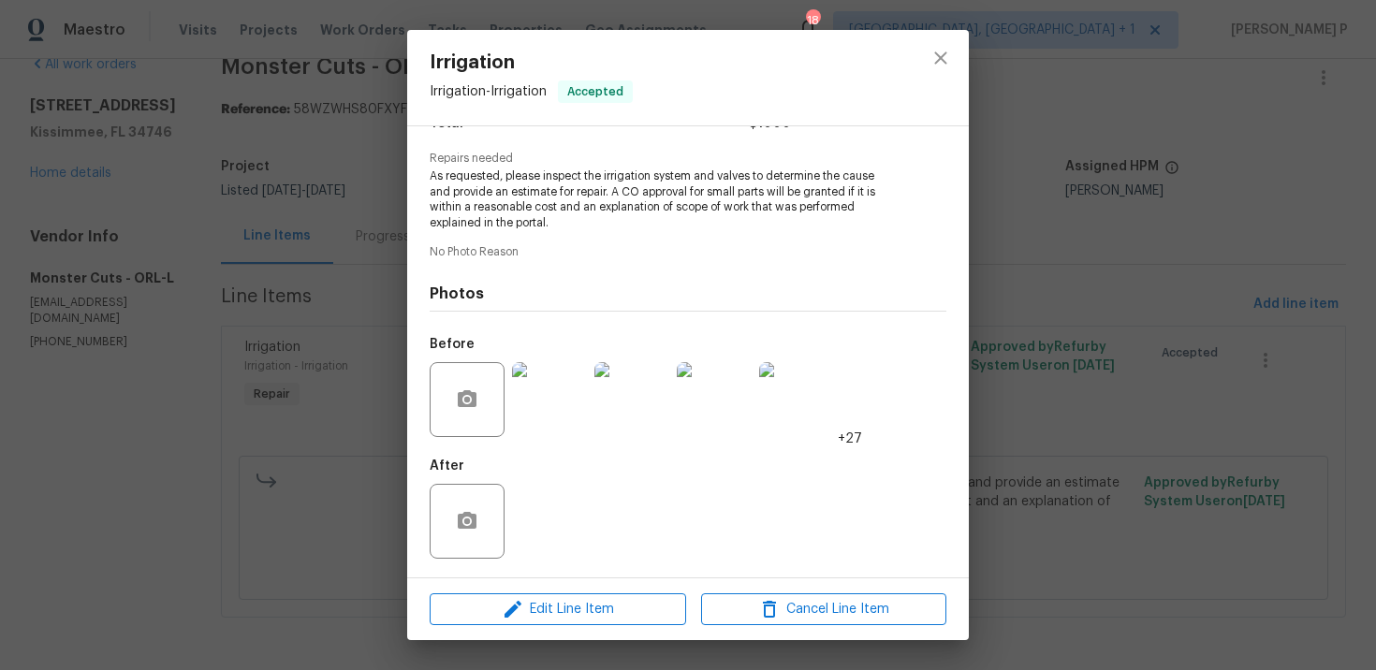
click at [561, 399] on img at bounding box center [549, 399] width 75 height 75
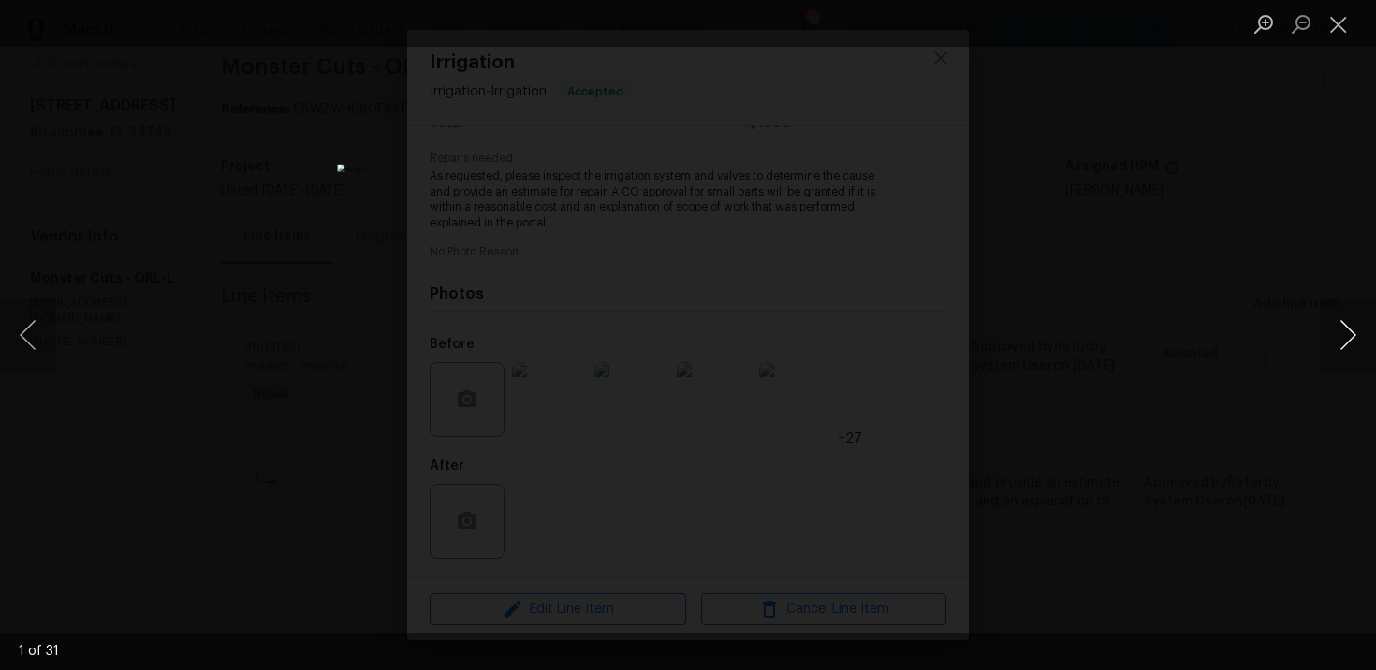
click at [1342, 323] on button "Next image" at bounding box center [1348, 335] width 56 height 75
click at [1337, 330] on button "Next image" at bounding box center [1348, 335] width 56 height 75
click at [1343, 332] on button "Next image" at bounding box center [1348, 335] width 56 height 75
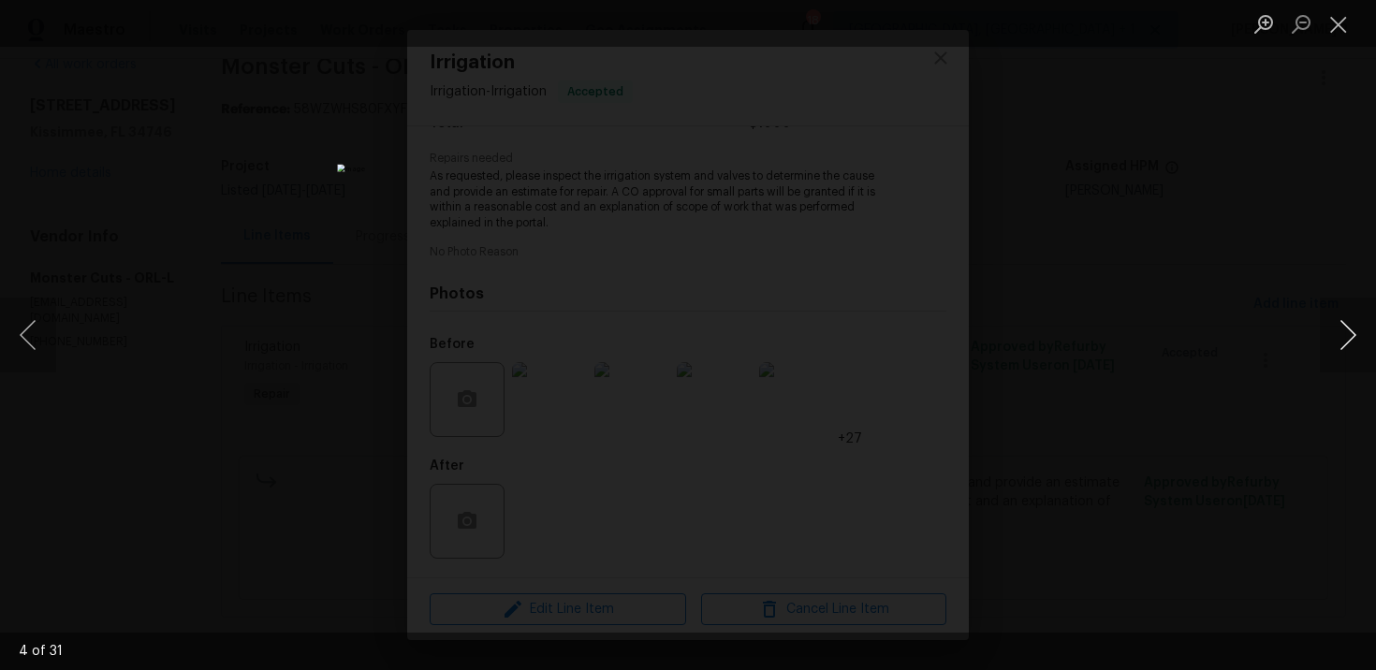
click at [1347, 322] on button "Next image" at bounding box center [1348, 335] width 56 height 75
click at [1363, 315] on button "Next image" at bounding box center [1348, 335] width 56 height 75
click at [1347, 322] on button "Next image" at bounding box center [1348, 335] width 56 height 75
click at [1344, 21] on button "Close lightbox" at bounding box center [1338, 23] width 37 height 33
click at [1346, 15] on button "Close lightbox" at bounding box center [1338, 23] width 37 height 33
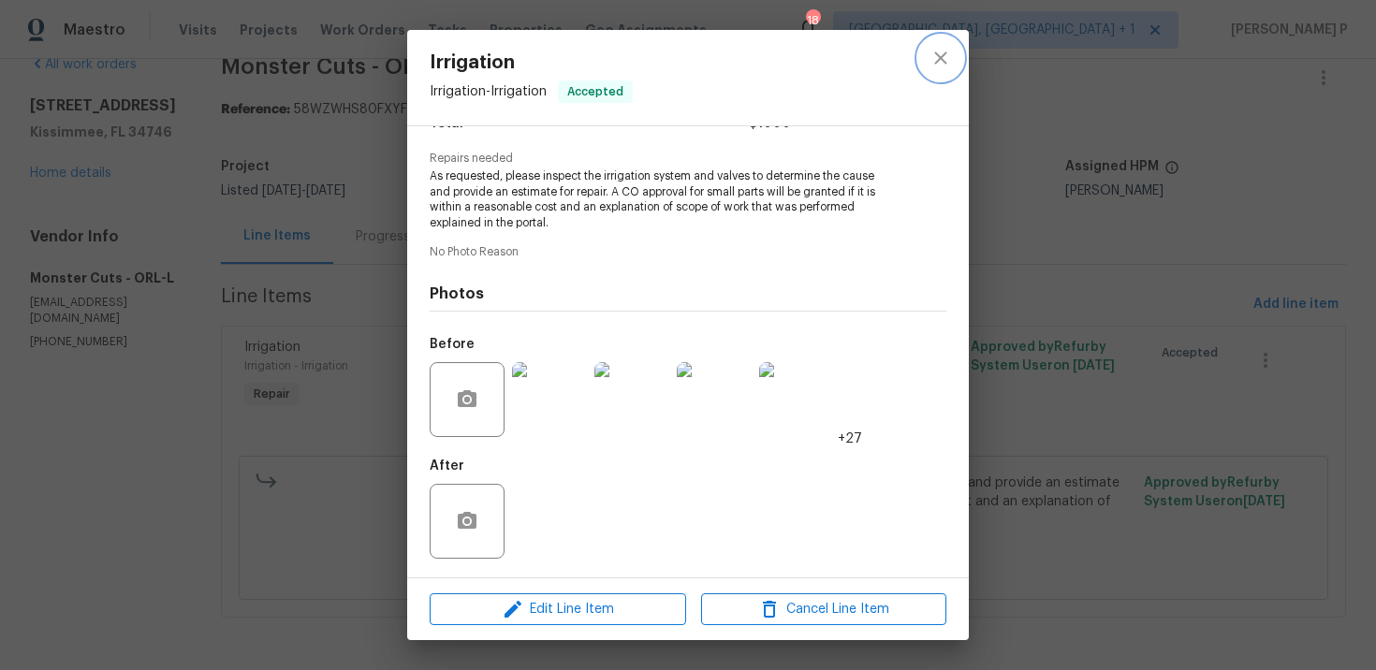
click at [927, 62] on button "close" at bounding box center [940, 58] width 45 height 45
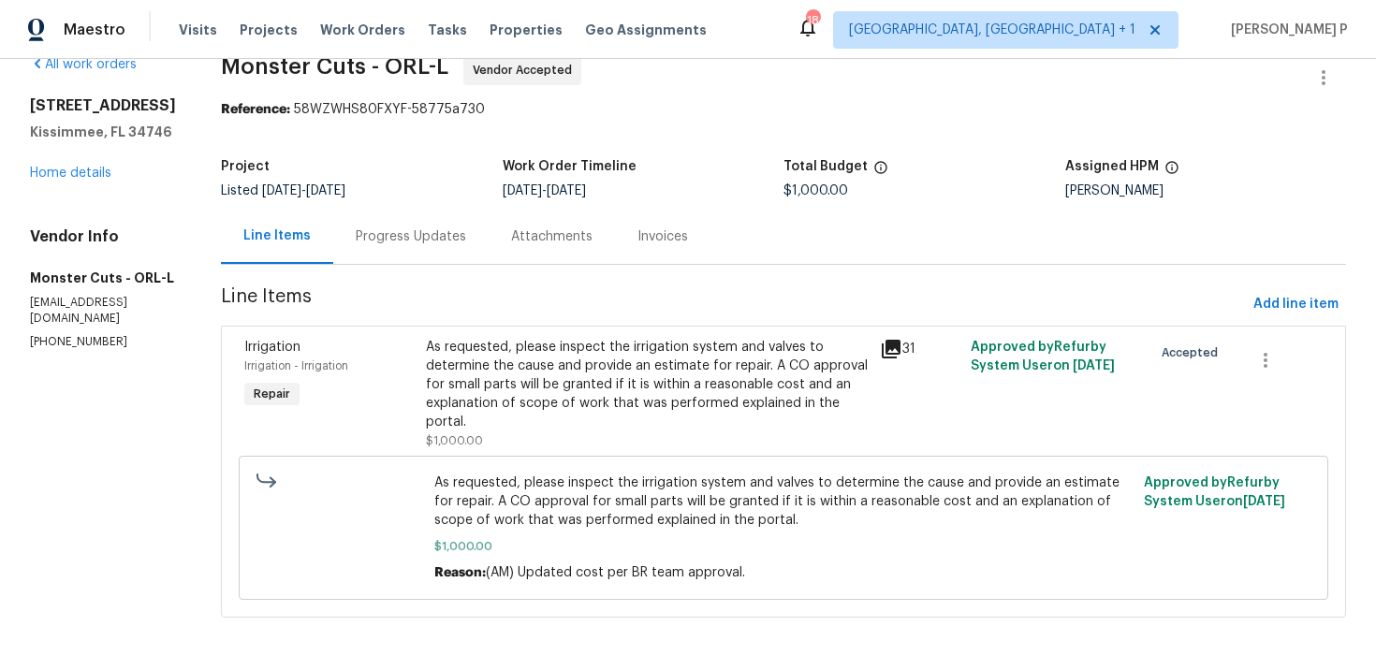
click at [398, 237] on div "Progress Updates" at bounding box center [411, 236] width 110 height 19
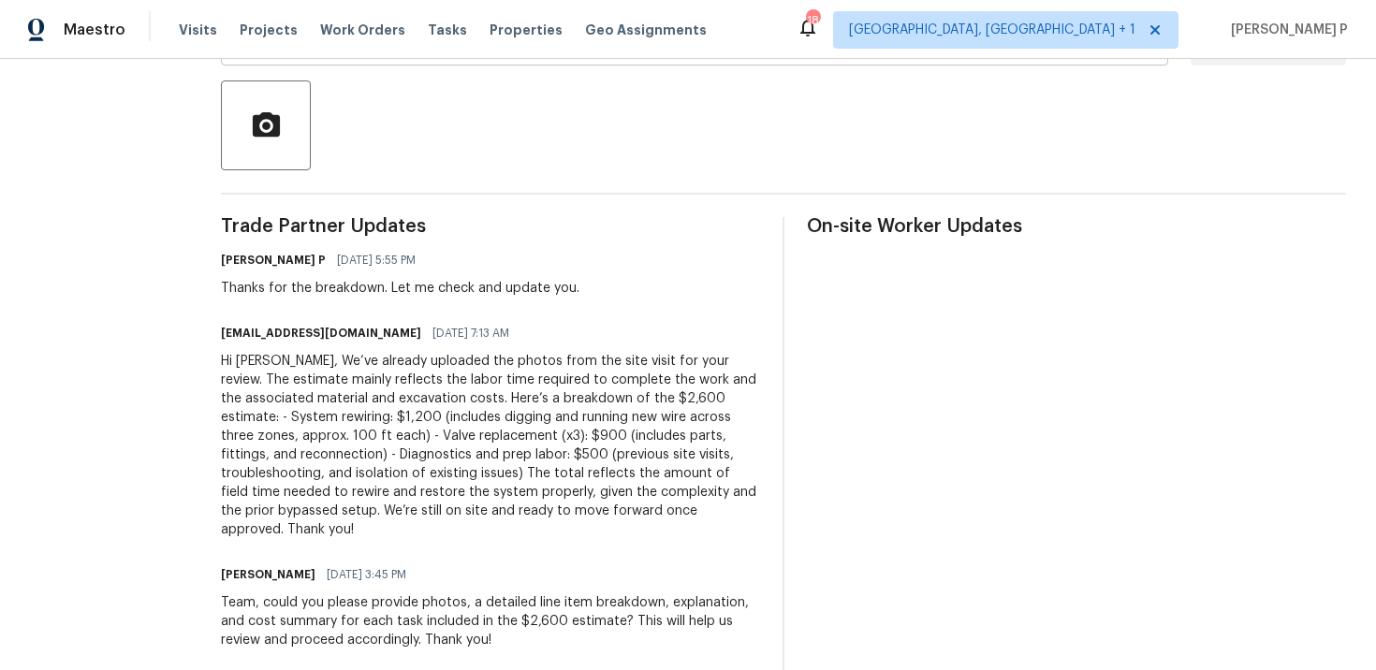
scroll to position [466, 0]
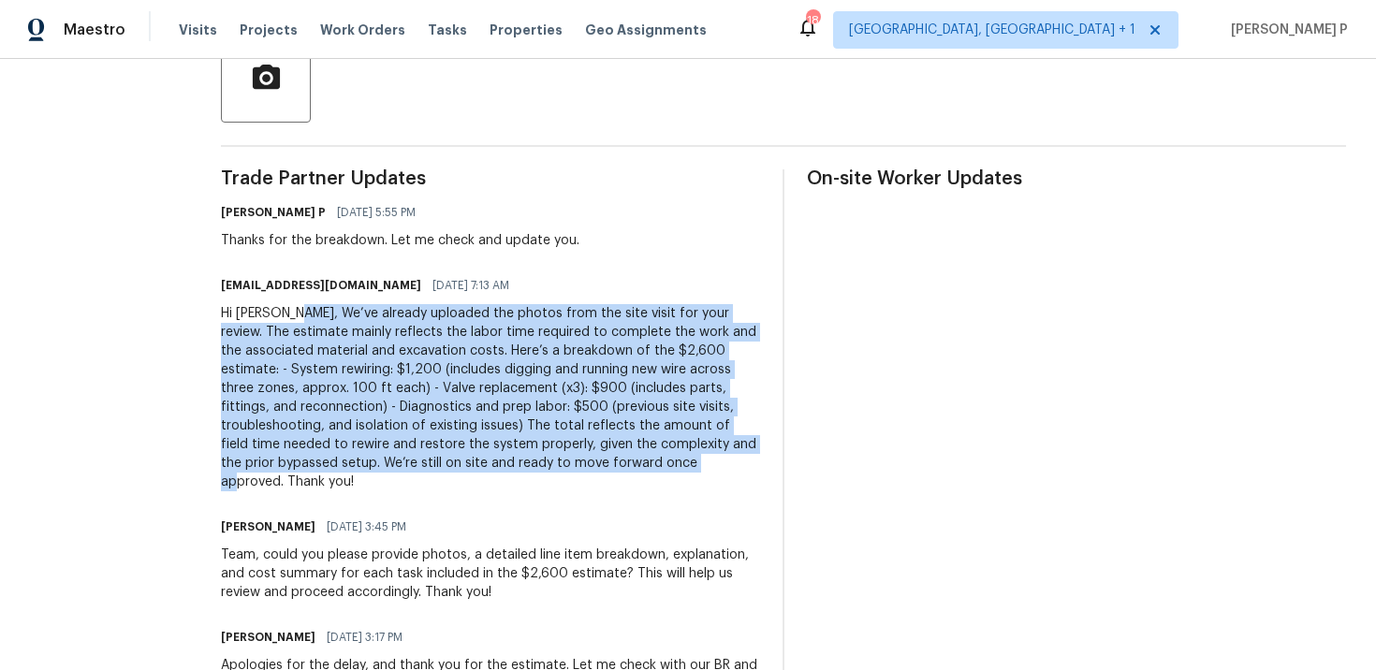
drag, startPoint x: 225, startPoint y: 314, endPoint x: 222, endPoint y: 461, distance: 147.0
click at [222, 461] on div "Hi Arvind, We’ve already uploaded the photos from the site visit for your revie…" at bounding box center [490, 397] width 539 height 187
copy div "We’ve already uploaded the photos from the site visit for your review. The esti…"
